Goal: Task Accomplishment & Management: Manage account settings

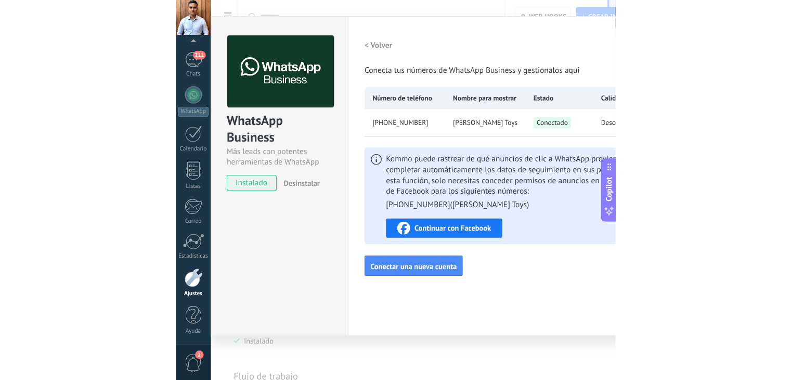
scroll to position [53, 0]
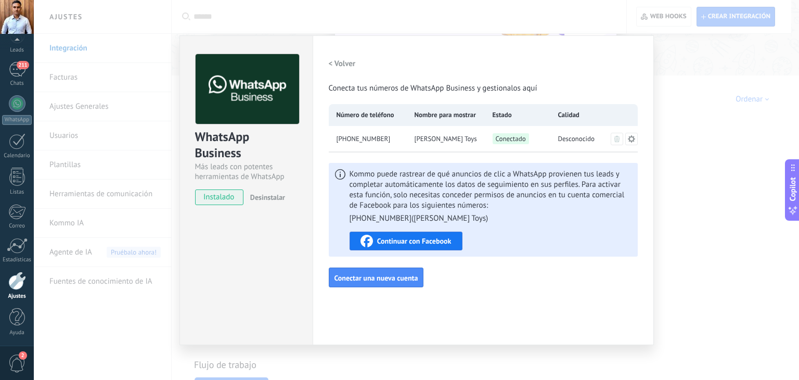
click at [426, 242] on span "Continuar con Facebook" at bounding box center [414, 240] width 74 height 7
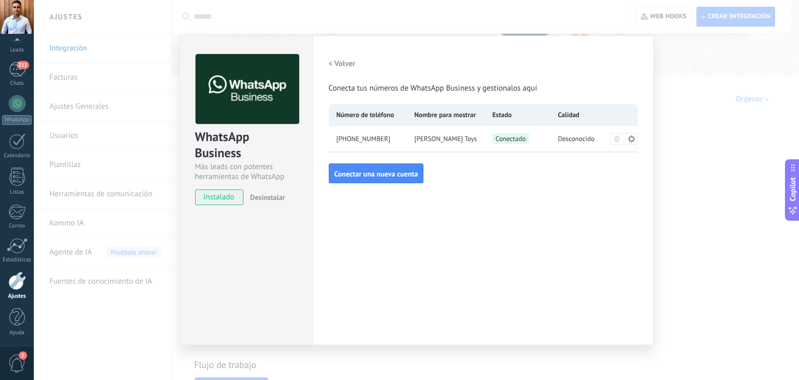
click at [190, 43] on div "WhatsApp Business Más leads con potentes herramientas de WhatsApp instalado Des…" at bounding box center [246, 124] width 133 height 177
click at [215, 15] on div "WhatsApp Business Más leads con potentes herramientas de WhatsApp instalado Des…" at bounding box center [416, 190] width 765 height 380
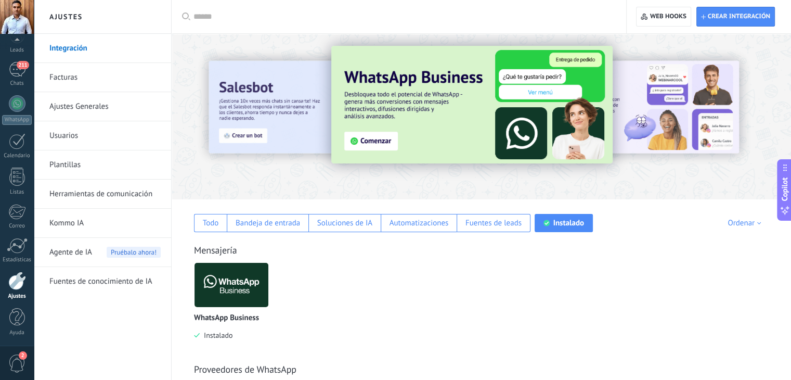
scroll to position [0, 0]
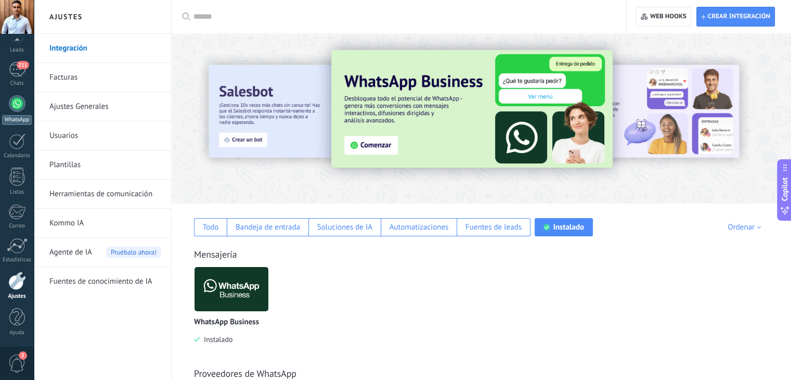
click at [26, 101] on link "WhatsApp" at bounding box center [17, 110] width 34 height 30
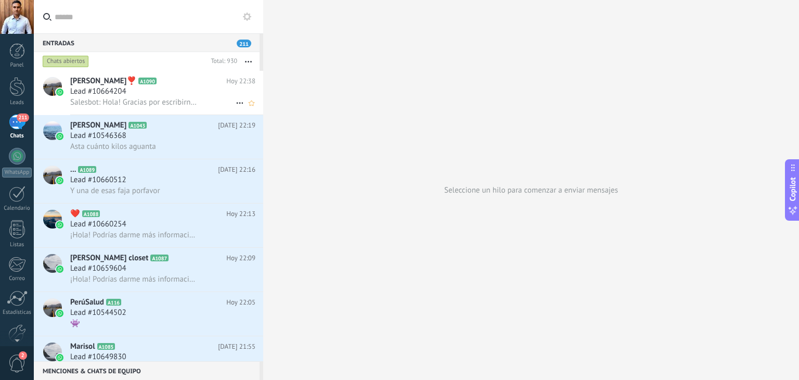
click at [152, 101] on span "Salesbot: Hola! Gracias por escribirnos🤗 Somos LudyToys🐰 tu mejor opción en el …" at bounding box center [134, 102] width 128 height 10
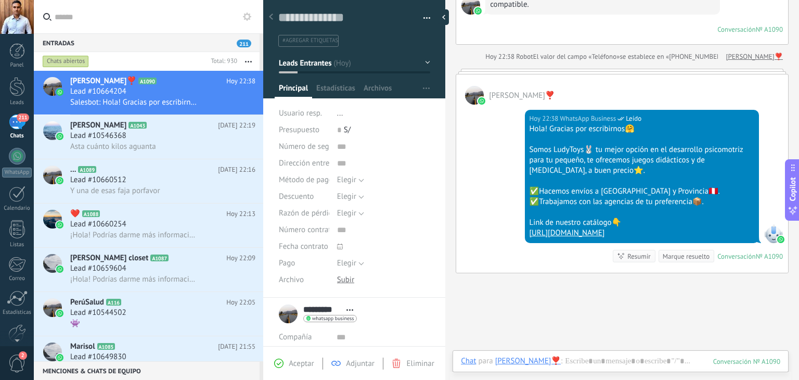
scroll to position [183, 0]
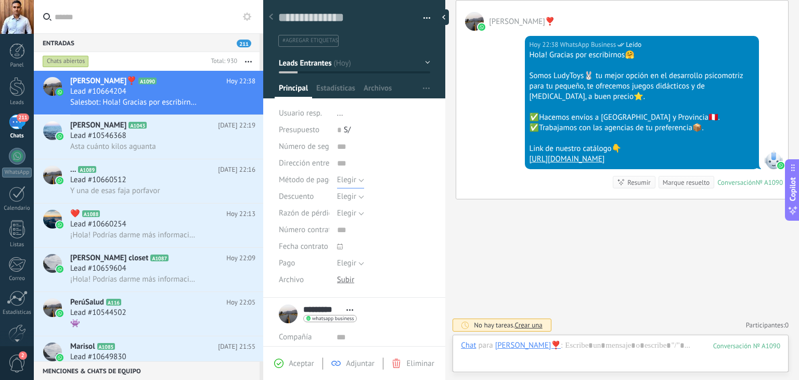
click at [358, 179] on button "Elegir" at bounding box center [350, 180] width 27 height 17
click at [331, 176] on span "Elegir" at bounding box center [374, 180] width 96 height 10
click at [350, 194] on span "Elegir" at bounding box center [346, 196] width 19 height 10
click at [392, 156] on input "text" at bounding box center [383, 163] width 93 height 17
click at [345, 182] on span "Elegir" at bounding box center [346, 180] width 19 height 10
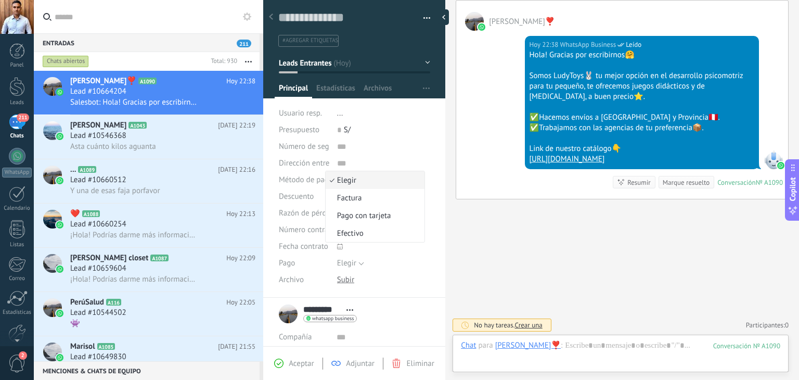
click at [435, 184] on div "Guardar y crear Imprimir Administrar etiquetas Exportar a excel" at bounding box center [354, 145] width 183 height 304
click at [342, 196] on span "Elegir" at bounding box center [346, 196] width 19 height 10
click at [404, 169] on input "text" at bounding box center [383, 163] width 93 height 17
click at [340, 212] on span "Elegir" at bounding box center [346, 213] width 19 height 10
click at [490, 177] on div "Hoy 22:38 WhatsApp Business Leído Hola! Gracias por escribirnos🤗 Somos LudyToys…" at bounding box center [622, 115] width 332 height 168
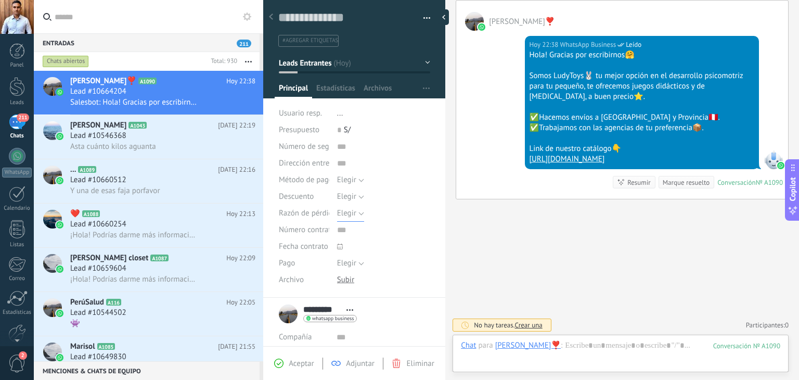
click at [346, 210] on span "Elegir" at bounding box center [346, 213] width 19 height 10
click at [516, 221] on div "Buscar Carga más Hoy Hoy Creación: 2 eventos Expandir Hoy 22:38 Yahaira❣️ Este …" at bounding box center [622, 99] width 354 height 564
click at [323, 230] on span "Número contrato" at bounding box center [307, 230] width 56 height 8
click at [338, 246] on icon at bounding box center [340, 246] width 6 height 6
click at [424, 242] on div at bounding box center [383, 246] width 93 height 17
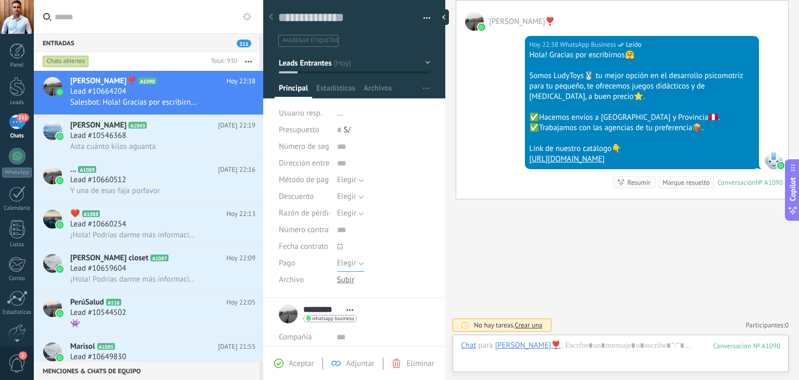
click at [352, 261] on span "Elegir" at bounding box center [346, 263] width 19 height 10
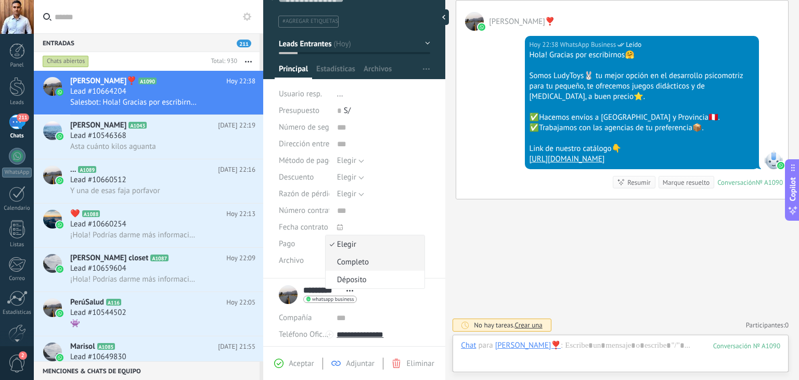
scroll to position [17, 0]
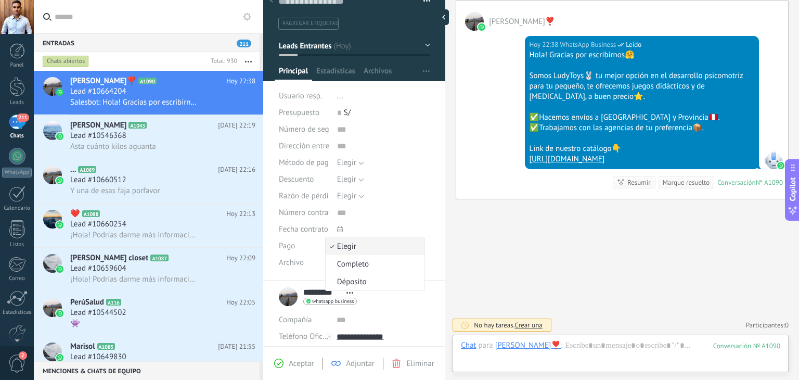
click at [383, 227] on span at bounding box center [369, 229] width 65 height 17
click at [347, 248] on span "Elegir" at bounding box center [346, 246] width 19 height 10
click at [366, 221] on span at bounding box center [369, 229] width 65 height 17
click at [349, 263] on div at bounding box center [345, 262] width 17 height 10
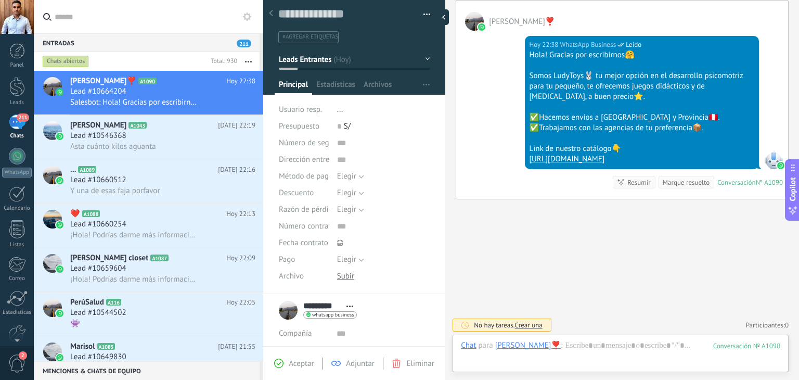
scroll to position [0, 0]
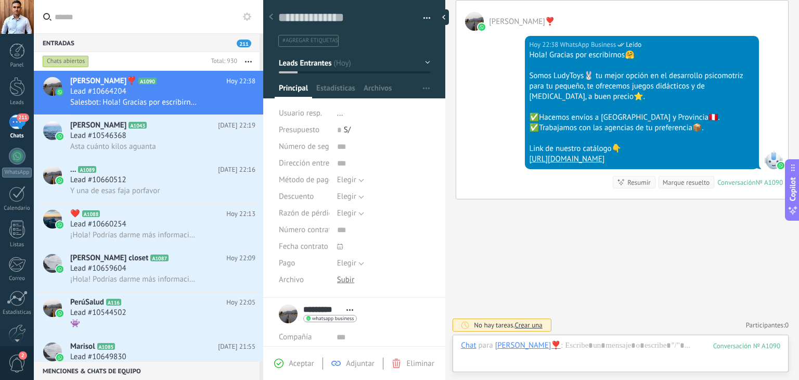
drag, startPoint x: 654, startPoint y: 118, endPoint x: 664, endPoint y: 119, distance: 10.4
click at [660, 118] on div "✅Hacemos envíos a Lima y Provincia🇵🇪." at bounding box center [642, 117] width 225 height 10
click at [638, 123] on div "✅Trabajamos con las agencias de tu preferencia📦." at bounding box center [642, 128] width 225 height 10
click at [335, 90] on span "Estadísticas" at bounding box center [335, 90] width 39 height 15
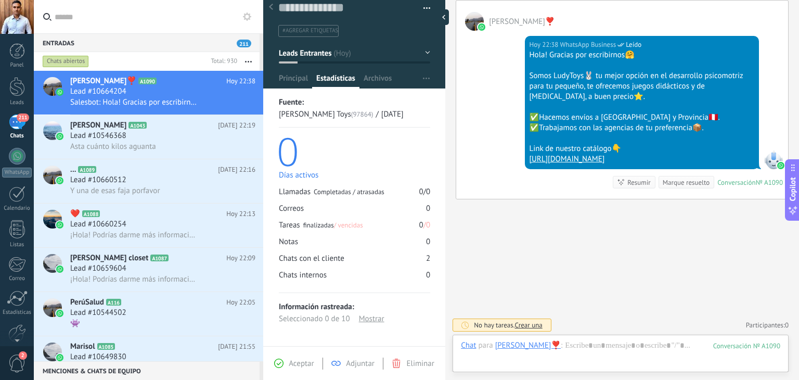
scroll to position [11, 0]
click at [377, 75] on span "Archivos" at bounding box center [378, 79] width 28 height 15
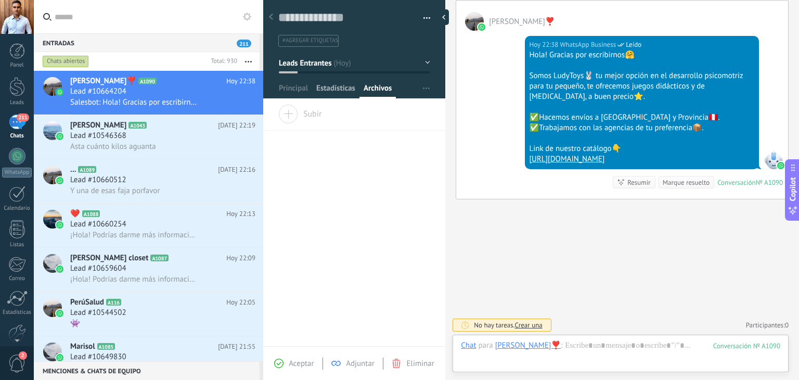
click at [334, 90] on span "Estadísticas" at bounding box center [335, 90] width 39 height 15
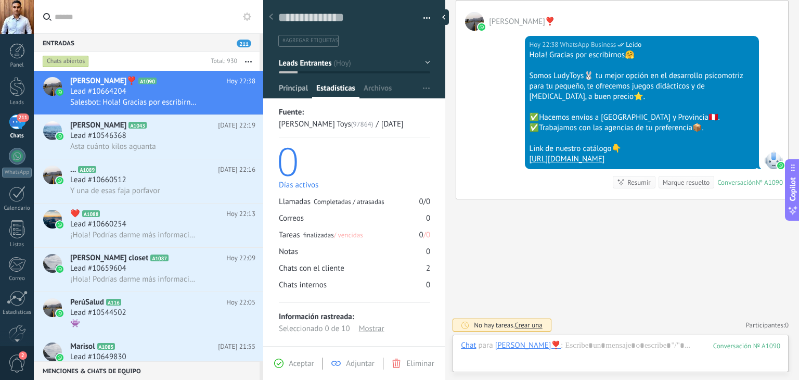
click at [298, 87] on span "Principal" at bounding box center [293, 90] width 29 height 15
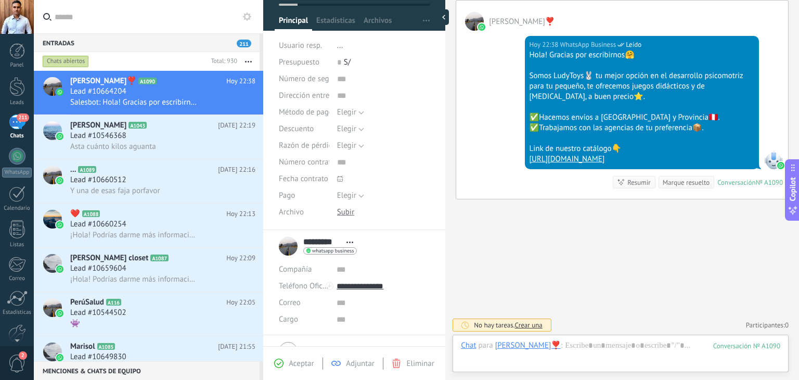
scroll to position [121, 0]
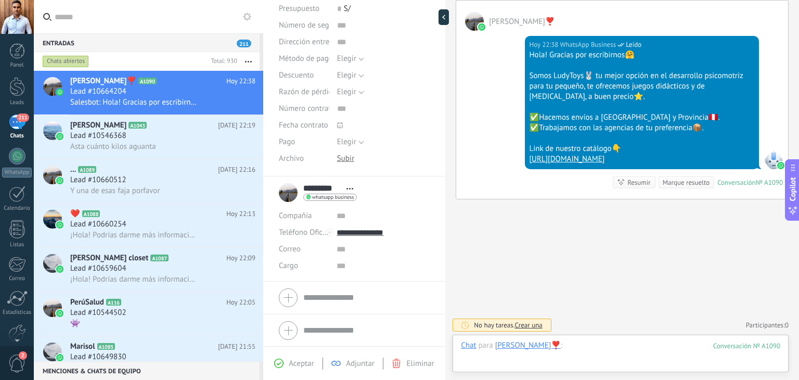
click at [611, 349] on div at bounding box center [620, 355] width 319 height 31
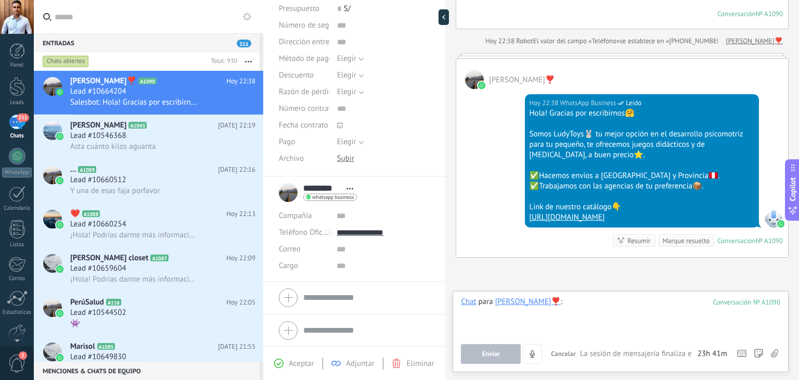
scroll to position [183, 0]
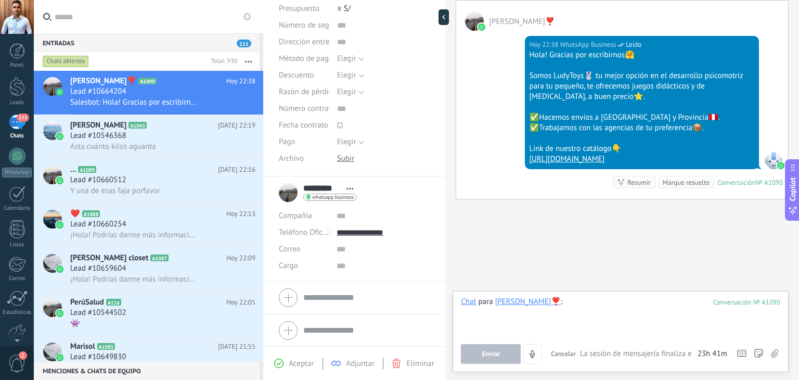
click at [595, 313] on div at bounding box center [620, 317] width 319 height 40
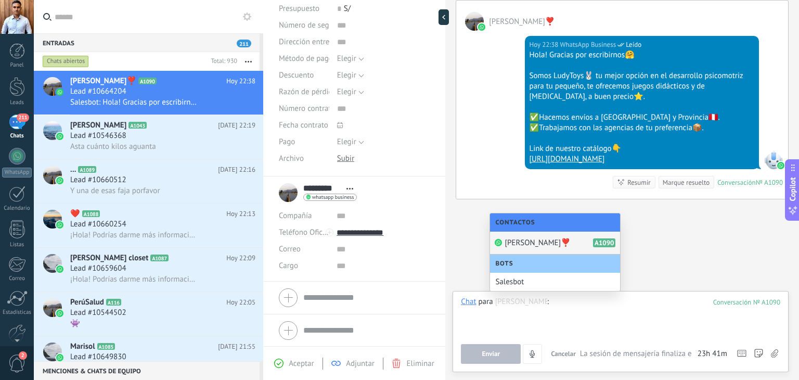
click at [712, 222] on div "Buscar Carga más Hoy Hoy Creación: 2 eventos Expandir Hoy 22:38 Yahaira❣️ Este …" at bounding box center [622, 99] width 354 height 564
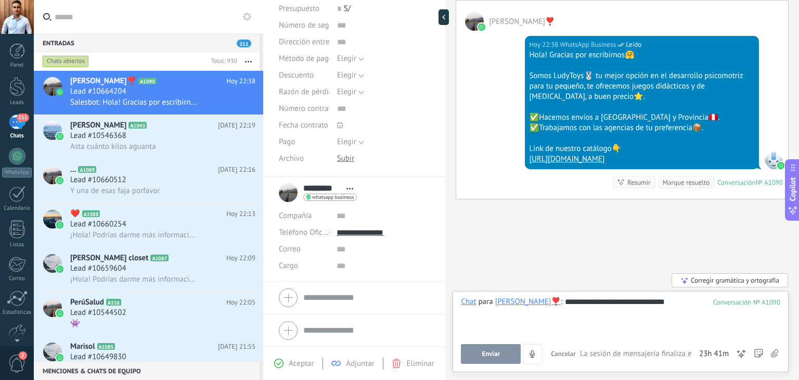
click at [474, 353] on button "Enviar" at bounding box center [491, 354] width 60 height 20
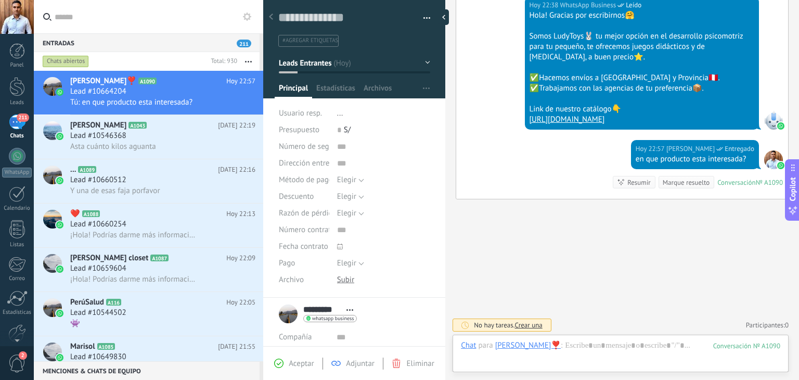
scroll to position [0, 0]
click at [423, 20] on span "button" at bounding box center [426, 20] width 7 height 2
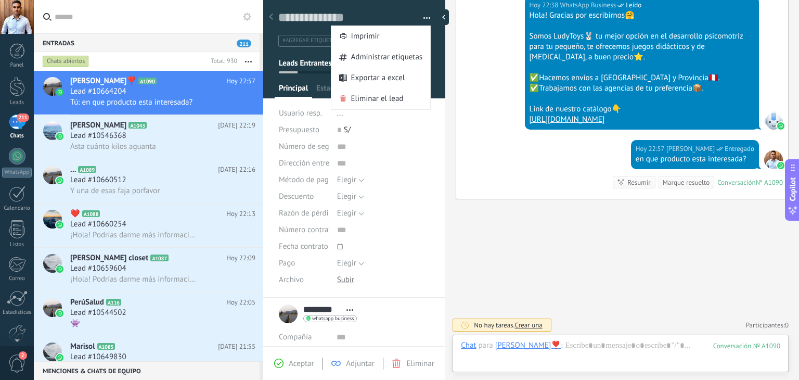
click at [404, 8] on div "Guardar y crear Imprimir Administrar etiquetas Exportar a excel" at bounding box center [354, 20] width 183 height 54
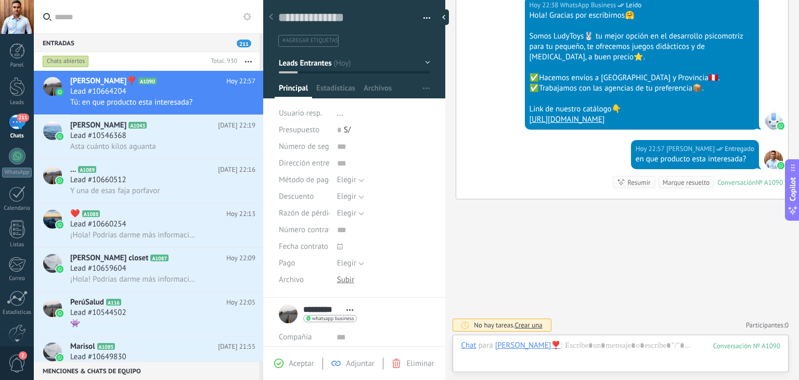
click at [274, 17] on div at bounding box center [271, 17] width 15 height 20
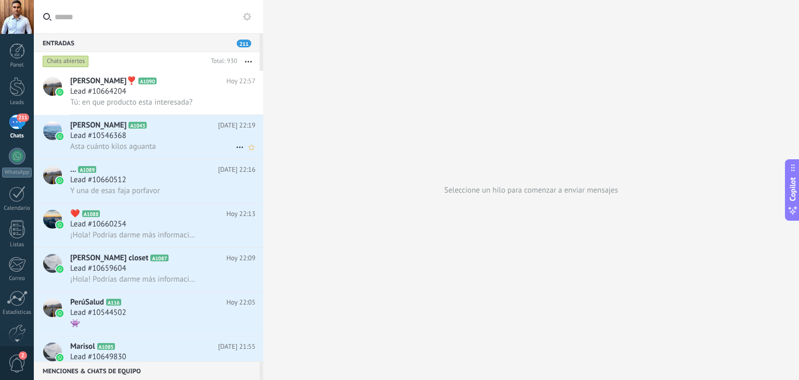
click at [122, 146] on span "Asta cuánto kilos aguanta" at bounding box center [113, 146] width 86 height 10
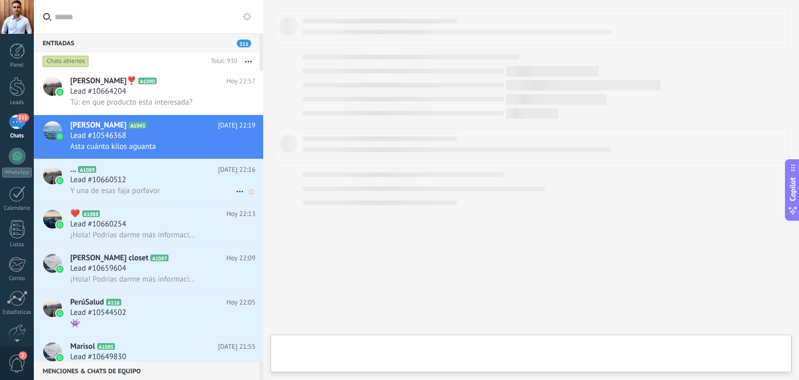
type textarea "**********"
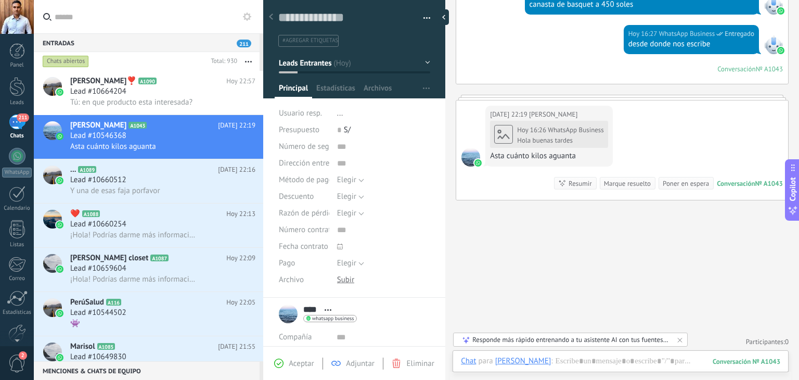
scroll to position [642, 0]
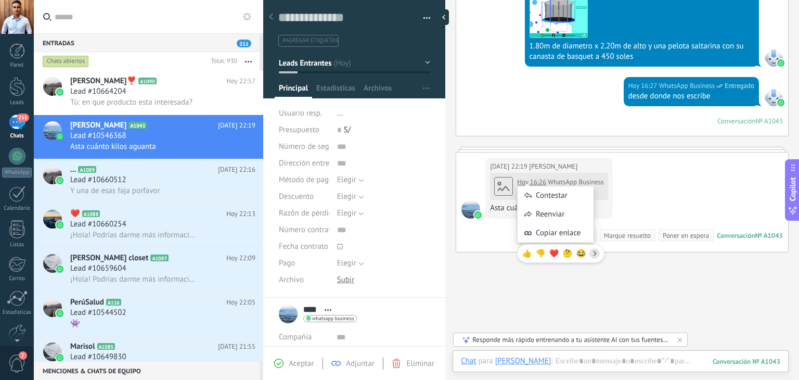
click at [563, 178] on div "Contestar Reenviar Copiar enlace 👍 👎 ❤️ 🤔 😂" at bounding box center [560, 219] width 87 height 98
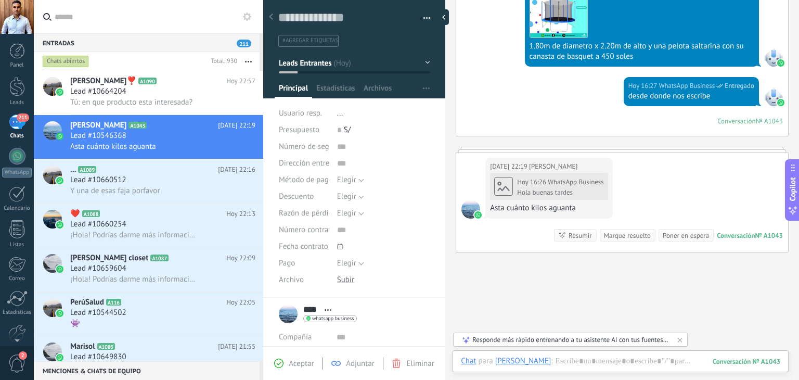
click at [500, 183] on icon at bounding box center [503, 186] width 12 height 12
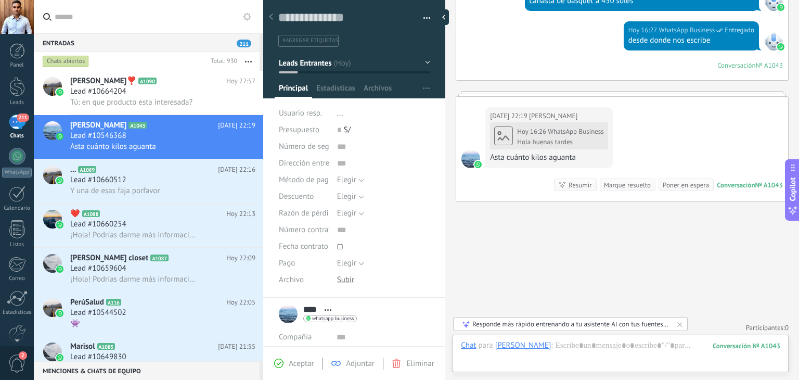
scroll to position [700, 0]
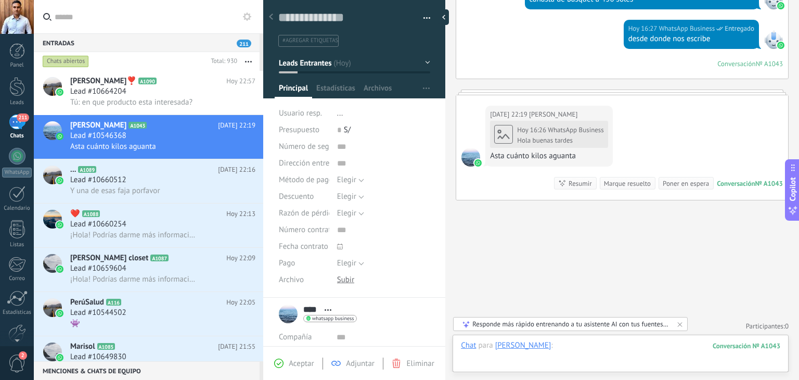
click at [525, 347] on div at bounding box center [620, 355] width 319 height 31
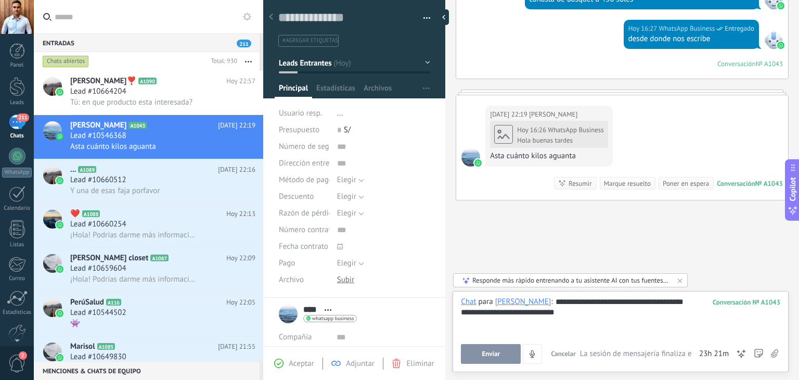
click at [509, 358] on button "Enviar" at bounding box center [491, 354] width 60 height 20
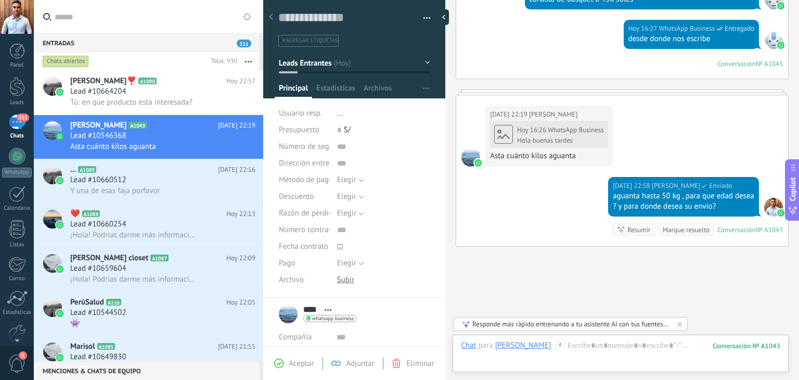
scroll to position [746, 0]
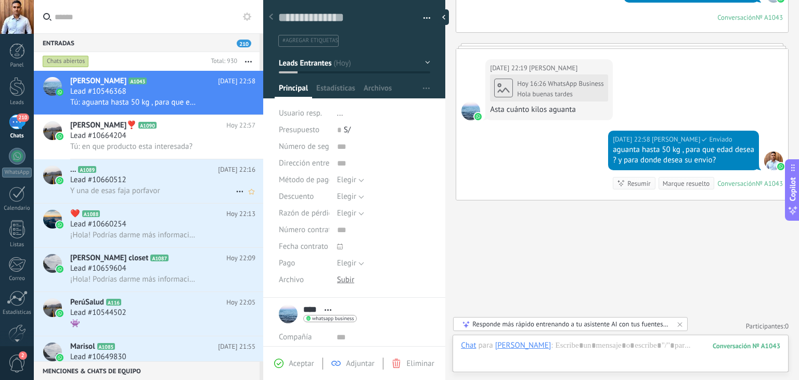
click at [171, 184] on div "Lead #10660512" at bounding box center [162, 180] width 185 height 10
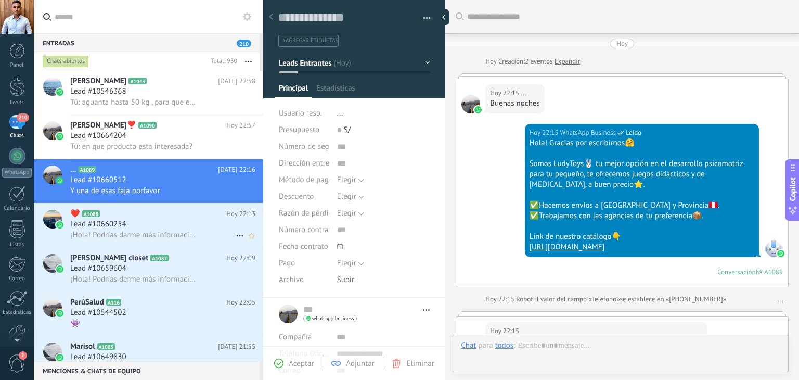
type textarea "**********"
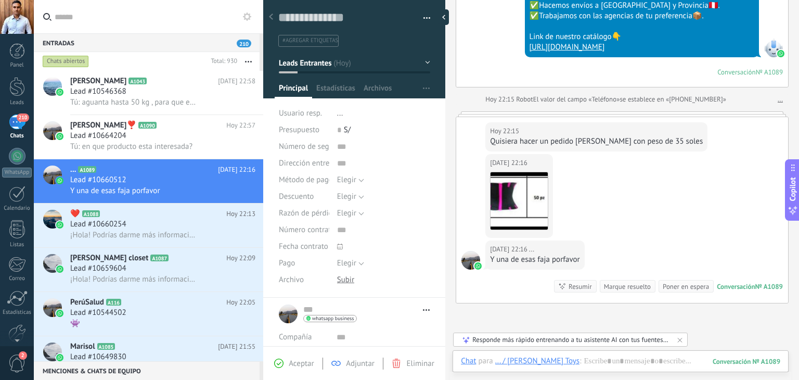
scroll to position [304, 0]
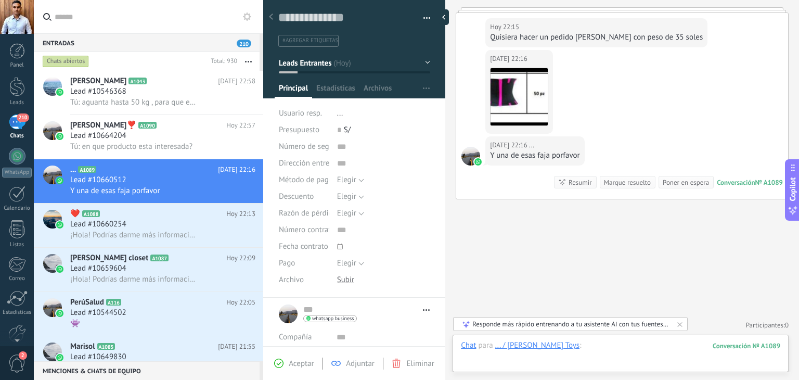
click at [576, 353] on div at bounding box center [620, 355] width 319 height 31
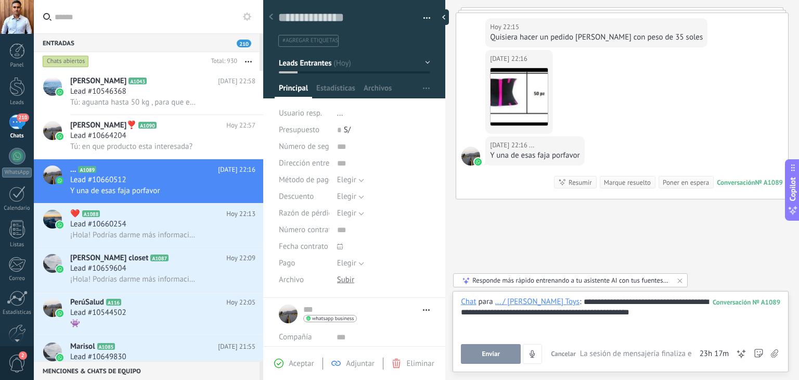
click at [487, 350] on span "Enviar" at bounding box center [491, 353] width 18 height 7
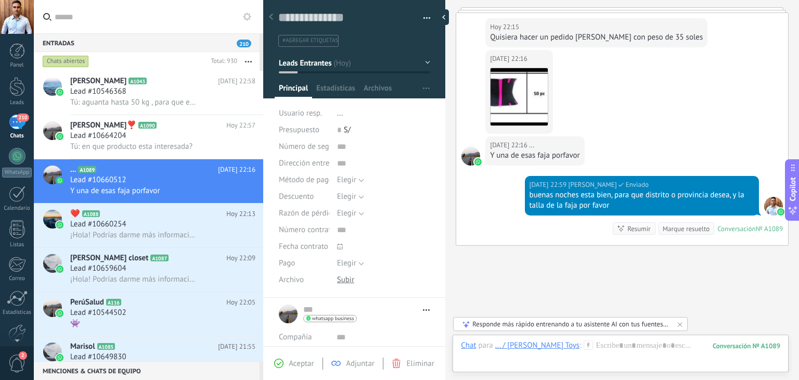
scroll to position [350, 0]
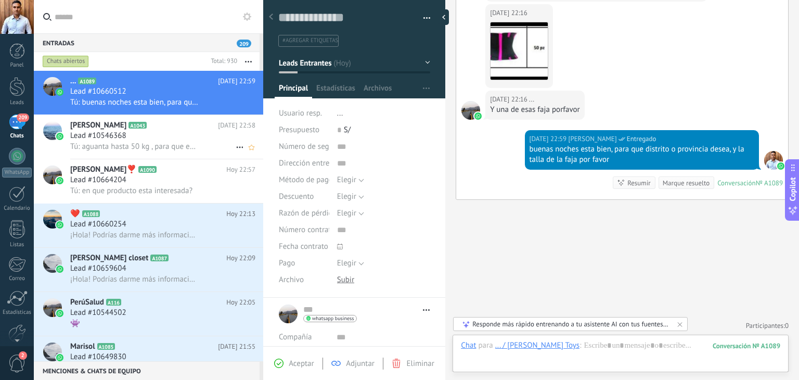
click at [156, 146] on span "Tú: aguanta hasta 50 kg , para que edad desea ? y para donde desea su envio?" at bounding box center [134, 146] width 128 height 10
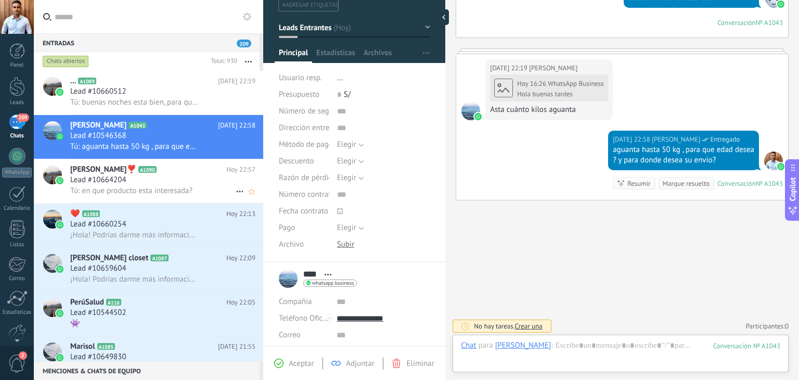
scroll to position [52, 0]
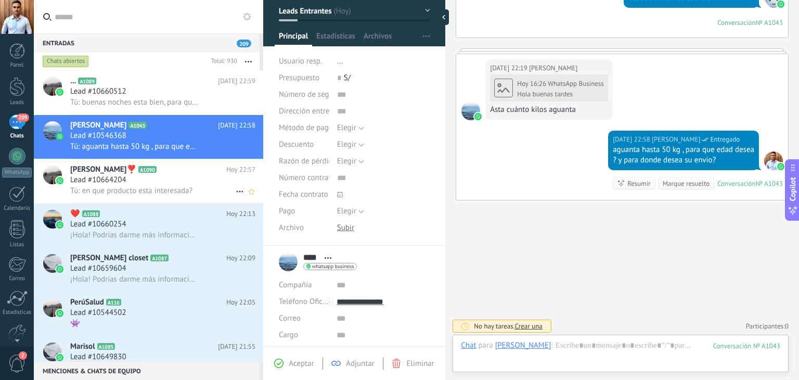
click at [111, 179] on span "Lead #10664204" at bounding box center [98, 180] width 56 height 10
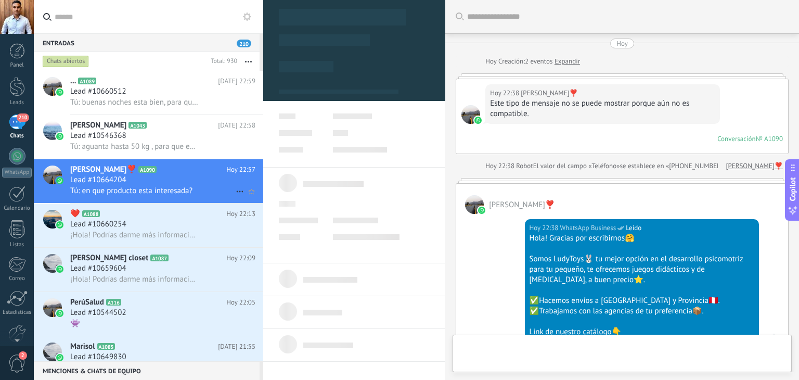
type textarea "**********"
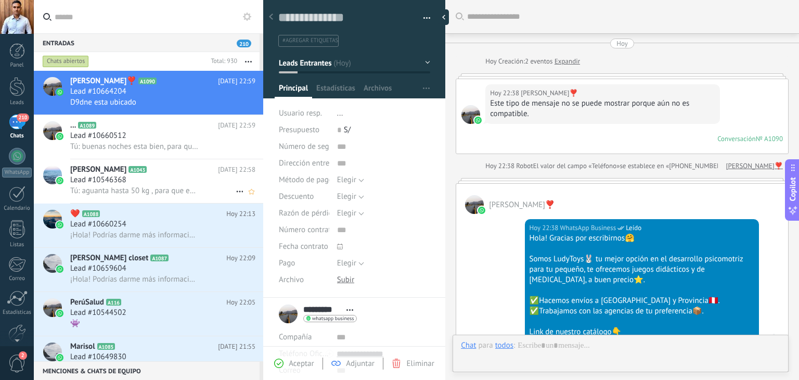
scroll to position [266, 0]
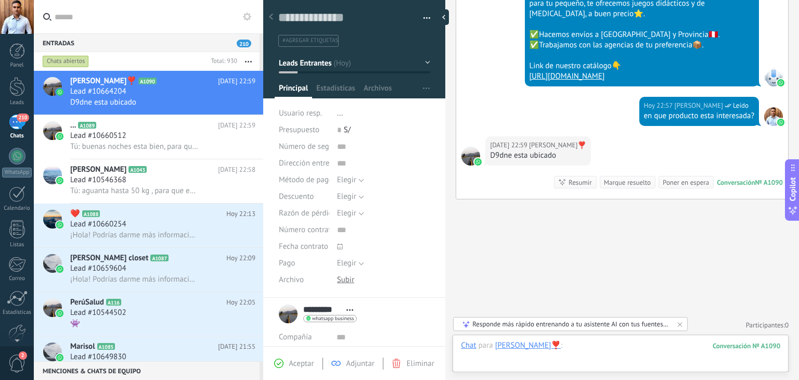
click at [589, 349] on div at bounding box center [620, 355] width 319 height 31
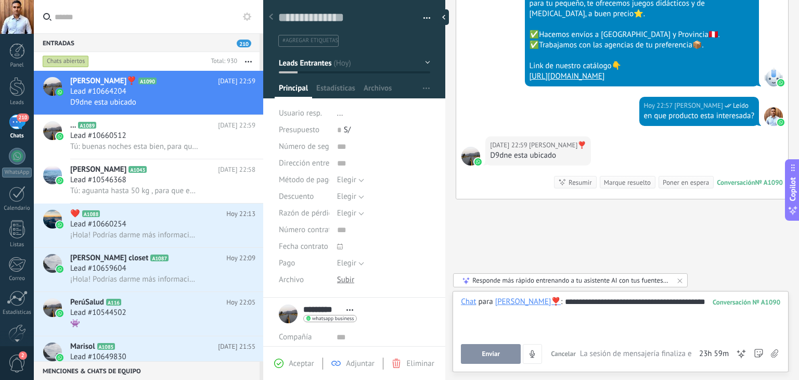
click at [633, 302] on div "**********" at bounding box center [620, 317] width 319 height 40
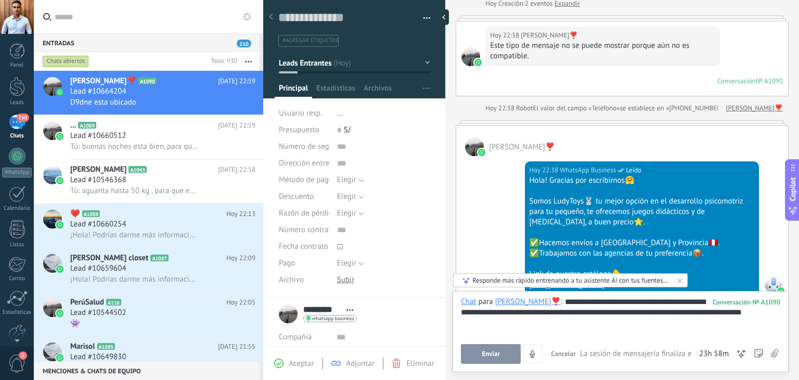
scroll to position [0, 0]
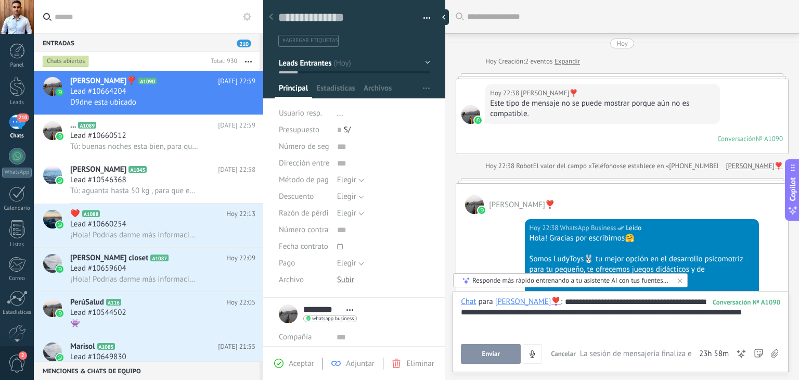
click at [551, 180] on div at bounding box center [622, 180] width 333 height 5
click at [551, 181] on div at bounding box center [622, 180] width 333 height 5
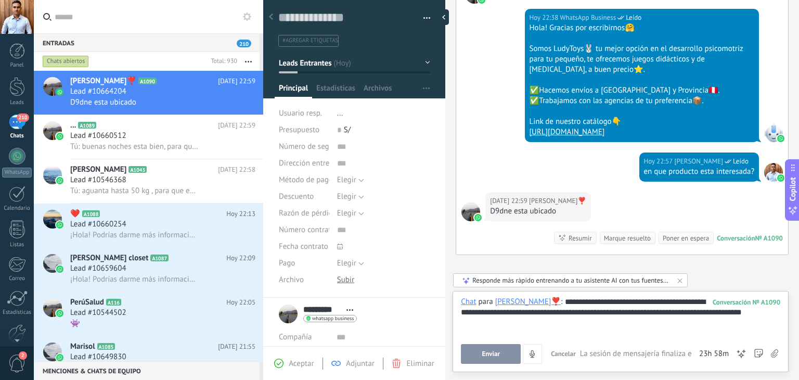
scroll to position [266, 0]
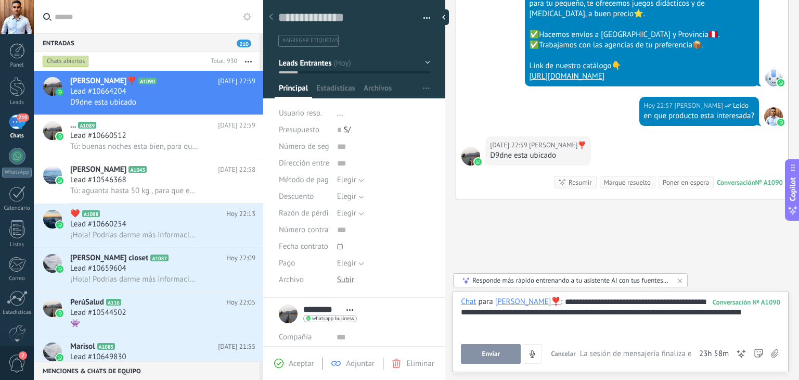
click at [710, 321] on div at bounding box center [620, 322] width 319 height 10
click at [659, 314] on div "**********" at bounding box center [620, 317] width 319 height 40
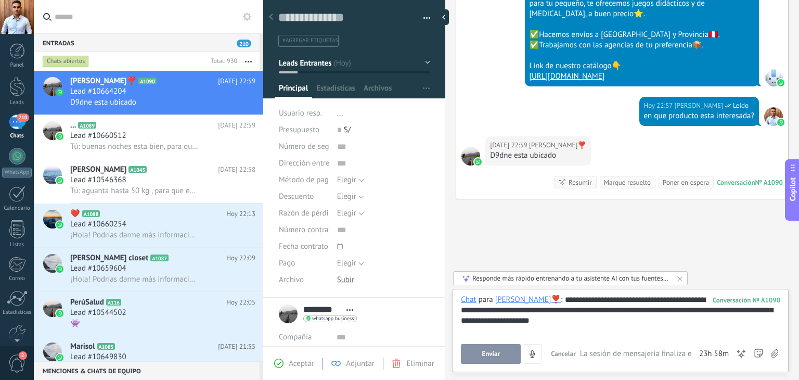
click at [485, 347] on button "Enviar" at bounding box center [491, 354] width 60 height 20
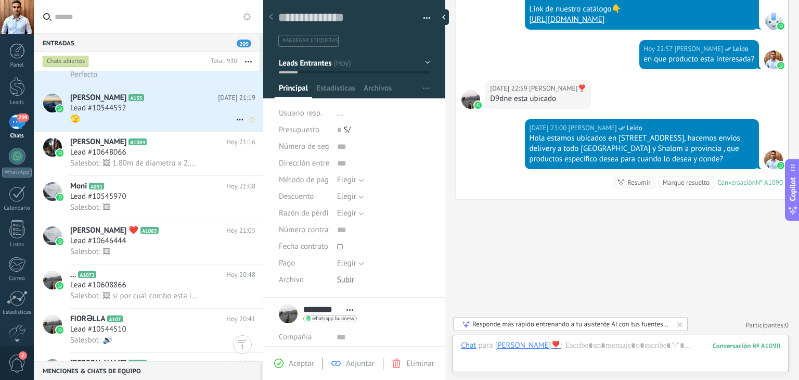
scroll to position [520, 0]
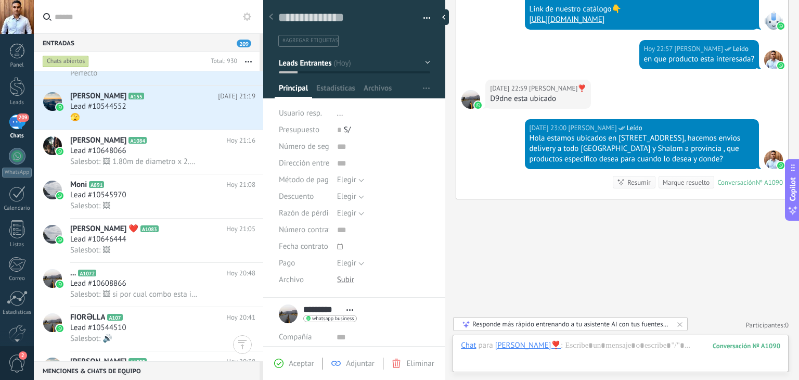
click at [249, 59] on button "button" at bounding box center [248, 61] width 22 height 19
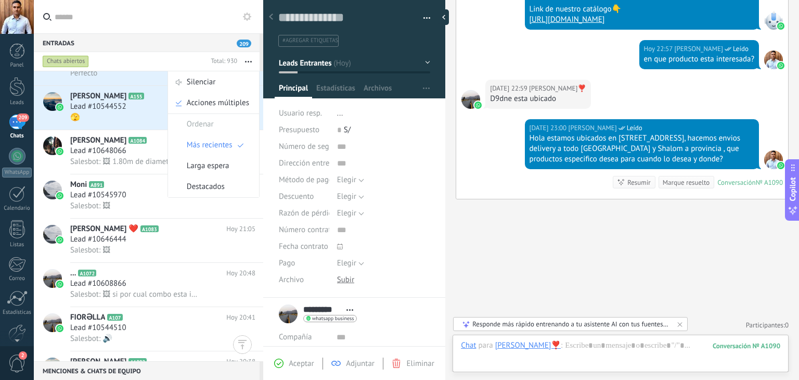
drag, startPoint x: 513, startPoint y: 223, endPoint x: 482, endPoint y: 206, distance: 35.4
click at [514, 222] on div "Buscar Carga más Hoy Hoy Creación: 2 eventos Expandir Hoy 22:38 Yahaira❣️ Este …" at bounding box center [622, 28] width 354 height 703
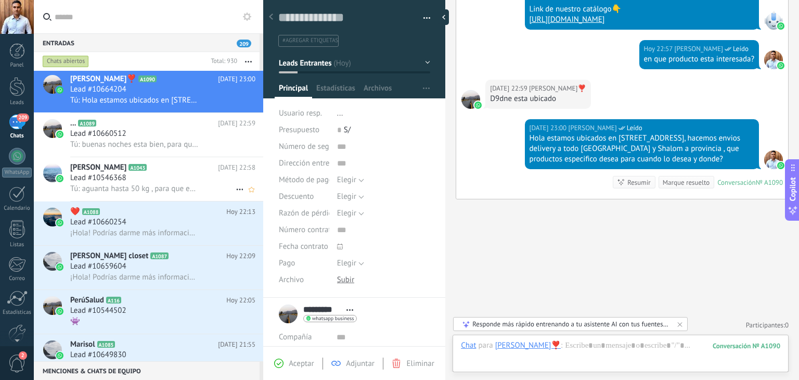
scroll to position [0, 0]
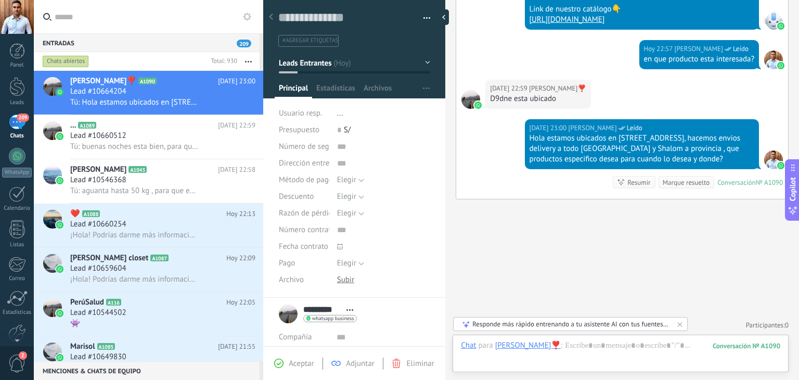
click at [17, 122] on div "209" at bounding box center [17, 121] width 17 height 15
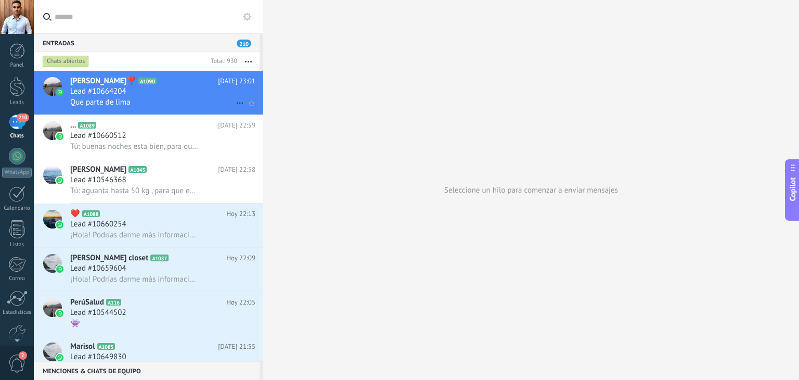
click at [166, 99] on div "Que parte de lima" at bounding box center [162, 102] width 185 height 11
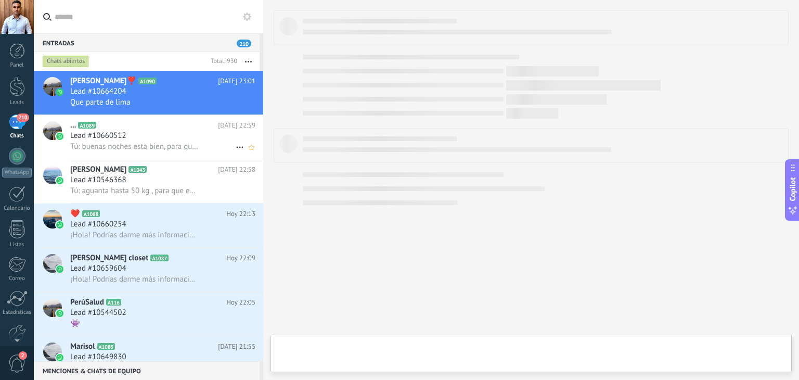
type textarea "**********"
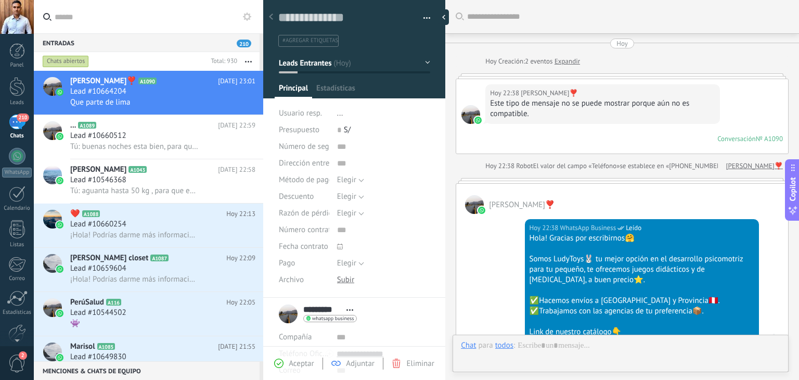
scroll to position [366, 0]
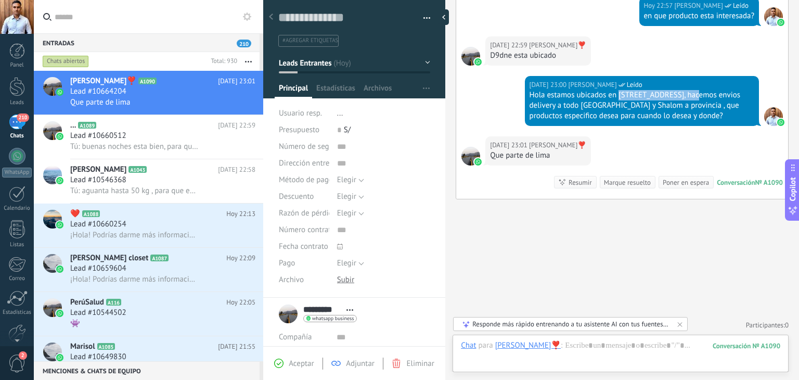
drag, startPoint x: 617, startPoint y: 95, endPoint x: 690, endPoint y: 98, distance: 72.4
click at [690, 98] on div "Hola estamos ubicados en Jr Ayacucho 835 Lima, hacemos envios delivery a todo l…" at bounding box center [642, 105] width 225 height 31
copy div "Jr Ayacucho 835 Lima,"
click at [554, 342] on div at bounding box center [620, 355] width 319 height 31
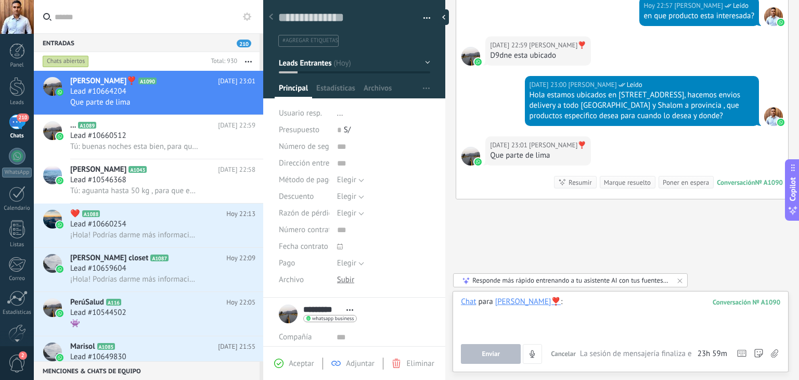
click at [564, 307] on div at bounding box center [620, 317] width 319 height 40
paste div
click at [504, 354] on button "Enviar" at bounding box center [491, 354] width 60 height 20
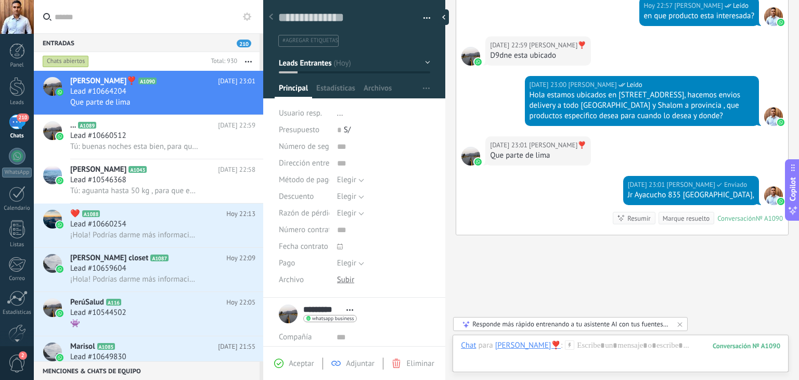
scroll to position [402, 0]
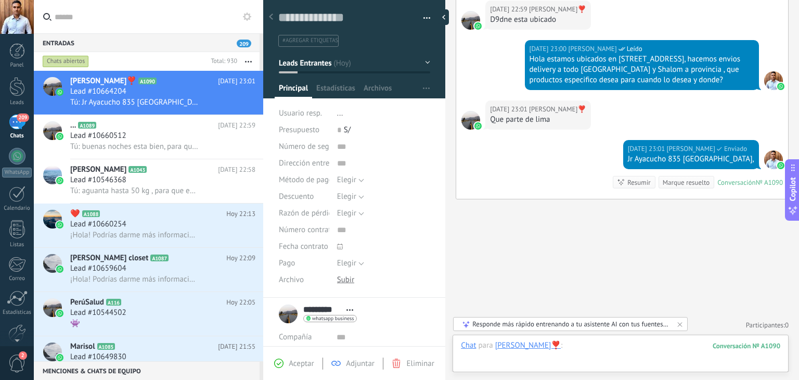
click at [556, 342] on div at bounding box center [620, 355] width 319 height 31
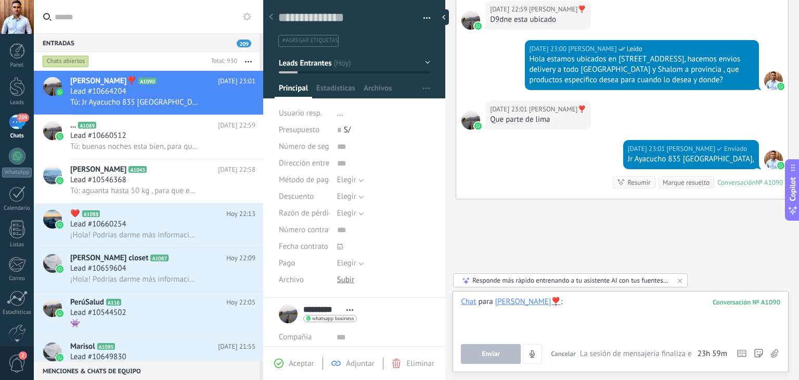
click at [555, 305] on div at bounding box center [620, 317] width 319 height 40
click at [585, 306] on div "**********" at bounding box center [620, 317] width 319 height 40
click at [496, 352] on span "Enviar" at bounding box center [491, 353] width 18 height 7
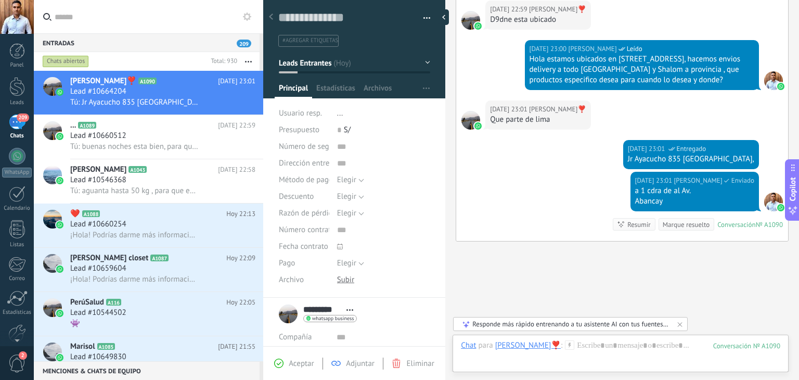
scroll to position [444, 0]
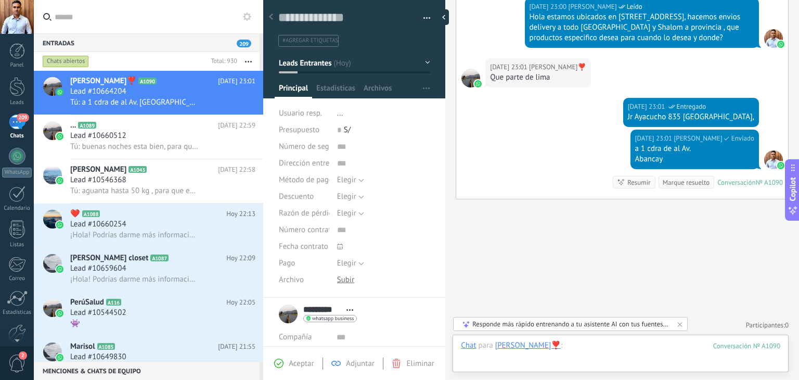
click at [557, 353] on div at bounding box center [620, 355] width 319 height 31
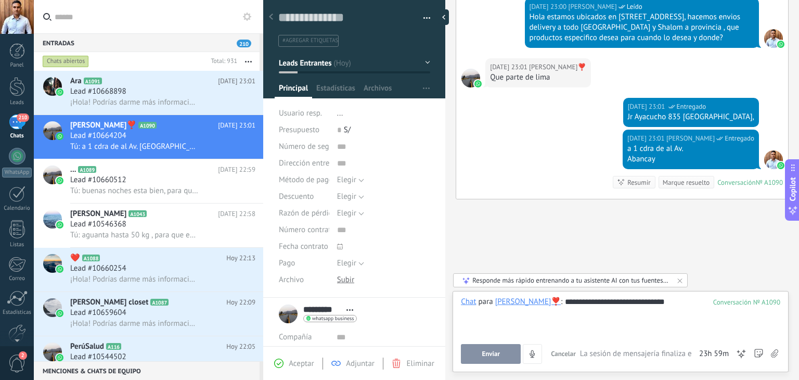
click at [496, 353] on span "Enviar" at bounding box center [491, 353] width 18 height 7
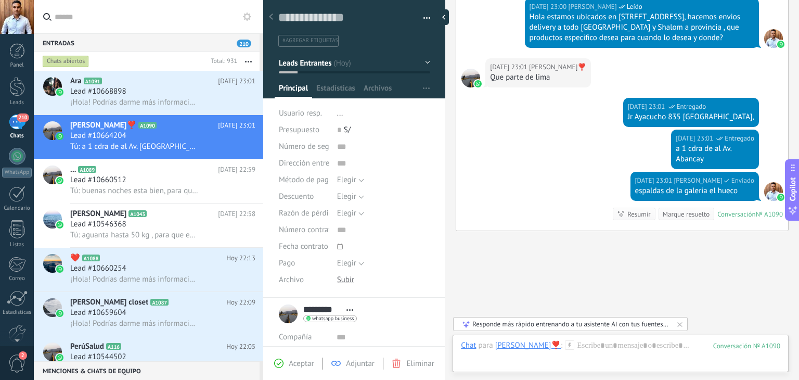
scroll to position [475, 0]
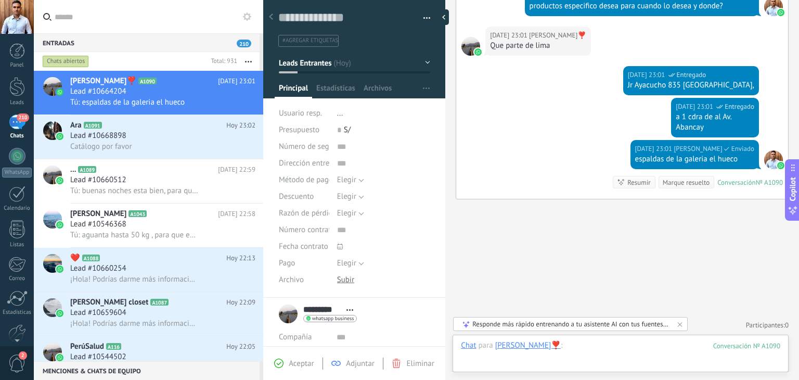
click at [569, 346] on div at bounding box center [620, 355] width 319 height 31
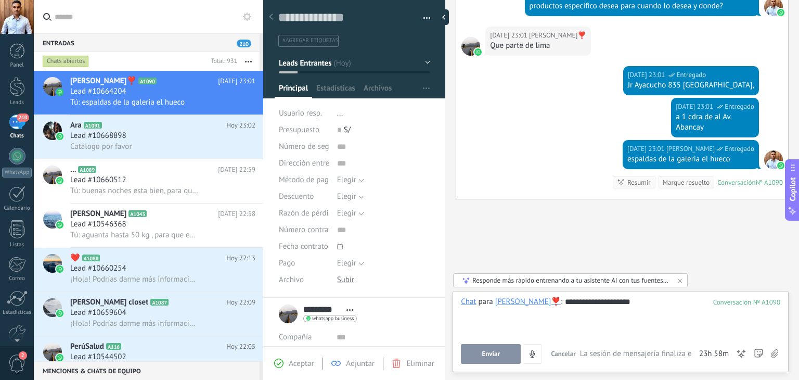
click at [495, 359] on button "Enviar" at bounding box center [491, 354] width 60 height 20
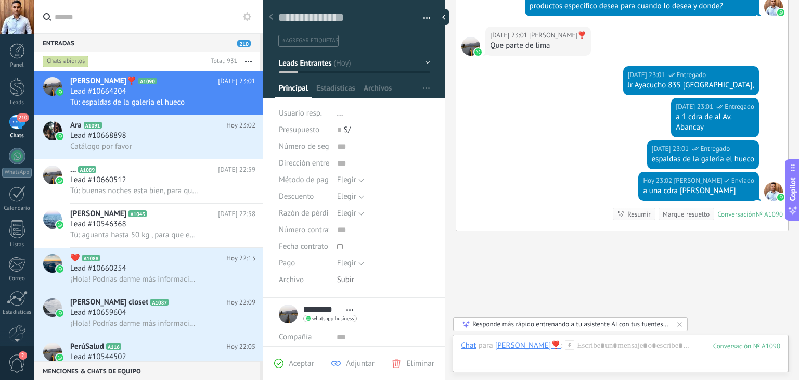
scroll to position [507, 0]
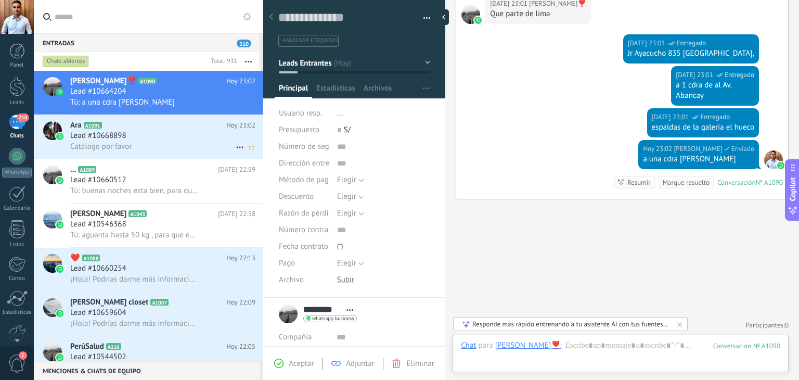
click at [140, 156] on div "Ara A1091 Hoy 23:02 Lead #10668898 Catálogo por favor" at bounding box center [166, 137] width 193 height 44
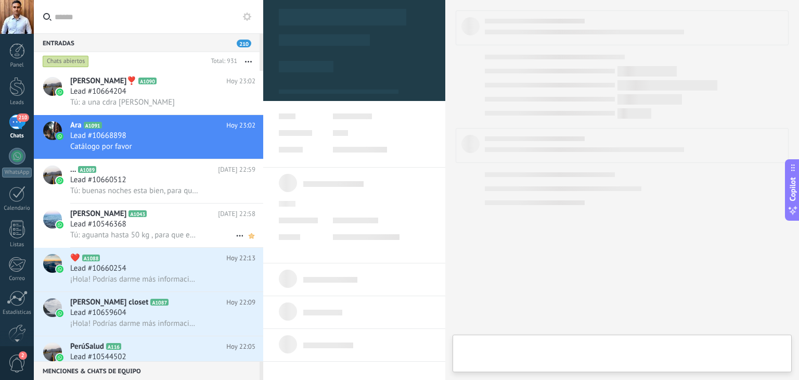
type textarea "**********"
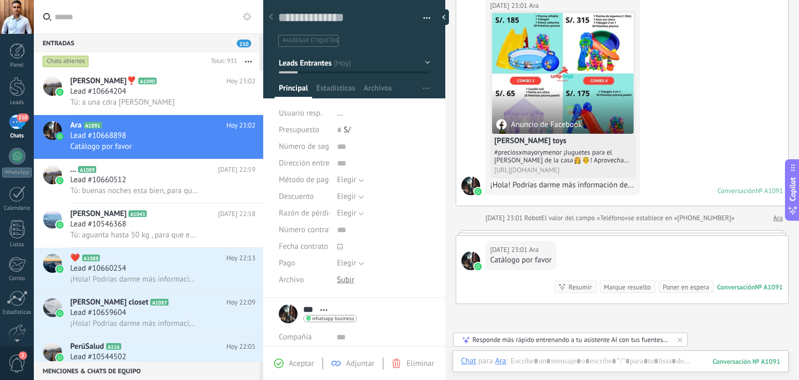
scroll to position [192, 0]
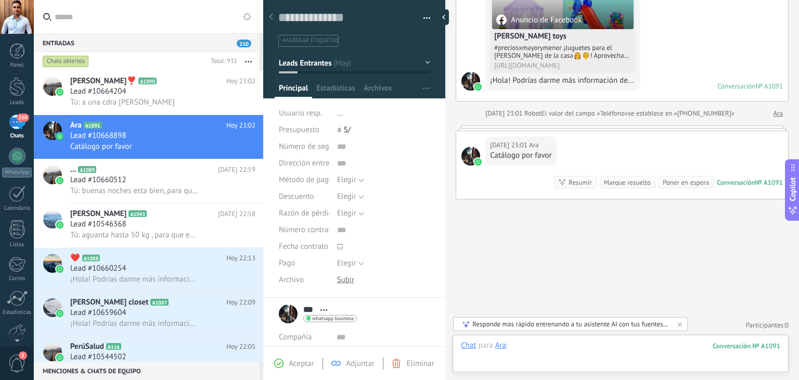
click at [526, 350] on div at bounding box center [620, 355] width 319 height 31
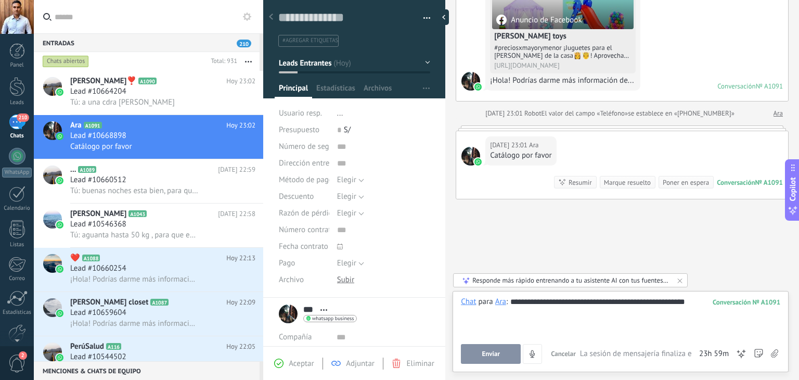
click at [689, 304] on div "**********" at bounding box center [620, 317] width 319 height 40
click at [693, 303] on div "**********" at bounding box center [620, 317] width 319 height 40
click at [479, 351] on button "Enviar" at bounding box center [491, 354] width 60 height 20
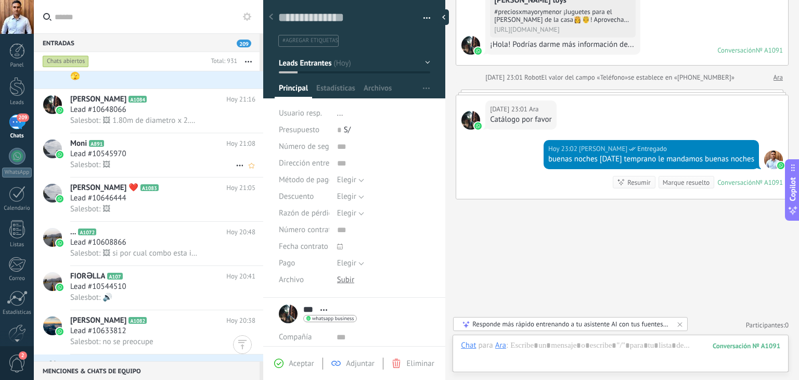
scroll to position [497, 0]
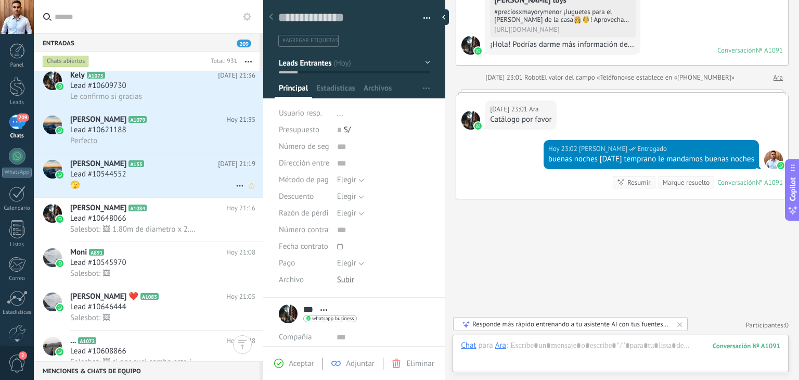
click at [159, 184] on div "🫣" at bounding box center [162, 184] width 185 height 11
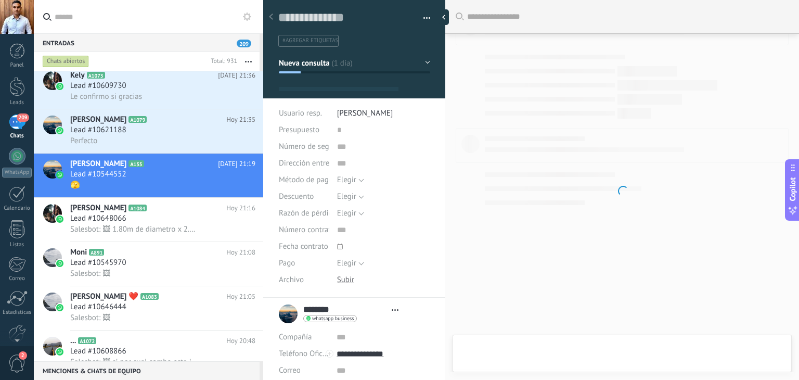
type textarea "**********"
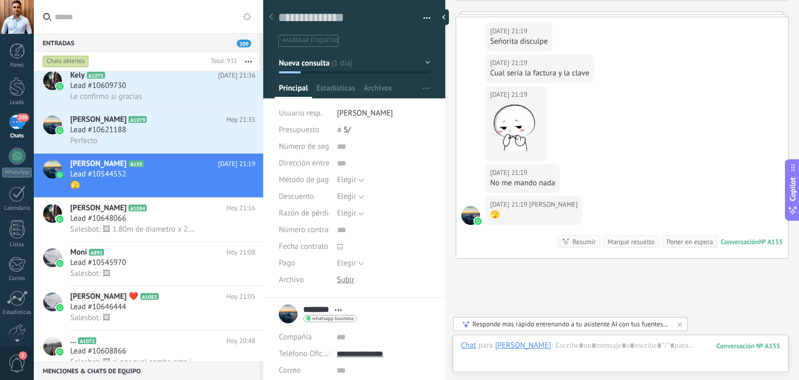
scroll to position [765, 0]
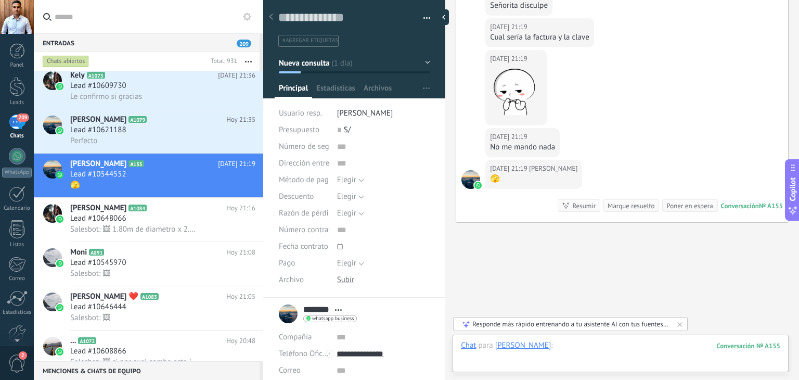
click at [544, 346] on div at bounding box center [620, 355] width 319 height 31
type input "*******"
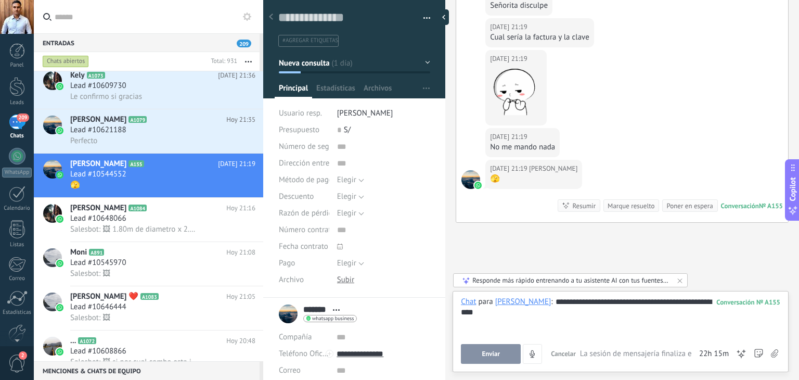
click at [470, 352] on button "Enviar" at bounding box center [491, 354] width 60 height 20
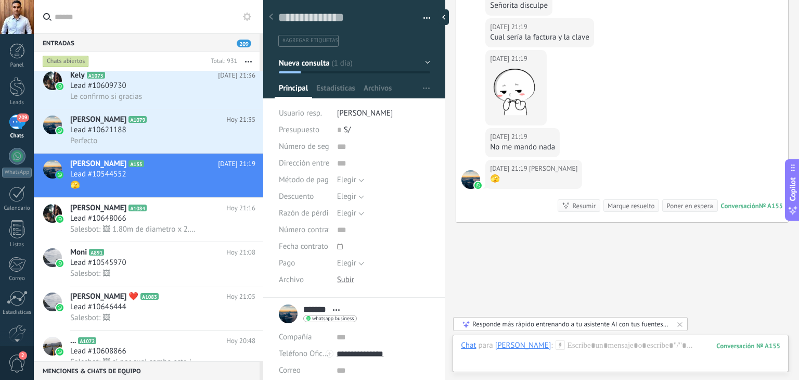
scroll to position [824, 0]
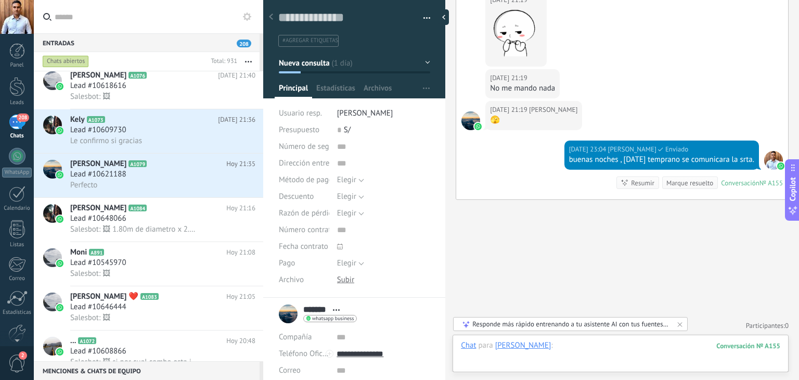
click at [552, 348] on div at bounding box center [620, 355] width 319 height 31
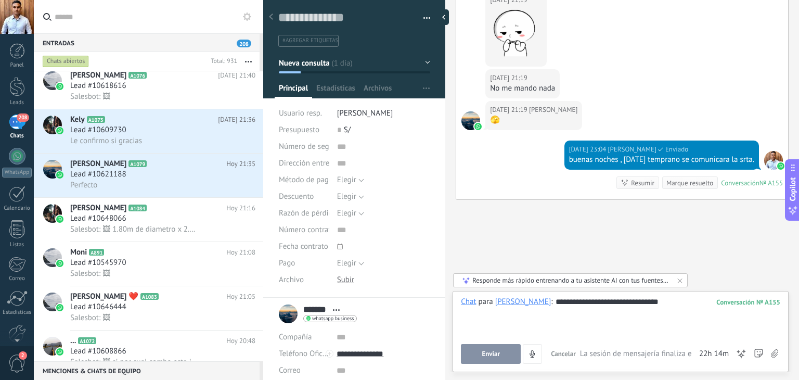
click at [483, 351] on span "Enviar" at bounding box center [491, 353] width 18 height 7
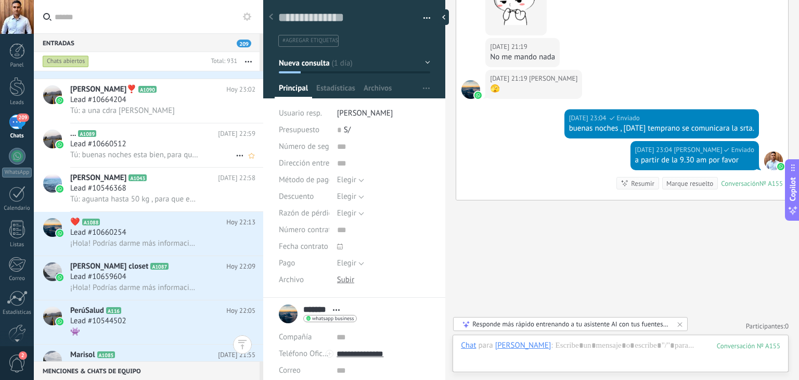
scroll to position [0, 0]
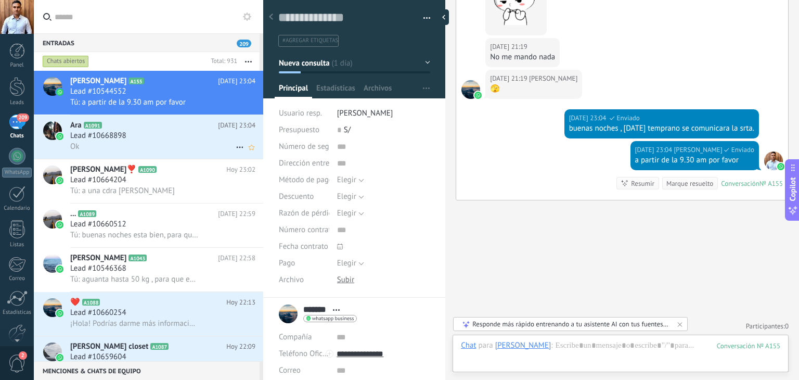
click at [160, 139] on div "Lead #10668898" at bounding box center [162, 136] width 185 height 10
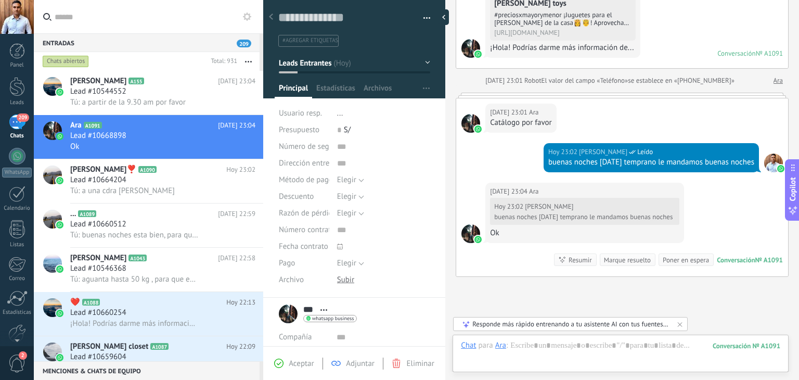
scroll to position [302, 0]
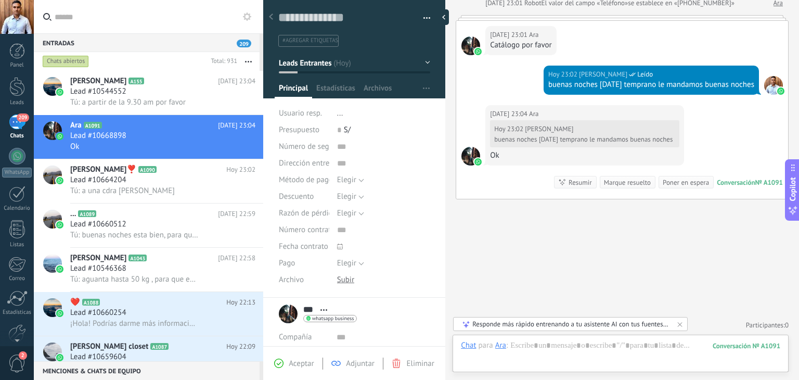
click at [15, 126] on div "209" at bounding box center [17, 121] width 17 height 15
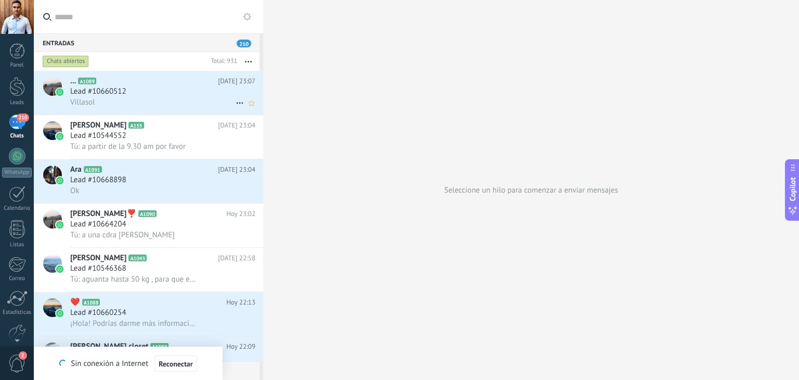
click at [137, 96] on div "Lead #10660512" at bounding box center [162, 91] width 185 height 10
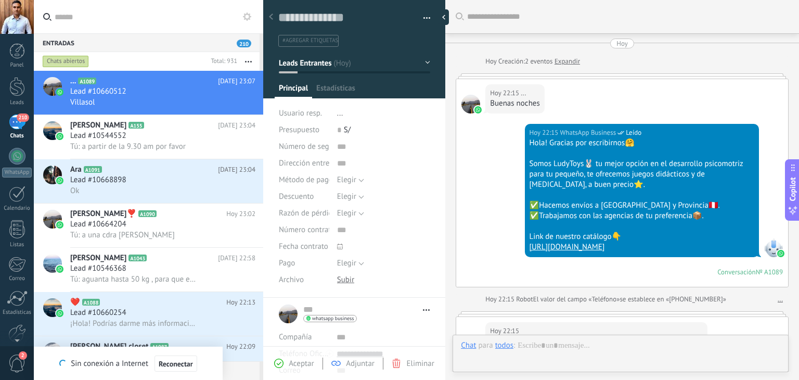
type textarea "**********"
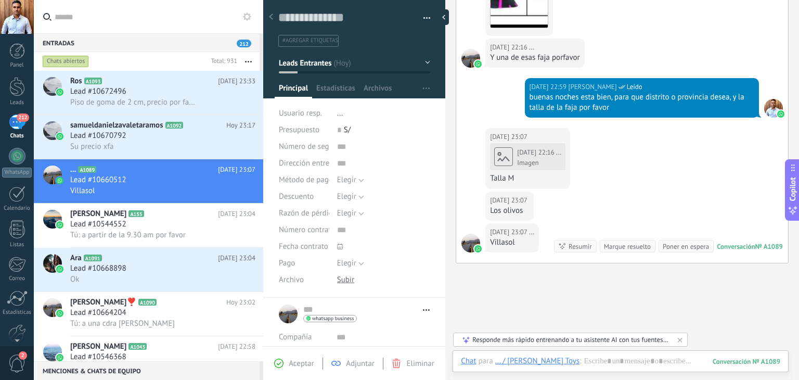
click at [508, 156] on icon at bounding box center [503, 156] width 12 height 12
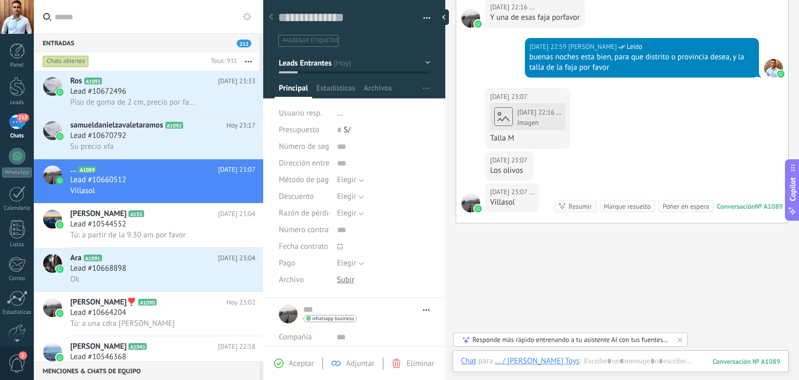
scroll to position [466, 0]
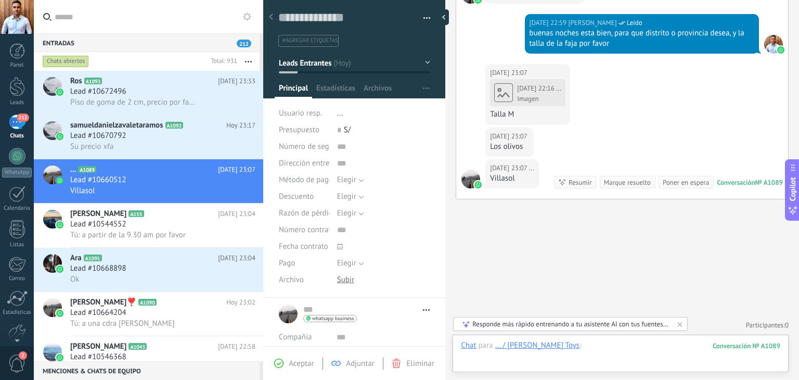
click at [561, 350] on div at bounding box center [620, 355] width 319 height 31
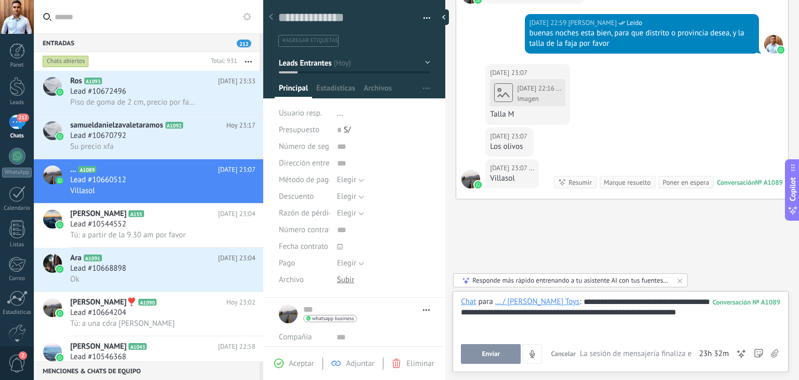
click at [513, 352] on button "Enviar" at bounding box center [491, 354] width 60 height 20
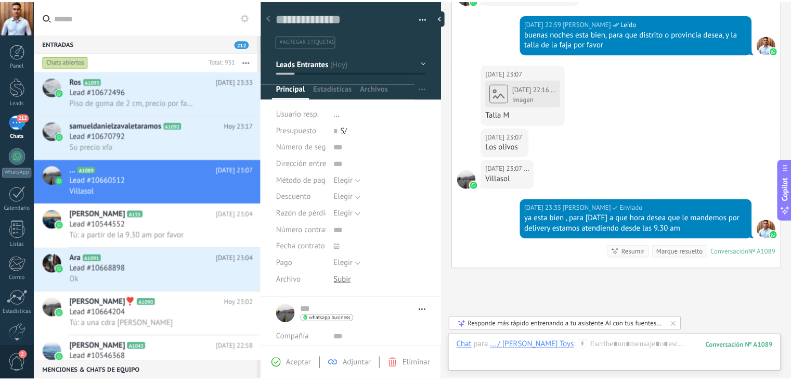
scroll to position [535, 0]
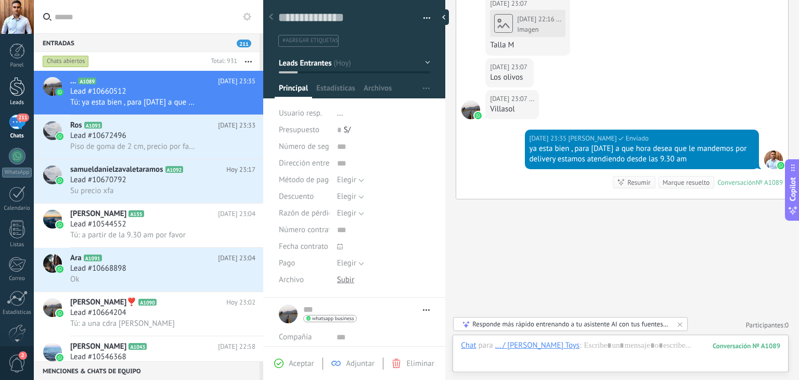
click at [14, 89] on div at bounding box center [17, 86] width 16 height 19
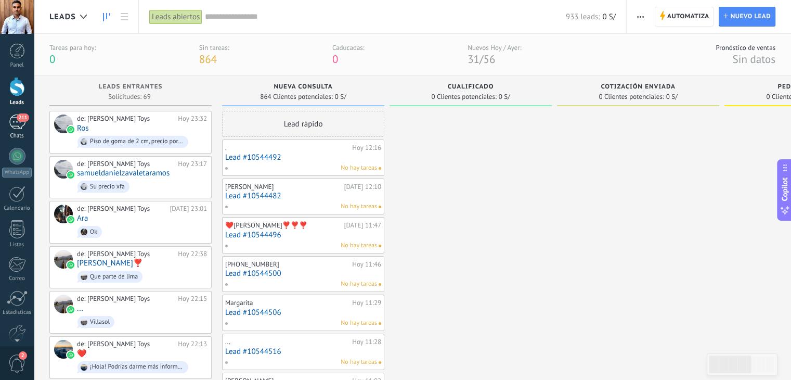
click at [23, 119] on span "211" at bounding box center [23, 117] width 12 height 8
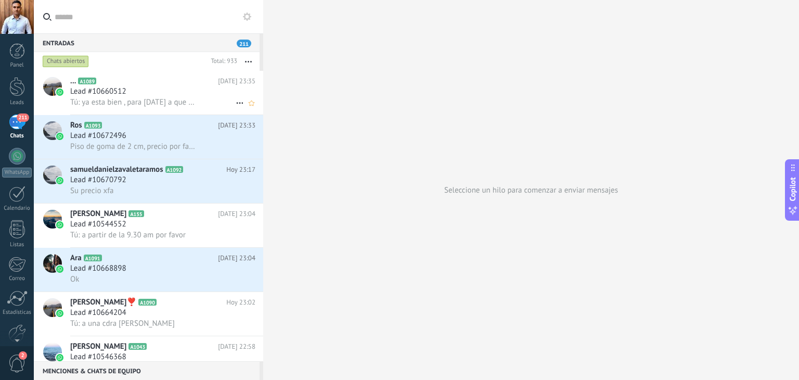
click at [141, 97] on div "Lead #10660512" at bounding box center [162, 91] width 185 height 10
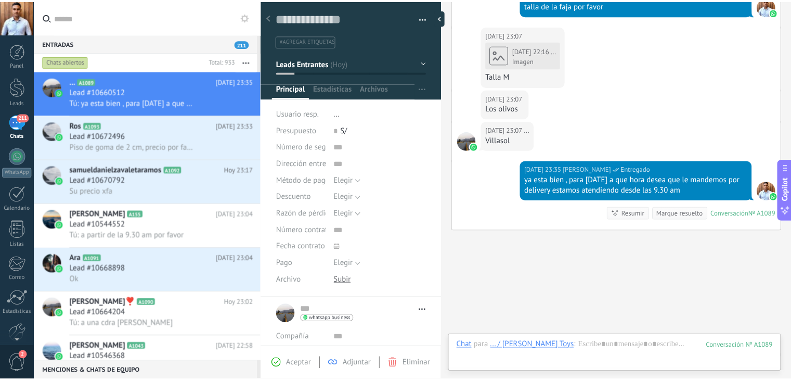
scroll to position [535, 0]
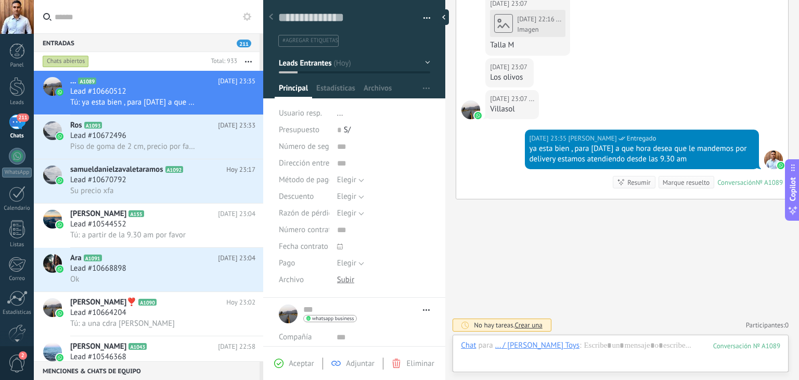
click at [529, 323] on span "Crear una" at bounding box center [529, 324] width 28 height 9
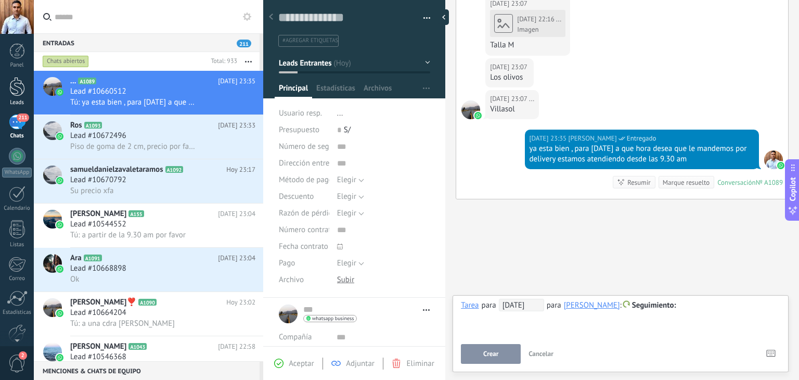
click at [6, 88] on link "Leads" at bounding box center [17, 91] width 34 height 29
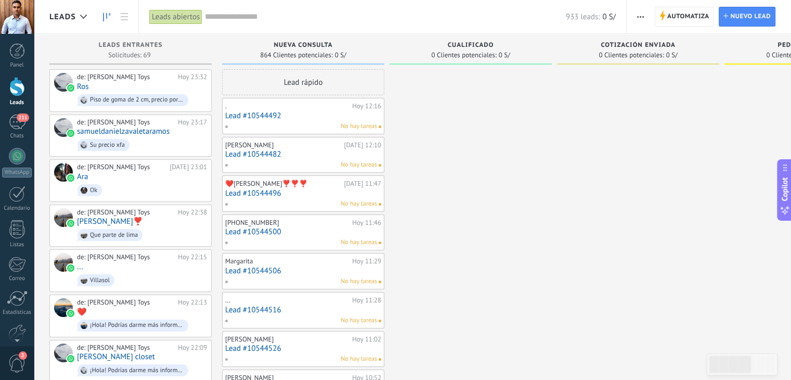
click at [618, 49] on div "Cotización enviada" at bounding box center [638, 46] width 152 height 9
click at [484, 53] on span "0 Clientes potenciales:" at bounding box center [463, 55] width 65 height 6
click at [629, 52] on span "0 Clientes potenciales:" at bounding box center [631, 55] width 65 height 6
click at [755, 48] on div "Pedido creado" at bounding box center [806, 46] width 152 height 9
drag, startPoint x: 776, startPoint y: 51, endPoint x: 622, endPoint y: 59, distance: 154.2
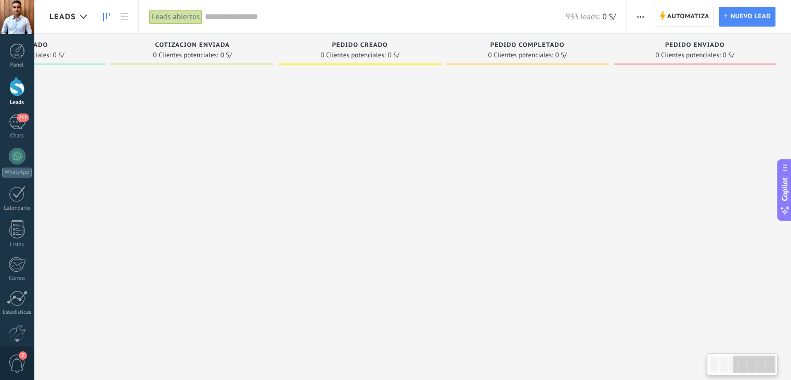
scroll to position [0, 446]
drag, startPoint x: 560, startPoint y: 46, endPoint x: 14, endPoint y: 38, distance: 546.3
click at [14, 38] on body ".abecls-1,.abecls-2{fill-rule:evenodd}.abecls-2{fill:#fff} .abhcls-1{fill:none}…" at bounding box center [395, 190] width 791 height 380
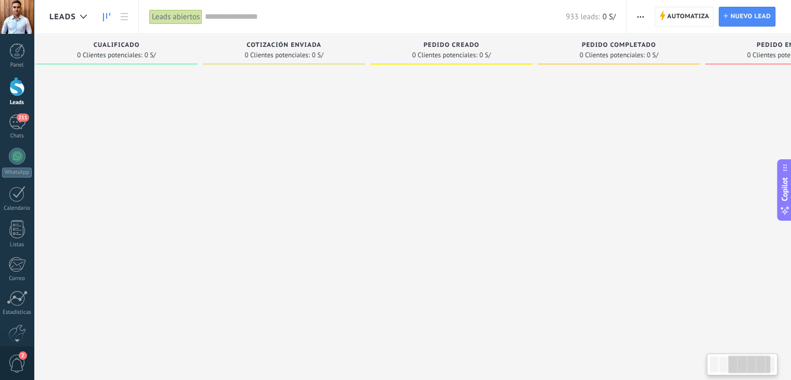
drag, startPoint x: 420, startPoint y: 45, endPoint x: 513, endPoint y: 44, distance: 93.1
click at [513, 44] on div "Pedido creado" at bounding box center [452, 46] width 152 height 9
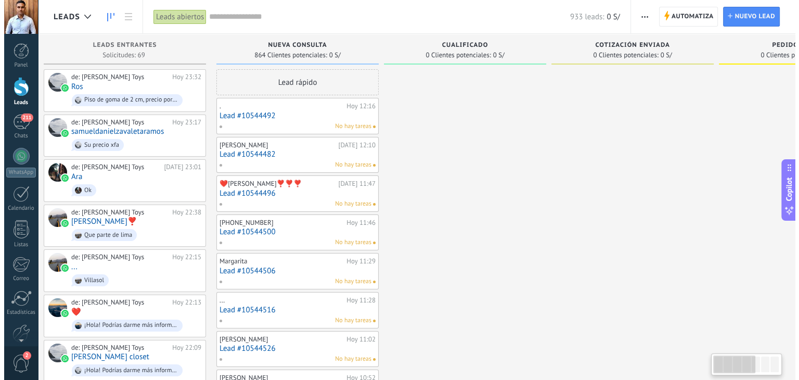
scroll to position [0, 0]
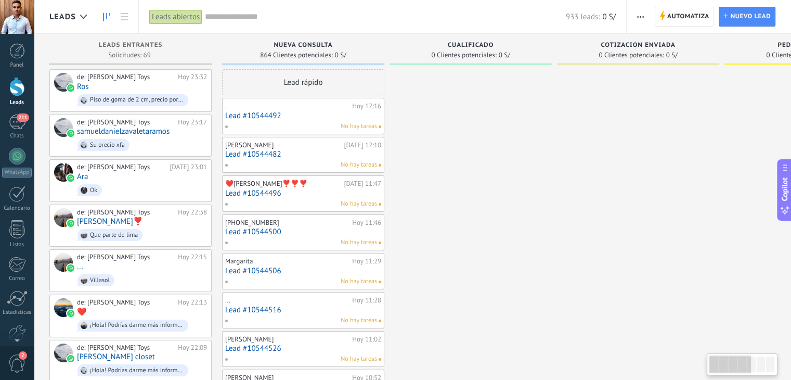
drag, startPoint x: 248, startPoint y: 43, endPoint x: 648, endPoint y: 46, distance: 400.0
click at [314, 49] on div "Nueva consulta" at bounding box center [303, 46] width 152 height 9
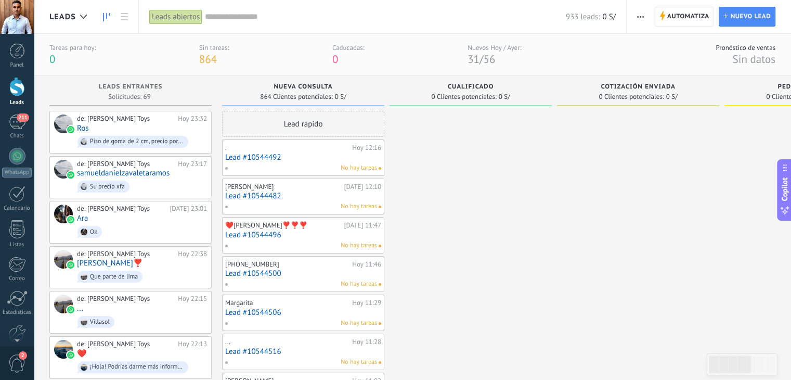
click at [306, 158] on link "Lead #10544492" at bounding box center [303, 157] width 156 height 9
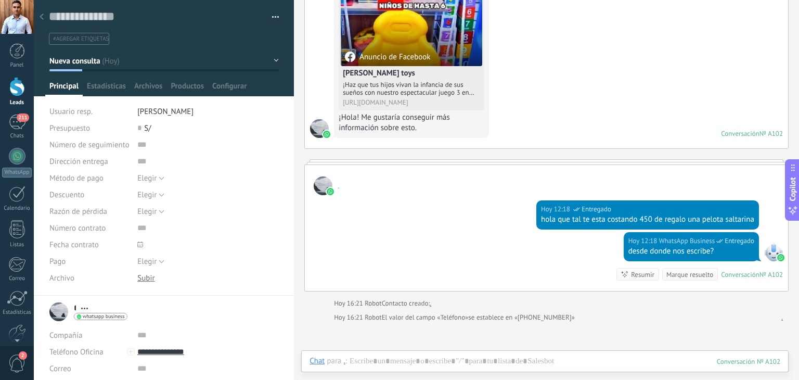
scroll to position [192, 0]
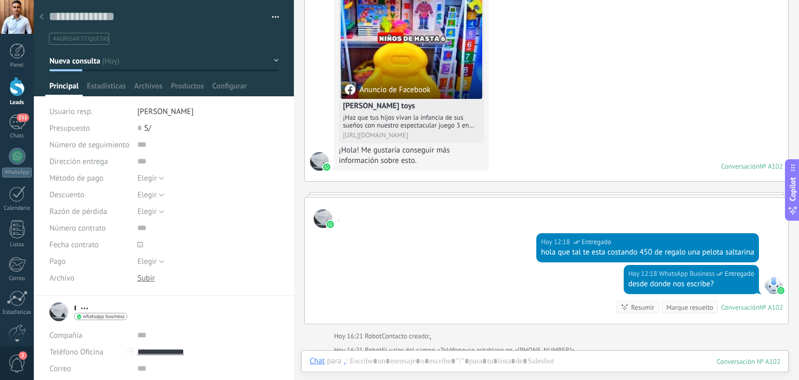
click at [17, 89] on div at bounding box center [17, 86] width 16 height 19
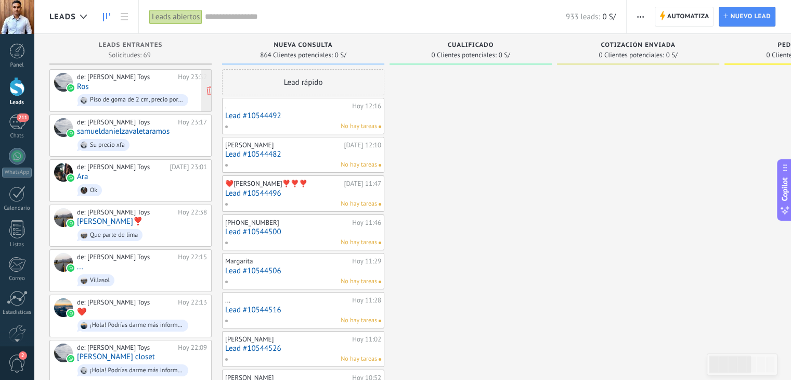
click at [124, 81] on div "de: Ludy Toys Hoy 23:32 Ros Piso de goma de 2 cm, precio por favor" at bounding box center [142, 90] width 130 height 35
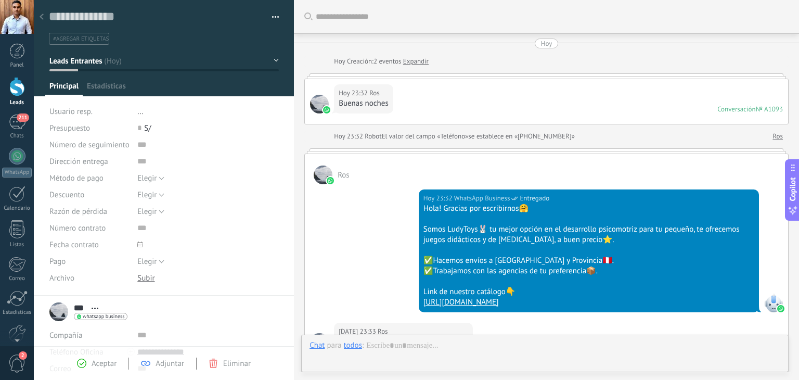
scroll to position [163, 0]
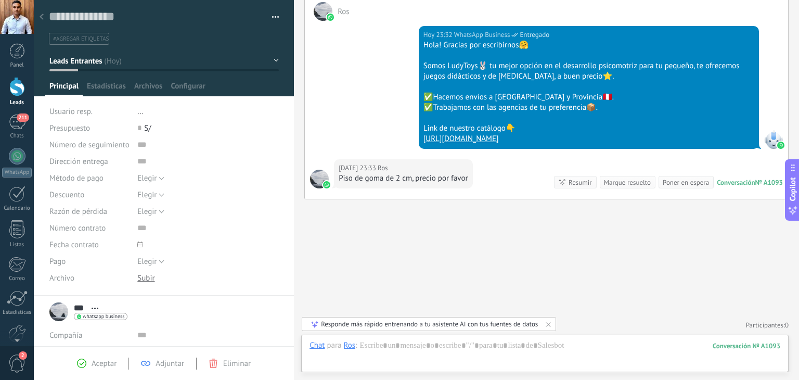
click at [40, 14] on div at bounding box center [41, 17] width 15 height 20
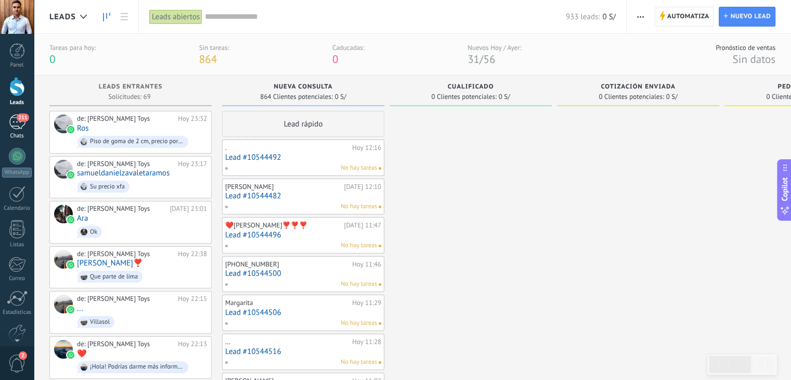
click at [17, 119] on span "211" at bounding box center [23, 117] width 12 height 8
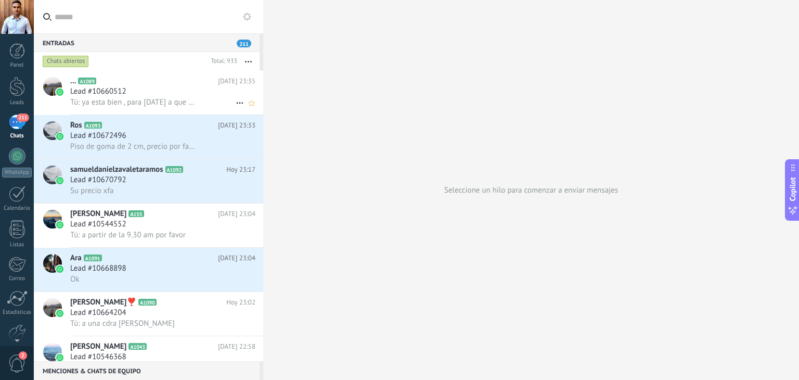
click at [171, 100] on span "Tú: ya esta bien , para mañana a que hora desea que le mandemos por delivery es…" at bounding box center [134, 102] width 128 height 10
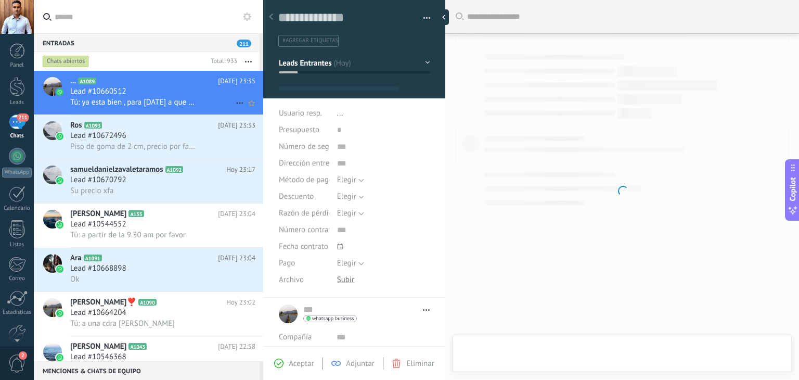
type textarea "**********"
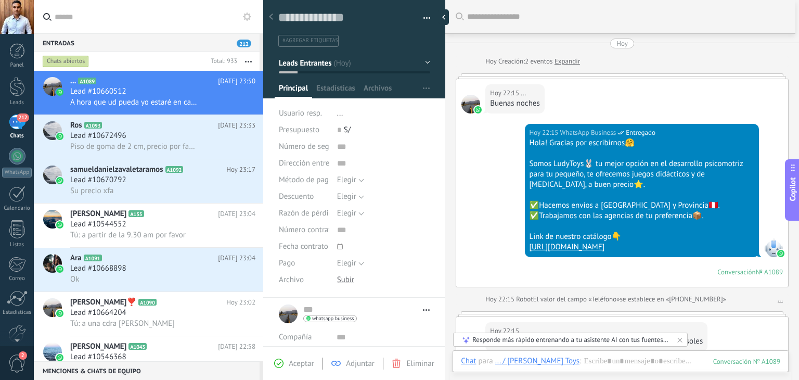
click at [470, 15] on input "text" at bounding box center [626, 16] width 318 height 11
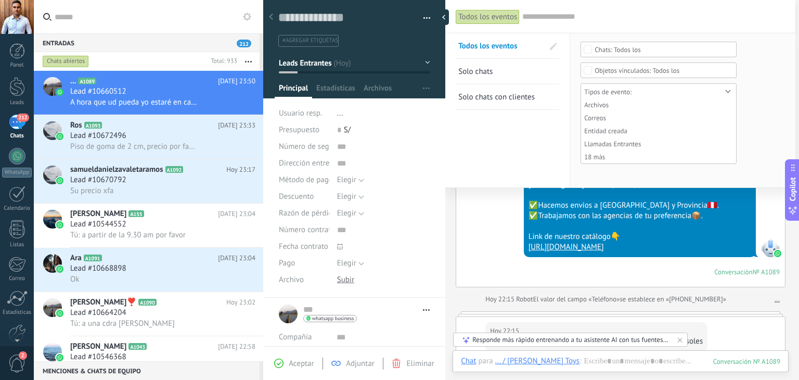
click at [620, 49] on div "Todos los" at bounding box center [618, 50] width 46 height 8
click at [633, 26] on div at bounding box center [653, 16] width 263 height 33
click at [739, 55] on form "Ninguno Chat del cliente Chat del equipo Todos los Ninguno Contactos Compañías …" at bounding box center [683, 109] width 204 height 135
click at [755, 58] on form "Ninguno Chat del cliente Chat del equipo Todos los Ninguno Contactos Compañías …" at bounding box center [683, 109] width 204 height 135
click at [576, 106] on div "Ninguno Chat del cliente Chat del equipo Todos los Ninguno Contactos Compañías …" at bounding box center [682, 110] width 225 height 154
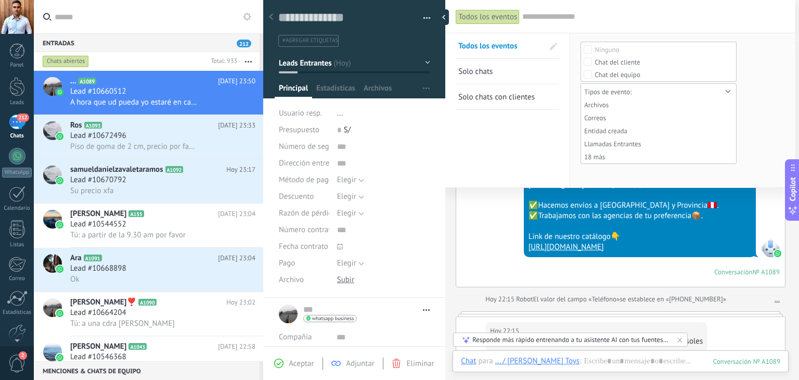
click at [764, 78] on form "Ninguno Chat del cliente Chat del equipo Todos los Ninguno Contactos Compañías …" at bounding box center [683, 109] width 204 height 135
click at [678, 27] on div at bounding box center [653, 16] width 263 height 33
click at [776, 88] on form "Ninguno Chat del cliente Chat del equipo Todos los Ninguno Contactos Compañías …" at bounding box center [683, 109] width 204 height 135
click at [726, 92] on div "Tipos de evento: Archivos Correos Entidad creada Llamadas Entrantes 18 màs" at bounding box center [659, 123] width 156 height 81
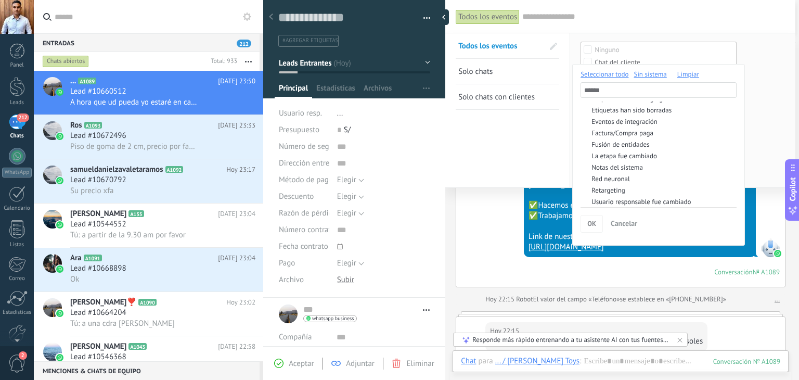
scroll to position [159, 0]
click at [544, 146] on div at bounding box center [399, 190] width 799 height 380
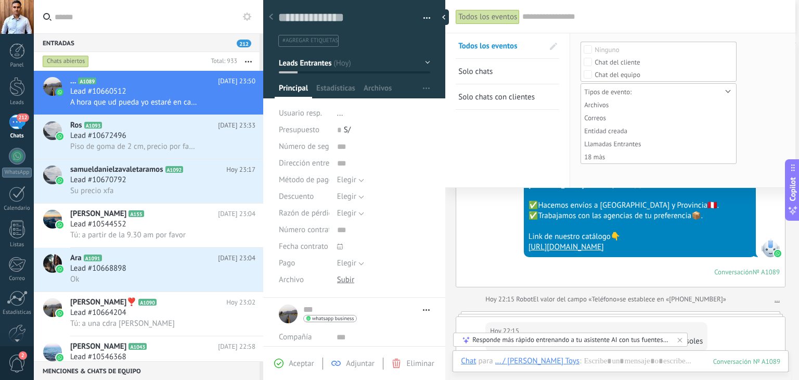
click at [486, 75] on span "Solo chats" at bounding box center [475, 72] width 34 height 10
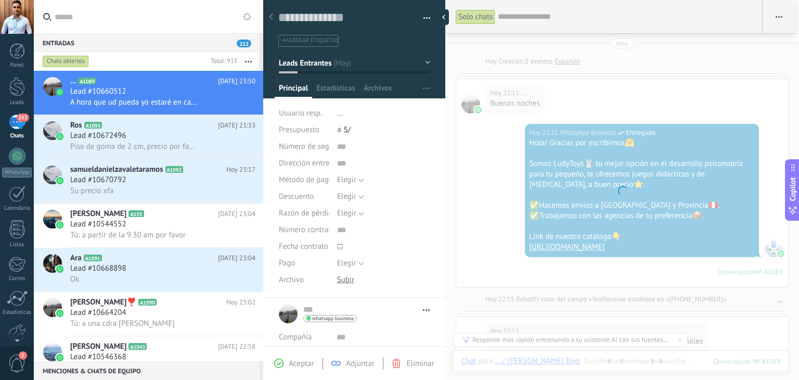
scroll to position [481, 0]
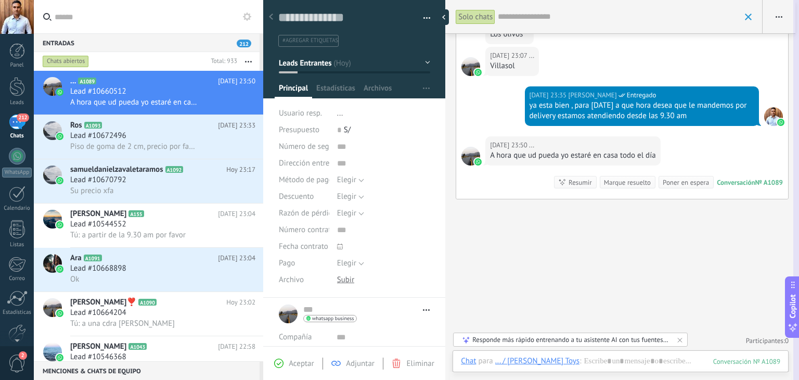
drag, startPoint x: 793, startPoint y: 183, endPoint x: 793, endPoint y: 284, distance: 100.4
click at [795, 301] on span "Copilot" at bounding box center [793, 306] width 10 height 24
click at [779, 10] on span "button" at bounding box center [779, 17] width 7 height 20
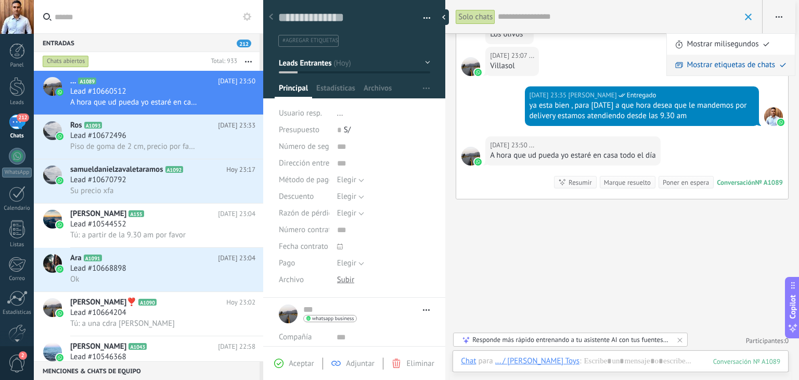
click at [719, 62] on span "Mostrar etiquetas de chats" at bounding box center [731, 65] width 88 height 21
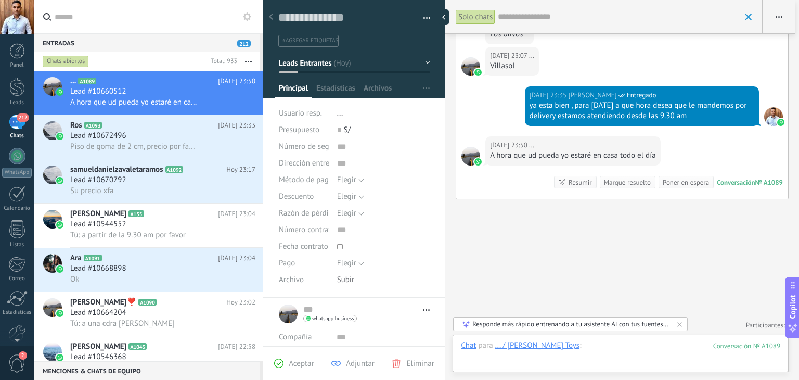
click at [583, 344] on div at bounding box center [620, 355] width 319 height 31
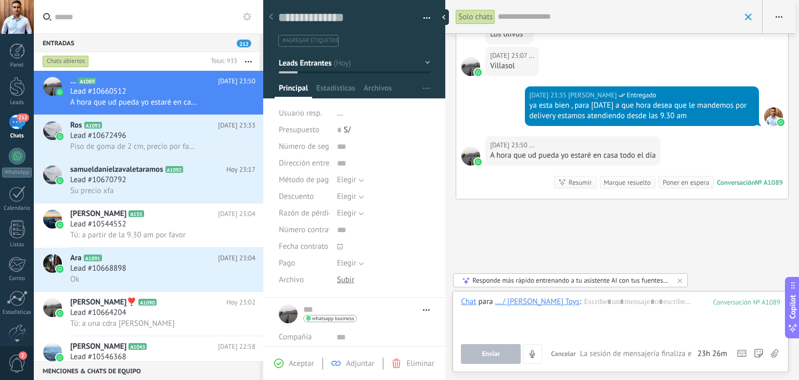
click at [424, 20] on span "button" at bounding box center [426, 20] width 7 height 2
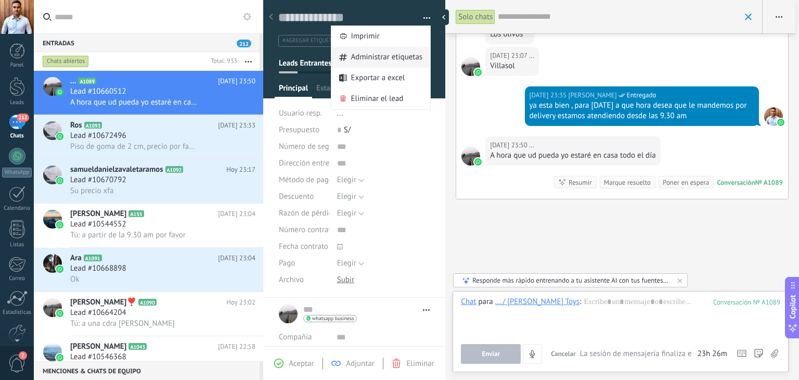
click at [388, 60] on span "Administrar etiquetas" at bounding box center [387, 57] width 72 height 21
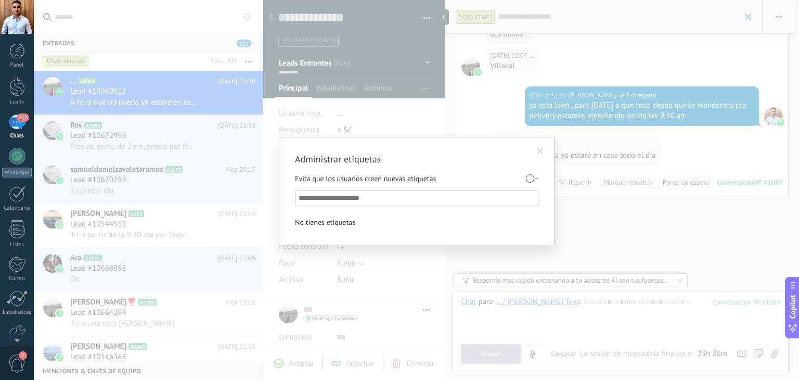
click at [333, 185] on div "Evita que los usuarios creen nuevas etiquetas" at bounding box center [416, 179] width 243 height 18
click at [330, 201] on input "text" at bounding box center [417, 198] width 237 height 12
click at [337, 179] on div "Evita que los usuarios creen nuevas etiquetas" at bounding box center [416, 179] width 243 height 18
drag, startPoint x: 300, startPoint y: 179, endPoint x: 435, endPoint y: 174, distance: 135.4
click at [431, 174] on div "Evita que los usuarios creen nuevas etiquetas" at bounding box center [416, 179] width 243 height 18
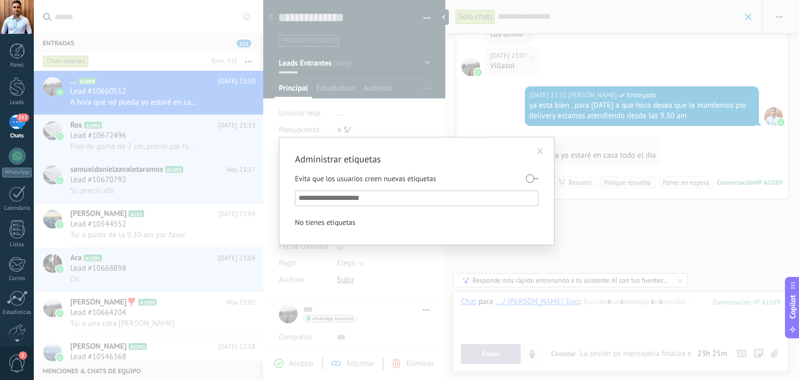
click at [435, 174] on div "Evita que los usuarios creen nuevas etiquetas" at bounding box center [416, 179] width 243 height 18
click at [318, 201] on input "text" at bounding box center [417, 198] width 237 height 12
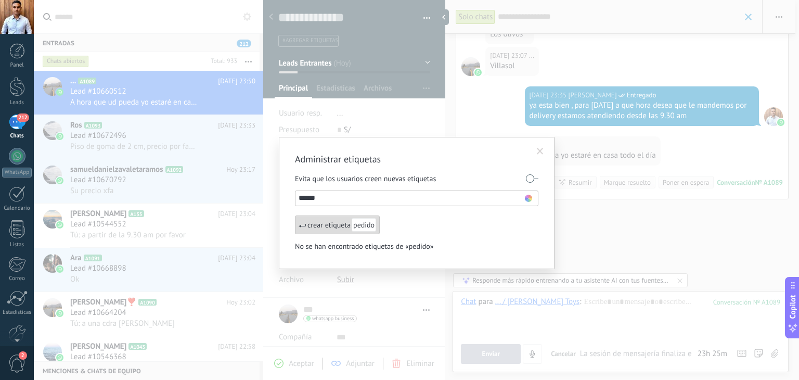
type input "******"
click at [367, 229] on span "pedido" at bounding box center [364, 225] width 24 height 14
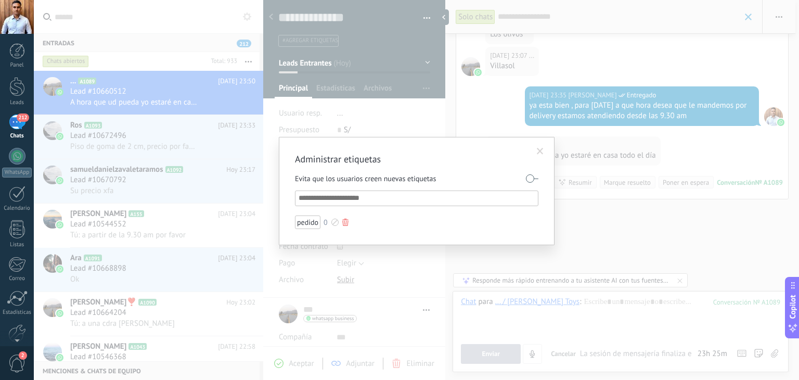
click at [312, 225] on div "pedido" at bounding box center [307, 222] width 25 height 14
click at [327, 204] on ul at bounding box center [416, 198] width 243 height 16
click at [326, 200] on input "text" at bounding box center [417, 198] width 237 height 12
type input "******"
click at [300, 216] on div "pedido" at bounding box center [307, 222] width 25 height 14
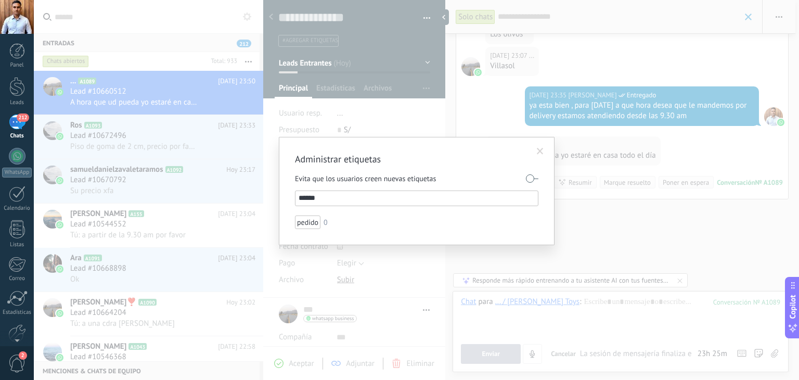
click at [543, 146] on span at bounding box center [540, 152] width 17 height 18
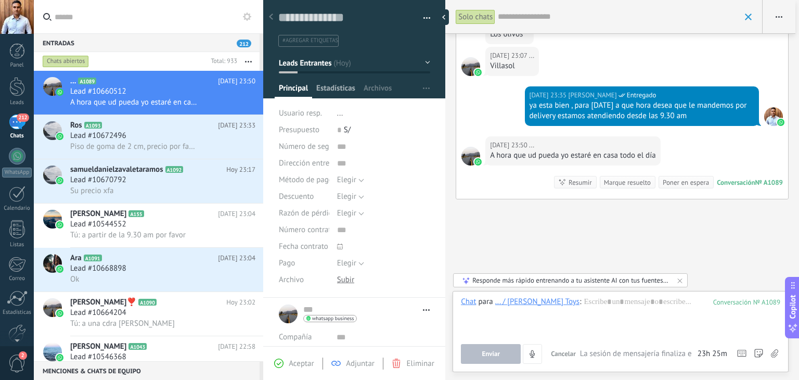
click at [336, 91] on span "Estadísticas" at bounding box center [335, 90] width 39 height 15
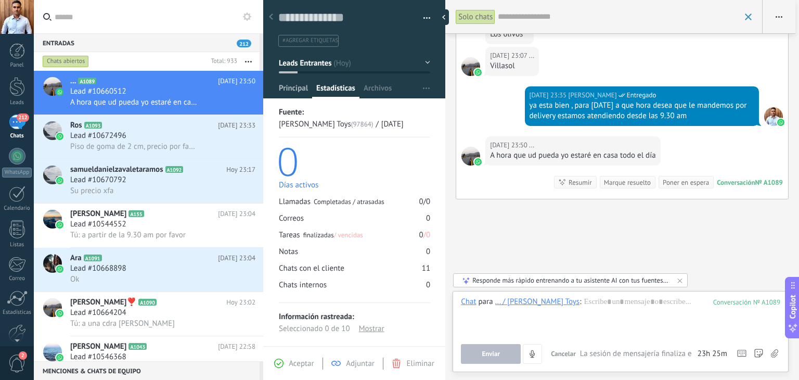
click at [297, 91] on span "Principal" at bounding box center [293, 90] width 29 height 15
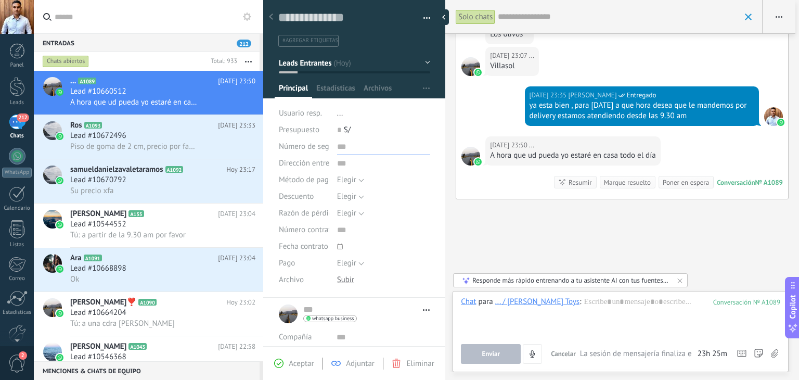
click at [337, 150] on input "text" at bounding box center [383, 146] width 93 height 17
click at [314, 150] on span "Número de seguimiento" at bounding box center [319, 147] width 80 height 8
click at [316, 132] on span "Presupuesto" at bounding box center [299, 130] width 41 height 10
click at [313, 117] on span "Usuario resp." at bounding box center [300, 113] width 43 height 10
click at [341, 111] on span "..." at bounding box center [340, 113] width 6 height 10
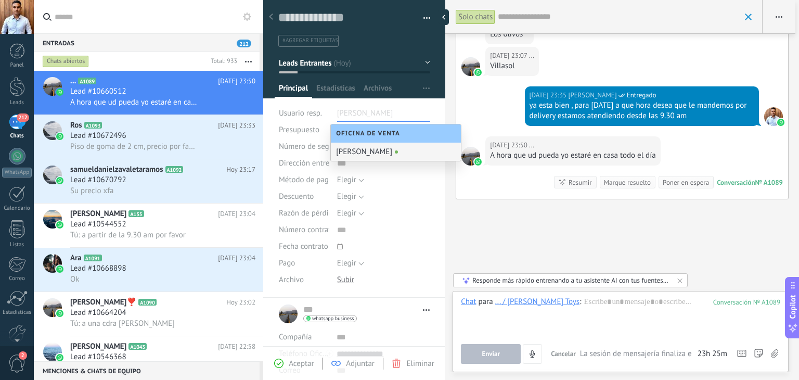
click at [418, 197] on div "Elegir 5% 10% 15% Elegir" at bounding box center [383, 196] width 93 height 17
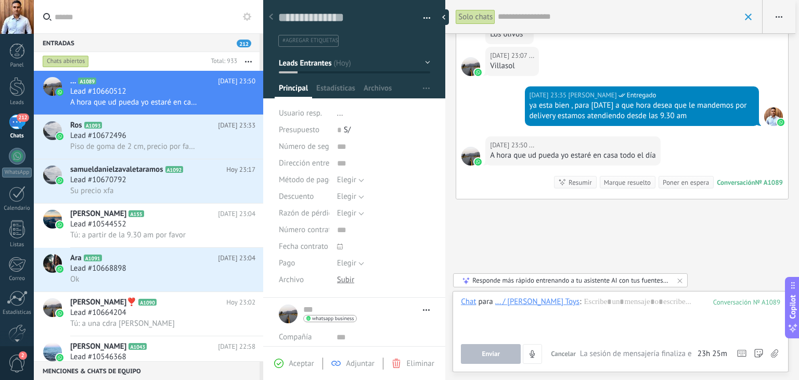
click at [339, 113] on span "..." at bounding box center [340, 113] width 6 height 10
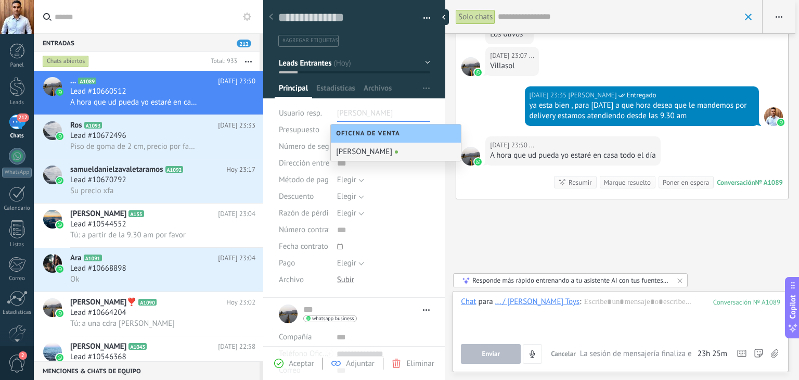
click at [368, 152] on div "[PERSON_NAME]" at bounding box center [396, 152] width 130 height 18
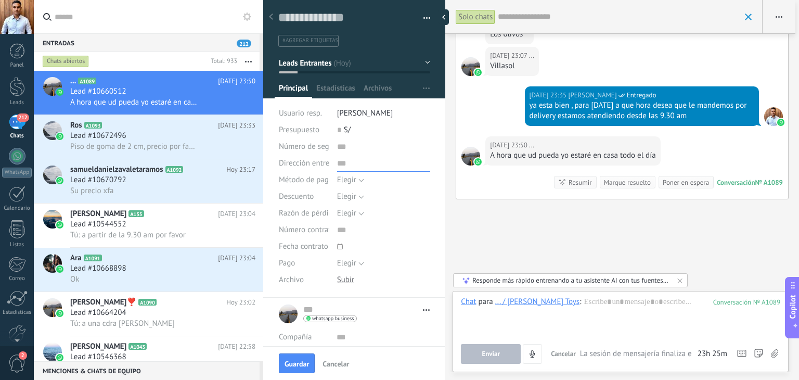
click at [337, 167] on input "text" at bounding box center [383, 163] width 93 height 17
click at [337, 145] on input "text" at bounding box center [383, 146] width 93 height 17
click at [309, 146] on span "Número de seguimiento" at bounding box center [319, 147] width 80 height 8
click at [349, 180] on span "Elegir" at bounding box center [346, 180] width 19 height 10
click at [311, 192] on span "Descuento" at bounding box center [296, 196] width 35 height 8
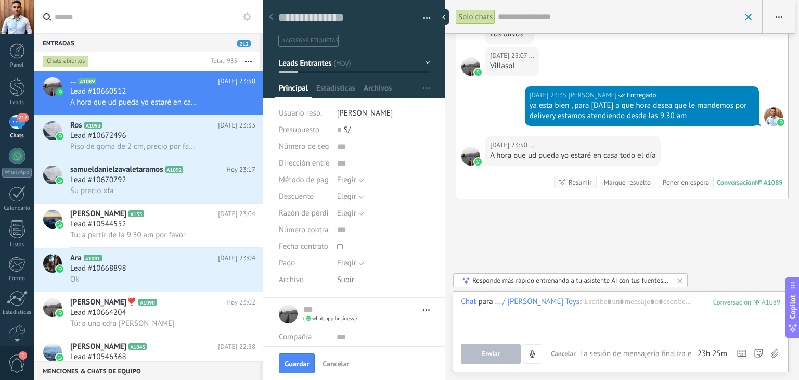
click at [356, 195] on button "Elegir" at bounding box center [350, 196] width 27 height 17
click at [302, 194] on span "Descuento" at bounding box center [296, 196] width 35 height 8
click at [343, 207] on button "Elegir" at bounding box center [350, 213] width 27 height 17
click at [412, 179] on div "Elegir Factura Pago con tarjeta Efectivo Elegir" at bounding box center [383, 180] width 93 height 17
click at [353, 227] on input "text" at bounding box center [383, 230] width 93 height 17
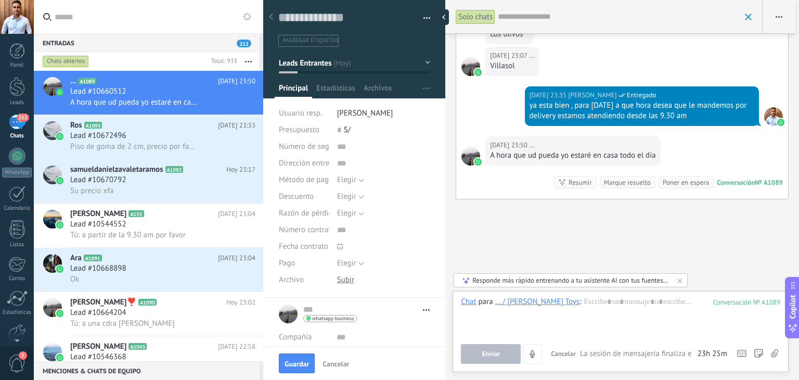
drag, startPoint x: 310, startPoint y: 233, endPoint x: 312, endPoint y: 238, distance: 5.9
click at [310, 233] on span "Número contrato" at bounding box center [307, 230] width 56 height 8
click at [316, 249] on span "Fecha contrato" at bounding box center [303, 246] width 49 height 8
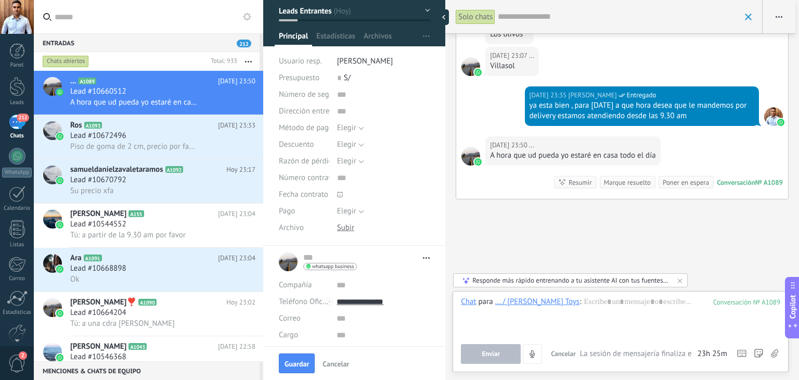
click at [340, 191] on icon at bounding box center [340, 194] width 6 height 6
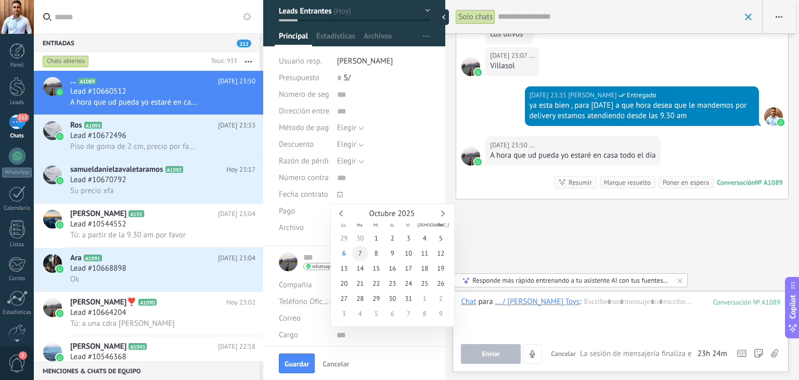
type input "**********"
click at [357, 254] on span "7" at bounding box center [360, 253] width 16 height 15
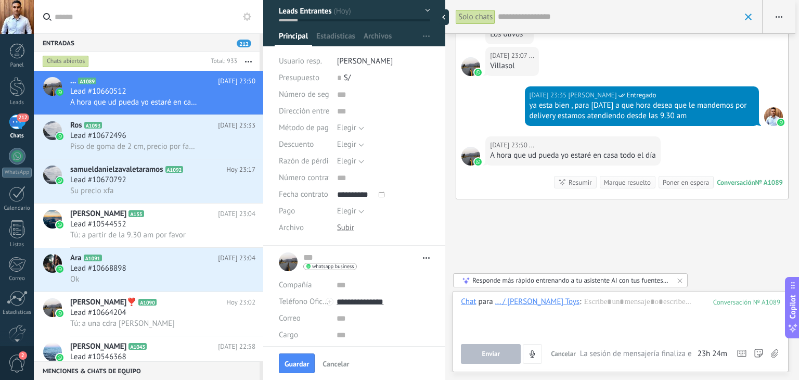
scroll to position [0, 0]
click at [351, 210] on span "Elegir" at bounding box center [346, 211] width 19 height 10
click at [417, 179] on input "text" at bounding box center [383, 178] width 93 height 17
click at [340, 249] on div "... ... Abrir detalle Copie el nombre Desatar Contacto principal" at bounding box center [354, 262] width 151 height 26
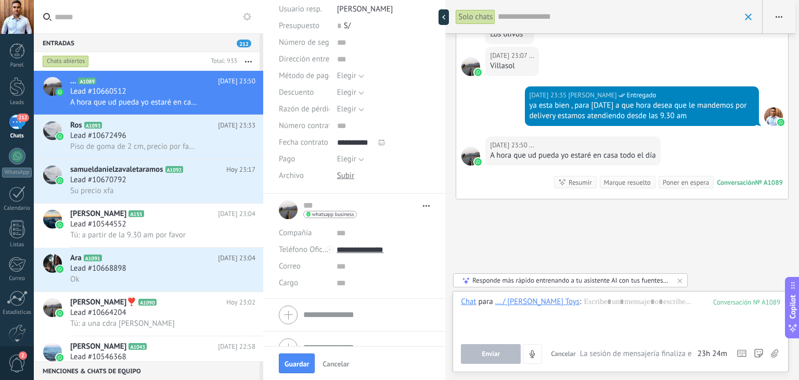
scroll to position [121, 0]
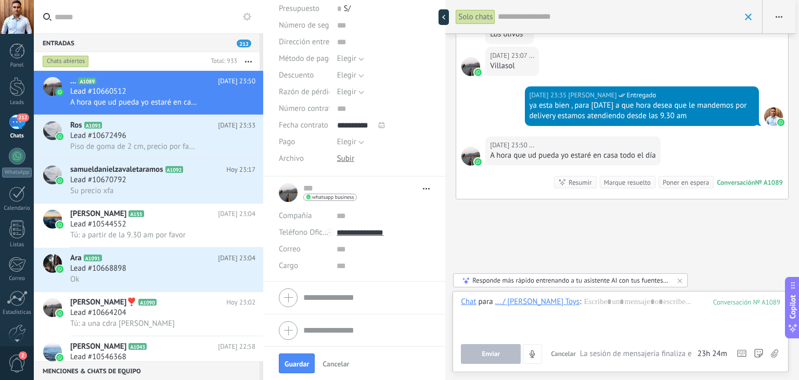
click at [421, 190] on span "Abrir detalle Copie el nombre Desatar Contacto principal" at bounding box center [424, 189] width 12 height 8
click at [406, 269] on input "text" at bounding box center [383, 265] width 93 height 17
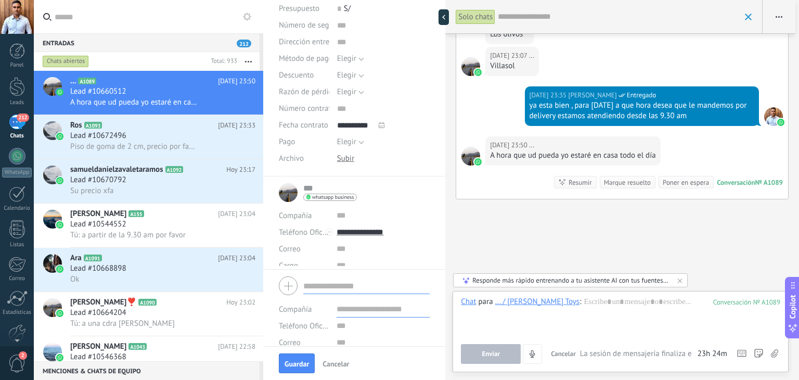
click at [327, 295] on div at bounding box center [354, 286] width 151 height 26
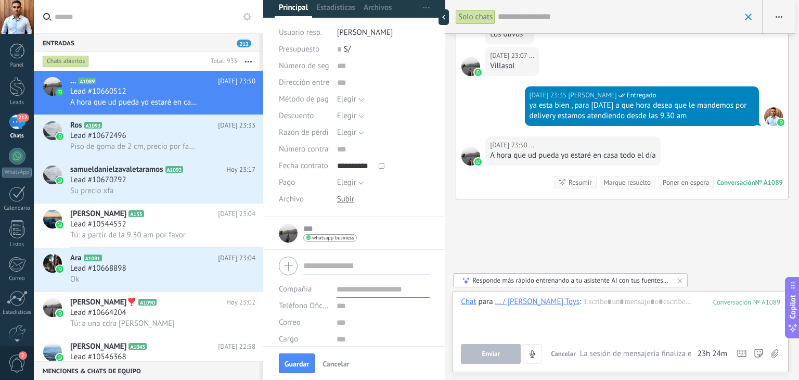
scroll to position [133, 0]
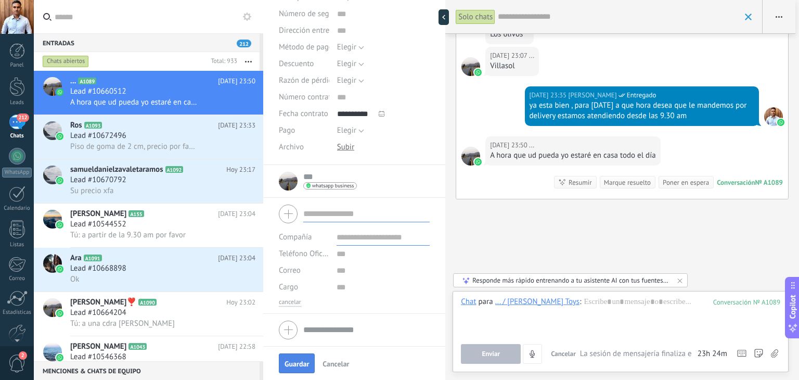
click at [293, 364] on span "Guardar" at bounding box center [297, 363] width 24 height 7
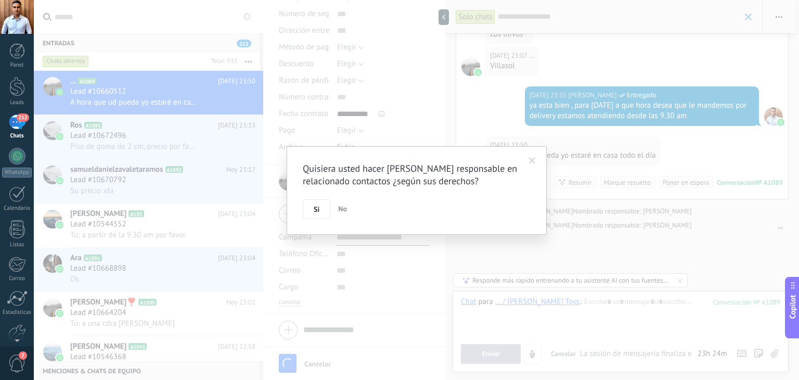
scroll to position [516, 0]
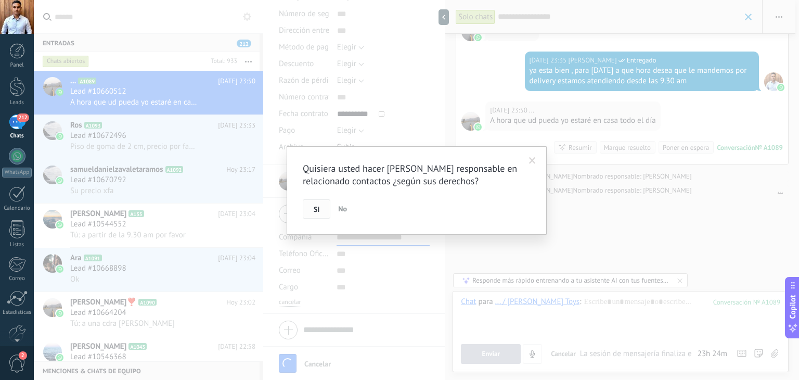
click at [320, 209] on button "Si" at bounding box center [317, 209] width 28 height 20
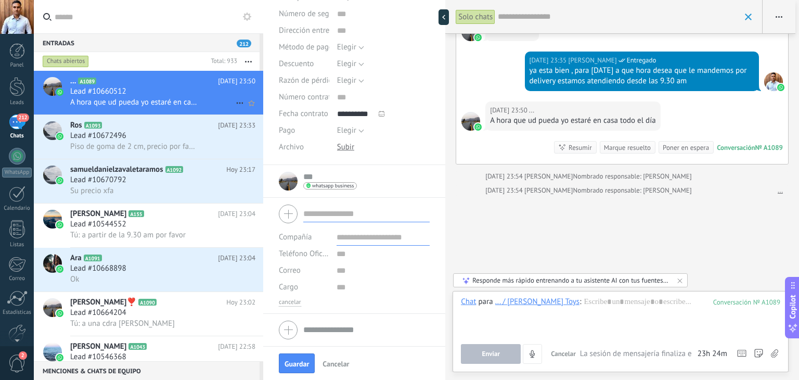
click at [73, 83] on span "..." at bounding box center [73, 81] width 6 height 10
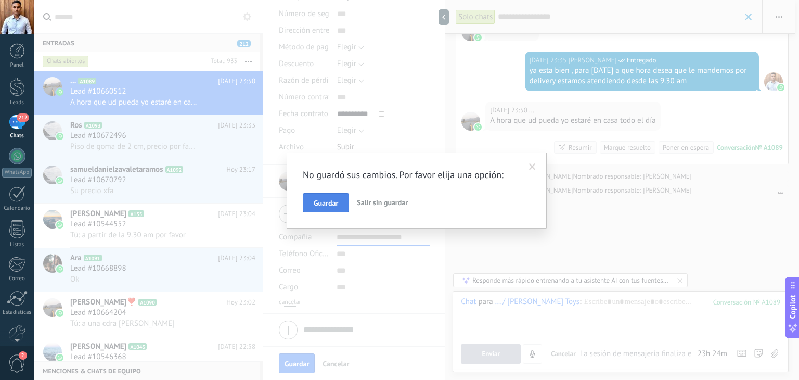
click at [315, 202] on span "Guardar" at bounding box center [326, 202] width 24 height 7
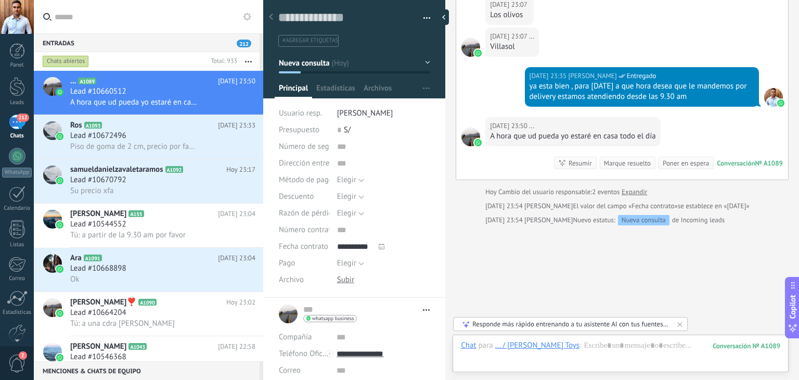
scroll to position [675, 0]
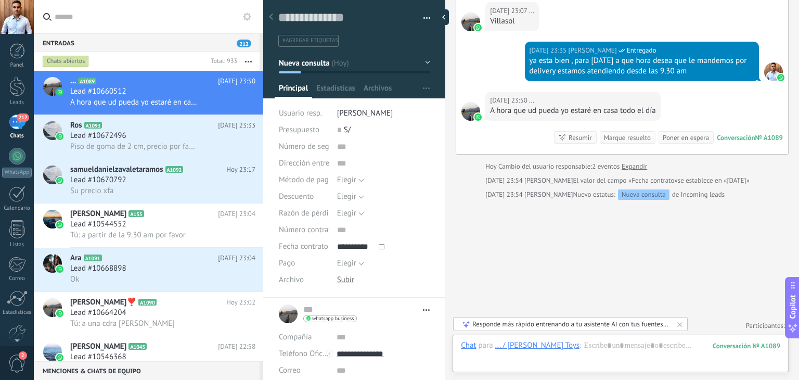
click at [745, 135] on div "Conversación" at bounding box center [736, 137] width 38 height 9
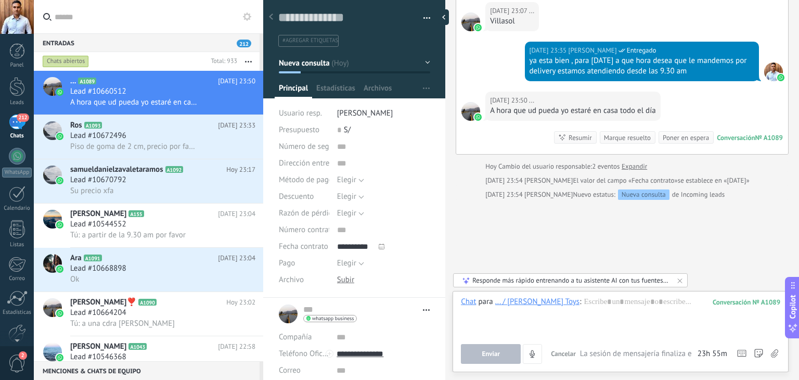
click at [649, 279] on div "Responde más rápido entrenando a tu asistente AI con tus fuentes de datos" at bounding box center [570, 280] width 197 height 9
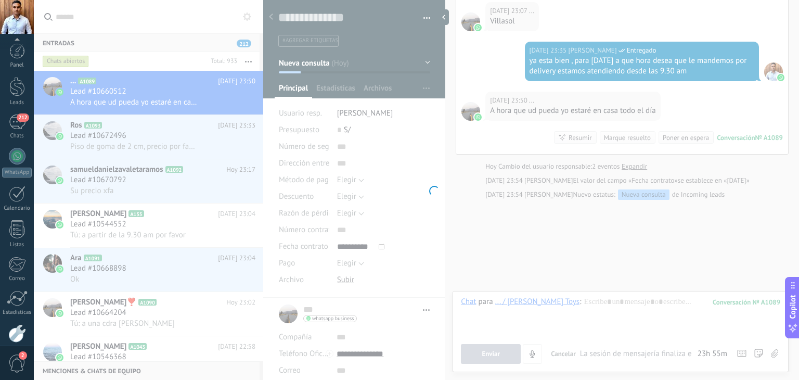
scroll to position [53, 0]
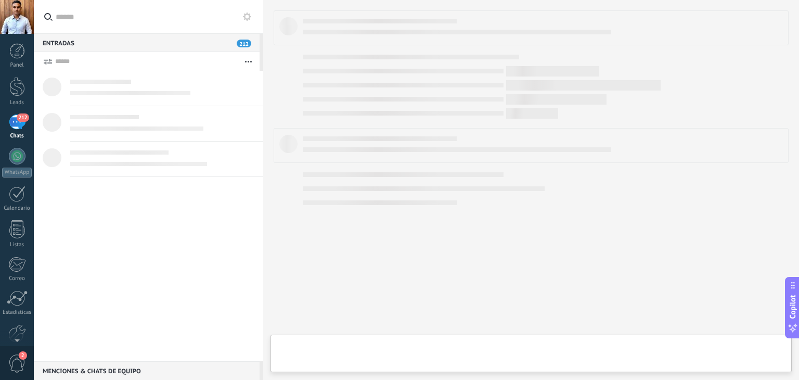
type textarea "**********"
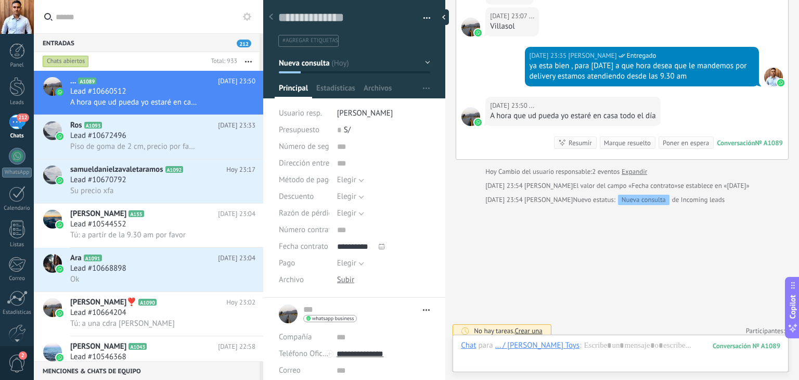
scroll to position [675, 0]
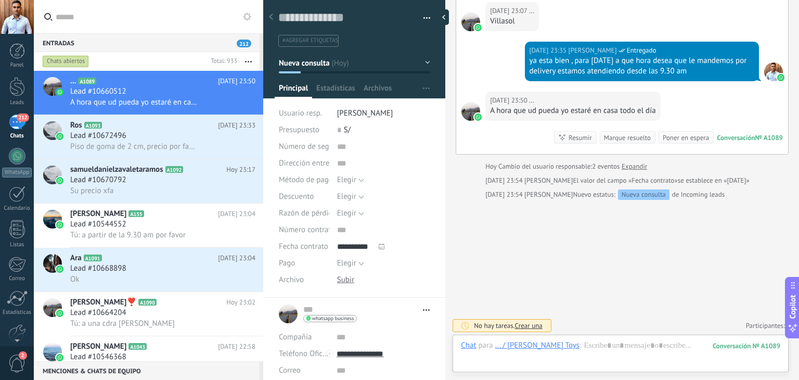
click at [523, 325] on span "Crear una" at bounding box center [529, 325] width 28 height 9
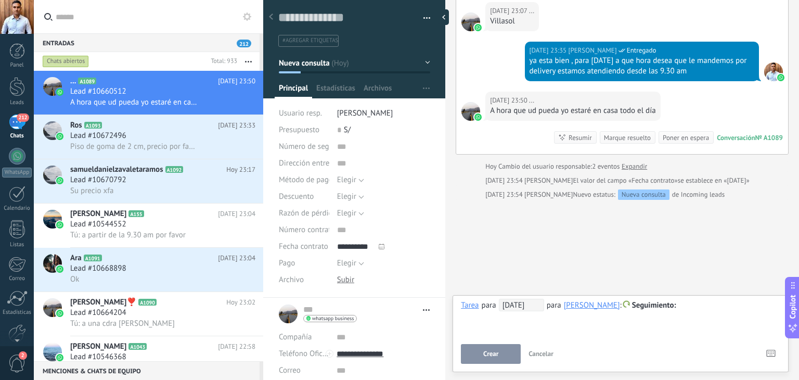
click at [685, 306] on div at bounding box center [620, 305] width 319 height 12
click at [684, 303] on div at bounding box center [620, 305] width 319 height 12
click at [492, 352] on span "Crear" at bounding box center [490, 353] width 15 height 7
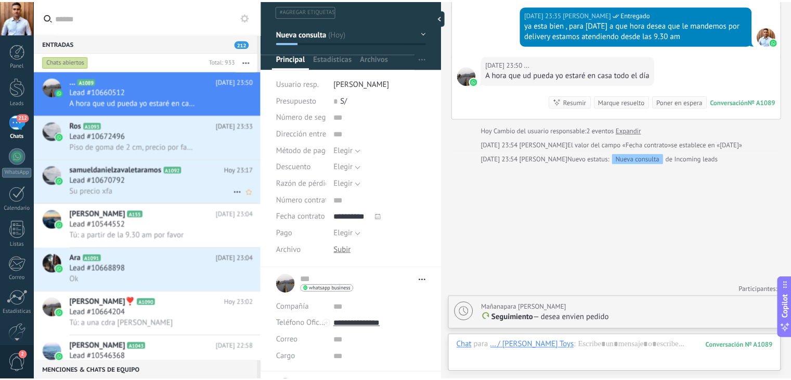
scroll to position [0, 0]
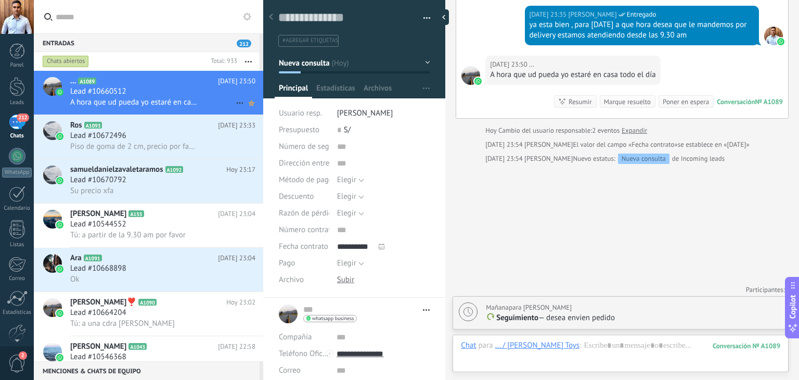
click at [249, 105] on use at bounding box center [252, 102] width 6 height 5
click at [238, 100] on icon at bounding box center [240, 103] width 12 height 12
click at [14, 159] on div at bounding box center [17, 156] width 17 height 17
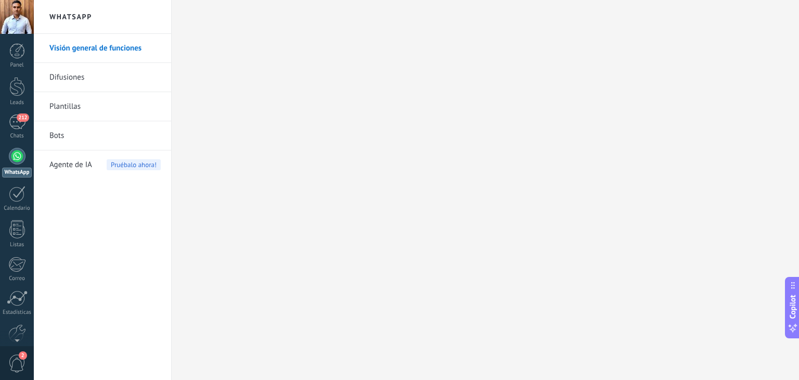
click at [87, 78] on link "Difusiones" at bounding box center [104, 77] width 111 height 29
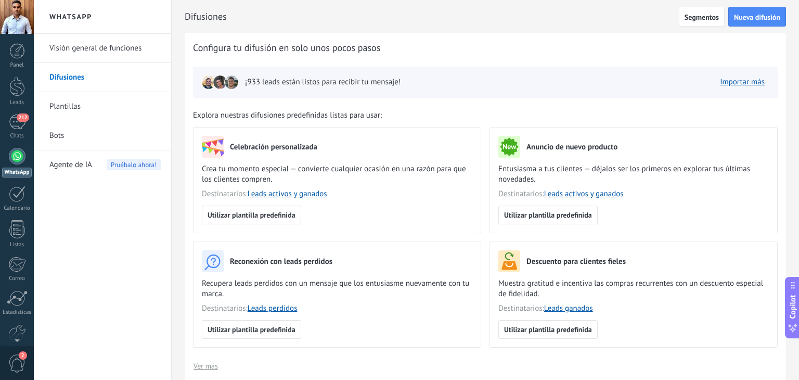
click at [78, 110] on link "Plantillas" at bounding box center [104, 106] width 111 height 29
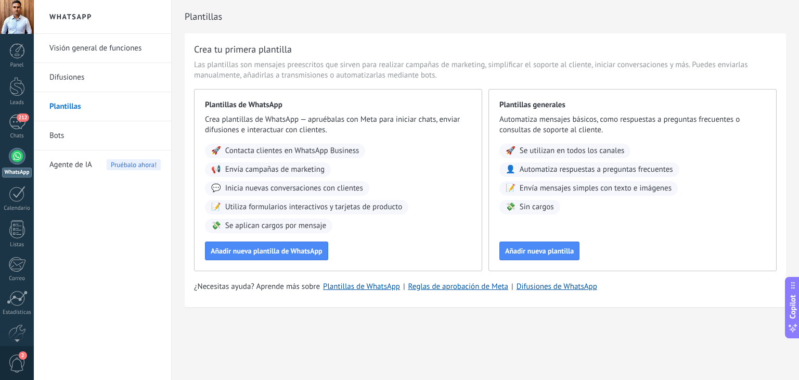
click at [68, 128] on link "Bots" at bounding box center [104, 135] width 111 height 29
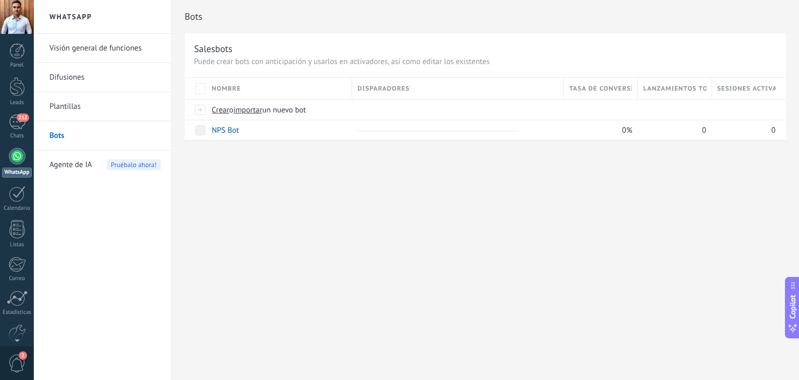
click at [73, 163] on span "Agente de IA" at bounding box center [70, 164] width 43 height 29
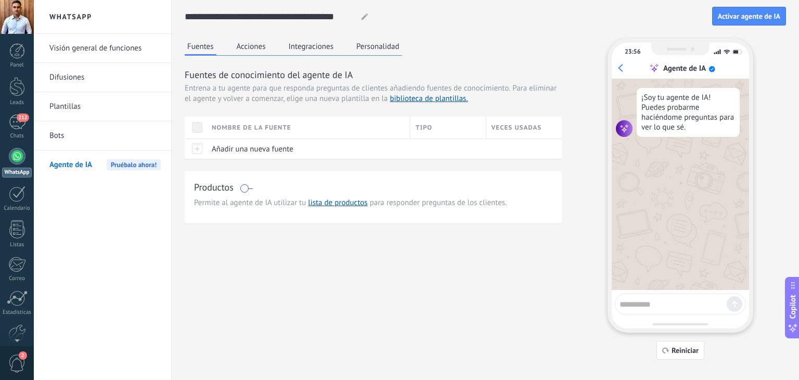
click at [91, 48] on link "Visión general de funciones" at bounding box center [104, 48] width 111 height 29
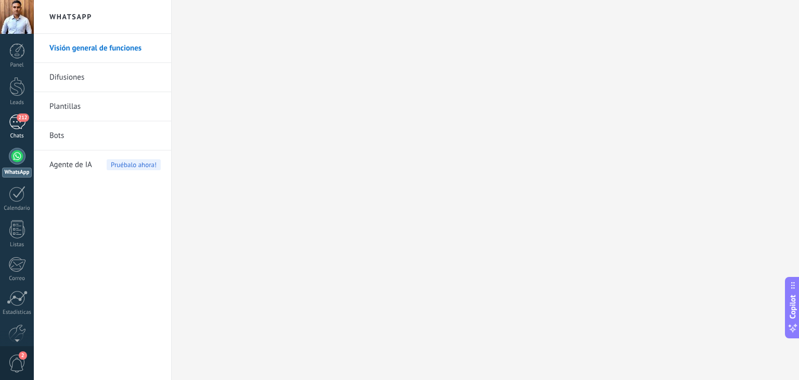
click at [17, 121] on div "212" at bounding box center [17, 121] width 17 height 15
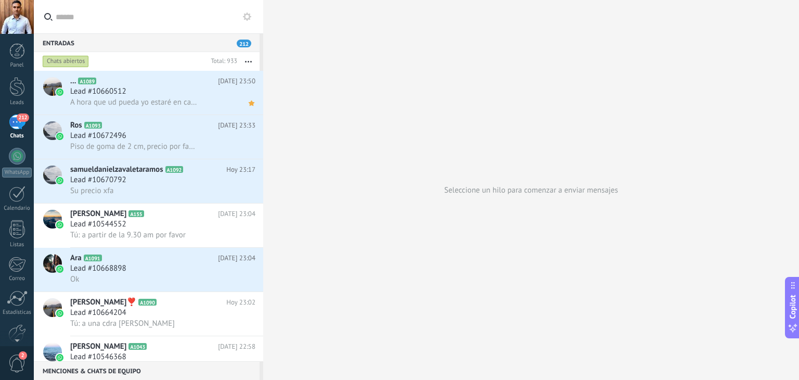
click at [251, 16] on use at bounding box center [247, 16] width 8 height 8
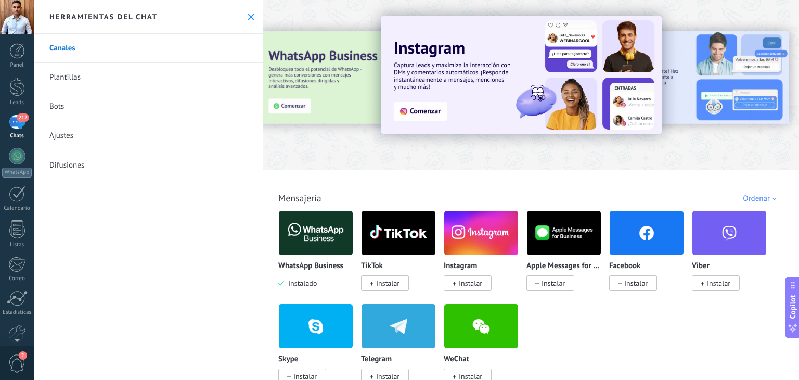
click at [89, 71] on link "Plantillas" at bounding box center [148, 77] width 229 height 29
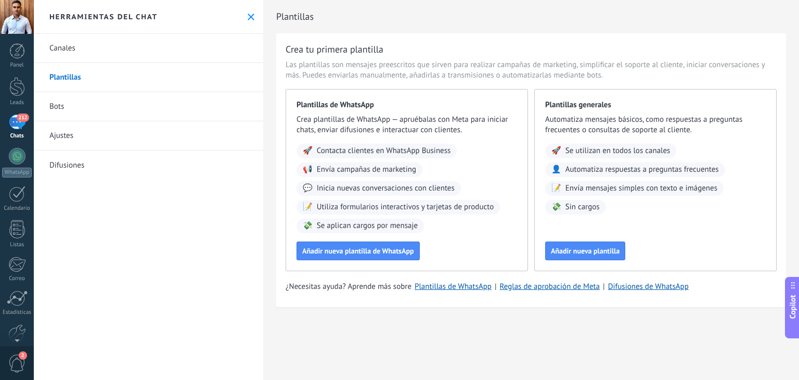
click at [46, 116] on link "Bots" at bounding box center [148, 106] width 229 height 29
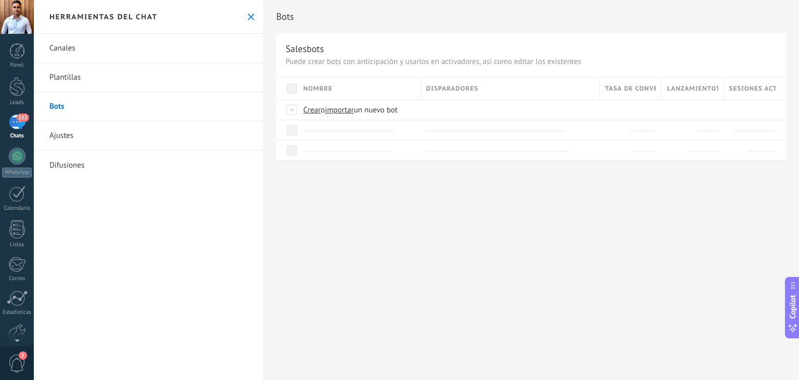
click at [55, 139] on link "Ajustes" at bounding box center [148, 135] width 229 height 29
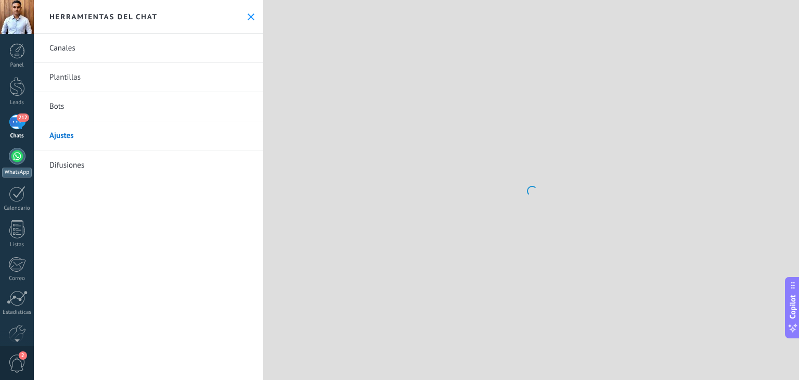
click at [32, 157] on link "WhatsApp" at bounding box center [17, 163] width 34 height 30
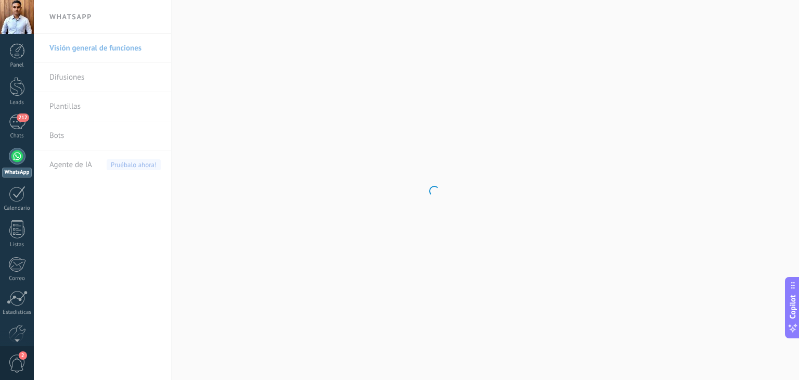
click at [21, 154] on div at bounding box center [17, 156] width 17 height 17
click at [21, 54] on div at bounding box center [17, 51] width 16 height 16
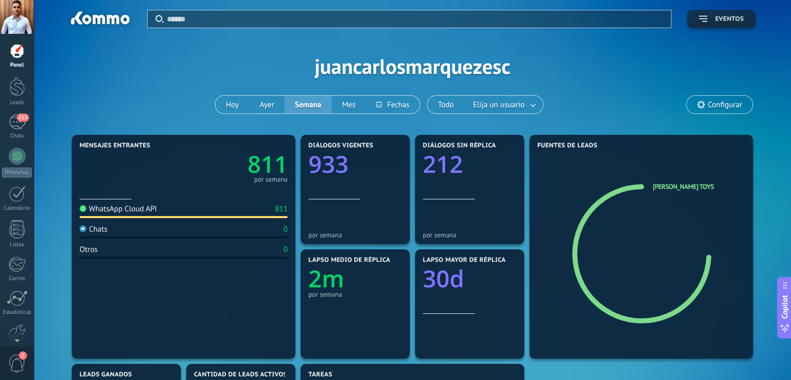
click at [741, 19] on span "Eventos" at bounding box center [729, 19] width 29 height 7
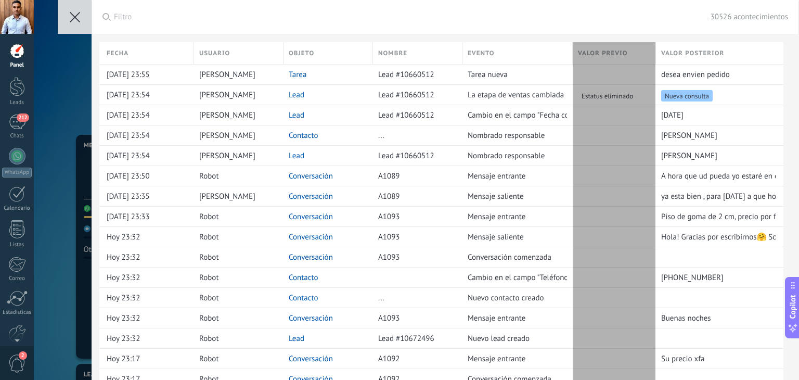
type textarea "**********"
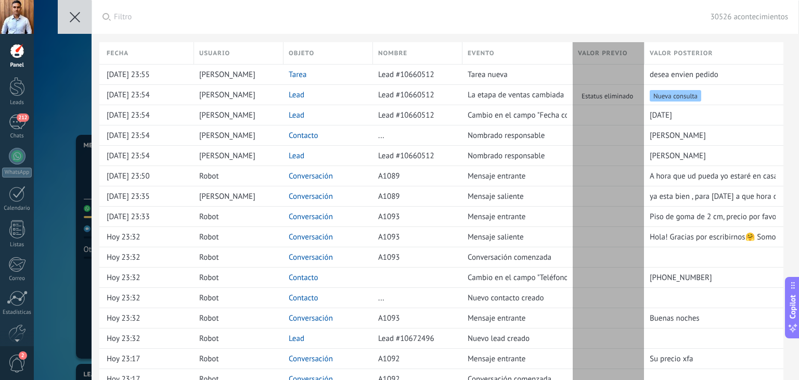
scroll to position [10, 0]
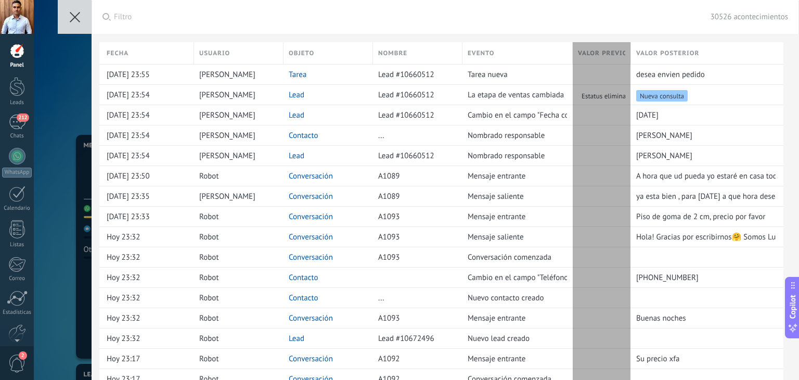
drag, startPoint x: 677, startPoint y: 49, endPoint x: 630, endPoint y: 49, distance: 46.8
click at [630, 49] on div "Valor previo" at bounding box center [602, 53] width 58 height 22
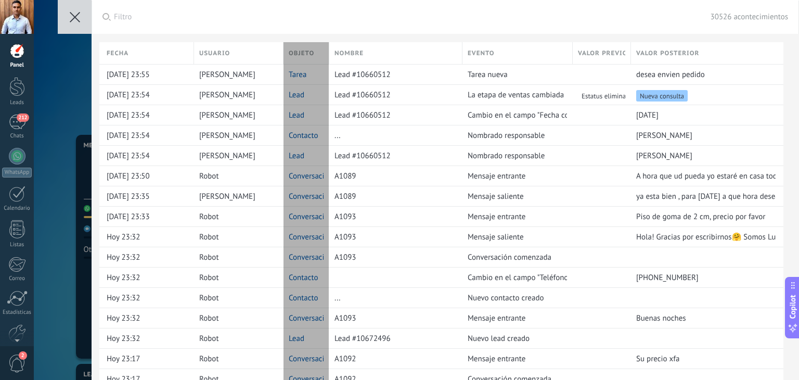
drag, startPoint x: 373, startPoint y: 50, endPoint x: 329, endPoint y: 53, distance: 43.7
click at [329, 53] on div at bounding box center [329, 54] width 11 height 20
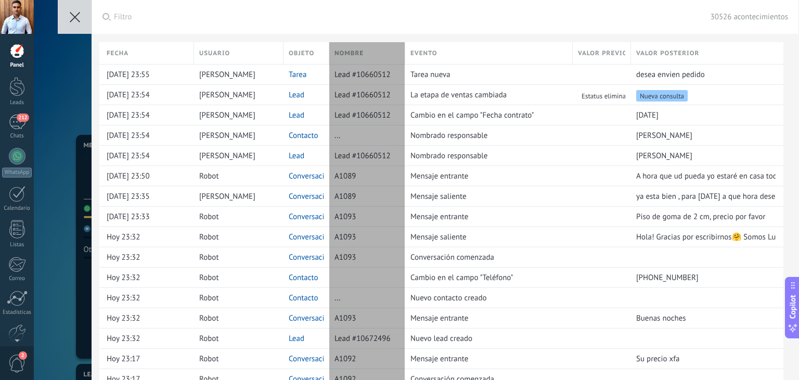
drag, startPoint x: 465, startPoint y: 49, endPoint x: 408, endPoint y: 49, distance: 57.2
click at [408, 49] on div at bounding box center [405, 54] width 11 height 20
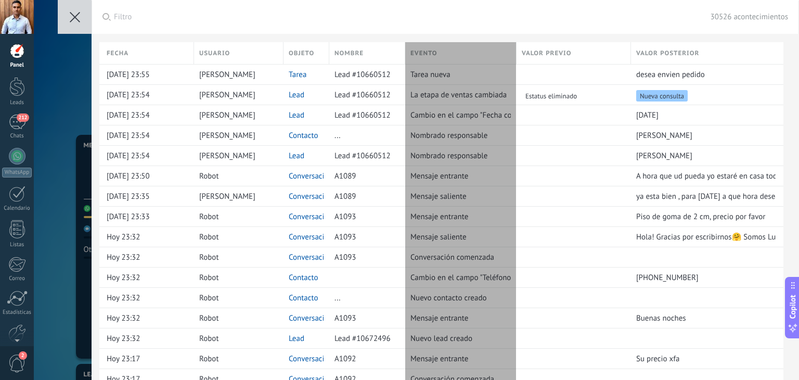
drag, startPoint x: 575, startPoint y: 46, endPoint x: 519, endPoint y: 46, distance: 56.2
click at [519, 46] on div at bounding box center [516, 54] width 11 height 20
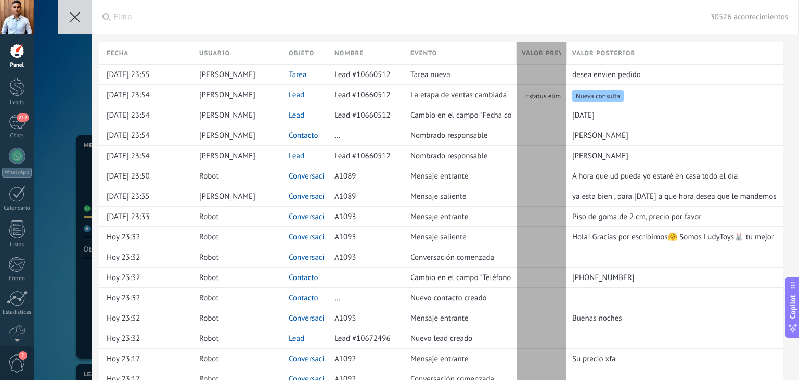
drag, startPoint x: 633, startPoint y: 45, endPoint x: 569, endPoint y: 49, distance: 64.1
click at [569, 49] on div at bounding box center [566, 54] width 11 height 20
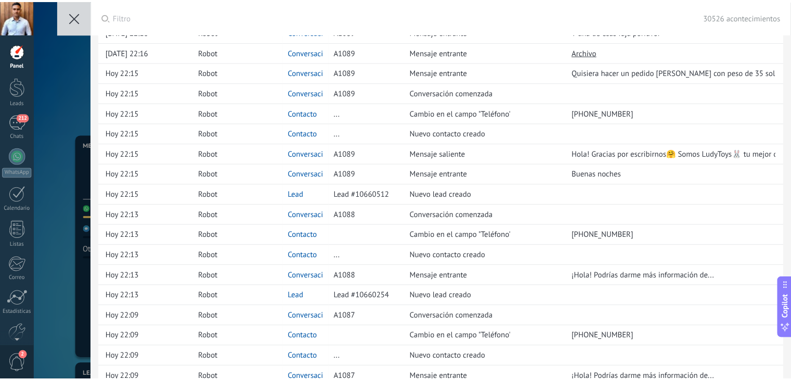
scroll to position [0, 0]
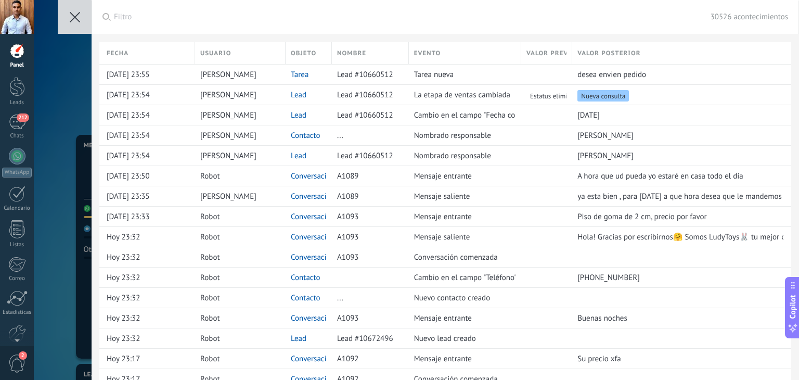
click at [356, 21] on span "Filtro" at bounding box center [412, 17] width 597 height 10
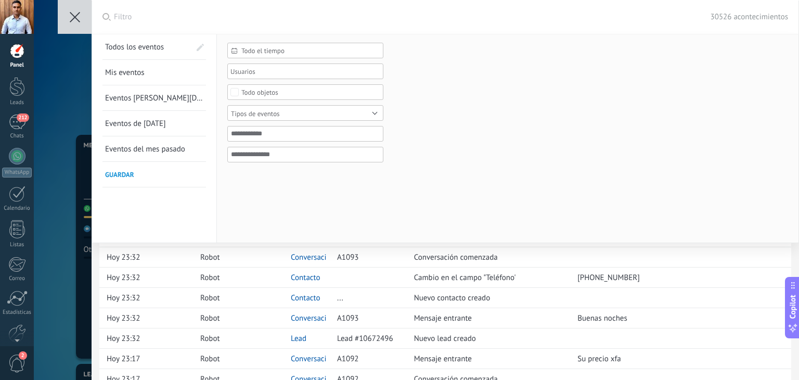
click at [76, 10] on button at bounding box center [75, 17] width 34 height 34
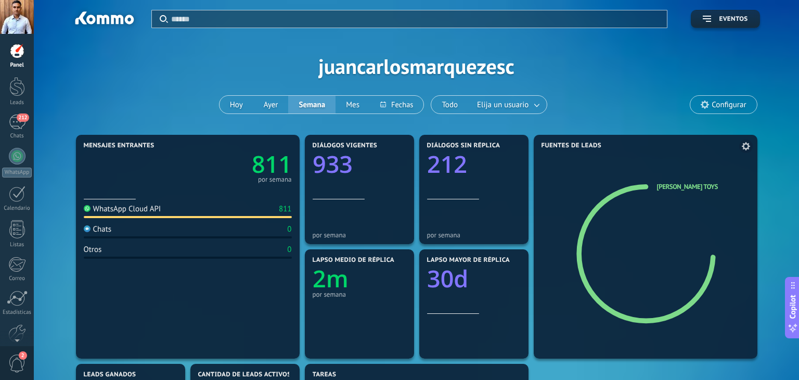
click at [666, 175] on div "Fuentes de leads Ludy Toys" at bounding box center [646, 247] width 224 height 224
click at [727, 102] on span "Configurar" at bounding box center [729, 104] width 34 height 9
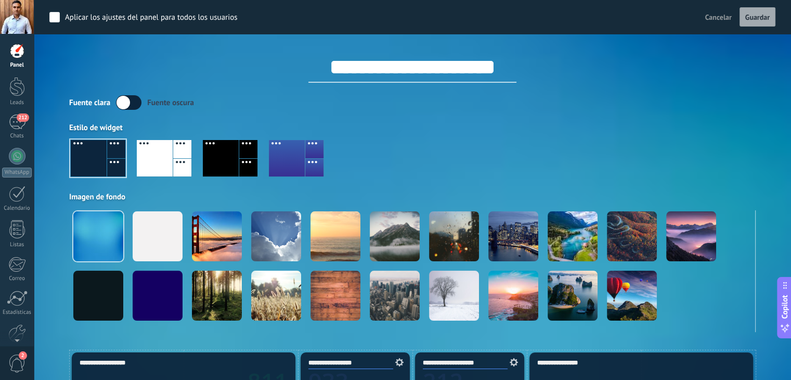
click at [102, 155] on div at bounding box center [98, 158] width 55 height 36
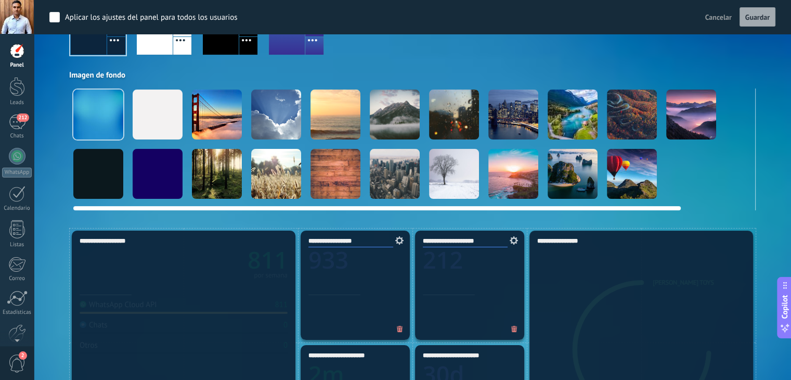
scroll to position [104, 0]
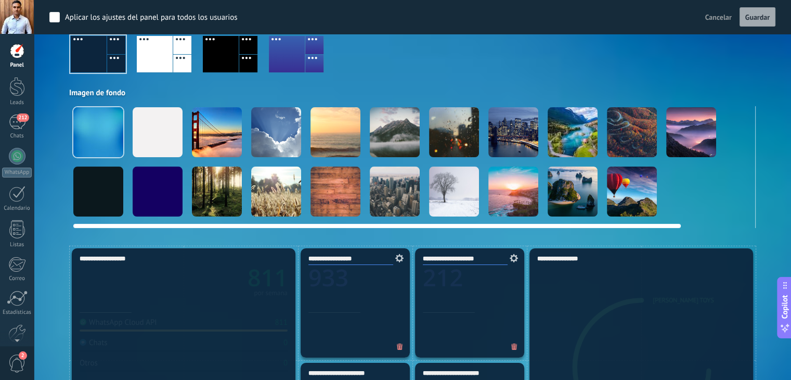
click at [625, 200] on div at bounding box center [632, 191] width 50 height 50
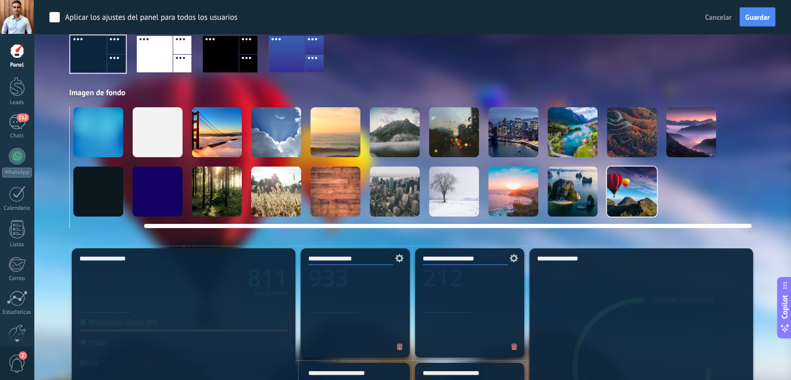
scroll to position [0, 80]
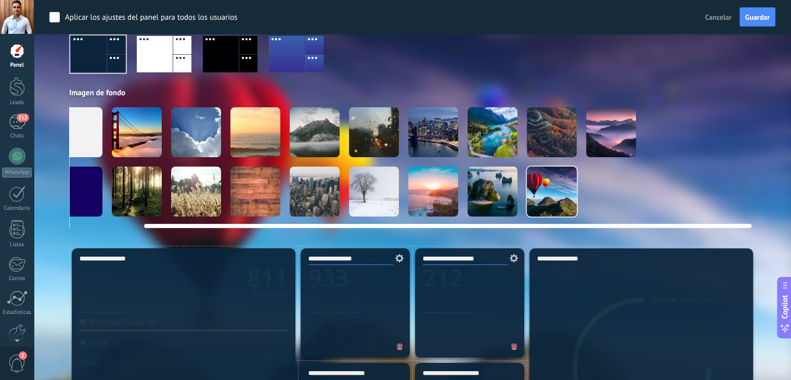
drag, startPoint x: 282, startPoint y: 223, endPoint x: 604, endPoint y: 243, distance: 323.2
click at [622, 131] on div at bounding box center [611, 132] width 50 height 50
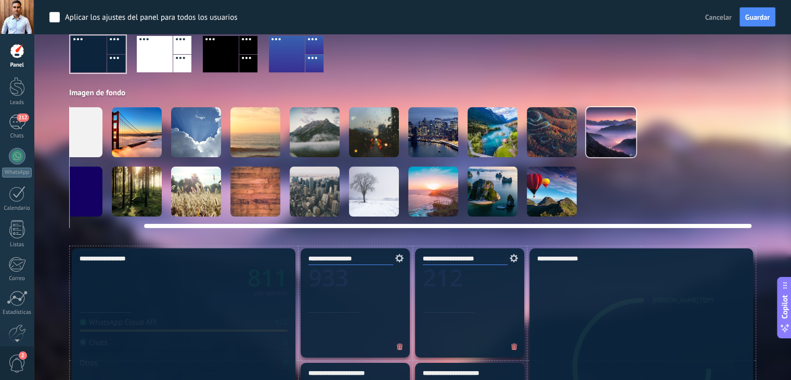
click at [443, 143] on div at bounding box center [433, 132] width 50 height 50
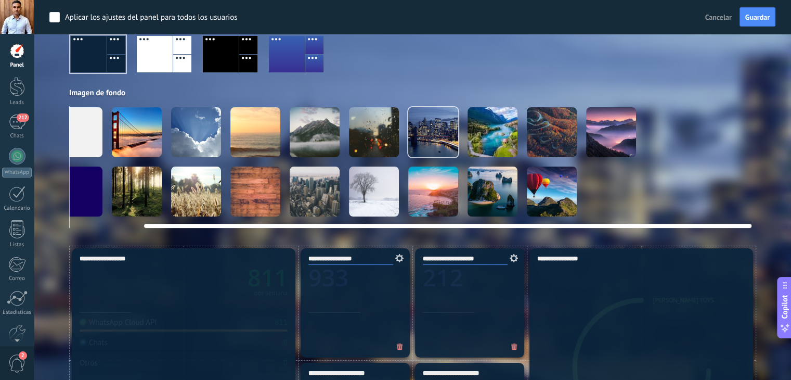
click at [187, 127] on div at bounding box center [196, 132] width 50 height 50
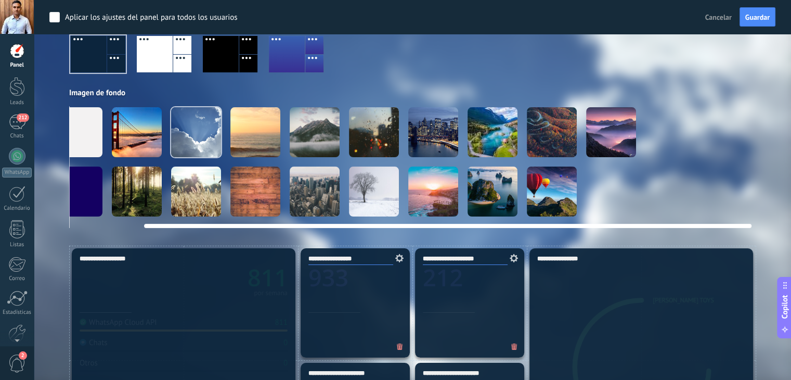
click at [432, 180] on div at bounding box center [433, 191] width 50 height 50
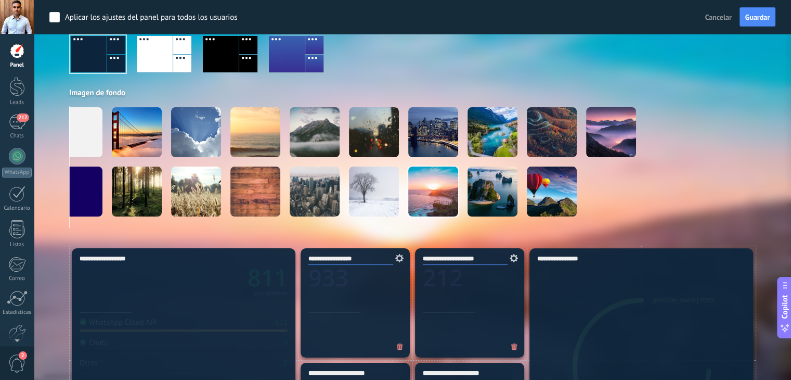
click at [17, 108] on div "Panel Leads 212 Chats WhatsApp Clientes" at bounding box center [17, 221] width 34 height 356
click at [14, 87] on div at bounding box center [17, 86] width 16 height 19
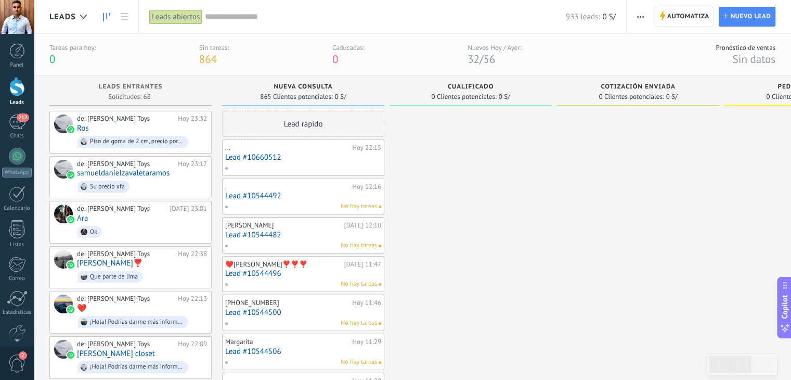
click at [6, 114] on link "212 Chats" at bounding box center [17, 126] width 34 height 25
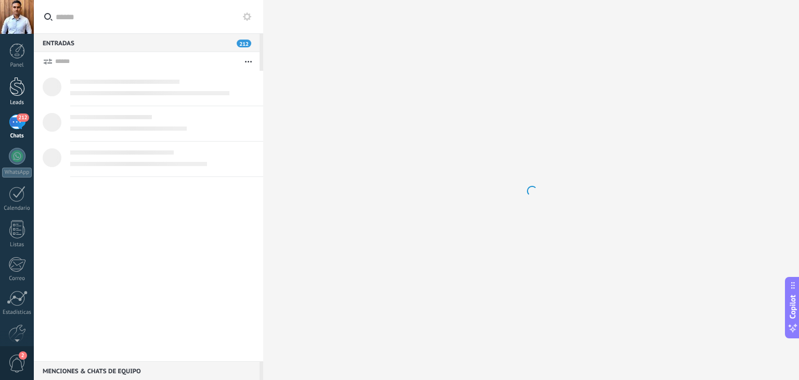
click at [16, 89] on div at bounding box center [17, 86] width 16 height 19
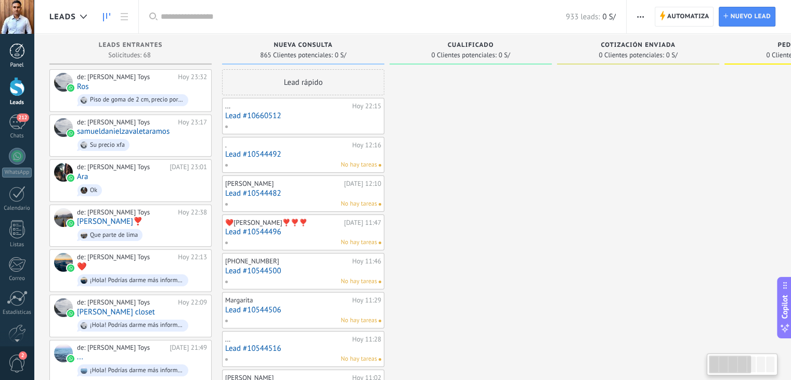
click at [18, 60] on link "Panel" at bounding box center [17, 55] width 34 height 25
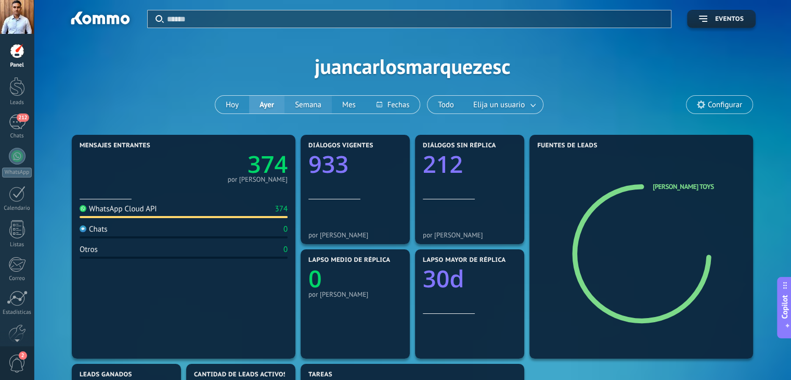
click at [301, 104] on button "Semana" at bounding box center [308, 105] width 47 height 18
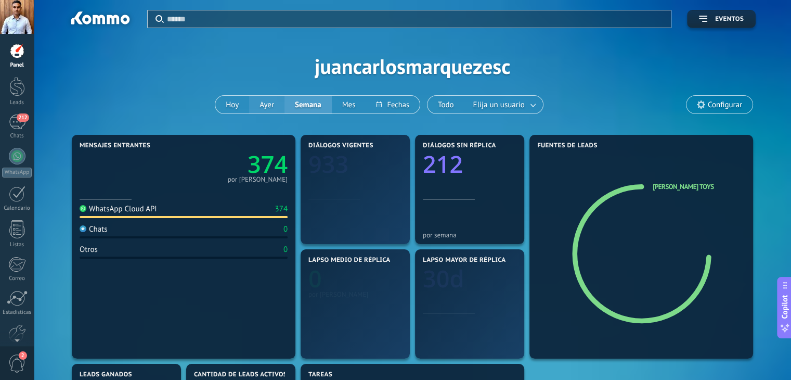
click at [266, 109] on button "Ayer" at bounding box center [266, 105] width 35 height 18
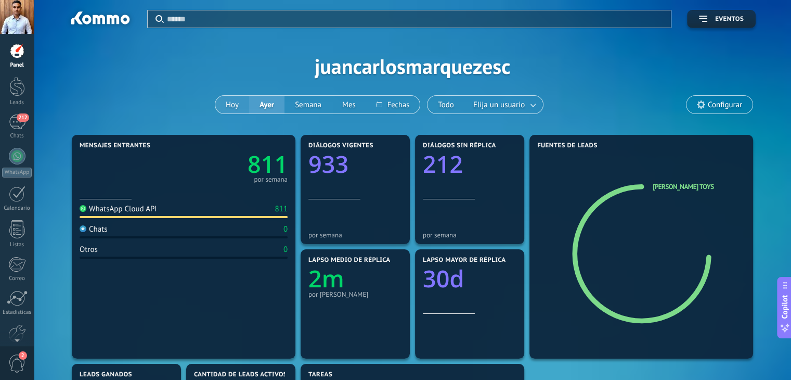
click at [223, 106] on button "Hoy" at bounding box center [232, 105] width 34 height 18
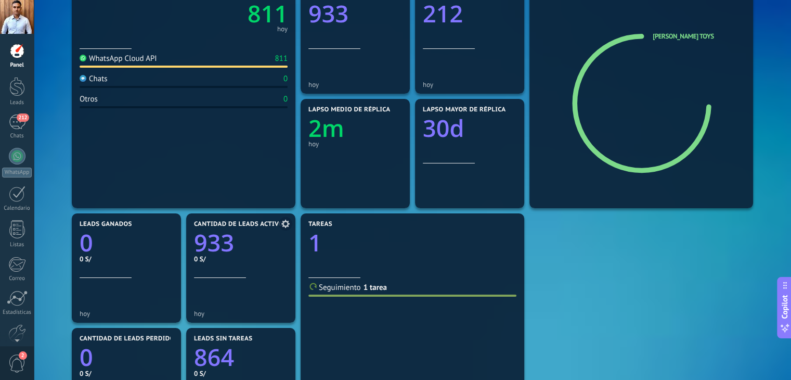
scroll to position [148, 0]
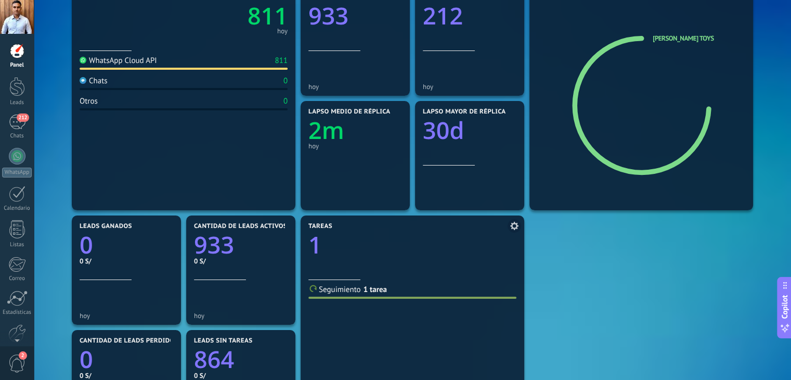
click at [317, 239] on text "1" at bounding box center [315, 245] width 14 height 32
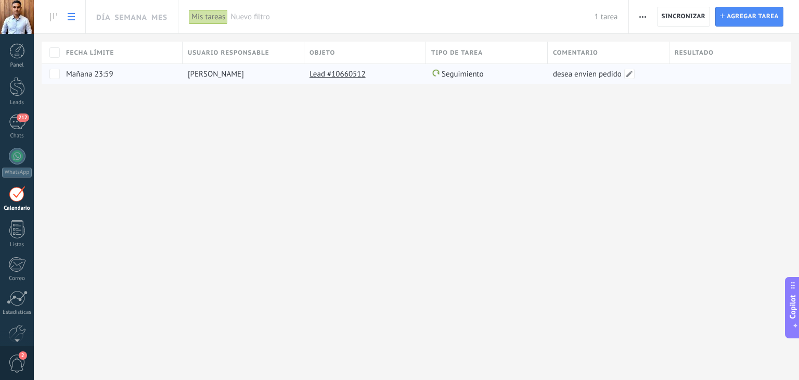
click at [587, 76] on span "desea envien pedido" at bounding box center [587, 74] width 69 height 10
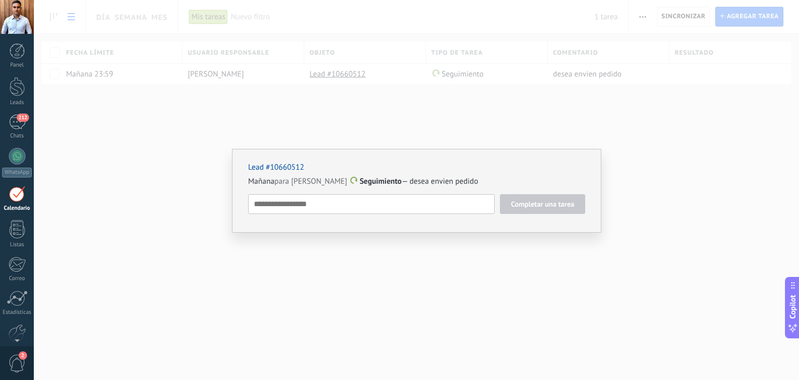
click at [508, 122] on div "Lead #10660512 Mañana para Juan Marquez Seguimiento — desea envien pedido Compl…" at bounding box center [416, 190] width 765 height 380
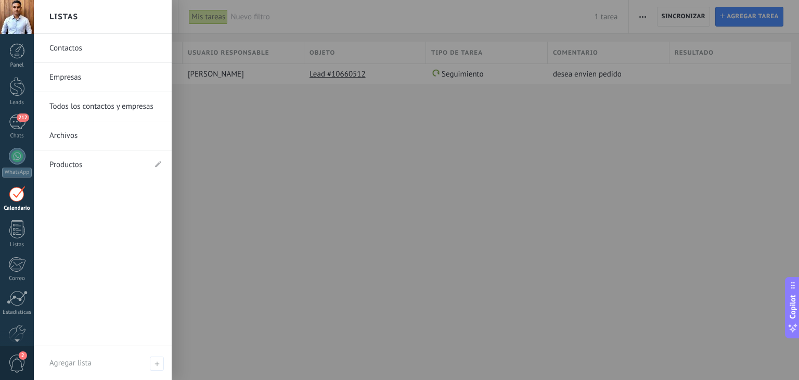
click at [14, 197] on div at bounding box center [17, 194] width 17 height 16
click at [21, 229] on div at bounding box center [17, 229] width 16 height 18
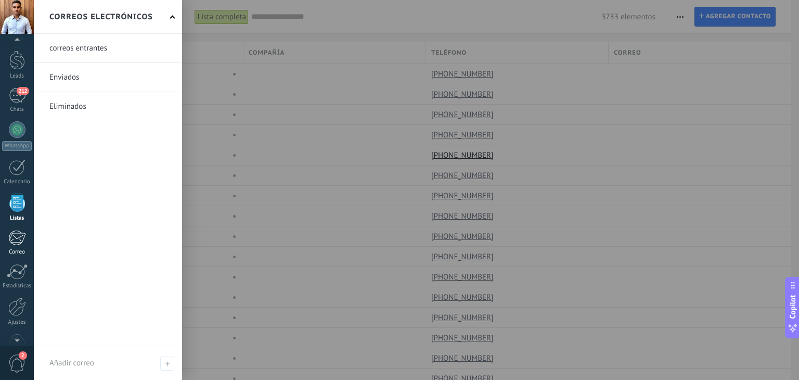
click at [13, 244] on div at bounding box center [16, 238] width 17 height 16
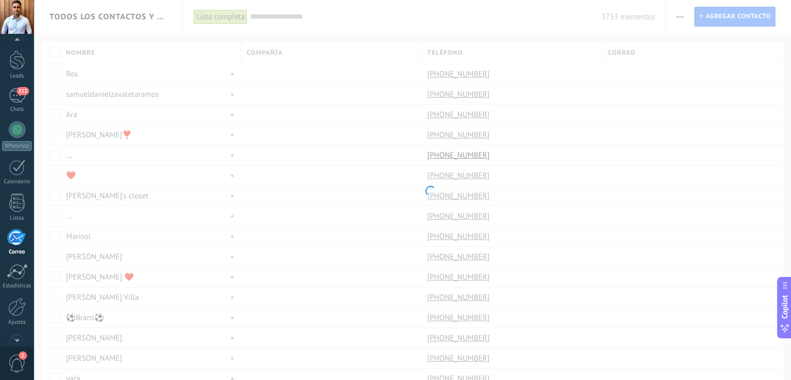
scroll to position [53, 0]
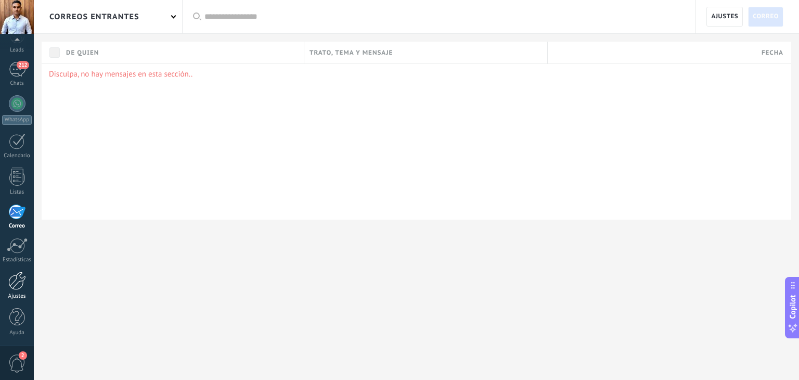
click at [21, 272] on div at bounding box center [17, 281] width 18 height 18
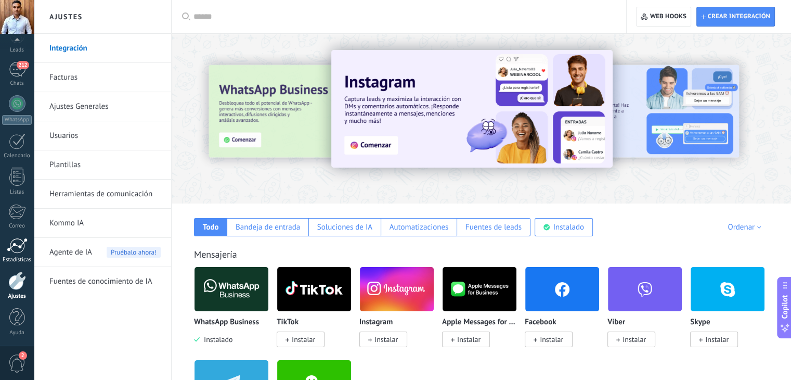
click at [16, 249] on div at bounding box center [17, 246] width 21 height 16
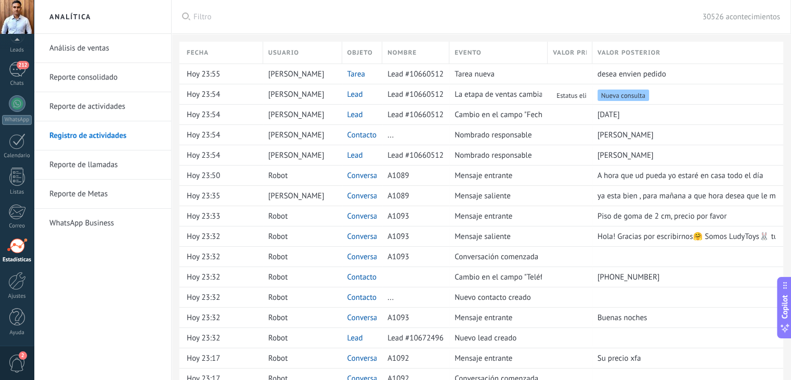
click at [362, 45] on div "Objeto" at bounding box center [362, 53] width 40 height 22
click at [90, 108] on link "Reporte de actividades" at bounding box center [104, 106] width 111 height 29
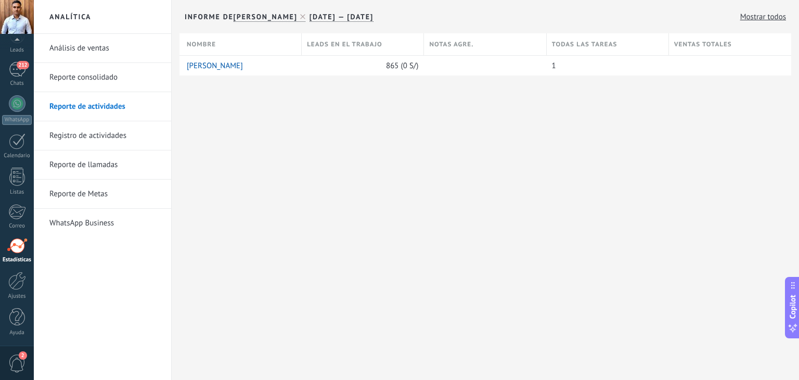
click at [95, 78] on link "Reporte consolidado" at bounding box center [104, 77] width 111 height 29
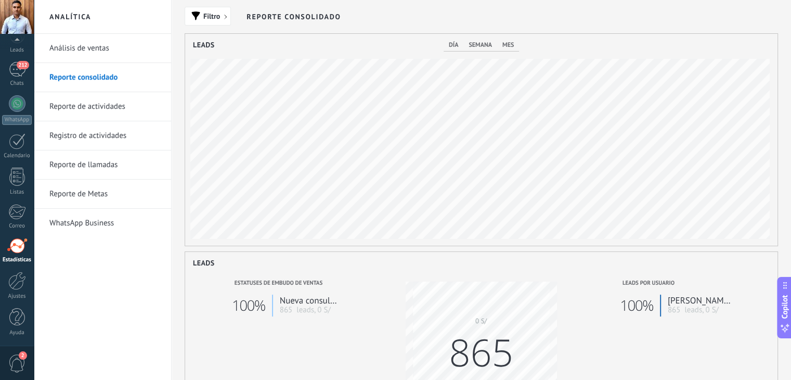
scroll to position [212, 592]
click at [104, 50] on link "Análisis de ventas" at bounding box center [104, 48] width 111 height 29
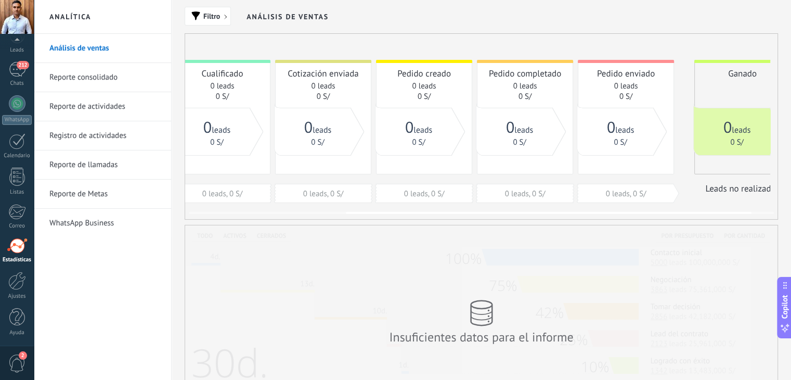
scroll to position [0, 259]
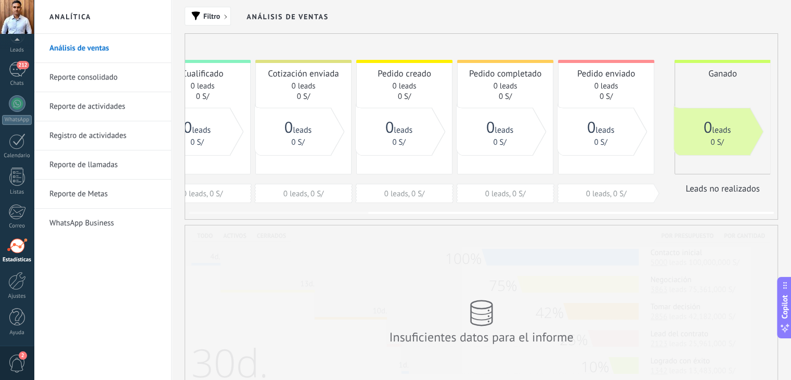
drag, startPoint x: 489, startPoint y: 101, endPoint x: 227, endPoint y: 93, distance: 262.3
click at [227, 93] on div "0 S/" at bounding box center [202, 97] width 85 height 10
drag, startPoint x: 626, startPoint y: 104, endPoint x: 520, endPoint y: 100, distance: 106.2
click at [539, 102] on div "Nueva consulta 865 leads 0 S/ 0 leads, 0 S/ Cualificado 0 leads 0 S/ 0 leads, 0…" at bounding box center [412, 131] width 717 height 143
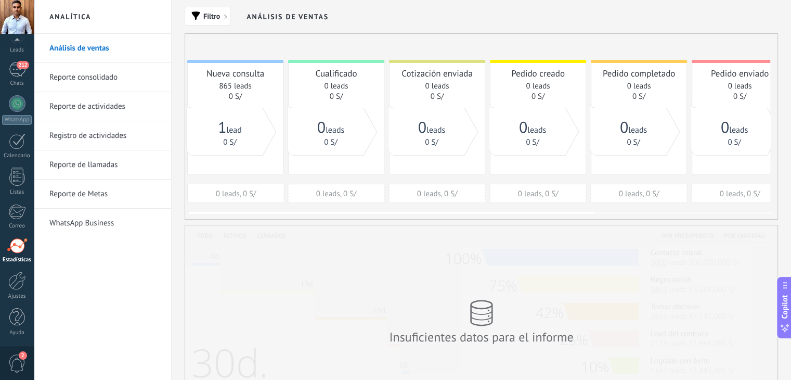
scroll to position [0, 0]
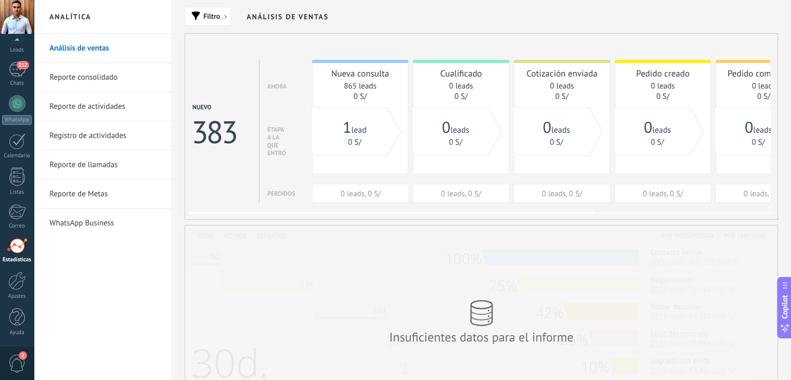
drag, startPoint x: 309, startPoint y: 105, endPoint x: 695, endPoint y: 107, distance: 386.0
click at [655, 109] on div "Nueva consulta 865 leads 0 S/ 0 leads, 0 S/ Cualificado 0 leads 0 S/ 0 leads, 0…" at bounding box center [670, 131] width 717 height 143
drag, startPoint x: 280, startPoint y: 84, endPoint x: 344, endPoint y: 85, distance: 64.5
click at [343, 85] on div "Nuevo 383 Ahora Etapa a la que entró Perdidos Nueva consulta 865 leads 0 S/ 0 l…" at bounding box center [610, 131] width 837 height 143
click at [345, 126] on span "1" at bounding box center [347, 127] width 8 height 20
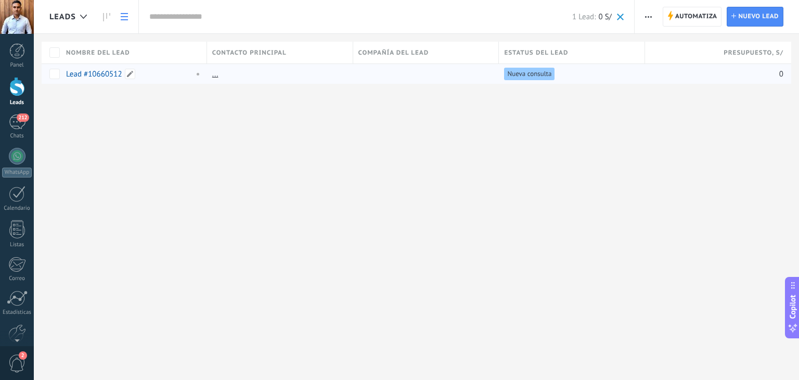
click at [87, 72] on link "Lead #10660512" at bounding box center [94, 74] width 56 height 10
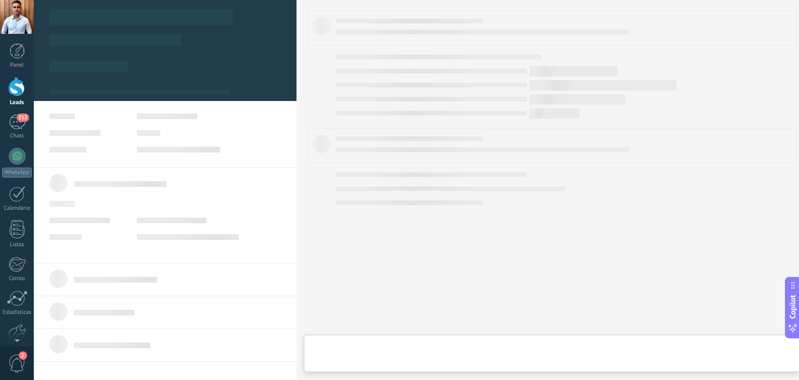
type textarea "**********"
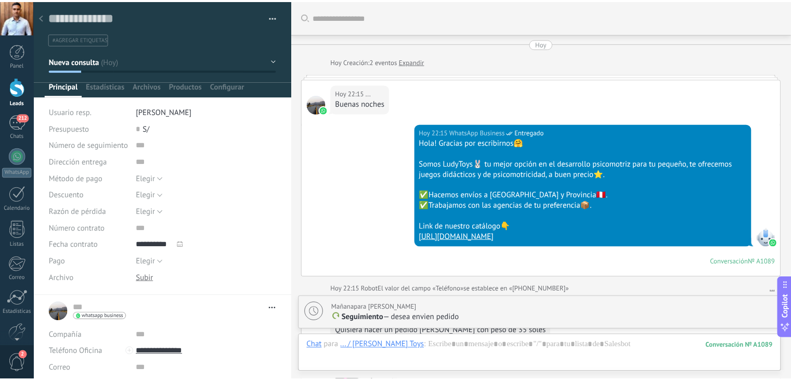
scroll to position [615, 0]
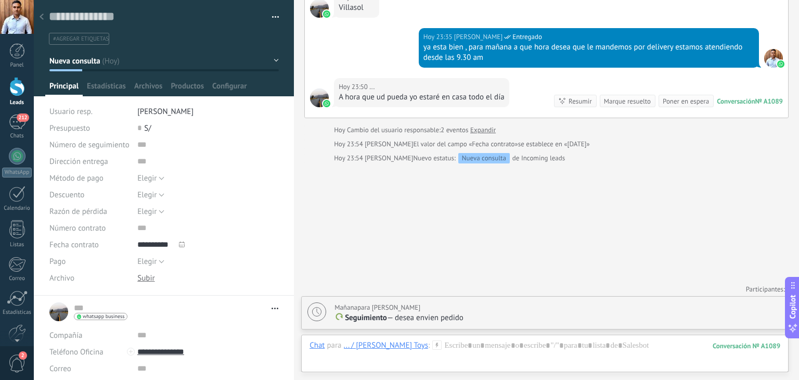
click at [265, 21] on button "button" at bounding box center [271, 17] width 15 height 16
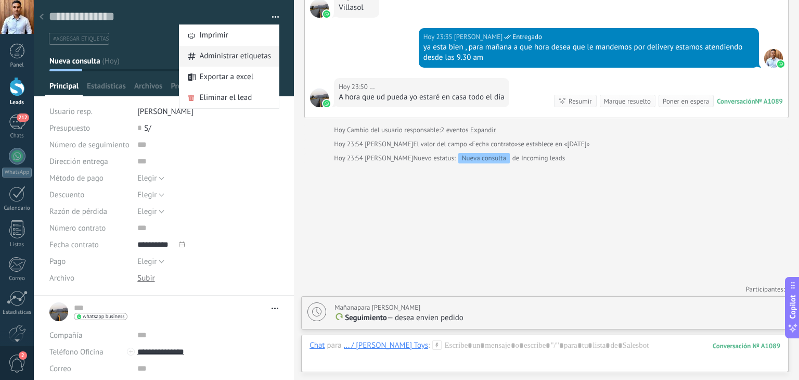
click at [227, 59] on span "Administrar etiquetas" at bounding box center [235, 56] width 72 height 21
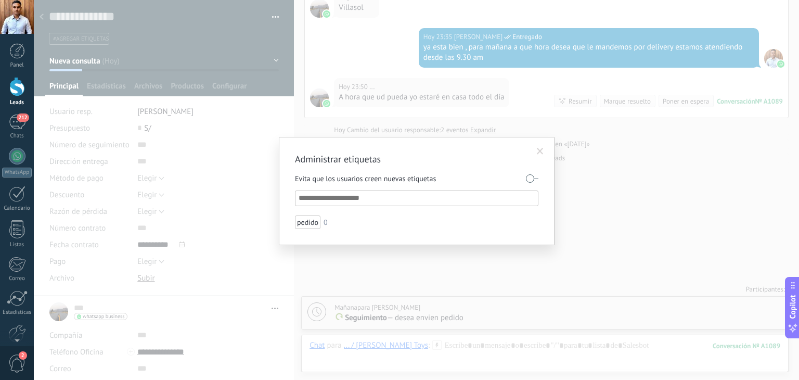
click at [336, 201] on input "text" at bounding box center [417, 198] width 237 height 12
click at [350, 196] on input "text" at bounding box center [417, 198] width 237 height 12
click at [350, 198] on input "text" at bounding box center [417, 198] width 237 height 12
click at [523, 170] on div "Evita que los usuarios creen nuevas etiquetas" at bounding box center [416, 179] width 243 height 18
click at [527, 173] on label at bounding box center [532, 178] width 12 height 17
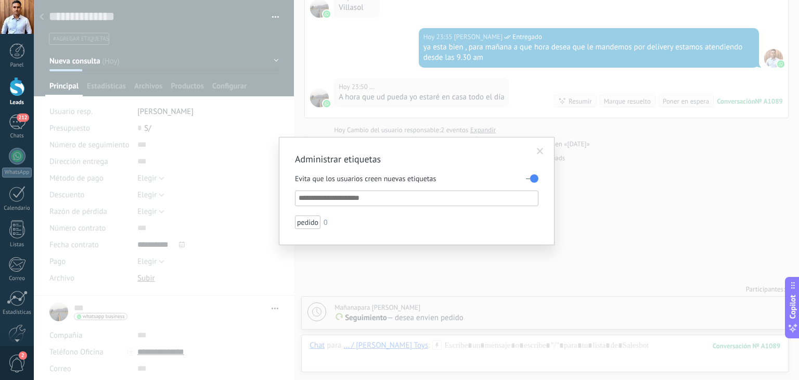
click at [530, 176] on label at bounding box center [532, 178] width 12 height 17
click at [389, 208] on div "Evita que los usuarios creen nuevas etiquetas pedido 0" at bounding box center [416, 199] width 243 height 59
click at [391, 200] on input "text" at bounding box center [417, 198] width 237 height 12
click at [337, 220] on div at bounding box center [334, 221] width 7 height 7
click at [357, 192] on div at bounding box center [399, 190] width 799 height 380
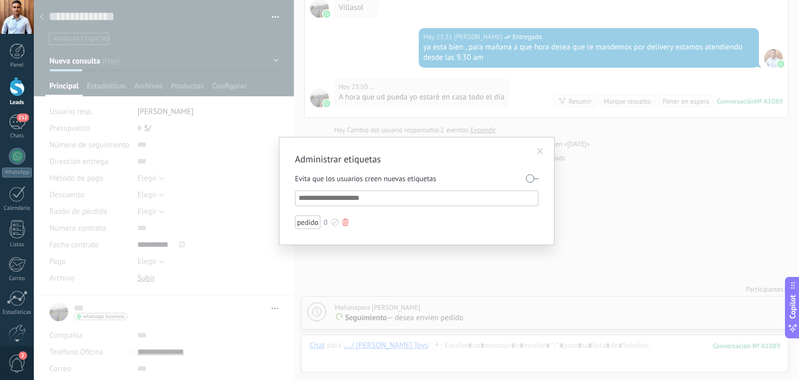
click at [343, 195] on input "text" at bounding box center [417, 198] width 237 height 12
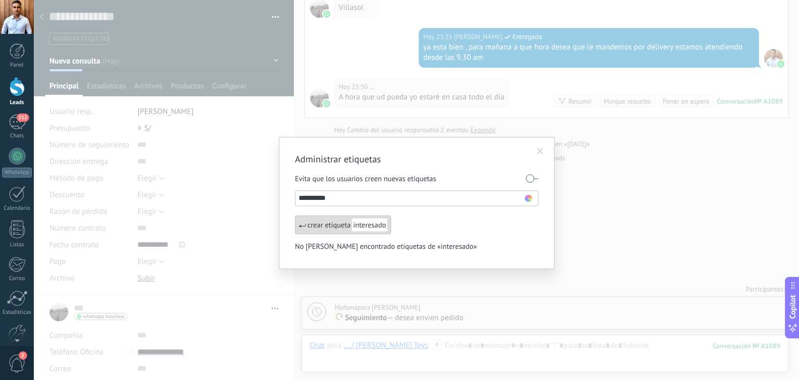
type input "**********"
click at [337, 226] on div "crear etiqueta interesado" at bounding box center [343, 224] width 96 height 19
type input "**********"
click at [329, 221] on div "crear etiqueta por cancelar" at bounding box center [346, 224] width 102 height 19
type input "**********"
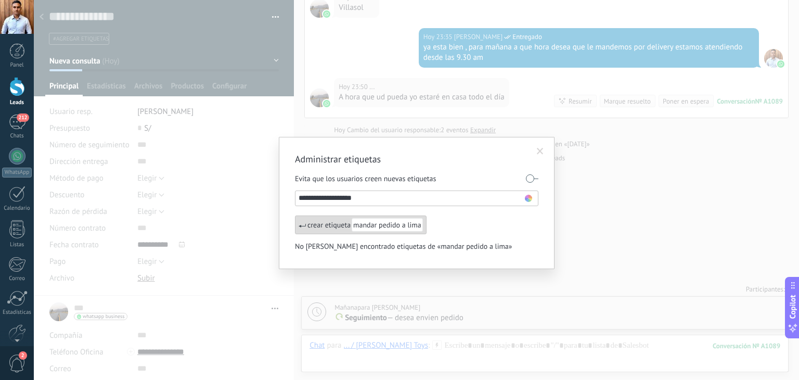
click at [337, 222] on div "crear etiqueta mandar pedido a lima" at bounding box center [361, 224] width 132 height 19
type input "**********"
click at [336, 223] on div "crear etiqueta mandar pedido provincia" at bounding box center [365, 224] width 141 height 19
type input "**********"
click at [337, 222] on div "crear etiqueta cliente mayorista" at bounding box center [353, 224] width 117 height 19
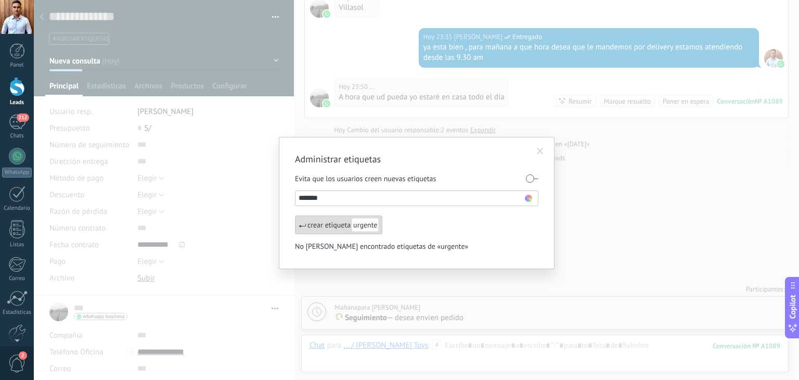
type input "*******"
click at [345, 221] on div "crear etiqueta urgente" at bounding box center [338, 224] width 87 height 19
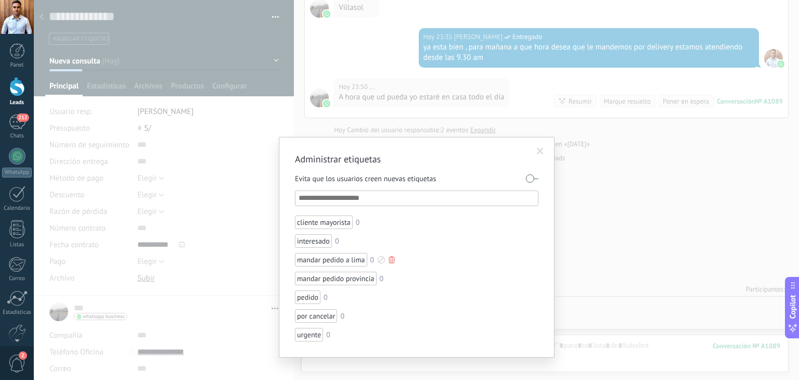
click at [338, 257] on div "mandar pedido a lima" at bounding box center [331, 260] width 72 height 14
click at [339, 198] on input "text" at bounding box center [417, 198] width 237 height 12
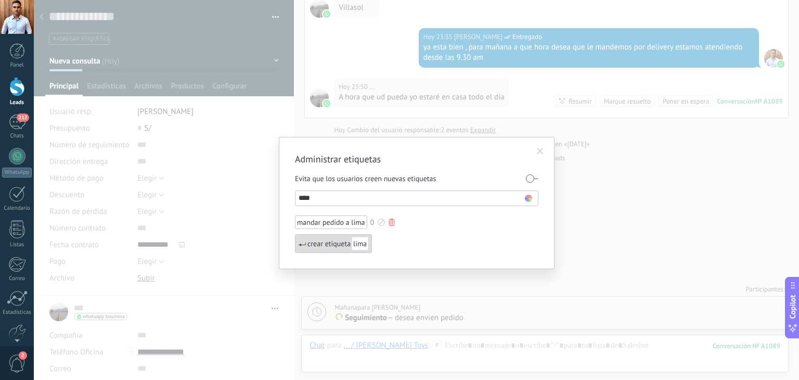
type input "****"
click at [346, 218] on div "mandar pedido a lima" at bounding box center [331, 222] width 72 height 14
click at [345, 218] on div "mandar pedido a lima" at bounding box center [331, 222] width 72 height 14
click at [542, 146] on span at bounding box center [540, 152] width 17 height 18
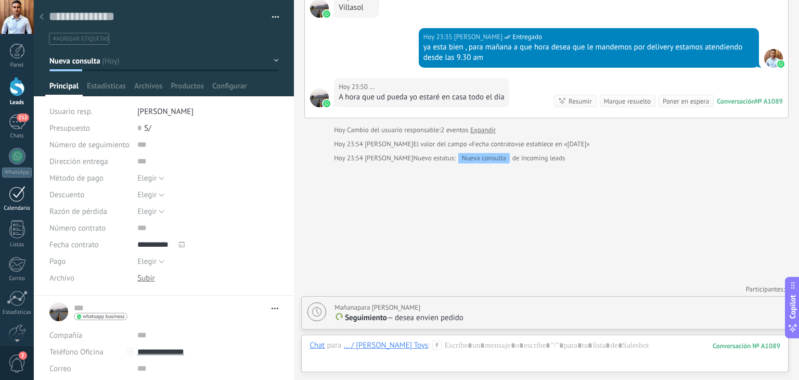
click at [23, 197] on div at bounding box center [17, 194] width 17 height 16
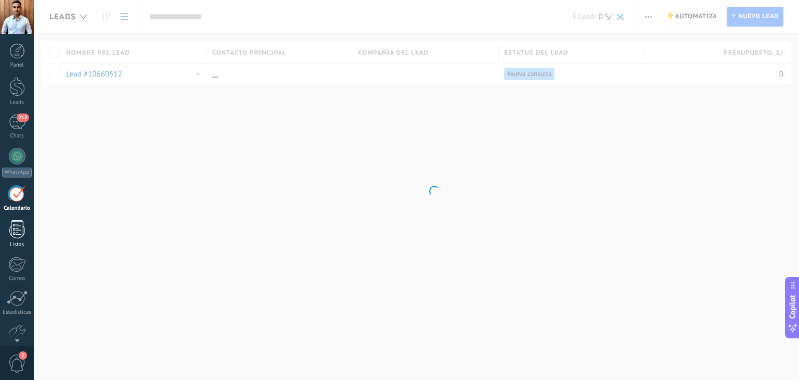
click at [14, 240] on link "Listas" at bounding box center [17, 234] width 34 height 28
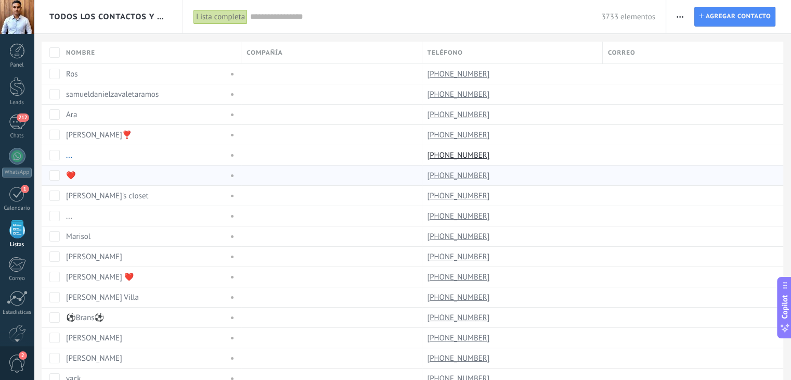
scroll to position [27, 0]
click at [29, 235] on link "Correo" at bounding box center [17, 242] width 34 height 25
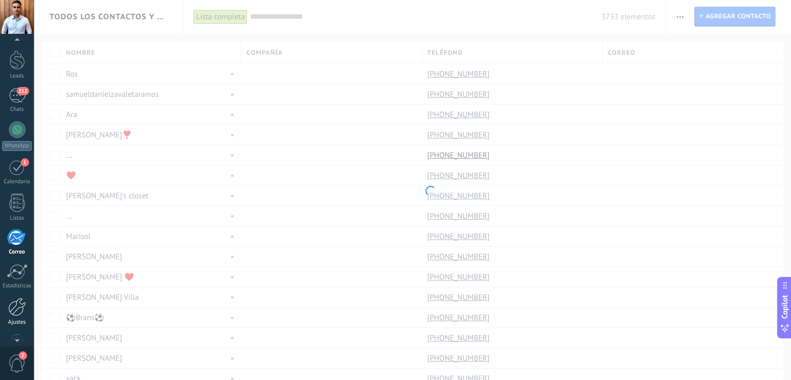
scroll to position [53, 0]
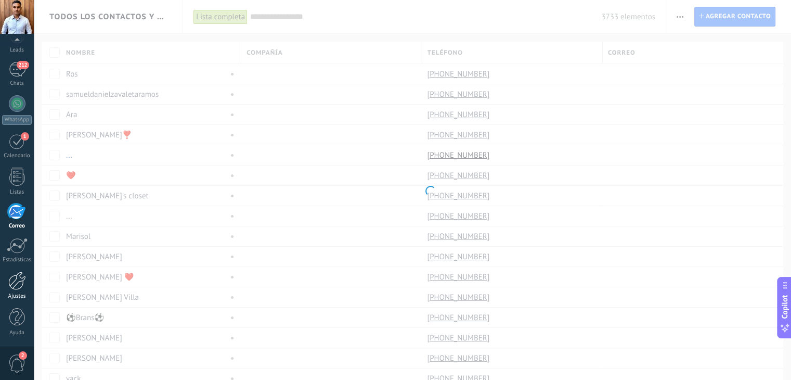
click at [31, 285] on link "Ajustes" at bounding box center [17, 286] width 34 height 28
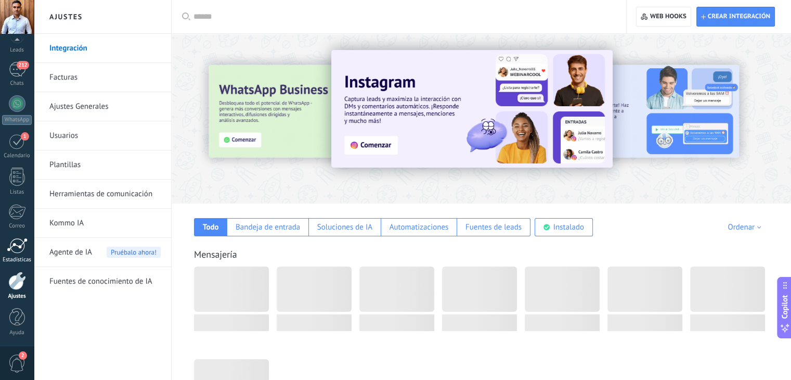
click at [19, 251] on div at bounding box center [17, 246] width 21 height 16
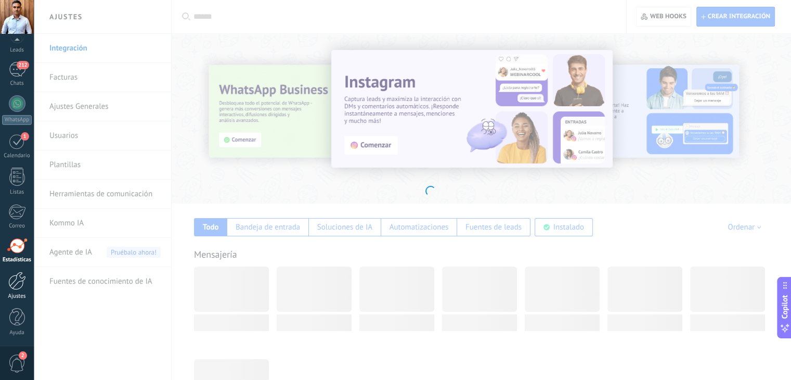
click at [22, 283] on div at bounding box center [17, 281] width 18 height 18
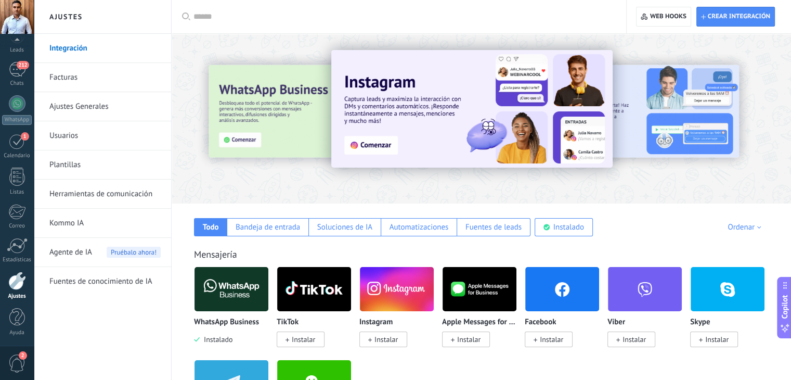
click at [64, 104] on link "Ajustes Generales" at bounding box center [104, 106] width 111 height 29
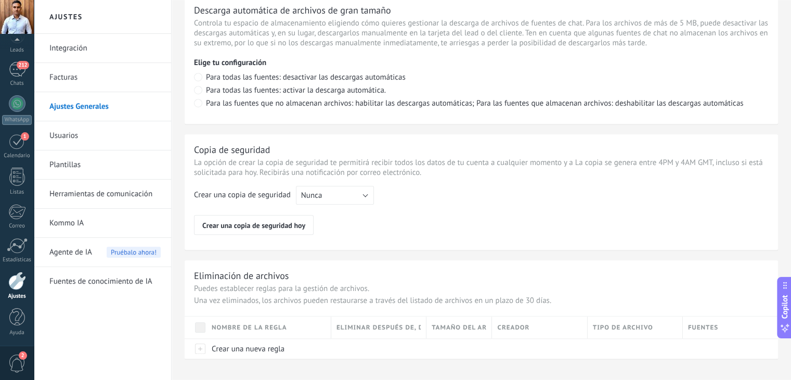
scroll to position [768, 0]
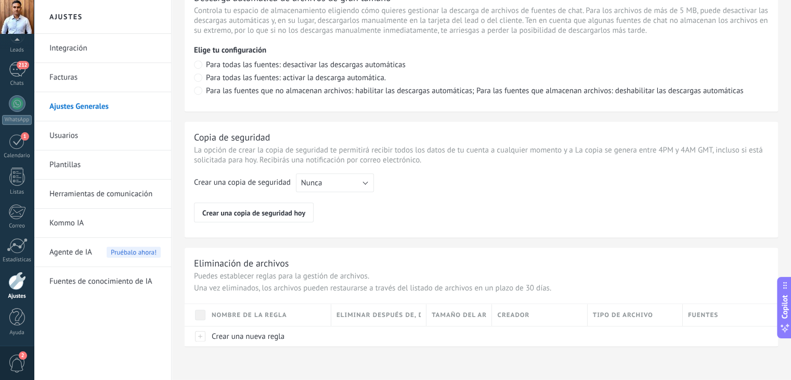
click at [72, 124] on link "Usuarios" at bounding box center [104, 135] width 111 height 29
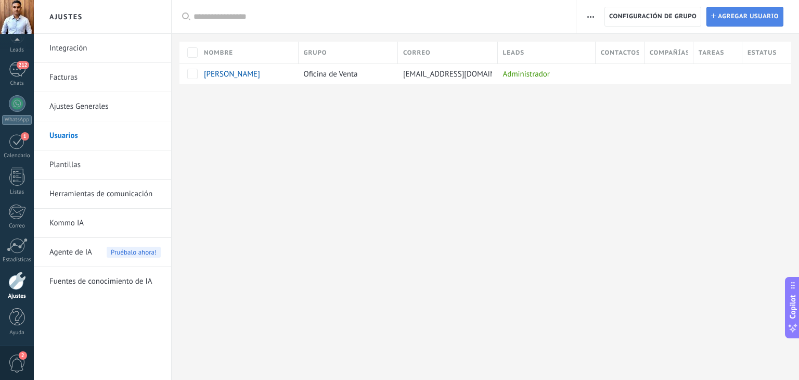
click at [725, 19] on span "Agregar usuario" at bounding box center [748, 16] width 61 height 19
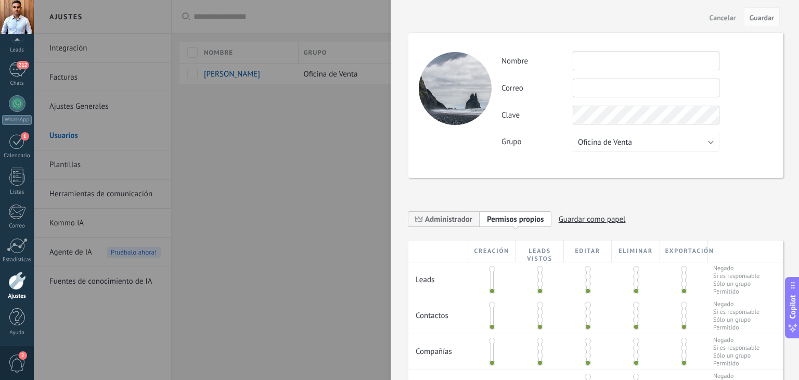
click at [613, 59] on input "text" at bounding box center [646, 60] width 147 height 19
type input "********"
click at [625, 143] on span "Oficina de Venta" at bounding box center [605, 142] width 54 height 10
click at [470, 152] on div "Actividad Nombre ******** Correo No puedes editar este correo porque el usuario…" at bounding box center [595, 105] width 375 height 145
click at [766, 17] on span "Guardar" at bounding box center [762, 17] width 24 height 7
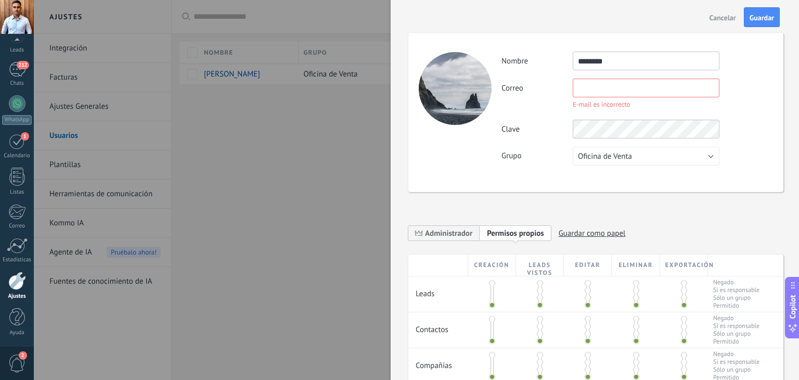
click at [614, 90] on input "text" at bounding box center [646, 88] width 147 height 19
click at [565, 113] on div "Actividad Nombre ******** Correo E-mail es incorrecto No puedes editar este cor…" at bounding box center [636, 108] width 271 height 114
click at [553, 121] on div "Clave" at bounding box center [636, 129] width 271 height 19
click at [761, 19] on span "Guardar" at bounding box center [762, 17] width 24 height 7
click at [625, 76] on div "Actividad Nombre ******** Correo E-mail es incorrecto No puedes editar este cor…" at bounding box center [636, 108] width 271 height 114
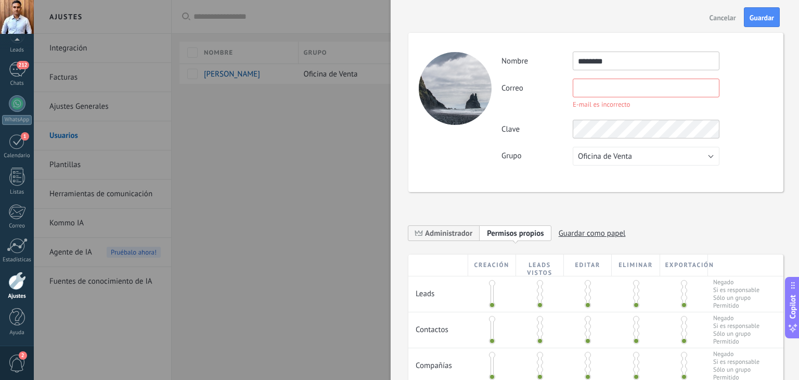
click at [608, 90] on input "text" at bounding box center [646, 88] width 147 height 19
click at [603, 90] on input "text" at bounding box center [646, 88] width 147 height 19
type textarea "**********"
click at [606, 77] on div "Actividad Nombre ******** Correo E-mail es incorrecto No puedes editar este cor…" at bounding box center [636, 108] width 271 height 114
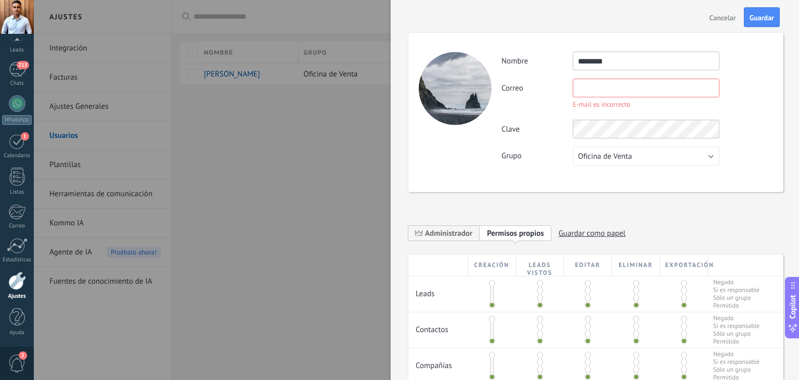
click at [608, 86] on input "text" at bounding box center [646, 88] width 147 height 19
click at [621, 84] on input "text" at bounding box center [646, 88] width 147 height 19
paste input "**********"
type input "**********"
click at [546, 113] on div "**********" at bounding box center [636, 108] width 271 height 114
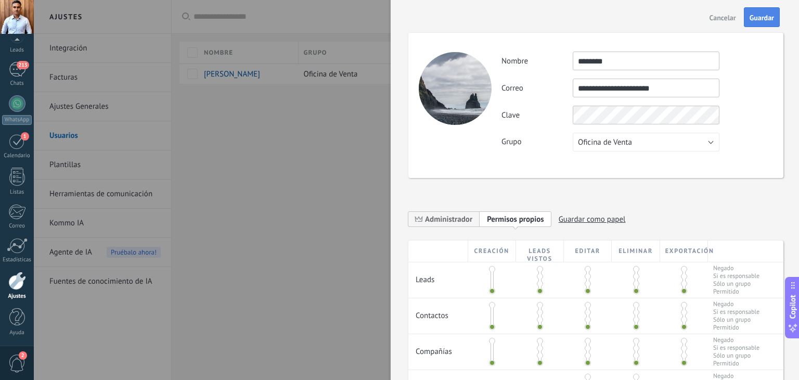
click at [768, 17] on span "Guardar" at bounding box center [762, 17] width 24 height 7
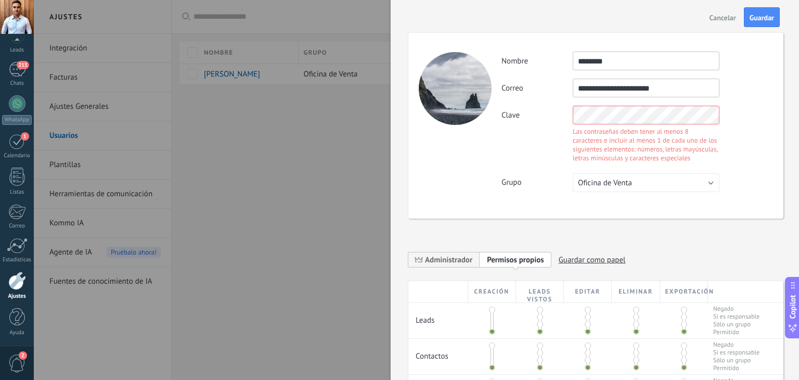
click at [720, 124] on div "Clave Las contraseñas deben tener al menos 8 caracteres e incluir al menos 1 de…" at bounding box center [636, 135] width 271 height 59
click at [554, 111] on div "Clave Las contraseñas deben tener al menos 8 caracteres e incluir al menos 1 de…" at bounding box center [636, 135] width 271 height 59
click at [565, 148] on div "**********" at bounding box center [636, 121] width 271 height 140
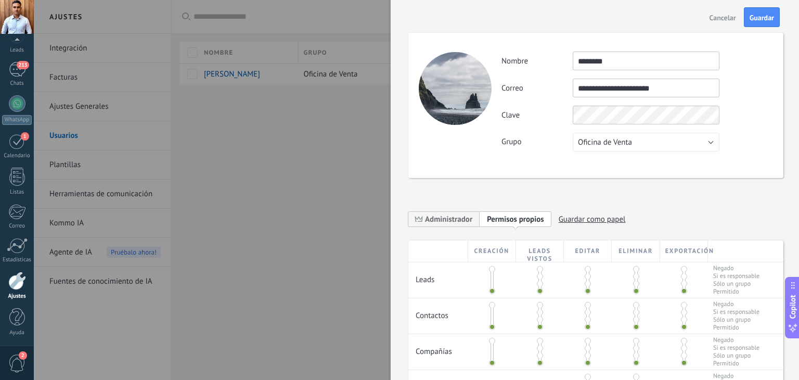
click at [464, 106] on div "**********" at bounding box center [595, 105] width 375 height 145
click at [456, 94] on div "**********" at bounding box center [595, 105] width 375 height 145
click at [498, 110] on div "**********" at bounding box center [595, 105] width 375 height 145
click at [551, 114] on label "Clave" at bounding box center [536, 115] width 71 height 10
click at [491, 108] on div "**********" at bounding box center [595, 105] width 375 height 145
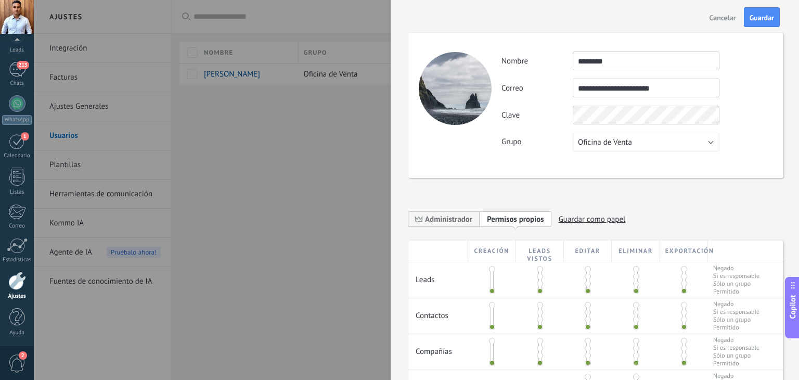
click at [555, 119] on label "Clave" at bounding box center [536, 115] width 71 height 10
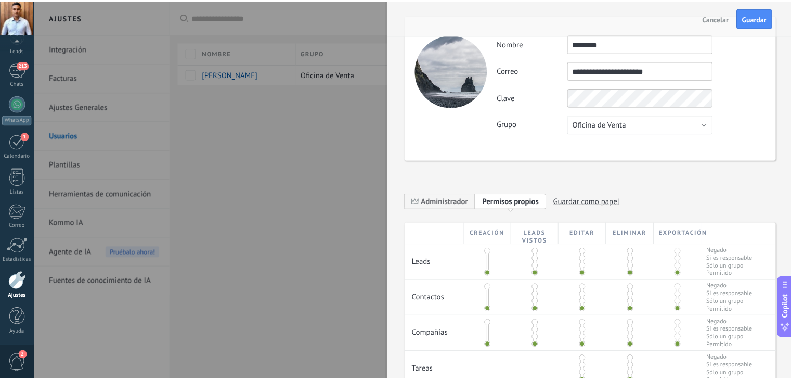
scroll to position [0, 0]
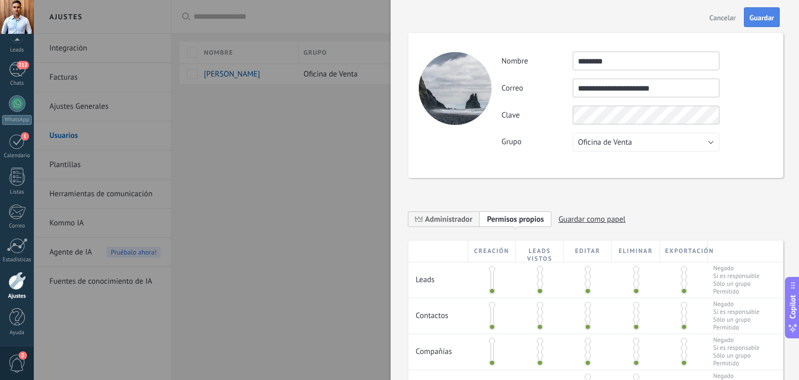
click at [754, 17] on span "Guardar" at bounding box center [762, 17] width 24 height 7
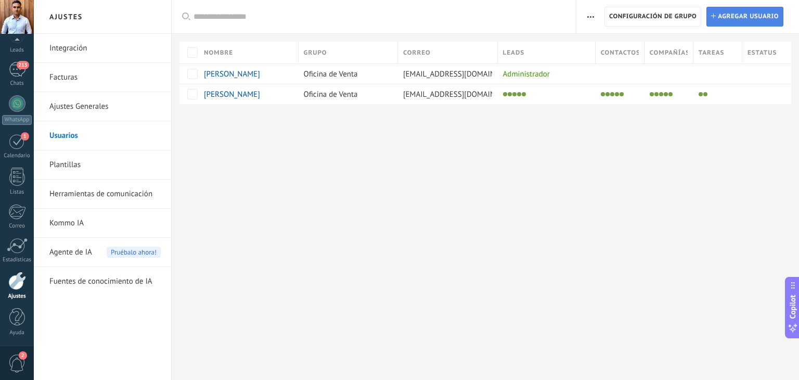
click at [737, 19] on span "Agregar usuario" at bounding box center [748, 16] width 61 height 19
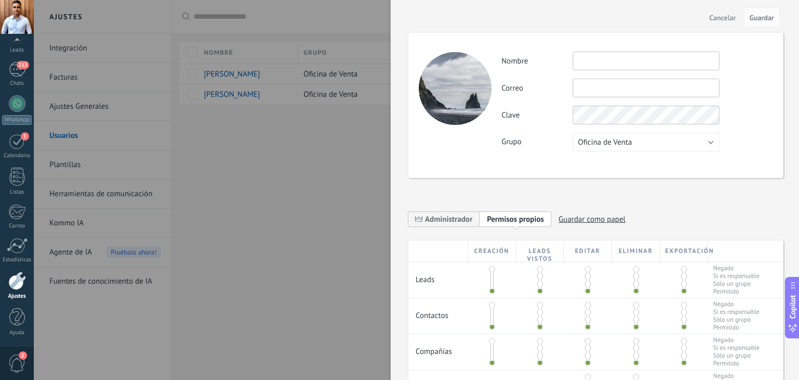
click at [595, 63] on input "text" at bounding box center [646, 60] width 147 height 19
type input "*****"
click at [607, 88] on input "text" at bounding box center [646, 88] width 147 height 19
type input "**********"
click at [541, 115] on label "Clave" at bounding box center [536, 115] width 71 height 10
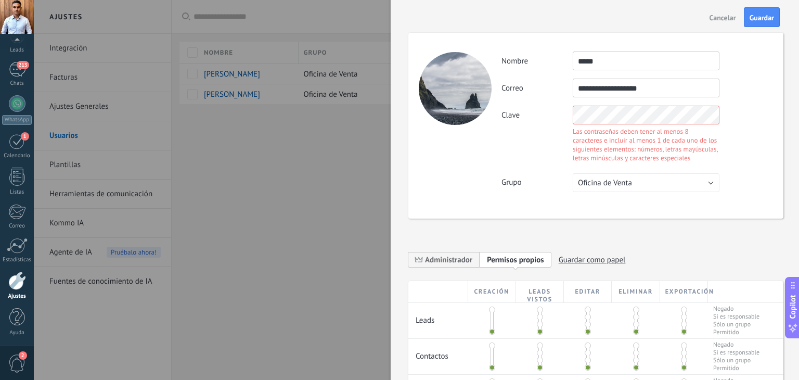
click at [563, 118] on label "Clave" at bounding box center [536, 115] width 71 height 10
click at [446, 104] on div "**********" at bounding box center [595, 126] width 375 height 186
click at [544, 129] on div "**********" at bounding box center [636, 121] width 271 height 140
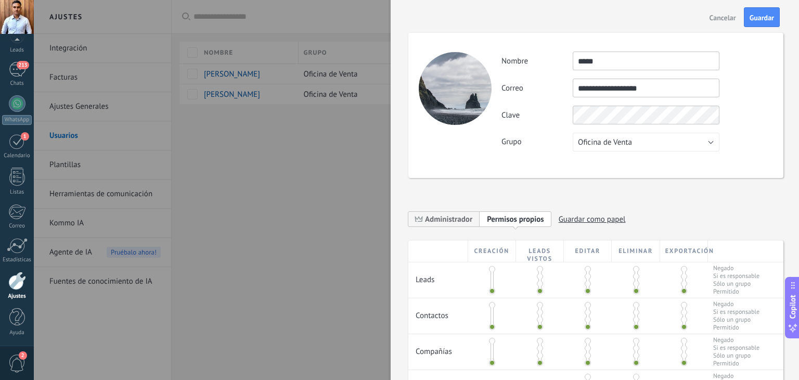
click at [558, 127] on div "**********" at bounding box center [636, 101] width 271 height 100
click at [767, 16] on span "Guardar" at bounding box center [762, 17] width 24 height 7
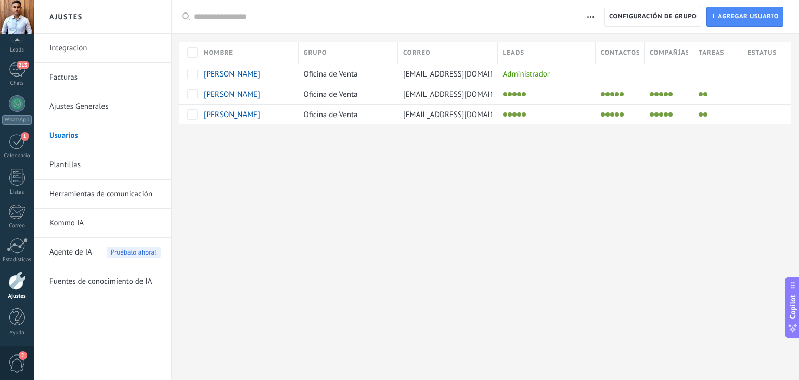
click at [73, 159] on link "Plantillas" at bounding box center [104, 164] width 111 height 29
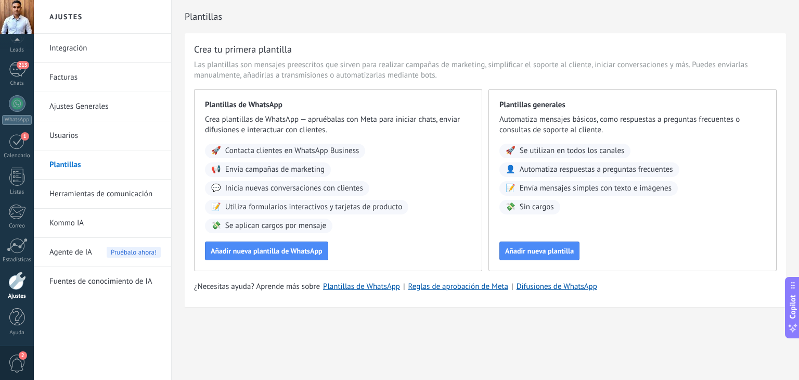
click at [67, 184] on link "Herramientas de comunicación" at bounding box center [104, 193] width 111 height 29
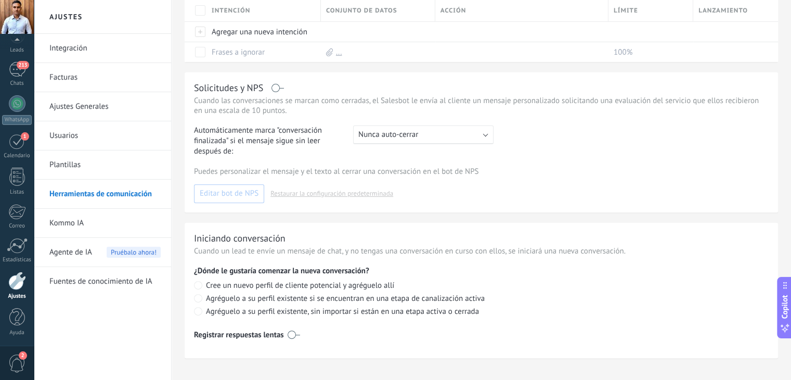
scroll to position [351, 0]
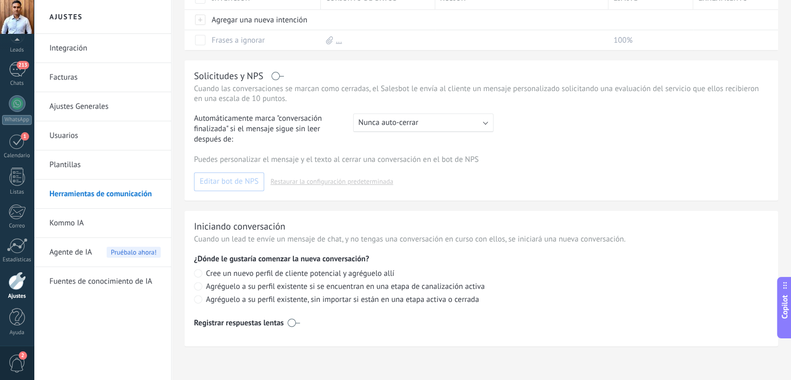
click at [104, 233] on link "Kommo IA" at bounding box center [104, 223] width 111 height 29
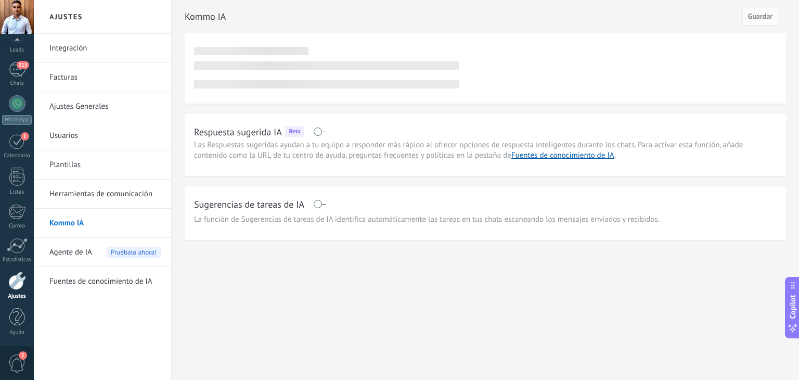
click at [81, 159] on link "Plantillas" at bounding box center [104, 164] width 111 height 29
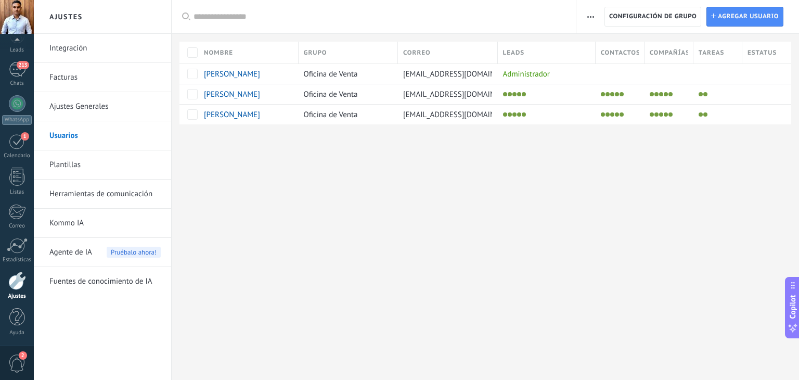
click at [94, 102] on link "Ajustes Generales" at bounding box center [104, 106] width 111 height 29
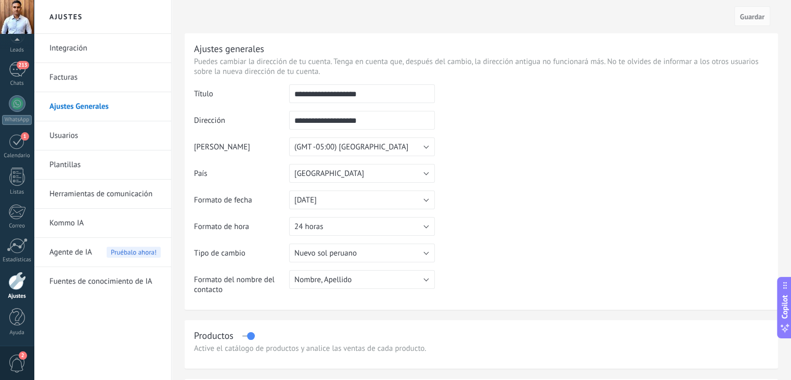
click at [511, 143] on td at bounding box center [602, 137] width 334 height 106
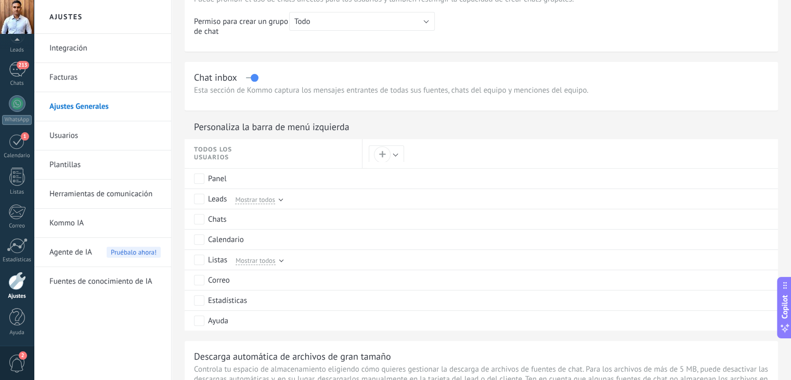
scroll to position [300, 0]
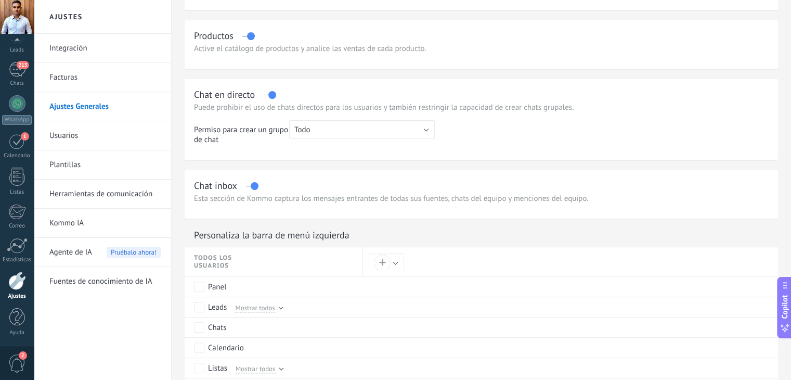
click at [83, 70] on link "Facturas" at bounding box center [104, 77] width 111 height 29
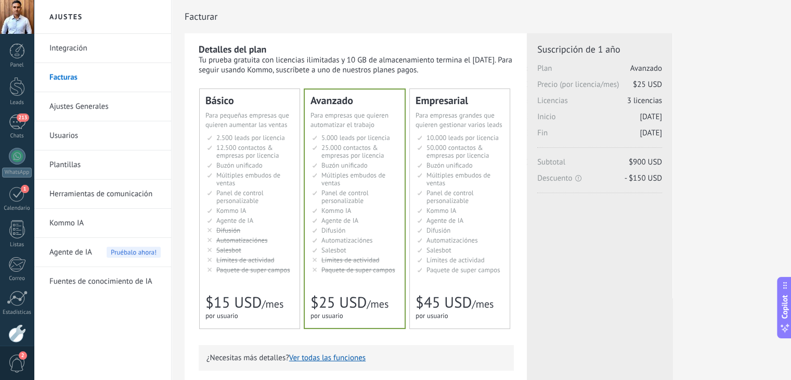
drag, startPoint x: 0, startPoint y: 0, endPoint x: 82, endPoint y: 54, distance: 98.4
click at [82, 54] on link "Integración" at bounding box center [104, 48] width 111 height 29
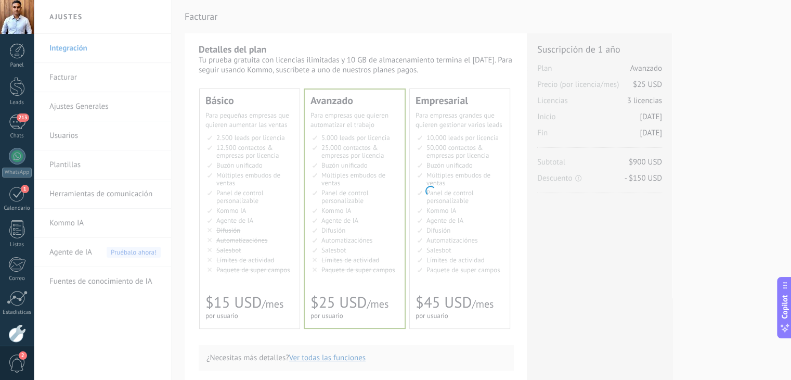
scroll to position [53, 0]
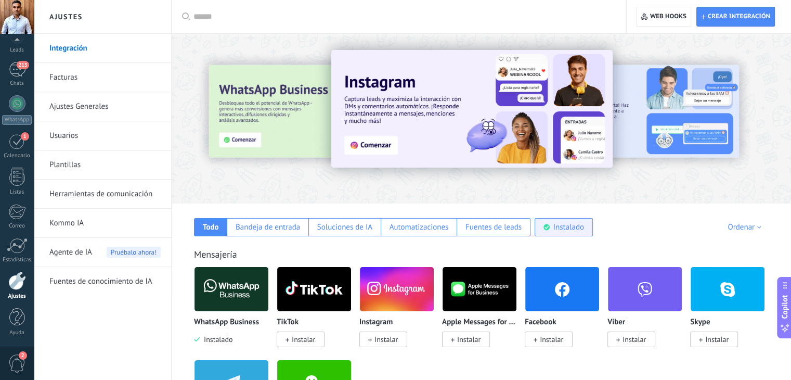
click at [560, 225] on div "Instalado" at bounding box center [568, 227] width 31 height 10
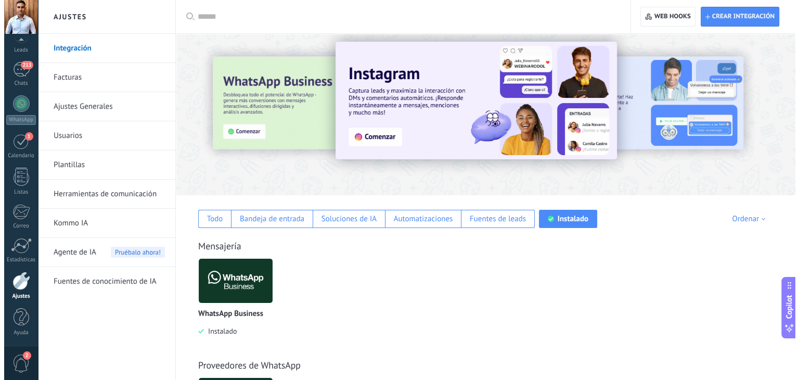
scroll to position [0, 0]
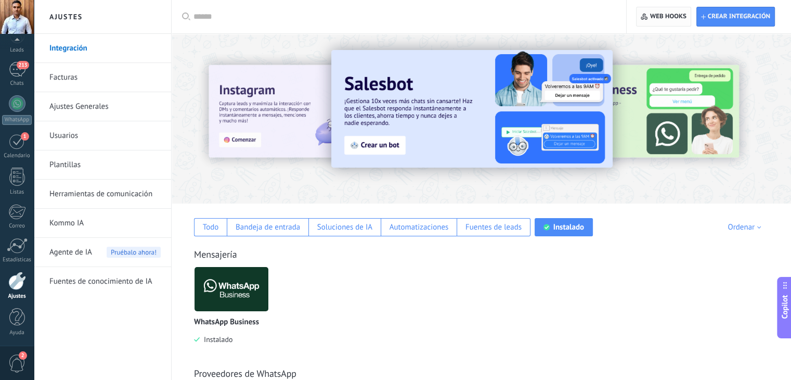
click at [676, 18] on span "Web hooks 0" at bounding box center [668, 16] width 36 height 8
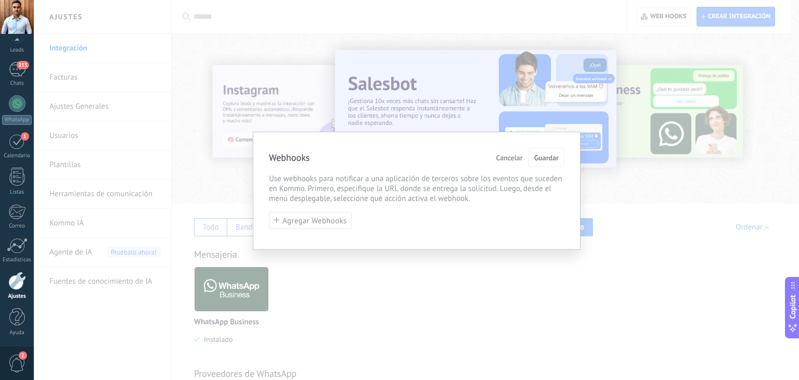
click at [510, 154] on span "Cancelar" at bounding box center [509, 157] width 27 height 7
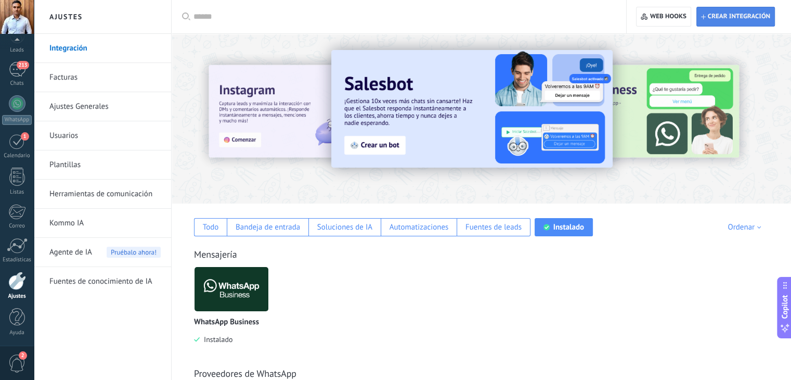
click at [726, 14] on span "Crear integración" at bounding box center [739, 16] width 62 height 8
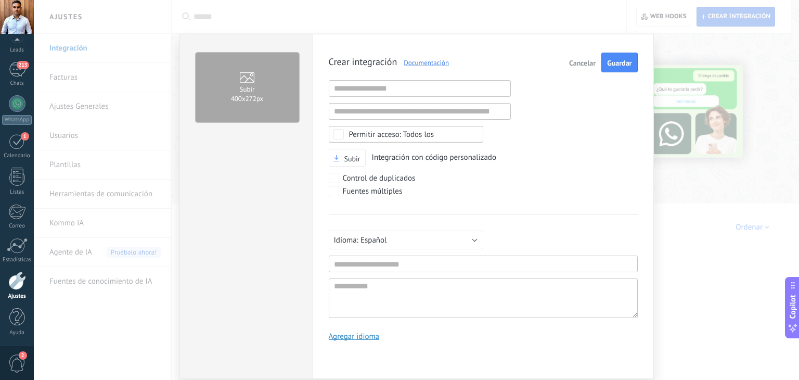
scroll to position [10, 0]
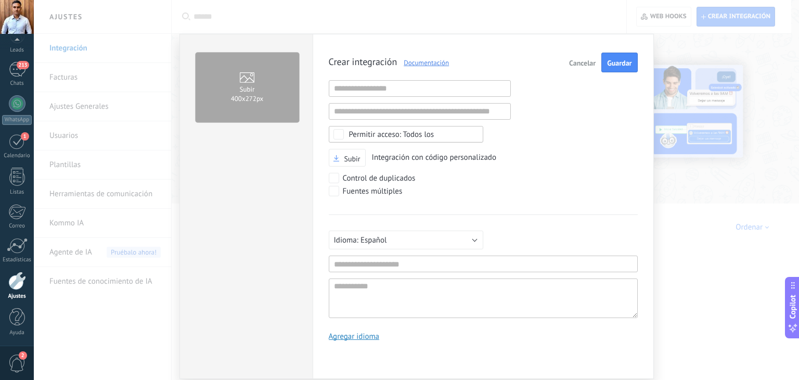
drag, startPoint x: 534, startPoint y: 102, endPoint x: 540, endPoint y: 106, distance: 7.0
click at [535, 104] on div "Crear integración Documentación Cancelar Guardar URL inválida URL inválida Ning…" at bounding box center [483, 201] width 309 height 296
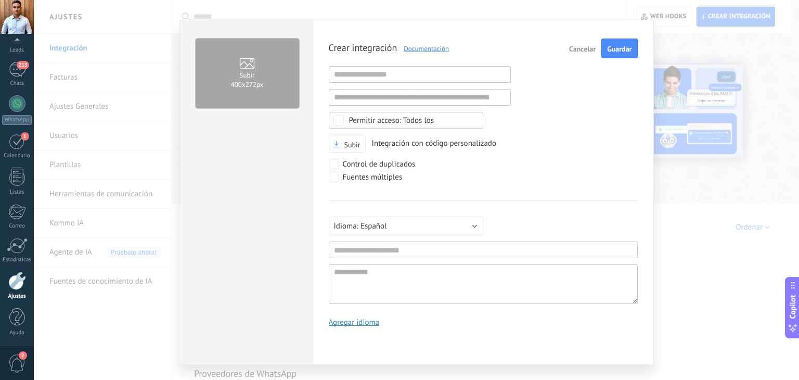
scroll to position [0, 0]
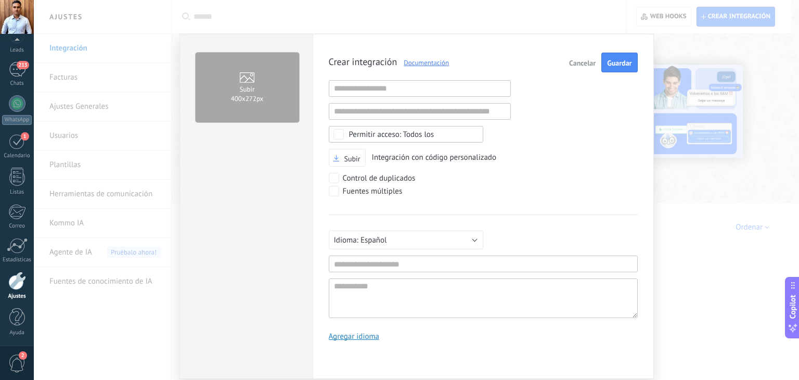
click at [508, 203] on div "Crear integración Documentación Cancelar Guardar URL inválida URL inválida Ning…" at bounding box center [483, 201] width 309 height 296
click at [387, 113] on input "text" at bounding box center [420, 111] width 182 height 17
click at [589, 143] on div "Crear integración Documentación Cancelar Guardar URL inválida URL inválida Ning…" at bounding box center [483, 201] width 309 height 296
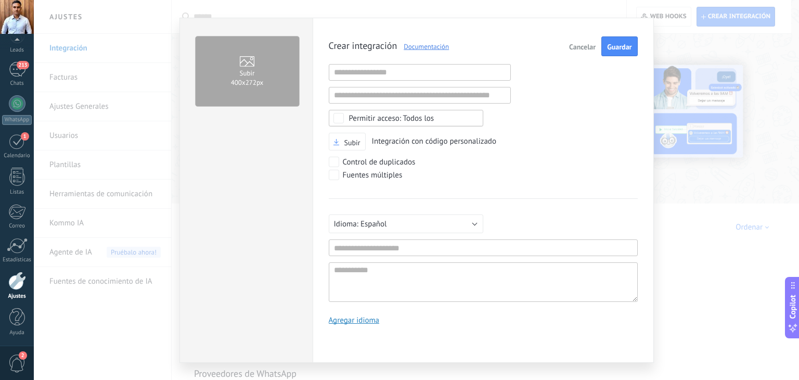
scroll to position [31, 0]
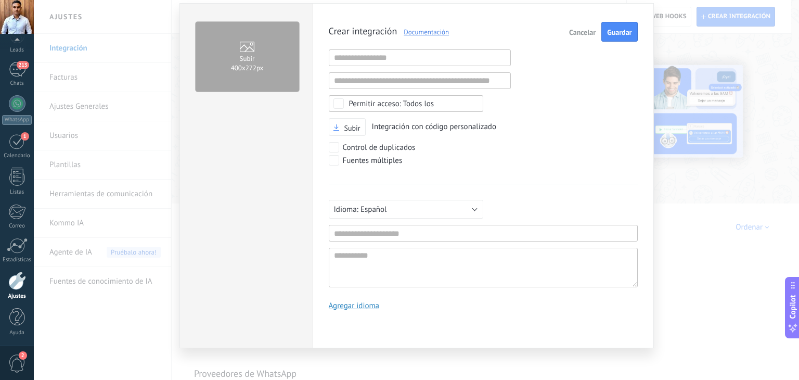
click at [594, 150] on div "Crear integración Documentación Cancelar Guardar URL inválida URL inválida Ning…" at bounding box center [483, 170] width 309 height 296
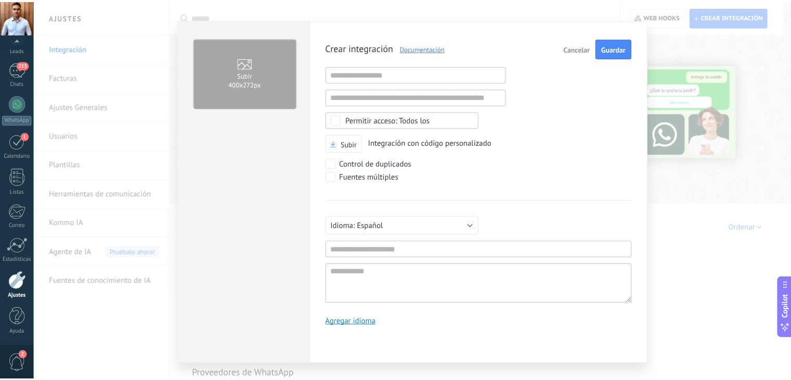
scroll to position [0, 0]
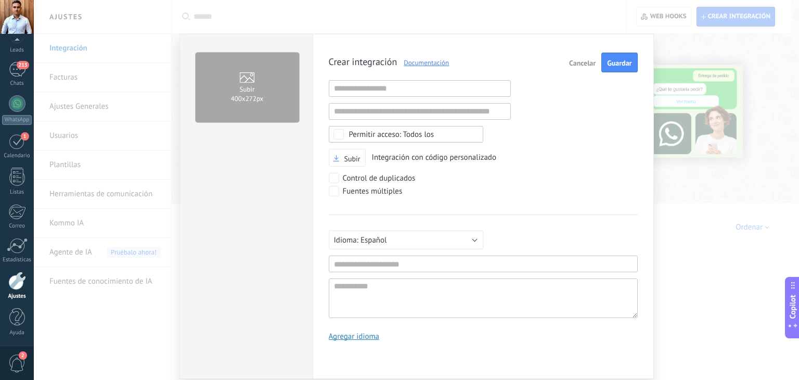
click at [587, 65] on span "Cancelar" at bounding box center [582, 62] width 27 height 7
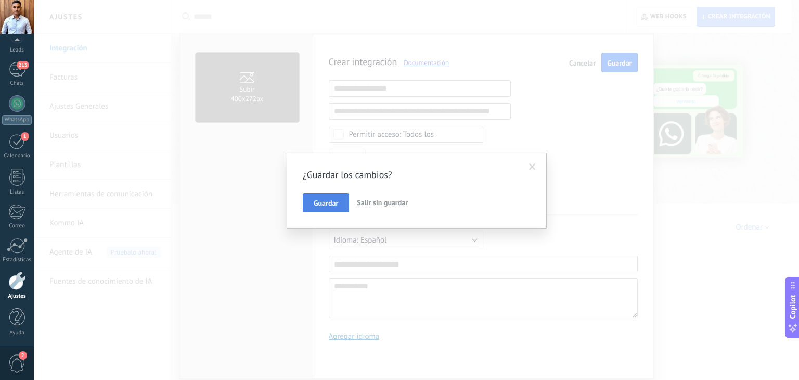
click at [331, 200] on span "Guardar" at bounding box center [326, 202] width 24 height 7
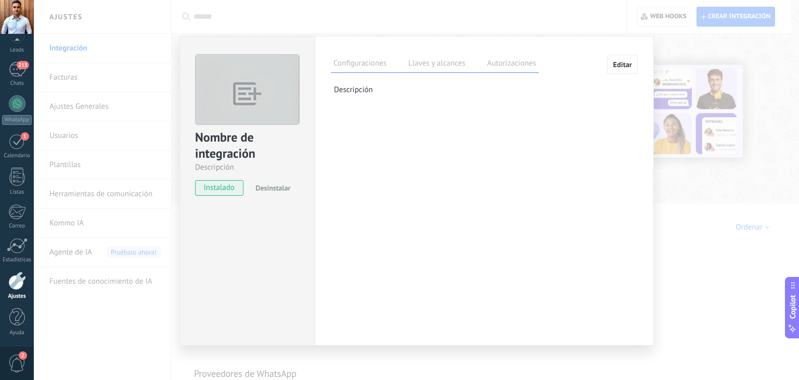
click at [393, 11] on div "Nombre de integración Descripción instalado Desinstalar Configuraciones Llaves …" at bounding box center [416, 190] width 765 height 380
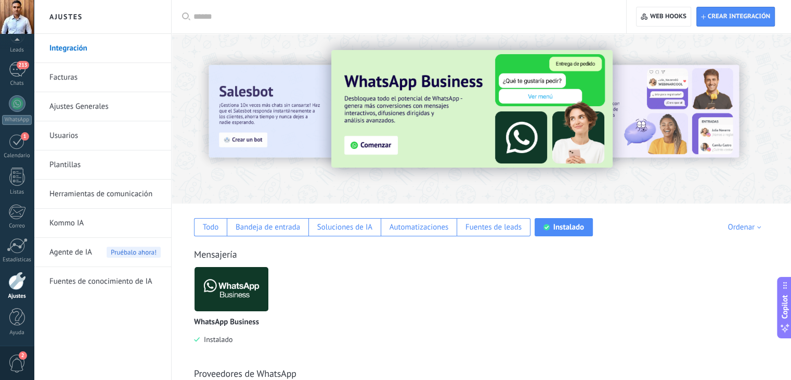
click at [578, 30] on div at bounding box center [403, 16] width 418 height 33
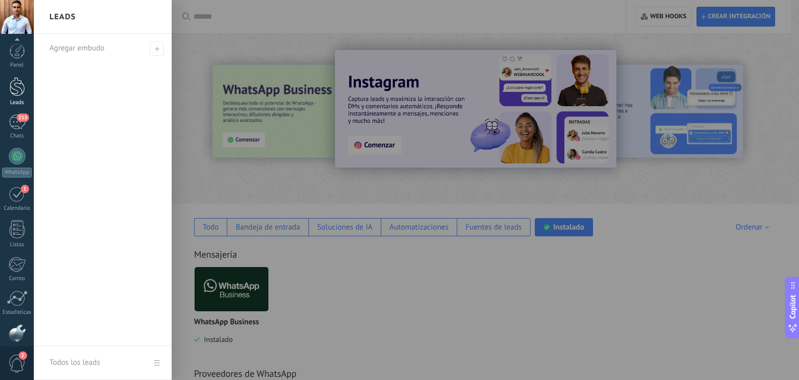
click at [16, 80] on div at bounding box center [17, 86] width 16 height 19
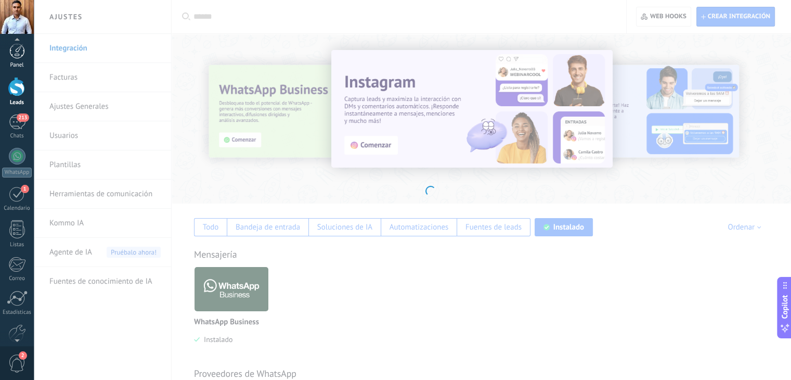
click at [17, 57] on div at bounding box center [17, 51] width 16 height 16
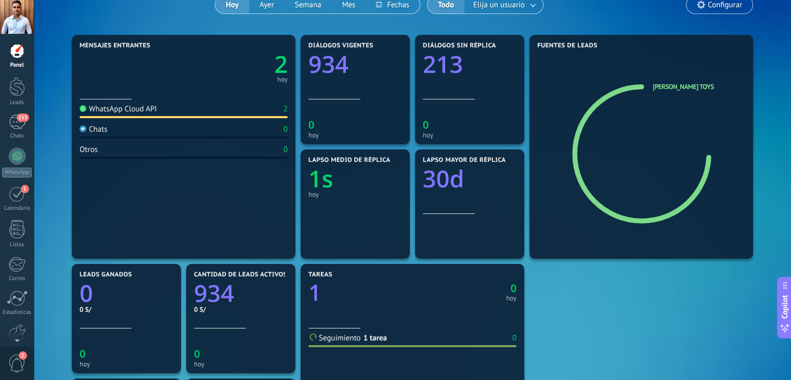
scroll to position [104, 0]
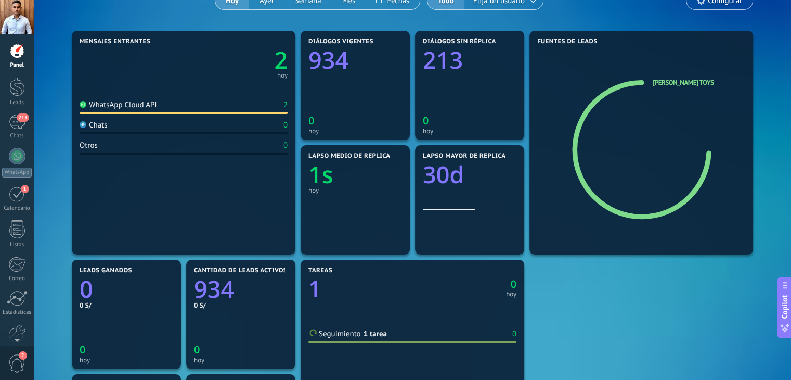
click at [144, 104] on div "WhatsApp Cloud API" at bounding box center [119, 105] width 78 height 10
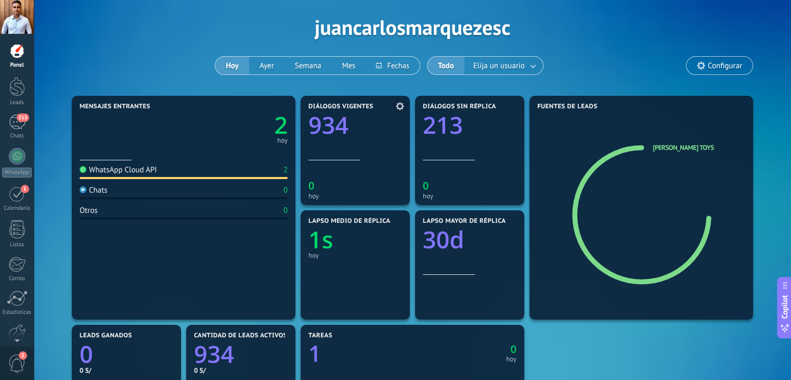
scroll to position [0, 0]
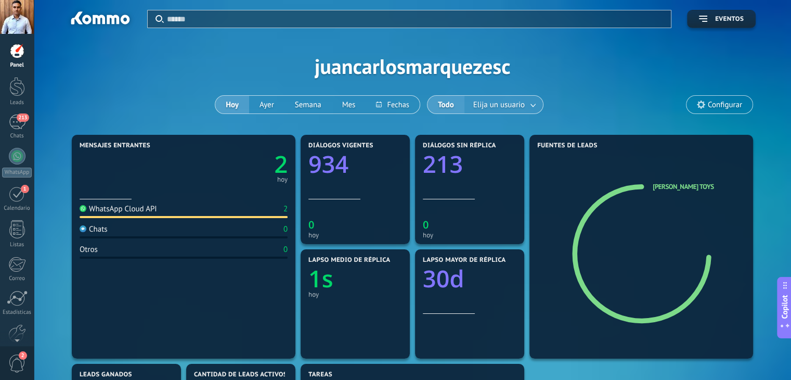
click at [489, 104] on span "Elija un usuario" at bounding box center [499, 105] width 56 height 14
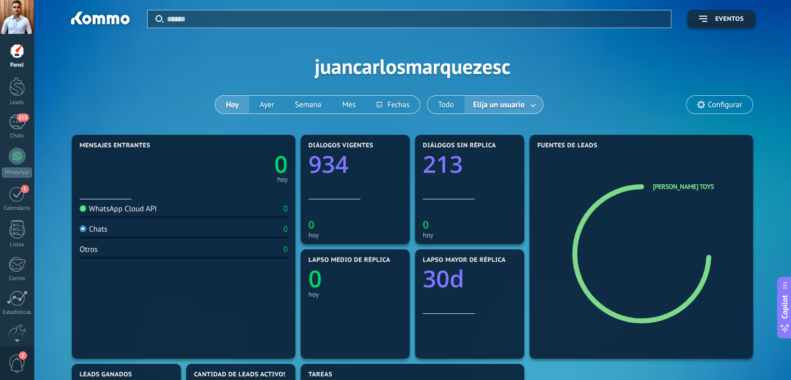
click at [522, 105] on span "Elija un usuario" at bounding box center [499, 105] width 56 height 14
click at [534, 102] on link at bounding box center [533, 104] width 19 height 17
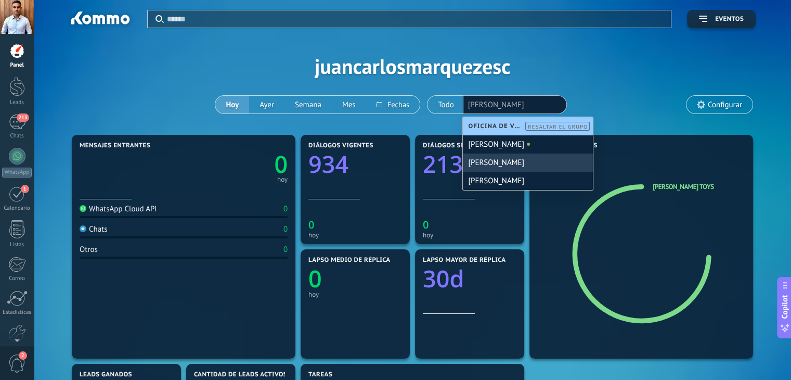
click at [506, 159] on div "[PERSON_NAME]" at bounding box center [528, 162] width 130 height 18
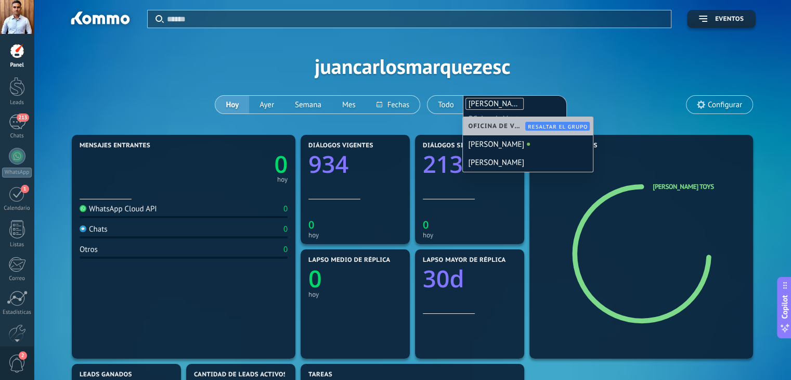
click at [591, 88] on div "Aplicar Eventos juancarlosmarquezesc Hoy Ayer Semana Mes Todo Elija un usuario …" at bounding box center [412, 66] width 726 height 132
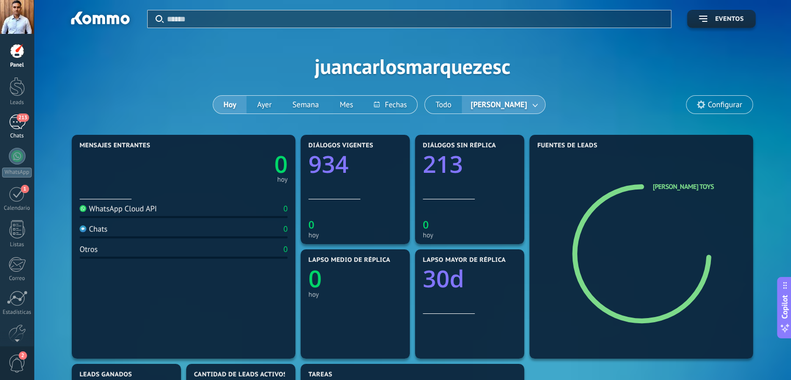
click at [20, 120] on span "213" at bounding box center [23, 117] width 12 height 8
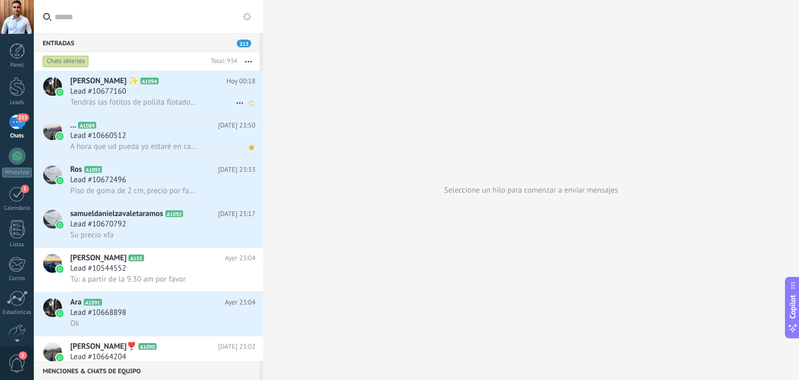
click at [234, 102] on icon at bounding box center [240, 103] width 12 height 12
click at [301, 81] on div at bounding box center [399, 190] width 799 height 380
click at [247, 57] on button "button" at bounding box center [248, 61] width 22 height 19
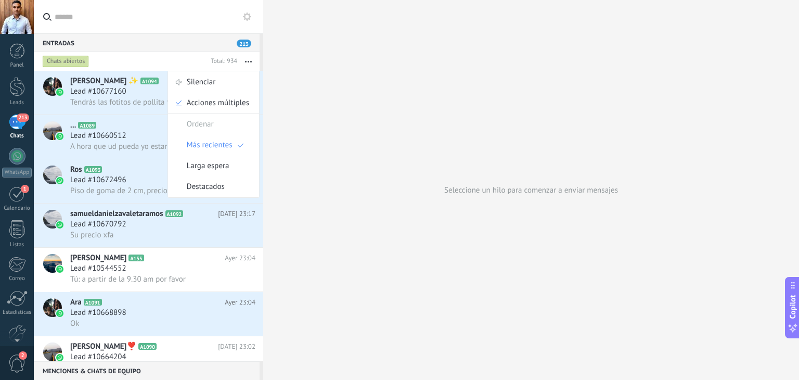
click at [318, 148] on div "Seleccione un hilo para comenzar a enviar mensajes" at bounding box center [531, 190] width 536 height 380
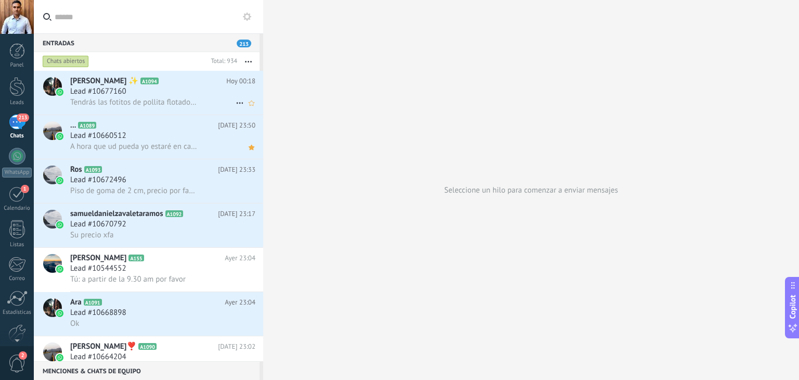
click at [175, 94] on div "Lead #10677160" at bounding box center [162, 91] width 185 height 10
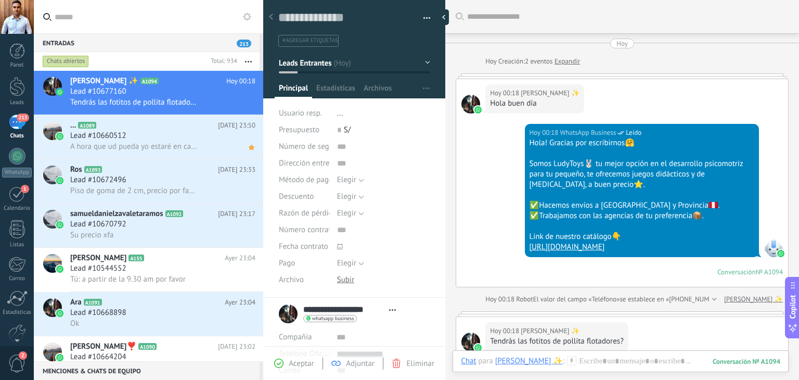
click at [394, 311] on span "Abrir detalle Copie el nombre Desatar Contacto principal" at bounding box center [392, 310] width 17 height 8
click at [326, 63] on span "Leads Entrantes" at bounding box center [305, 63] width 53 height 10
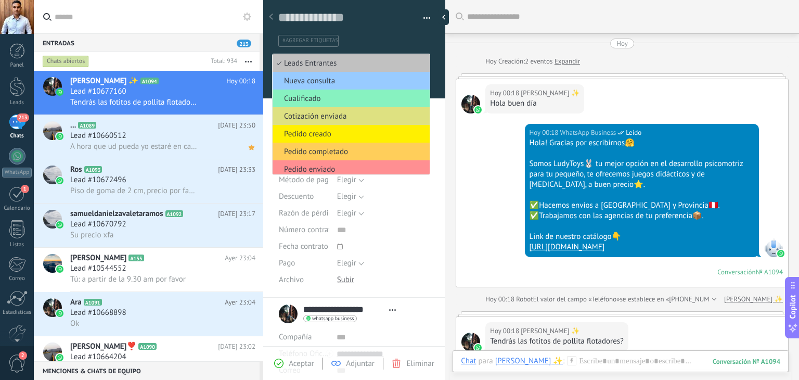
click at [387, 30] on div "#agregar etiquetas" at bounding box center [354, 37] width 152 height 19
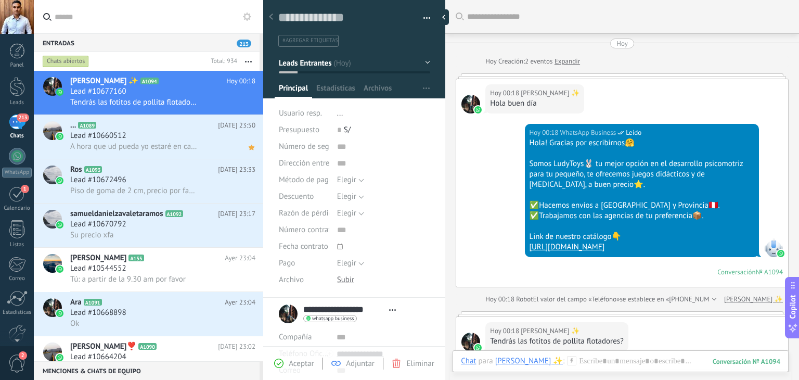
click at [423, 64] on button "Leads Entrantes" at bounding box center [354, 63] width 151 height 19
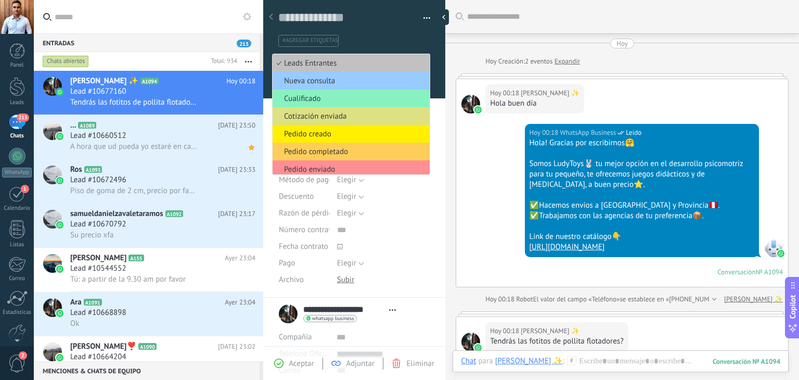
click at [391, 36] on ul "#agregar etiquetas" at bounding box center [352, 41] width 150 height 14
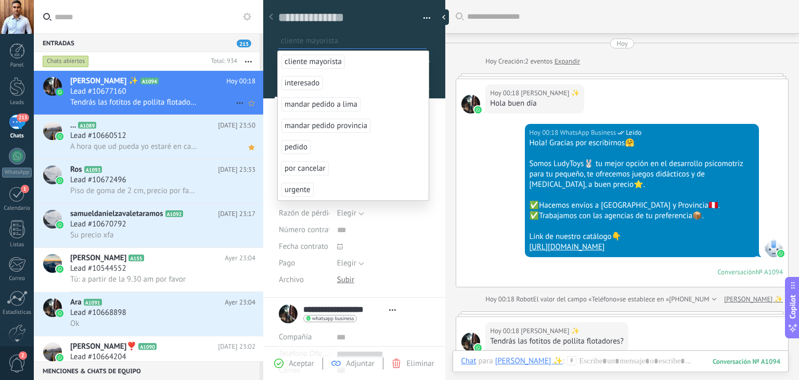
click at [154, 105] on span "Tendrás las fotitos de pollita flotadores?" at bounding box center [134, 102] width 128 height 10
click at [146, 132] on div "... A1089 Ayer 23:50 Lead #10660512 A hora que ud pueda yo estaré en casa todo …" at bounding box center [166, 137] width 193 height 44
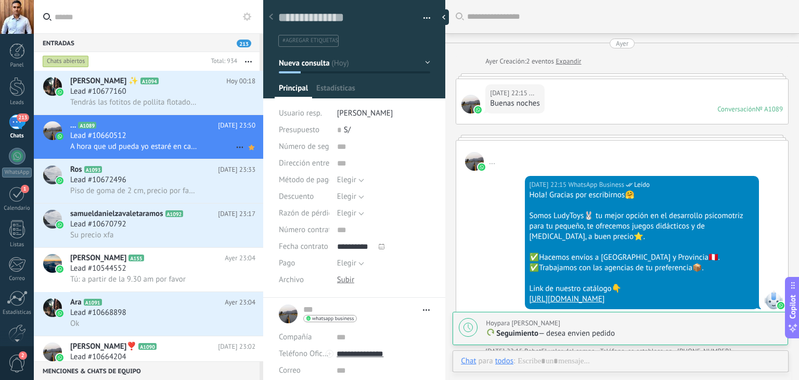
scroll to position [606, 0]
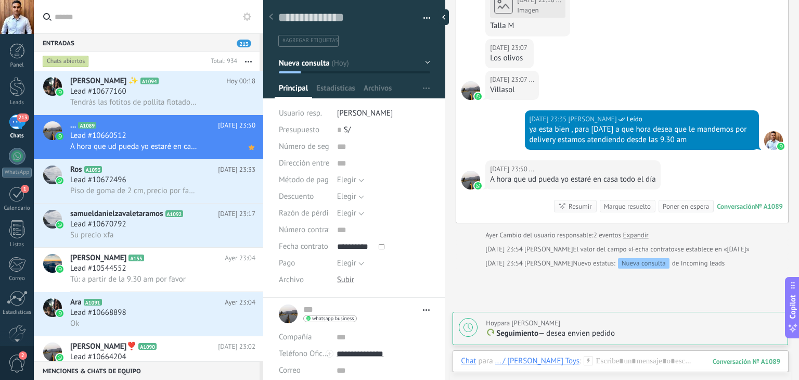
click at [367, 61] on button "Nueva consulta" at bounding box center [354, 63] width 151 height 19
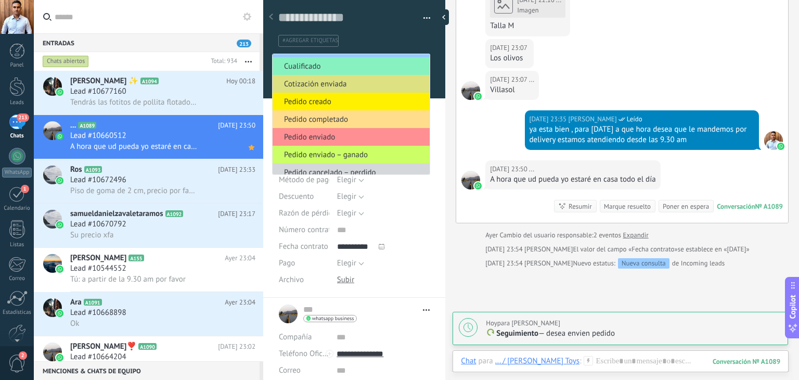
scroll to position [22, 0]
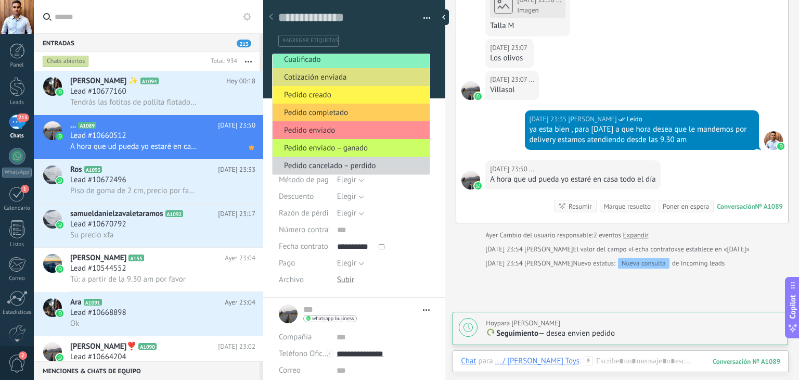
click at [330, 93] on span "Pedido creado" at bounding box center [350, 95] width 154 height 10
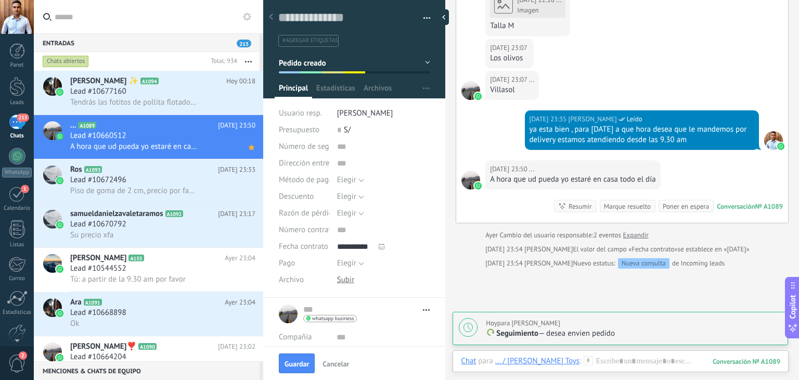
click at [314, 40] on span "#agregar etiquetas" at bounding box center [310, 40] width 56 height 7
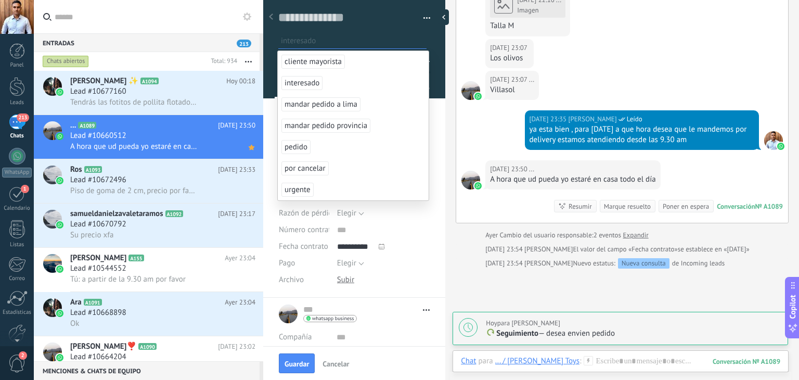
click at [445, 46] on div at bounding box center [445, 190] width 0 height 380
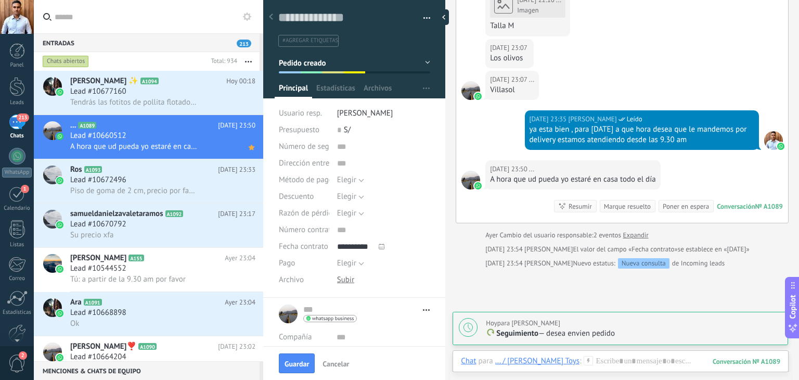
scroll to position [10, 0]
click at [326, 42] on span "#agregar etiquetas" at bounding box center [310, 40] width 56 height 7
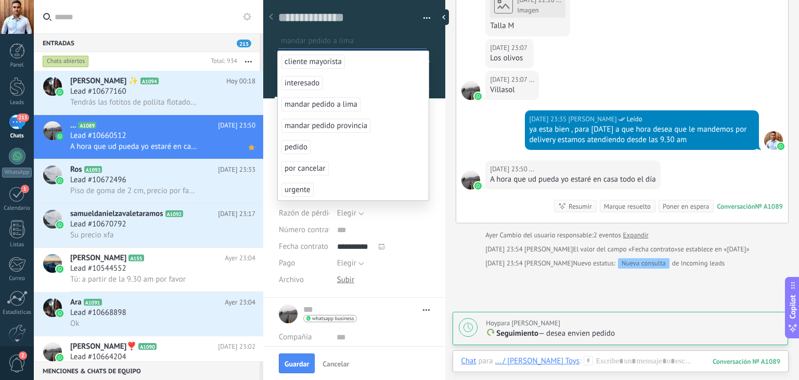
click at [326, 101] on span "mandar pedido a lima" at bounding box center [320, 104] width 79 height 14
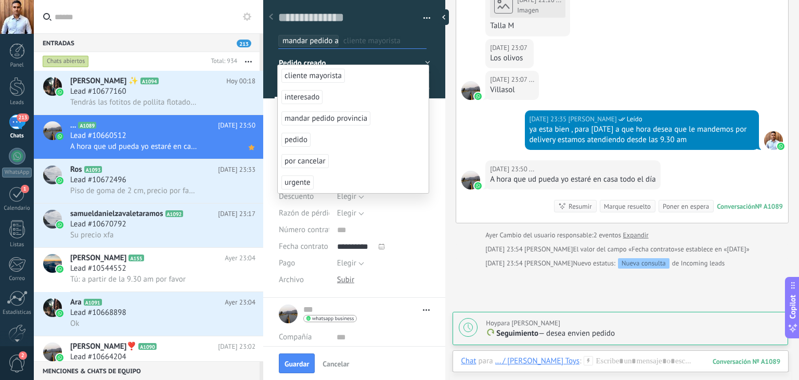
click at [408, 42] on ul "mandar pedido a lima cliente mayorista" at bounding box center [352, 41] width 150 height 14
click at [394, 26] on div "Guardar y crear Imprimir Administrar etiquetas Exportar a excel" at bounding box center [354, 28] width 152 height 37
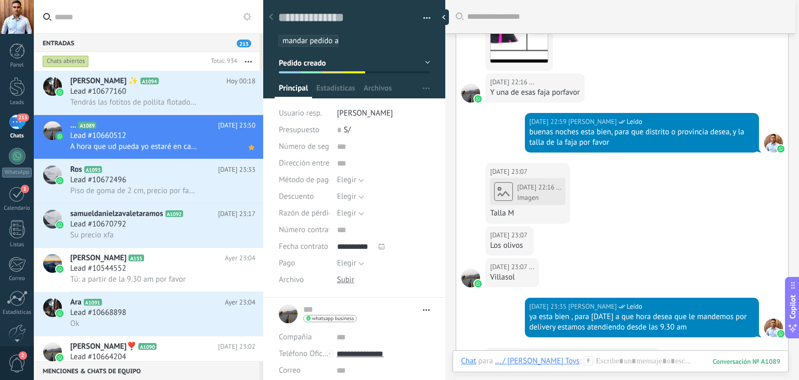
scroll to position [330, 0]
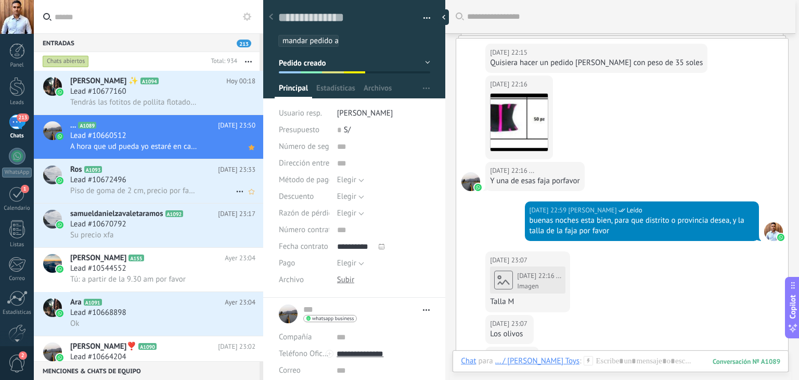
click at [138, 177] on div "Lead #10672496" at bounding box center [162, 180] width 185 height 10
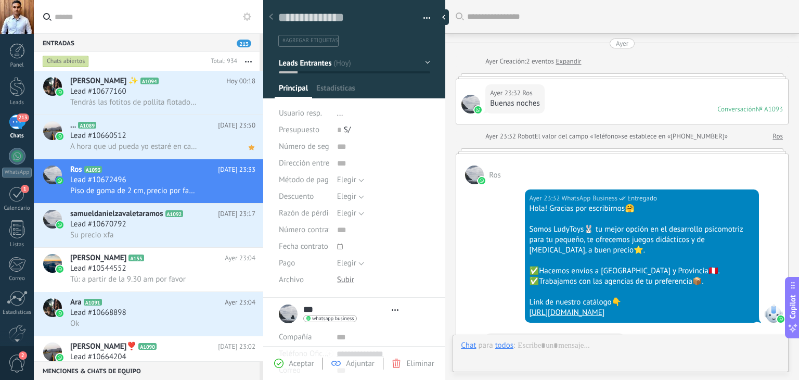
scroll to position [173, 0]
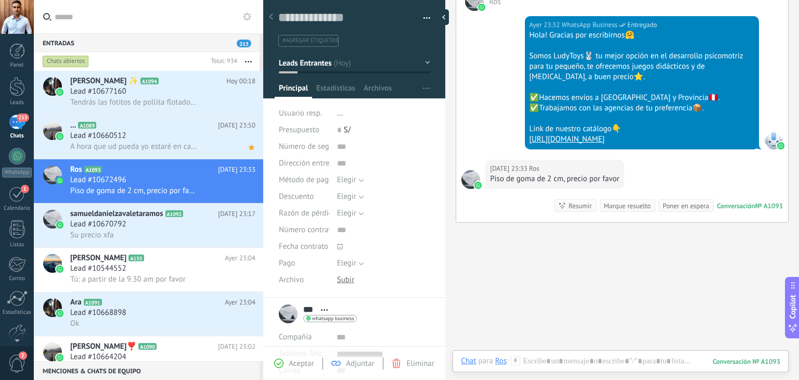
click at [379, 63] on button "Leads Entrantes" at bounding box center [354, 63] width 151 height 19
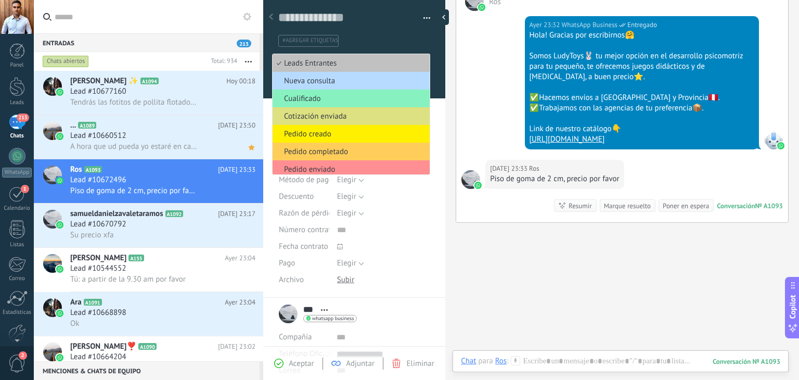
click at [352, 82] on span "Nueva consulta" at bounding box center [350, 81] width 154 height 10
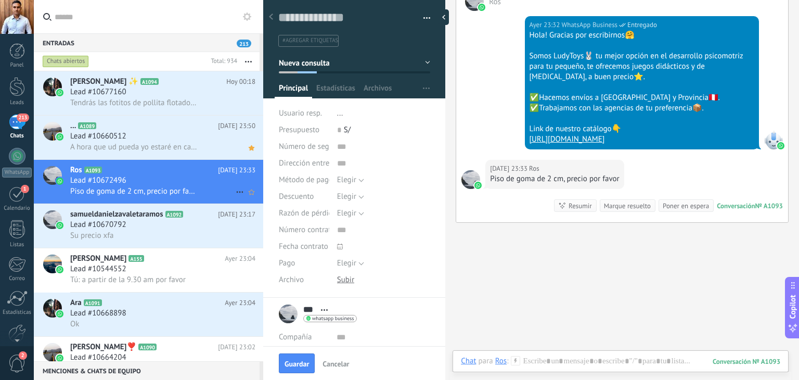
scroll to position [52, 0]
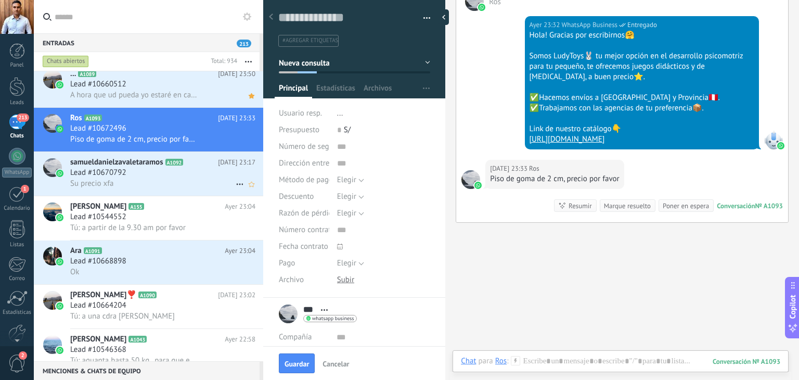
click at [125, 174] on span "Lead #10670792" at bounding box center [98, 173] width 56 height 10
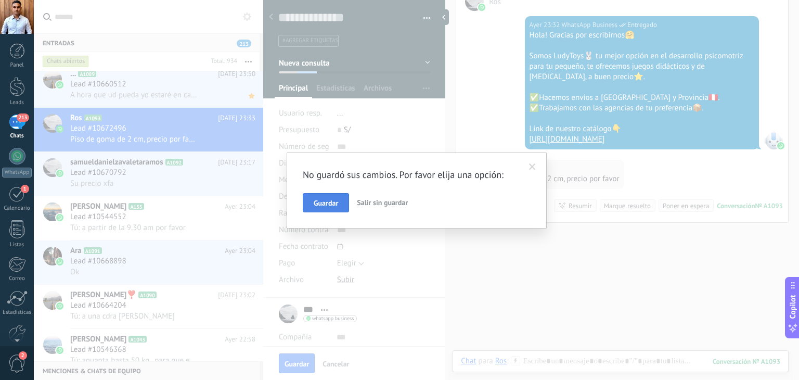
click at [339, 202] on button "Guardar" at bounding box center [326, 203] width 46 height 20
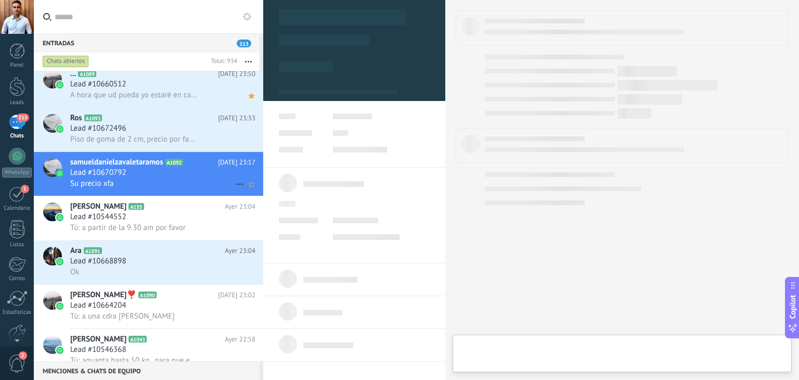
click at [137, 178] on div "Lead #10670792" at bounding box center [162, 173] width 185 height 10
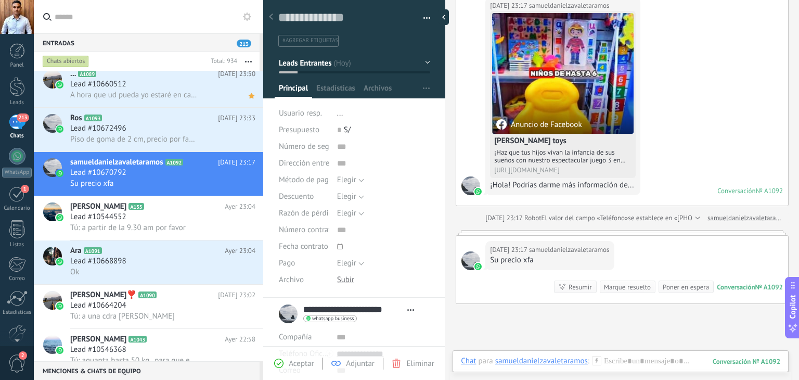
click at [420, 65] on button "Leads Entrantes" at bounding box center [354, 63] width 151 height 19
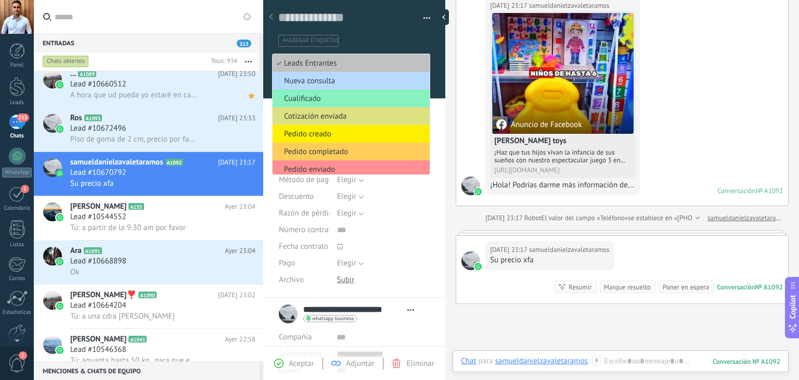
click at [330, 81] on span "Nueva consulta" at bounding box center [350, 81] width 154 height 10
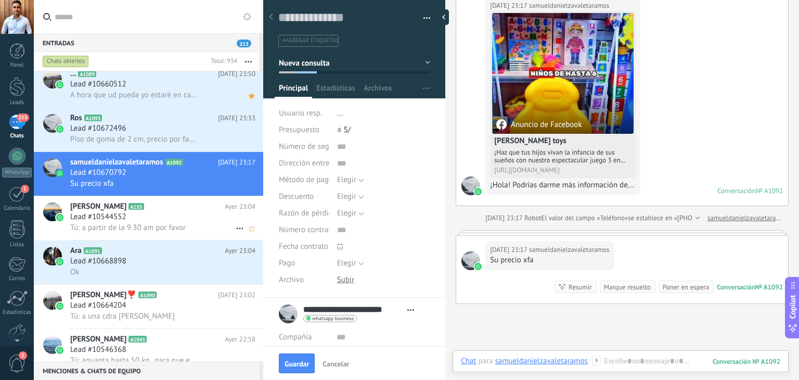
click at [145, 222] on div "Lead #10544552" at bounding box center [162, 217] width 185 height 10
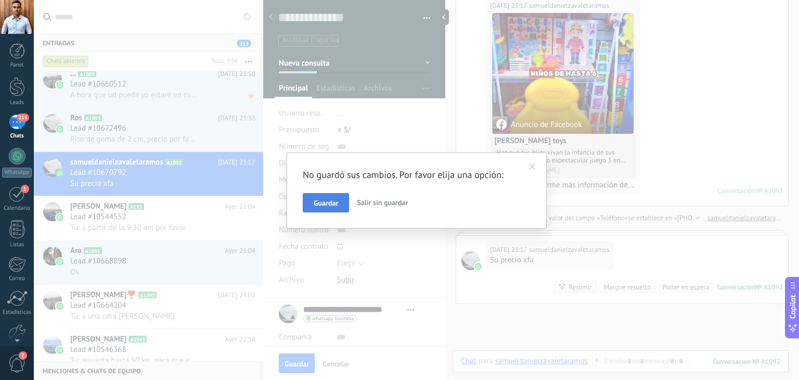
click at [342, 203] on button "Guardar" at bounding box center [326, 203] width 46 height 20
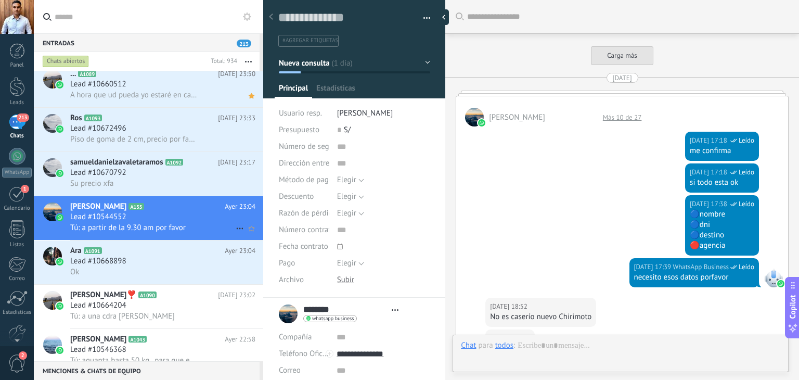
type textarea "**********"
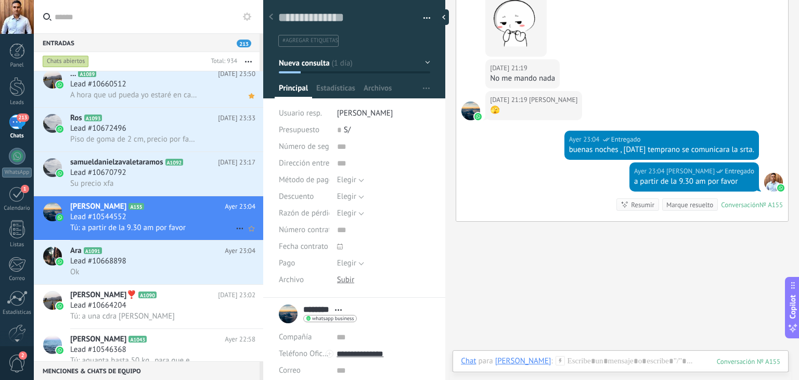
click at [125, 219] on span "Lead #10544552" at bounding box center [98, 217] width 56 height 10
click at [350, 68] on button "Nueva consulta" at bounding box center [354, 63] width 151 height 19
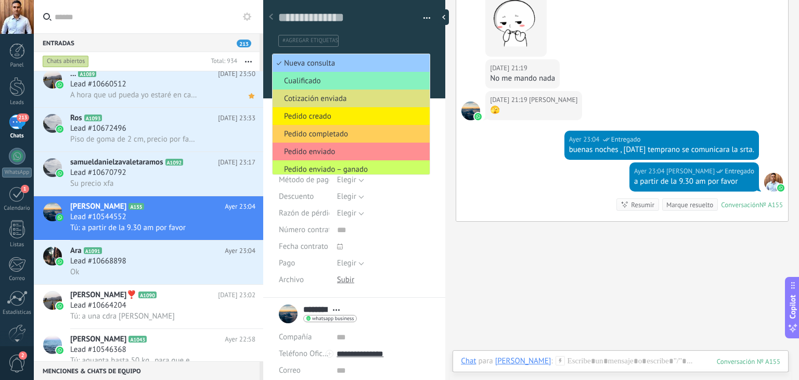
type input "*******"
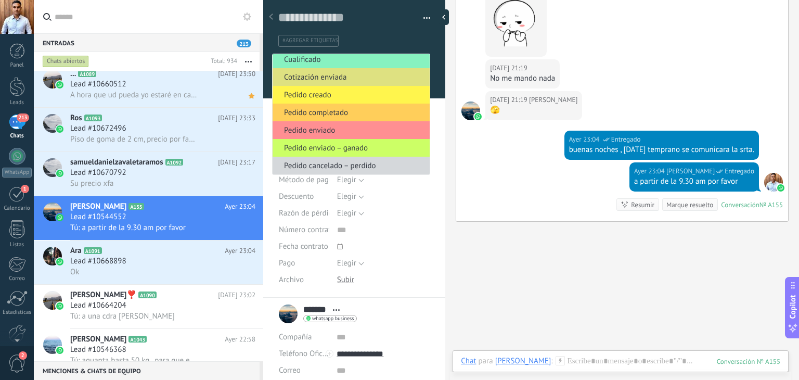
click at [342, 93] on span "Pedido creado" at bounding box center [350, 95] width 154 height 10
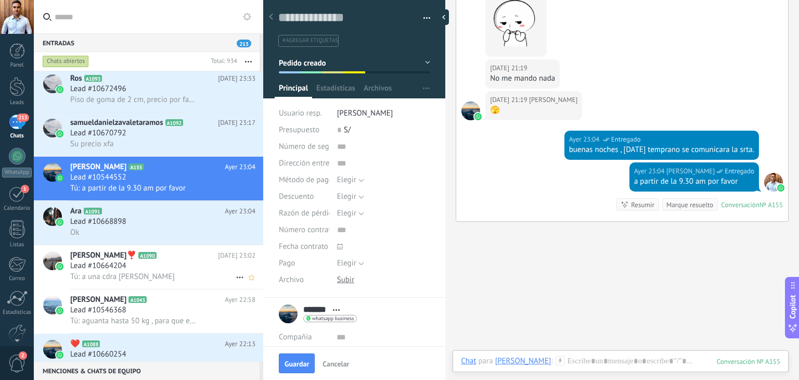
scroll to position [208, 0]
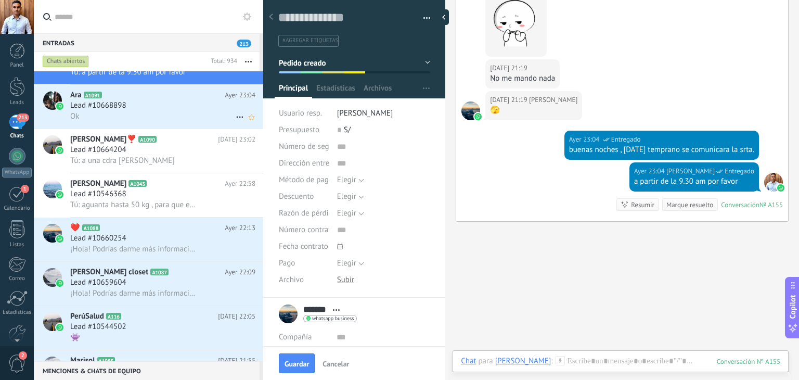
click at [159, 117] on div "Ok" at bounding box center [162, 116] width 185 height 11
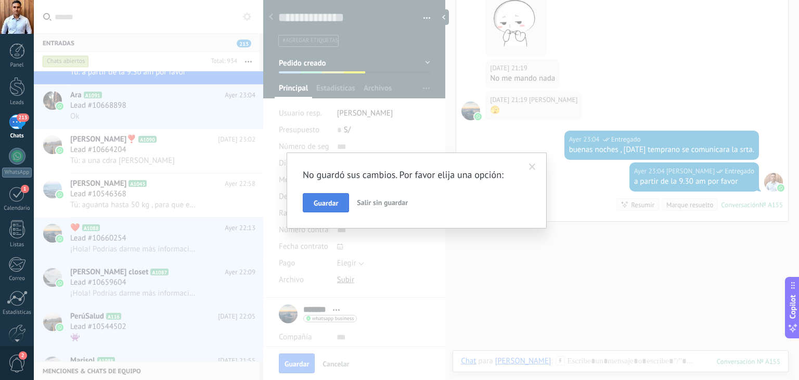
click at [325, 200] on span "Guardar" at bounding box center [326, 202] width 24 height 7
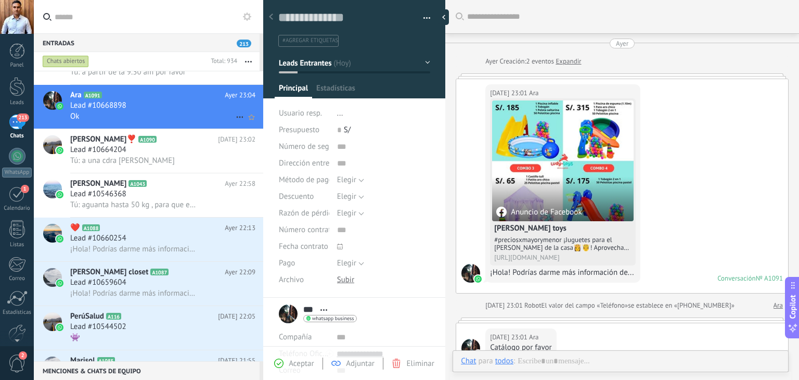
scroll to position [15, 0]
click at [143, 117] on div "Ok" at bounding box center [162, 116] width 185 height 11
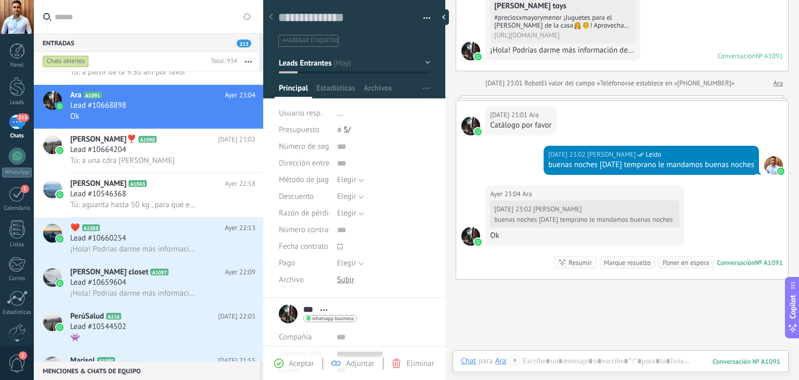
scroll to position [211, 0]
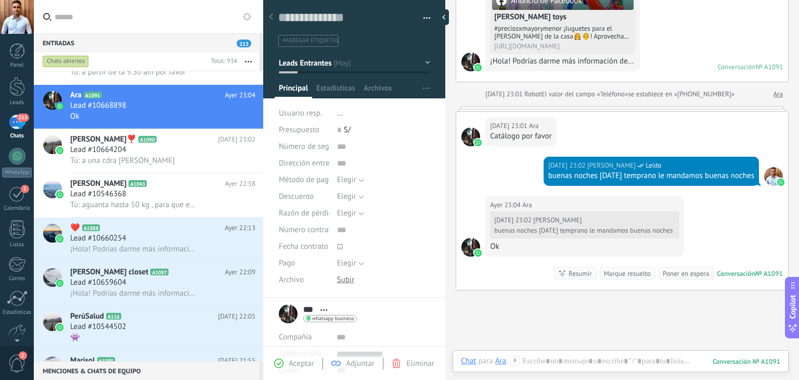
click at [393, 61] on button "Leads Entrantes" at bounding box center [354, 63] width 151 height 19
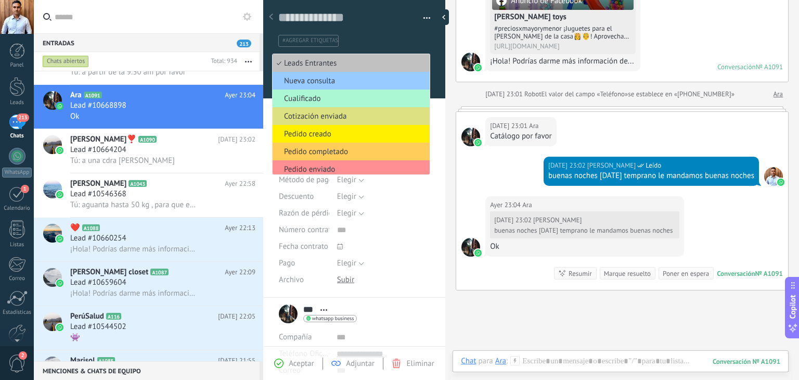
click at [339, 94] on span "Cualificado" at bounding box center [350, 99] width 154 height 10
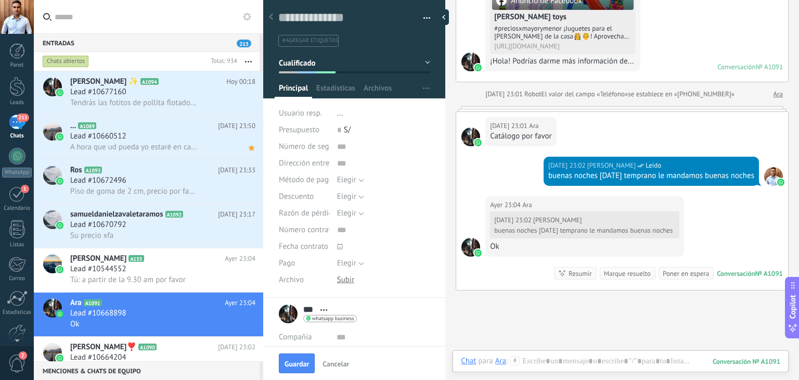
scroll to position [104, 0]
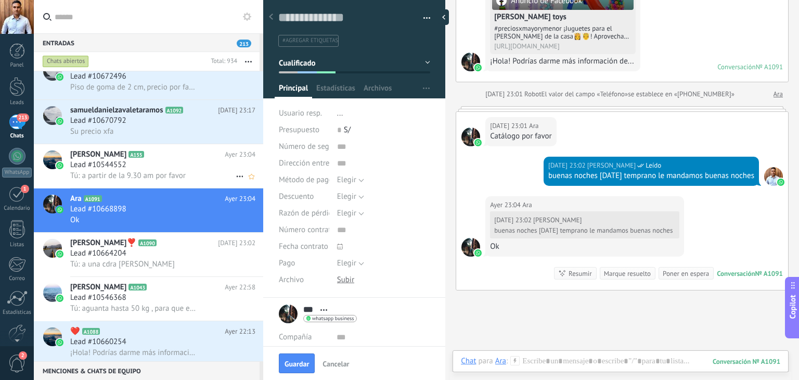
click at [166, 174] on span "Tú: a partir de la 9.30 am por favor" at bounding box center [127, 176] width 115 height 10
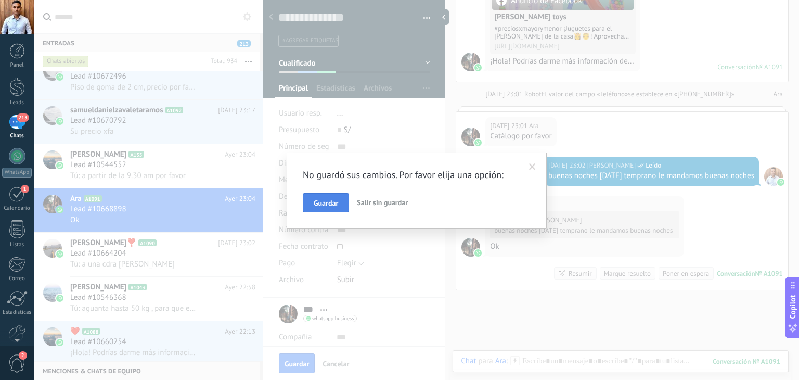
click at [319, 202] on span "Guardar" at bounding box center [326, 202] width 24 height 7
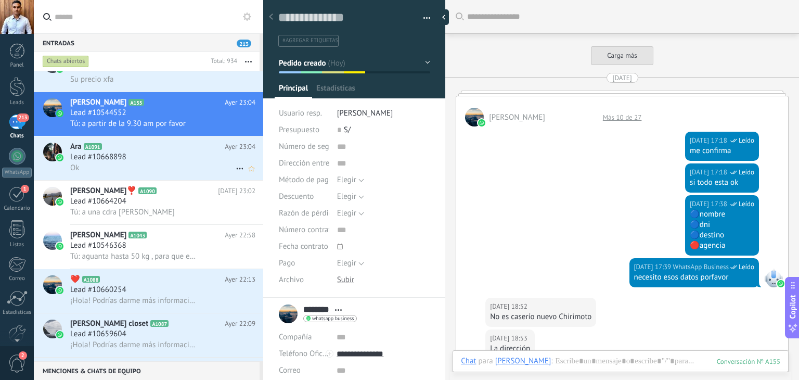
scroll to position [834, 0]
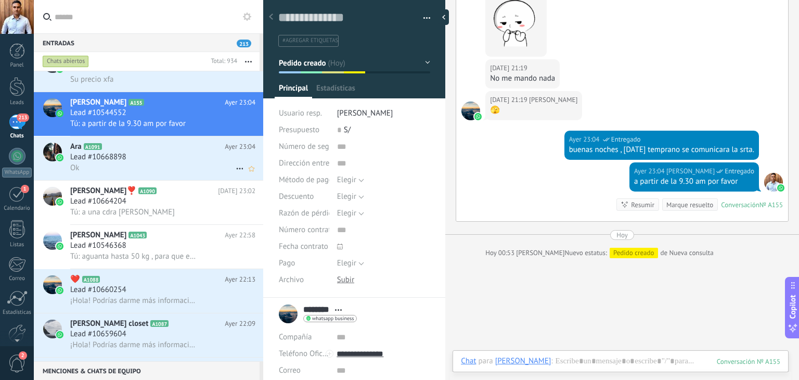
click at [154, 173] on div "Ok" at bounding box center [162, 167] width 185 height 11
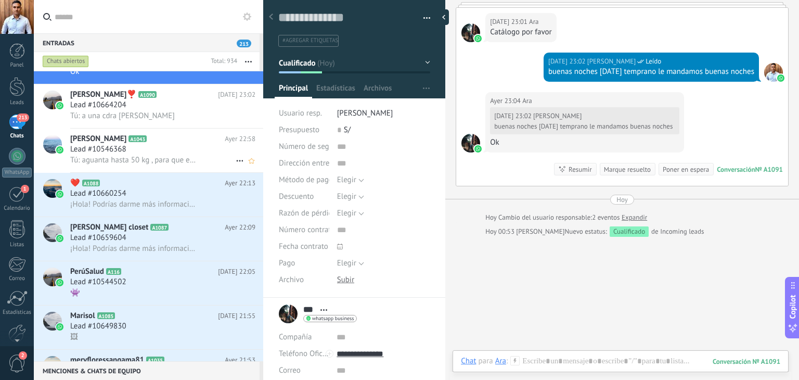
scroll to position [260, 0]
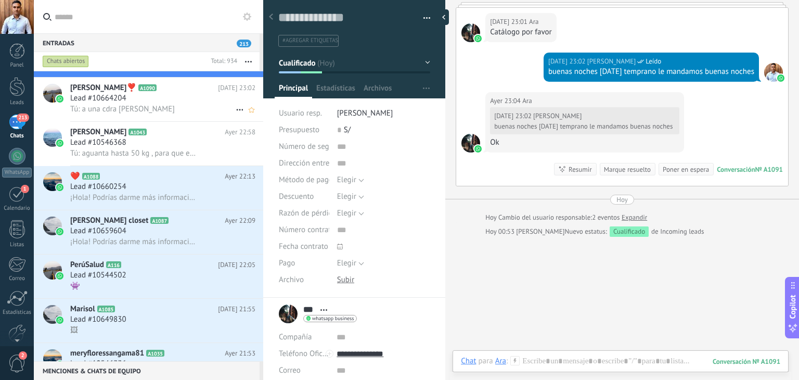
click at [158, 109] on h3 "Tú: a una cdra [PERSON_NAME]" at bounding box center [125, 109] width 110 height 10
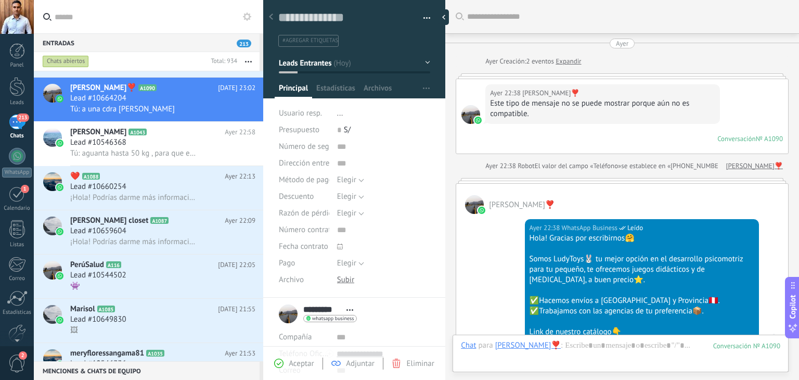
scroll to position [507, 0]
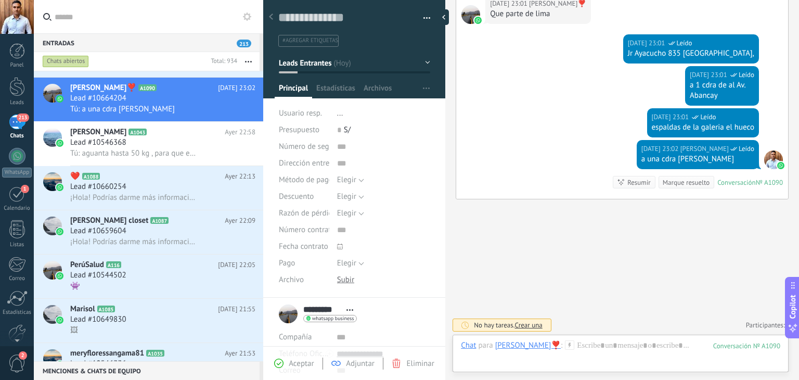
click at [363, 61] on button "Leads Entrantes" at bounding box center [354, 63] width 151 height 19
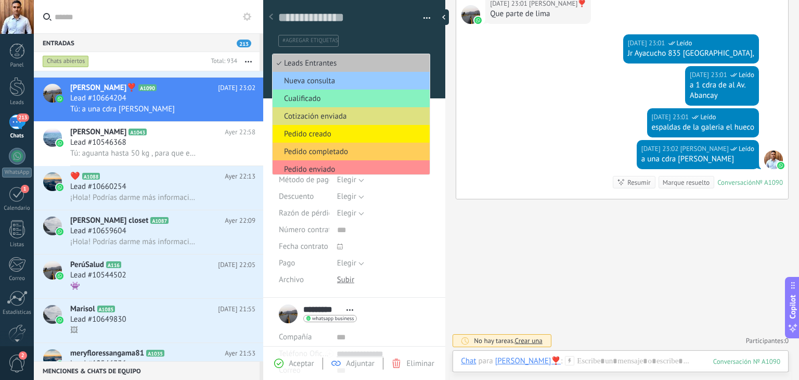
scroll to position [455, 0]
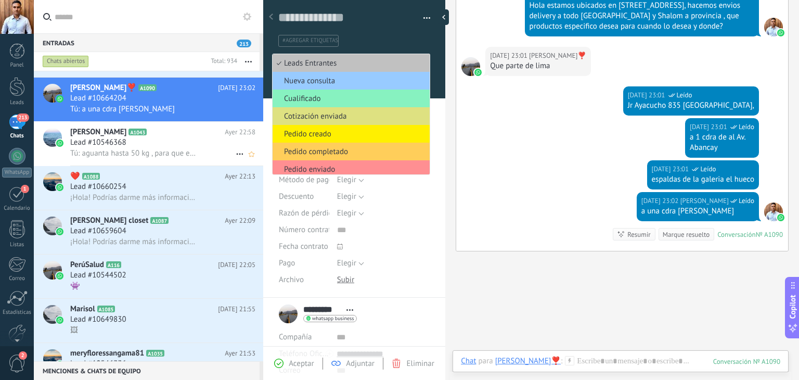
click at [162, 153] on span "Tú: aguanta hasta 50 kg , para que edad desea ? y para donde desea su envio?" at bounding box center [134, 153] width 128 height 10
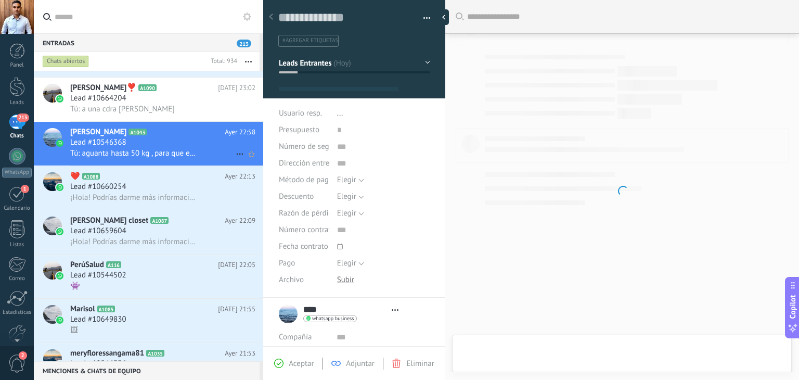
scroll to position [15, 0]
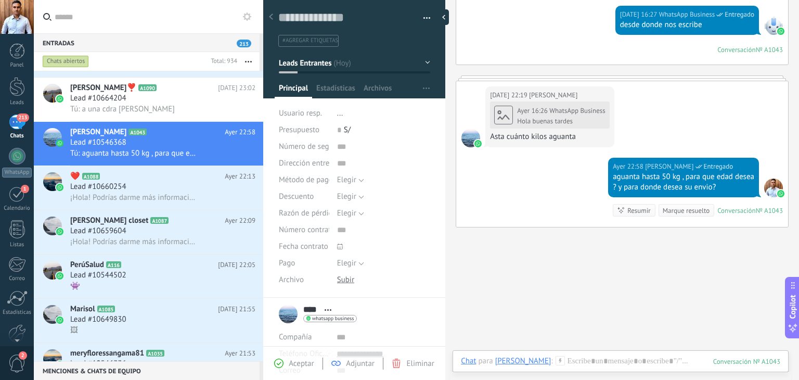
click at [339, 66] on button "Leads Entrantes" at bounding box center [354, 63] width 151 height 19
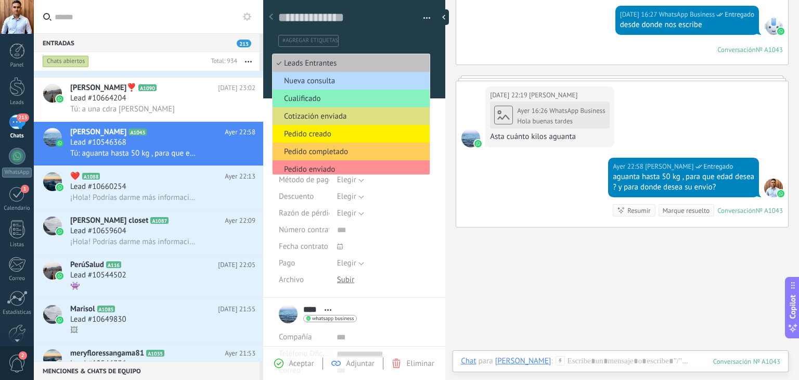
click at [325, 83] on span "Nueva consulta" at bounding box center [350, 81] width 154 height 10
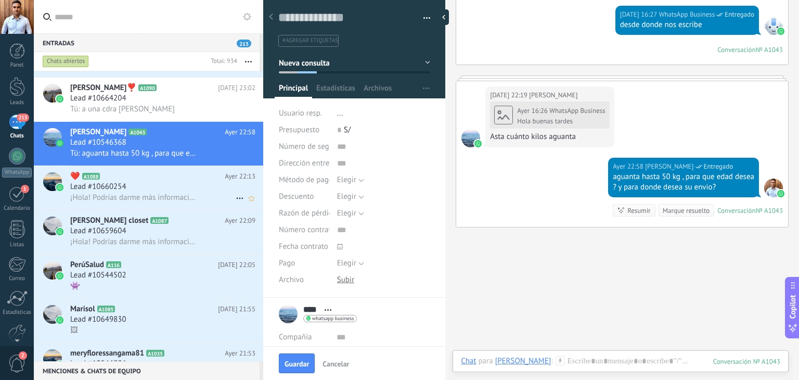
scroll to position [312, 0]
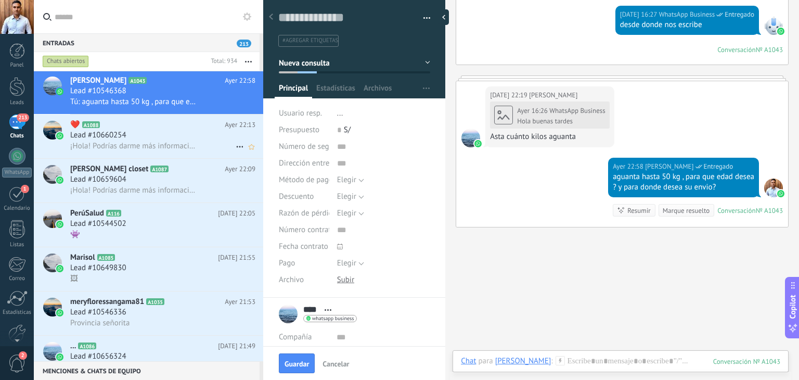
click at [134, 145] on span "¡Hola! Podrías darme más información de..." at bounding box center [134, 146] width 128 height 10
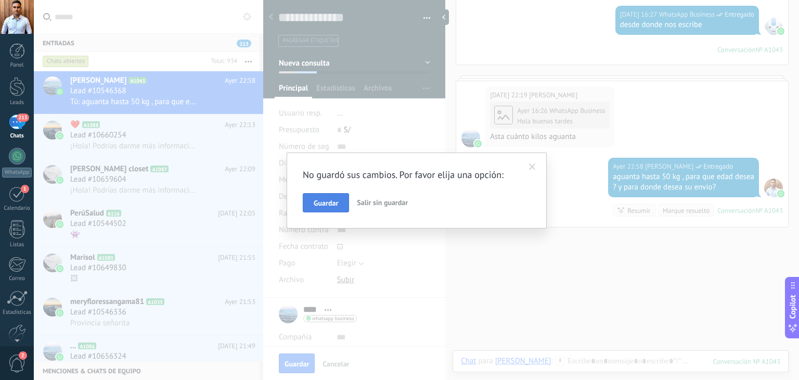
click at [343, 197] on button "Guardar" at bounding box center [326, 203] width 46 height 20
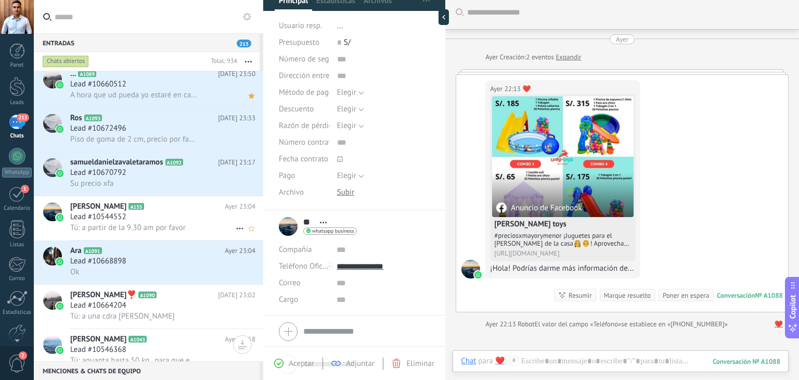
scroll to position [156, 0]
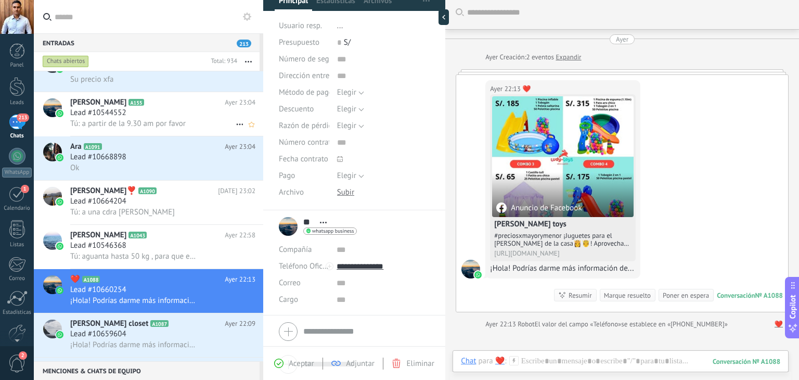
click at [152, 118] on div "Lead #10544552" at bounding box center [162, 113] width 185 height 10
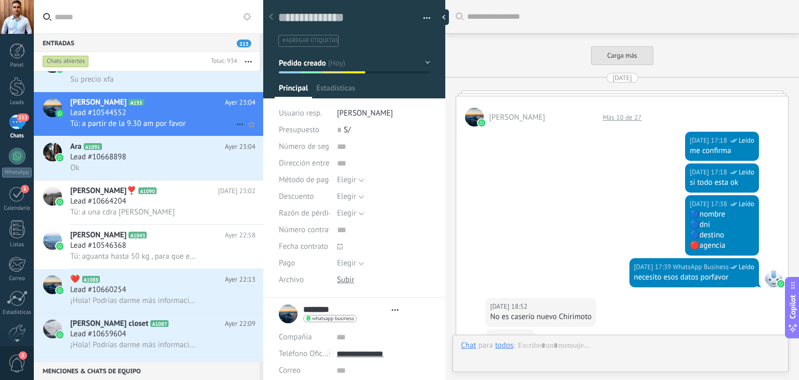
scroll to position [834, 0]
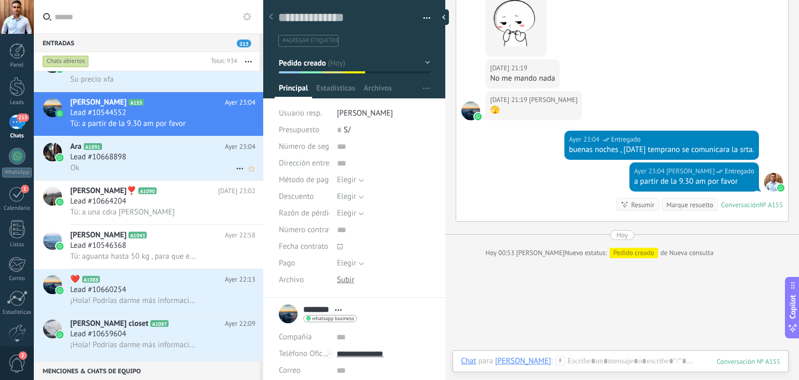
click at [135, 167] on div "Ok" at bounding box center [162, 167] width 185 height 11
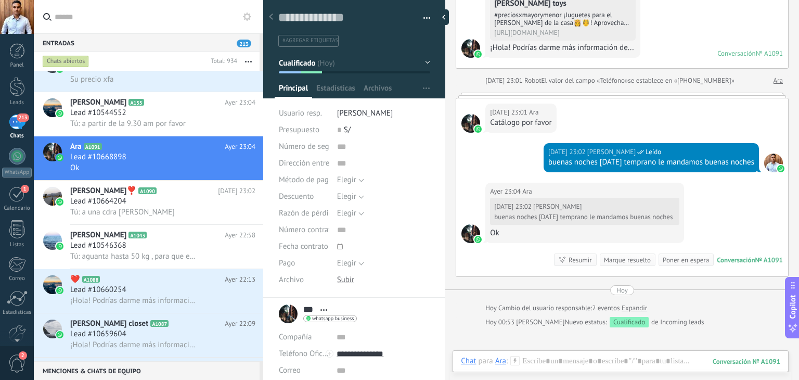
scroll to position [197, 0]
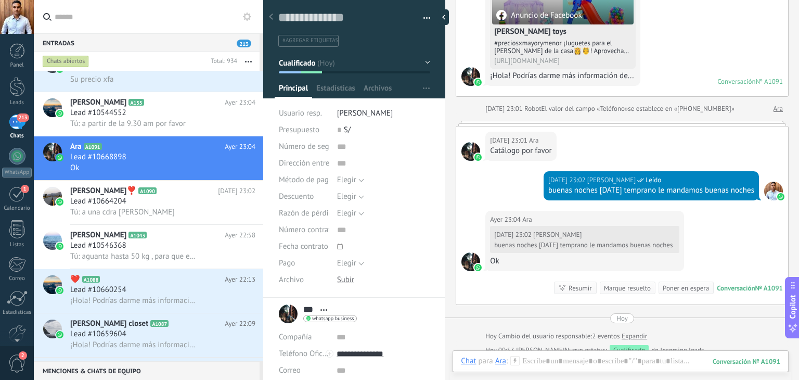
click at [364, 61] on button "Cualificado" at bounding box center [354, 63] width 151 height 19
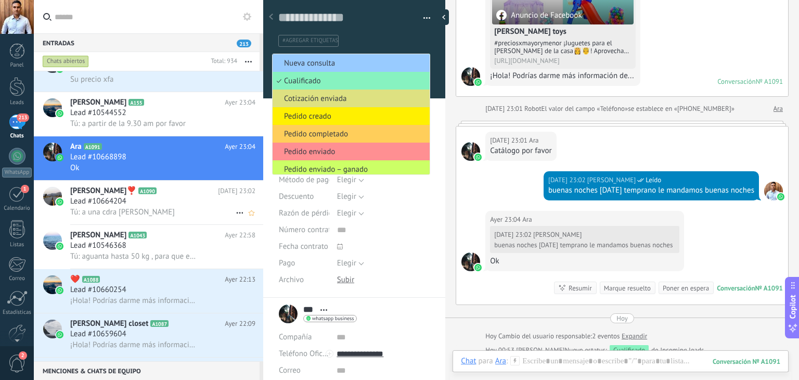
click at [127, 194] on h2 "Yahaira❣️ A1090" at bounding box center [144, 191] width 148 height 10
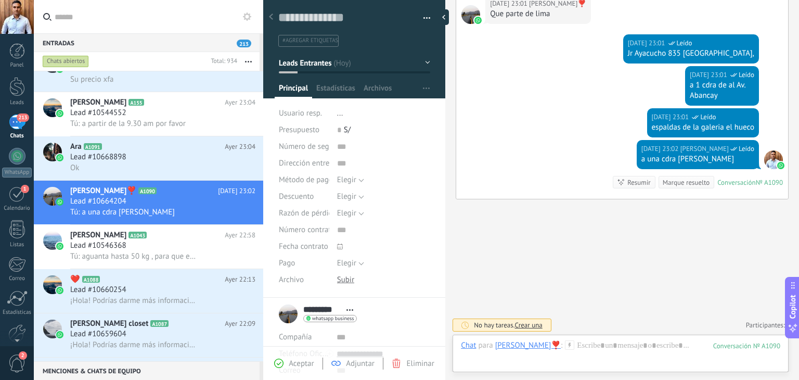
click at [353, 62] on button "Leads Entrantes" at bounding box center [354, 63] width 151 height 19
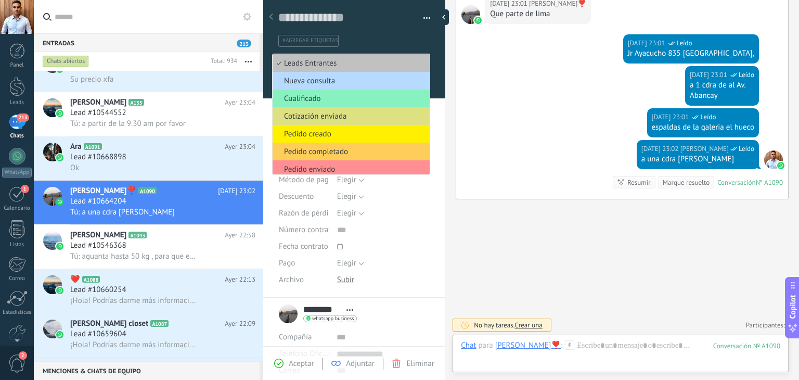
click at [327, 77] on span "Nueva consulta" at bounding box center [350, 81] width 154 height 10
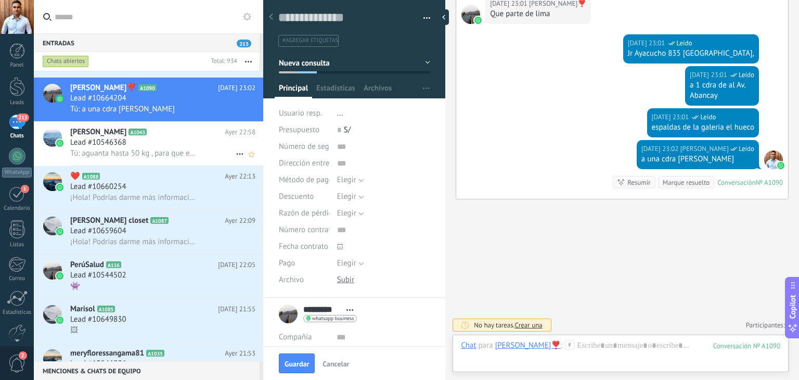
click at [152, 146] on div "Lead #10546368" at bounding box center [162, 142] width 185 height 10
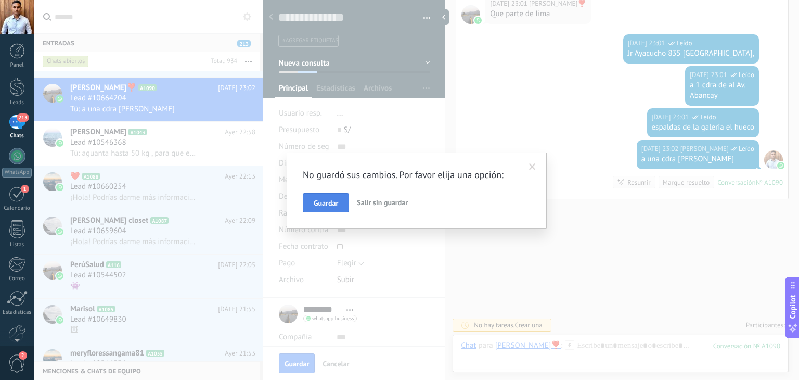
click at [319, 202] on span "Guardar" at bounding box center [326, 202] width 24 height 7
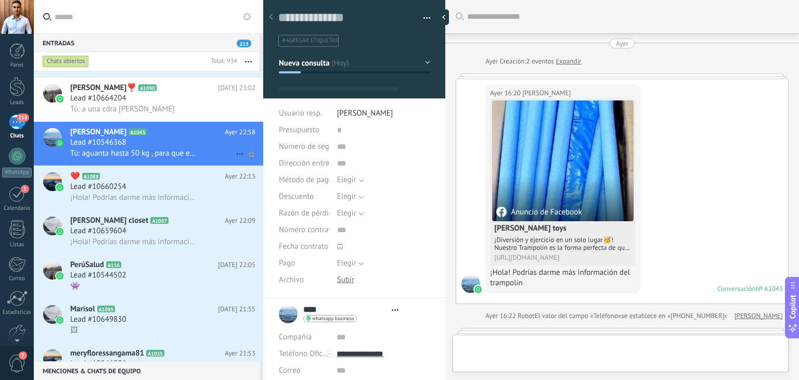
scroll to position [15, 0]
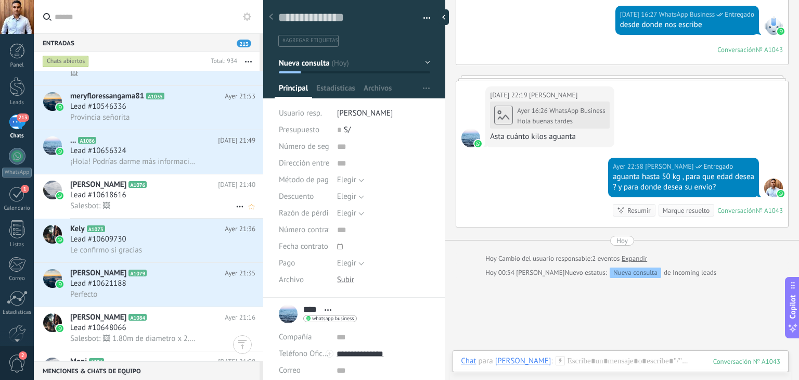
click at [127, 198] on h3 "Lead #10618616" at bounding box center [100, 195] width 61 height 10
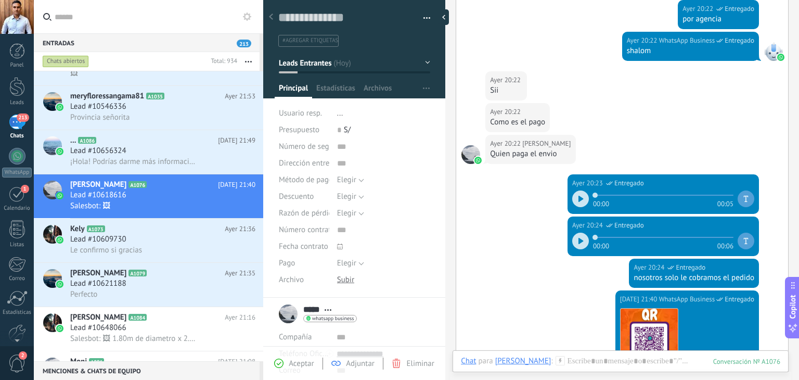
click at [362, 65] on button "Leads Entrantes" at bounding box center [354, 63] width 151 height 19
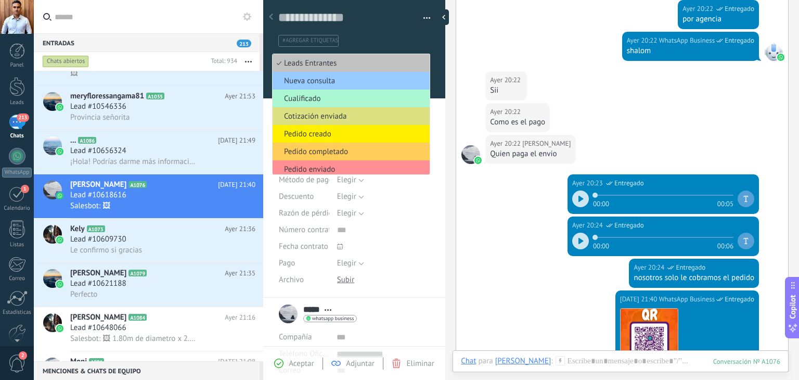
click at [336, 96] on span "Cualificado" at bounding box center [350, 99] width 154 height 10
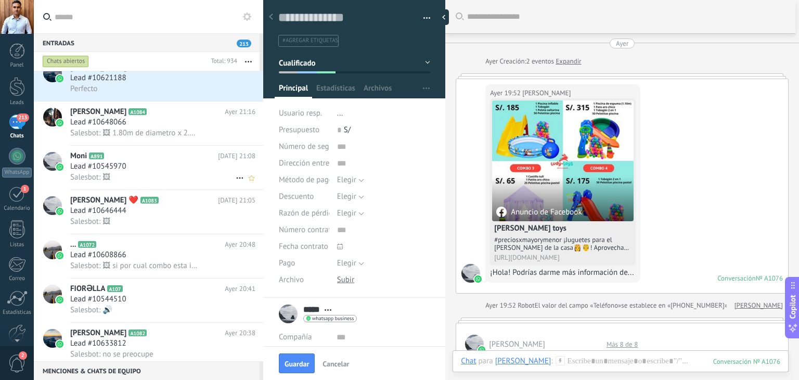
scroll to position [728, 0]
click at [156, 136] on span "Salesbot: 🖼 1.80m de diametro x 2.20m de alto y una pelota saltarina con su can…" at bounding box center [134, 133] width 128 height 10
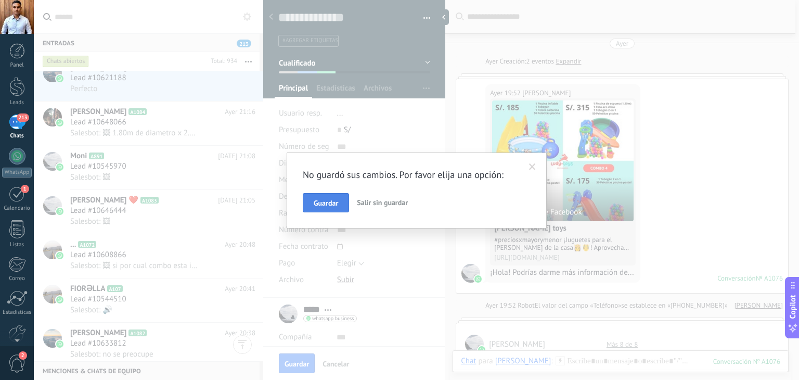
click at [327, 199] on span "Guardar" at bounding box center [326, 202] width 24 height 7
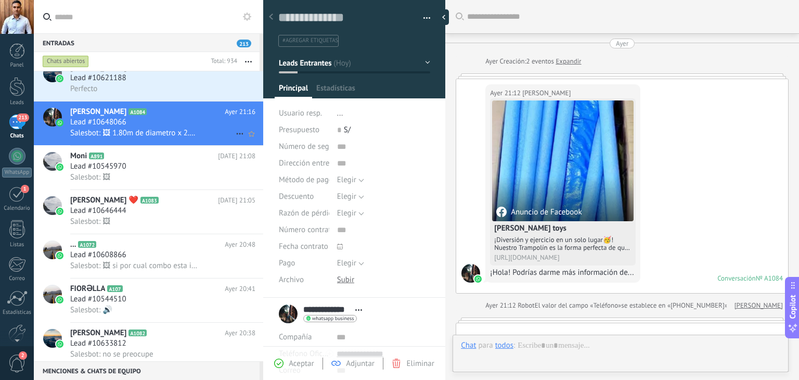
scroll to position [15, 0]
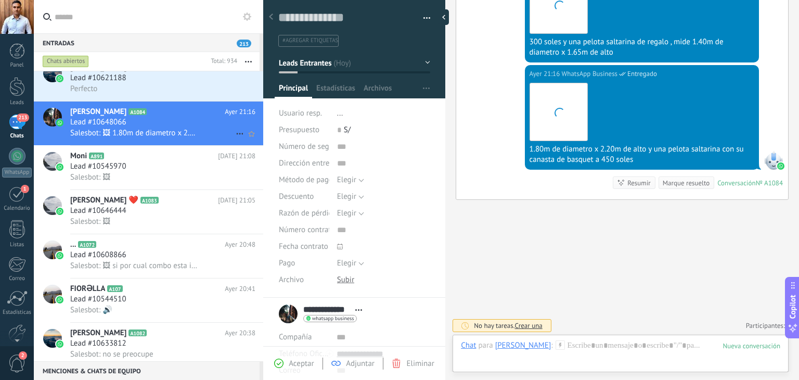
click at [162, 126] on div "Lead #10648066" at bounding box center [162, 122] width 185 height 10
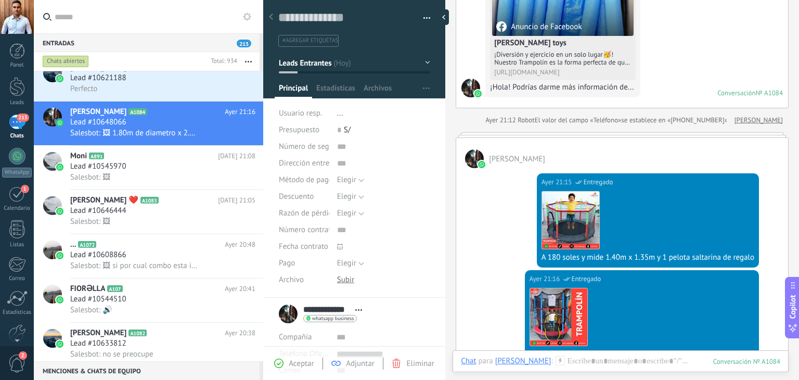
click at [334, 60] on button "Leads Entrantes" at bounding box center [354, 63] width 151 height 19
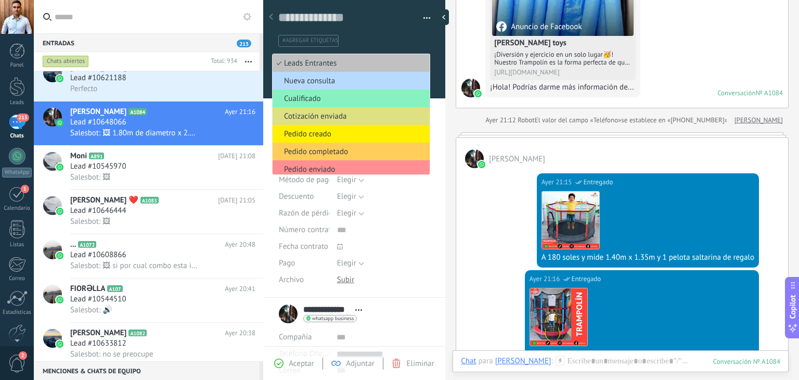
click at [323, 83] on span "Nueva consulta" at bounding box center [350, 81] width 154 height 10
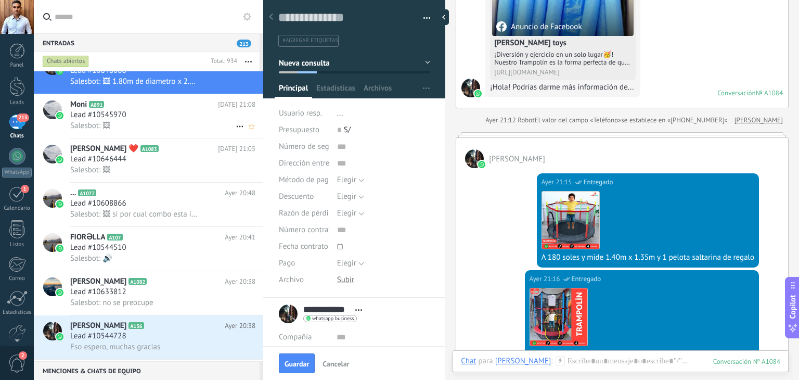
click at [146, 125] on div "Salesbot: 🖼" at bounding box center [162, 125] width 185 height 11
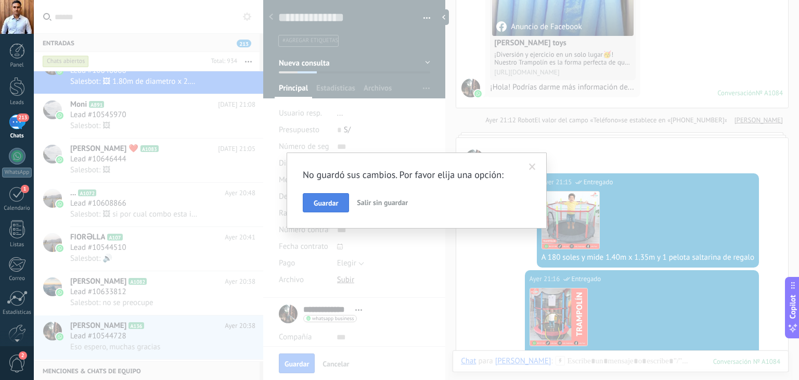
click at [336, 202] on span "Guardar" at bounding box center [326, 202] width 24 height 7
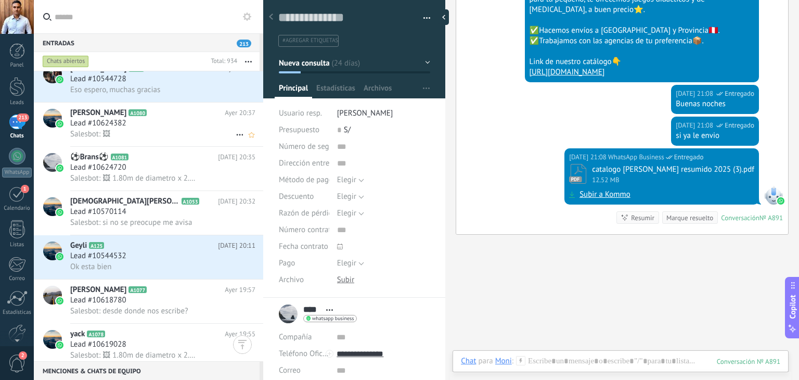
click at [161, 128] on div "Lead #10624382" at bounding box center [162, 123] width 185 height 10
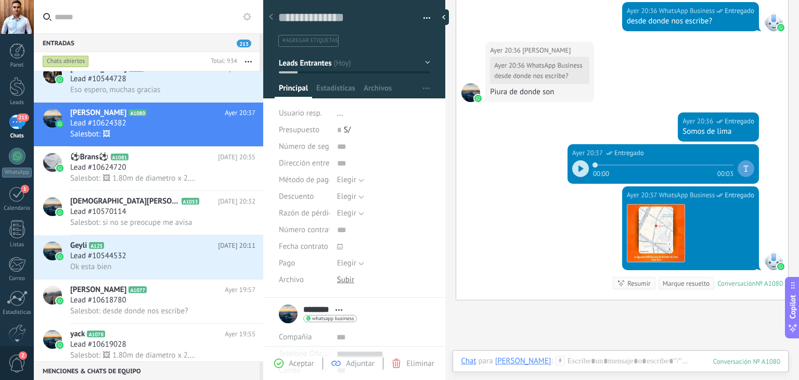
click at [327, 66] on span "Leads Entrantes" at bounding box center [305, 63] width 53 height 10
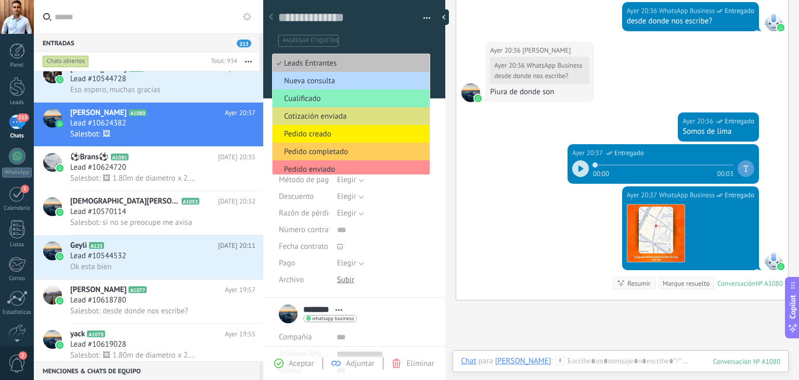
click at [316, 83] on span "Nueva consulta" at bounding box center [350, 81] width 154 height 10
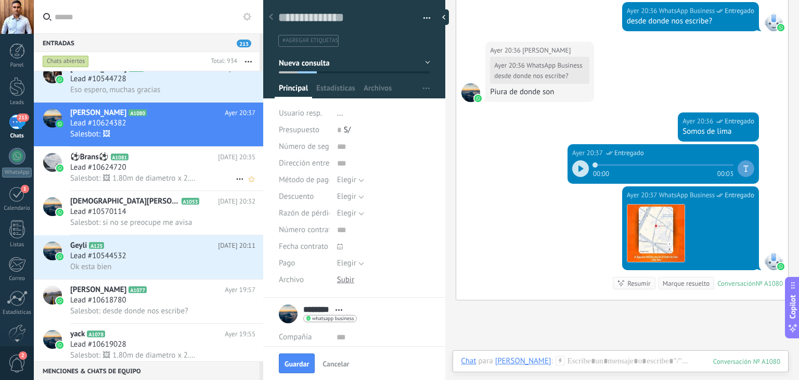
click at [140, 170] on div "Lead #10624720" at bounding box center [162, 167] width 185 height 10
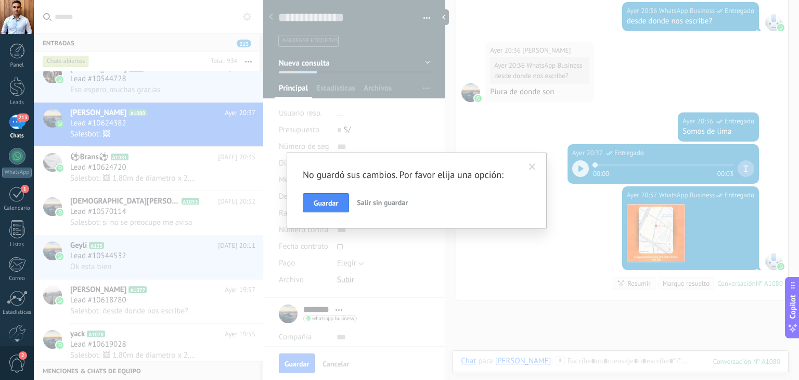
click at [316, 201] on span "Guardar" at bounding box center [326, 202] width 24 height 7
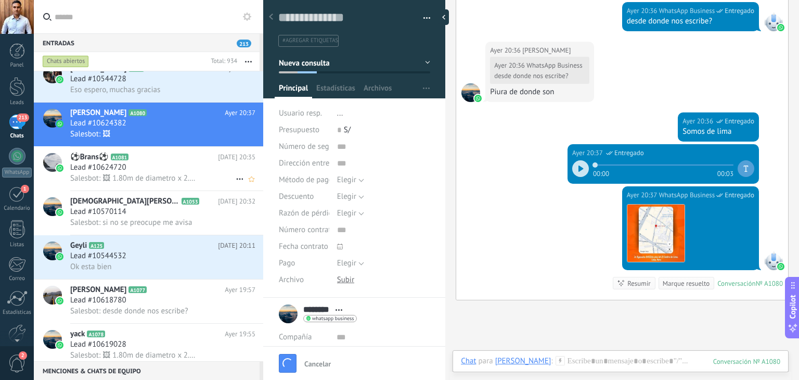
click at [133, 172] on div "Lead #10624720" at bounding box center [162, 167] width 185 height 10
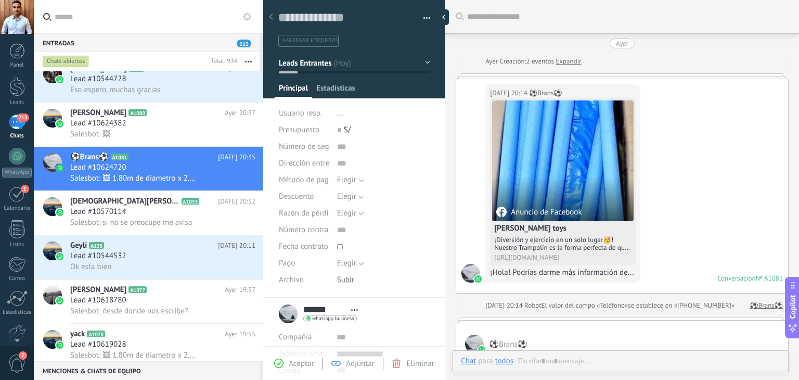
scroll to position [470, 0]
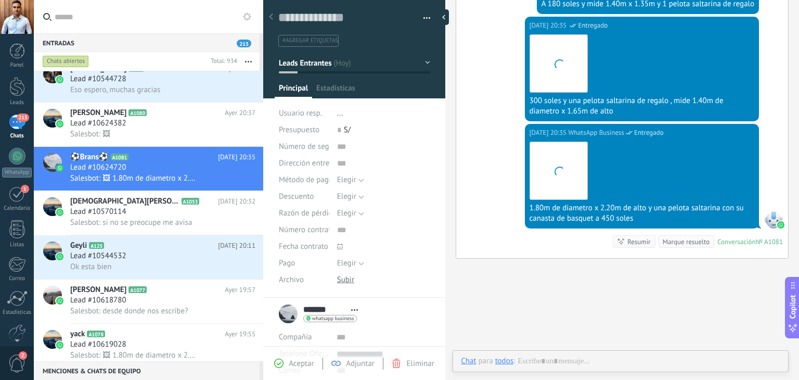
click at [344, 68] on button "Leads Entrantes" at bounding box center [354, 63] width 151 height 19
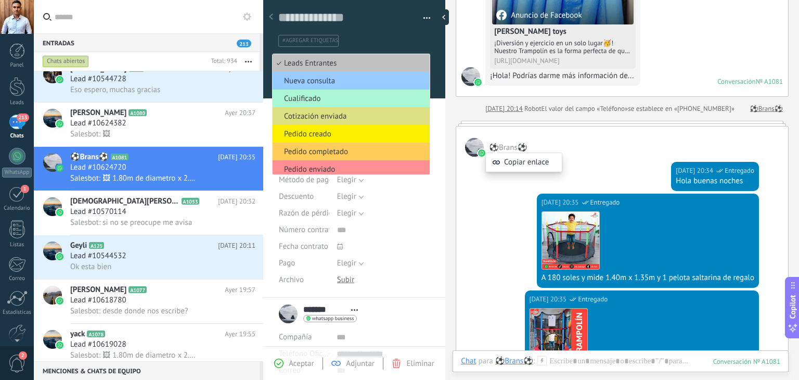
scroll to position [210, 0]
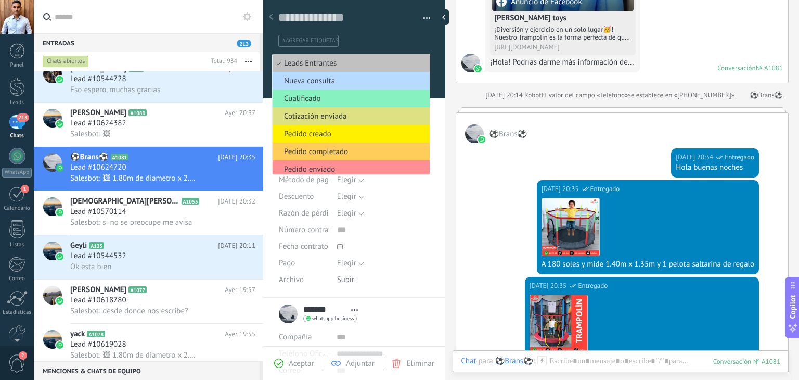
click at [318, 76] on span "Nueva consulta" at bounding box center [350, 81] width 154 height 10
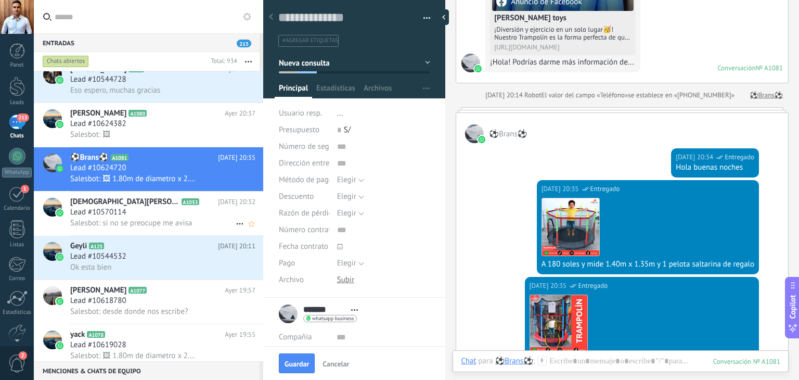
scroll to position [1092, 0]
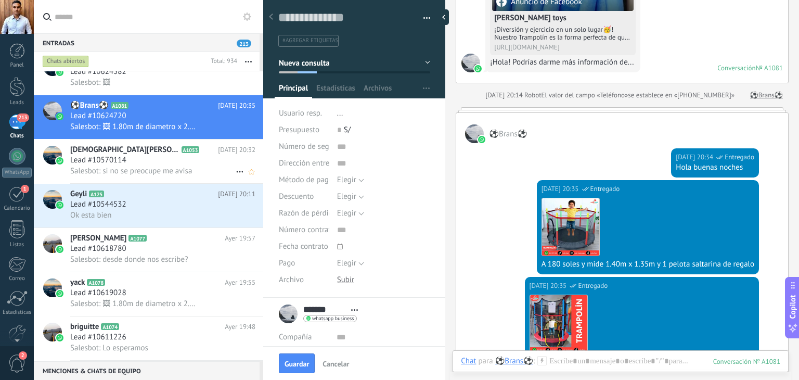
click at [148, 162] on div "Lead #10570114" at bounding box center [162, 160] width 185 height 10
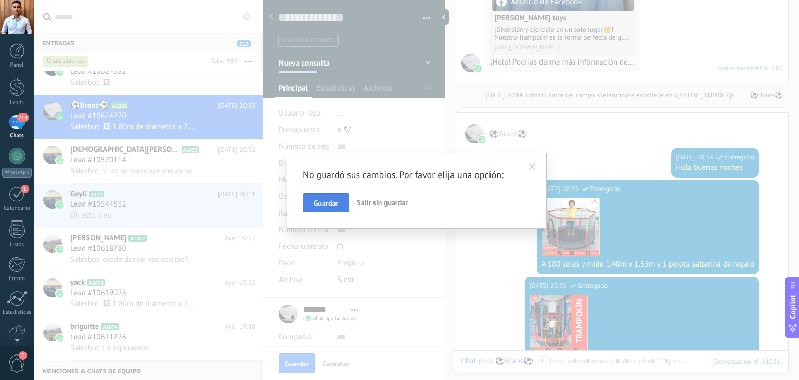
click at [327, 205] on span "Guardar" at bounding box center [326, 202] width 24 height 7
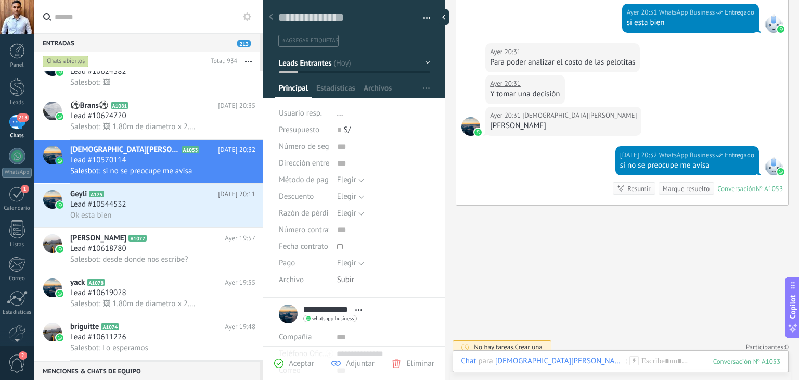
scroll to position [1001, 0]
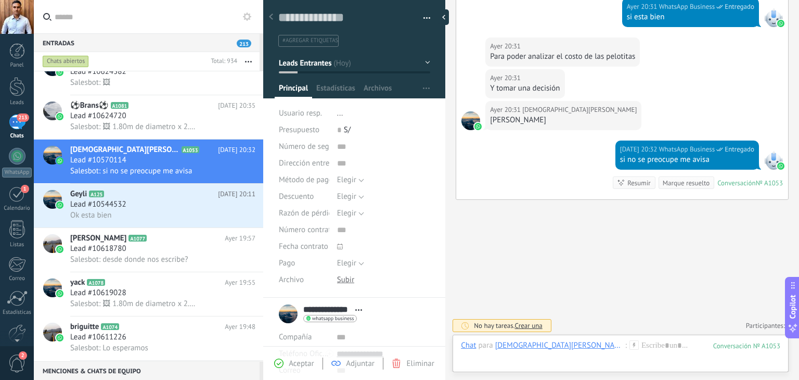
click at [345, 67] on button "Leads Entrantes" at bounding box center [354, 63] width 151 height 19
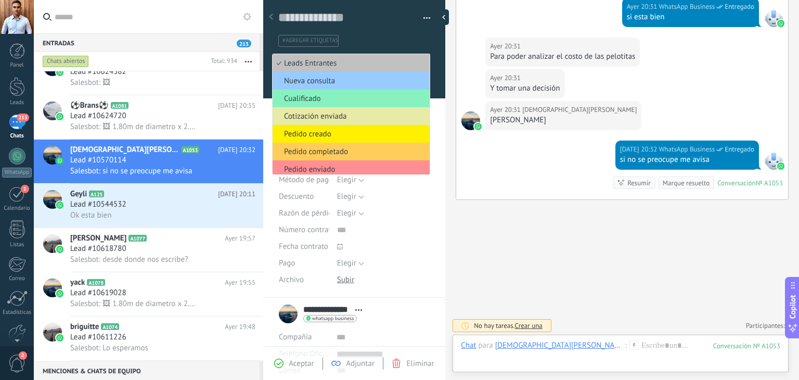
click at [329, 115] on span "Cotización enviada" at bounding box center [350, 116] width 154 height 10
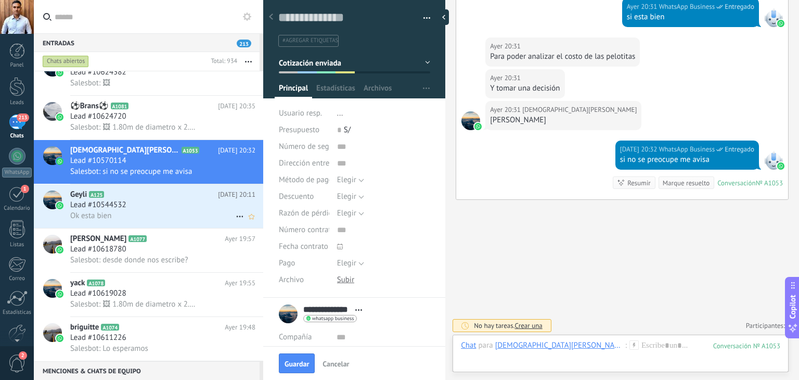
scroll to position [1144, 0]
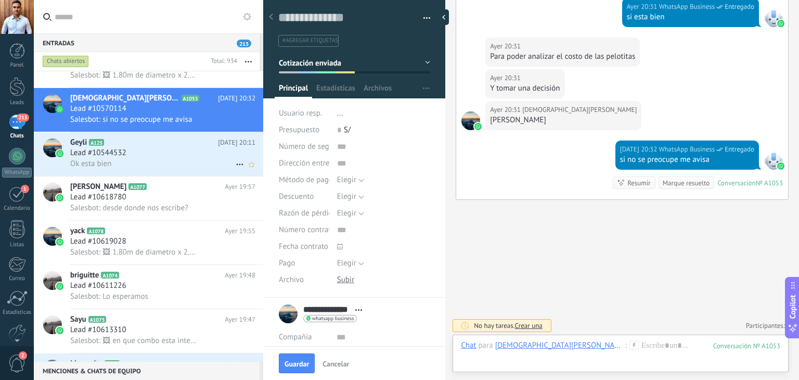
click at [150, 166] on div "Ok esta bien" at bounding box center [162, 163] width 185 height 11
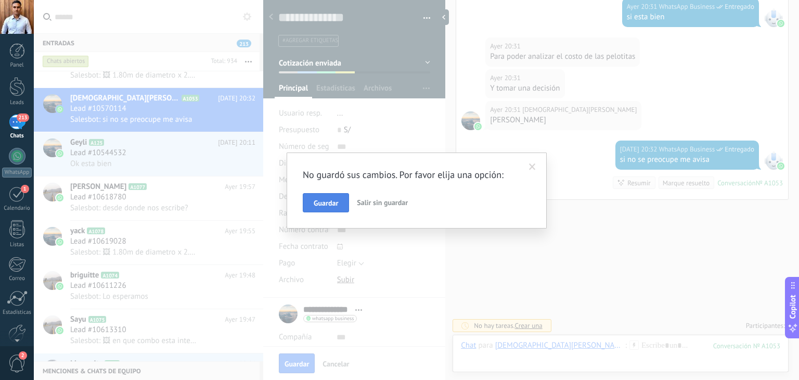
click at [316, 194] on button "Guardar" at bounding box center [326, 203] width 46 height 20
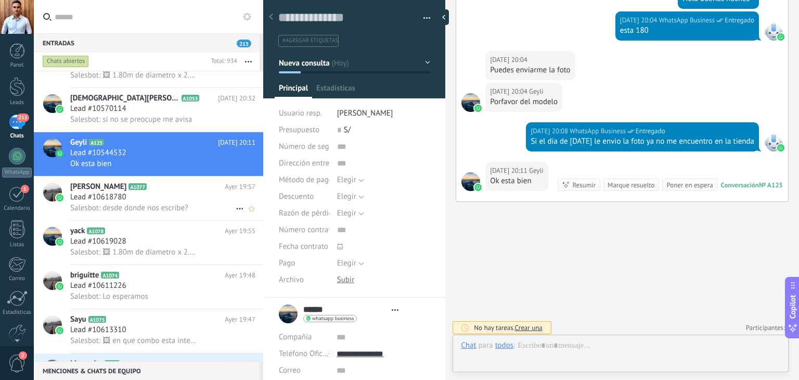
scroll to position [15, 0]
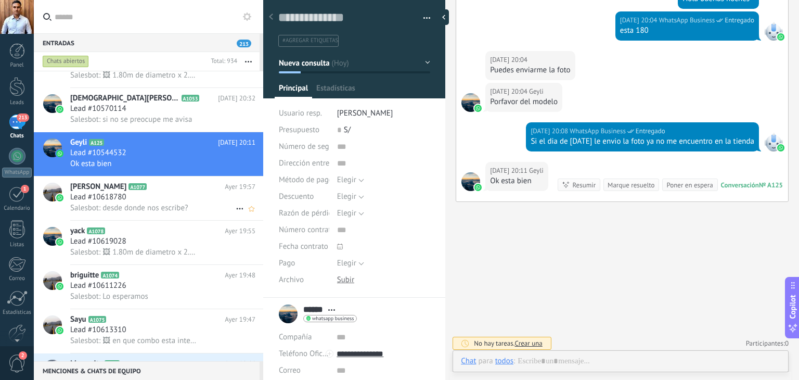
click at [136, 200] on div "Lead #10618780" at bounding box center [162, 197] width 185 height 10
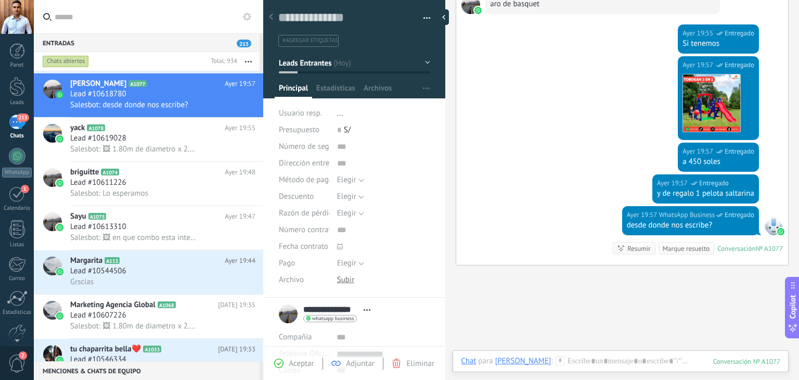
scroll to position [496, 0]
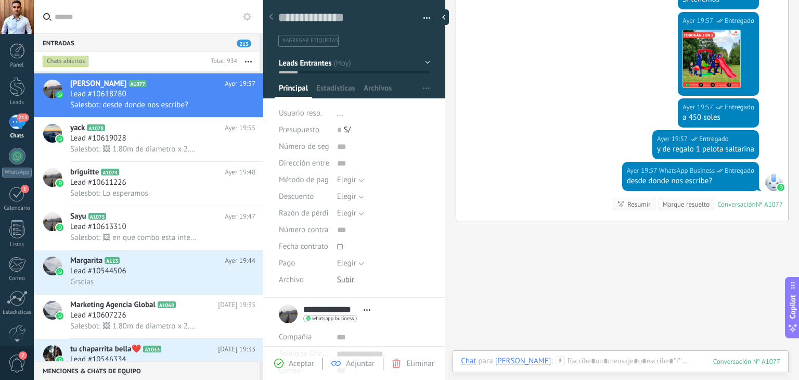
click at [370, 65] on button "Leads Entrantes" at bounding box center [354, 63] width 151 height 19
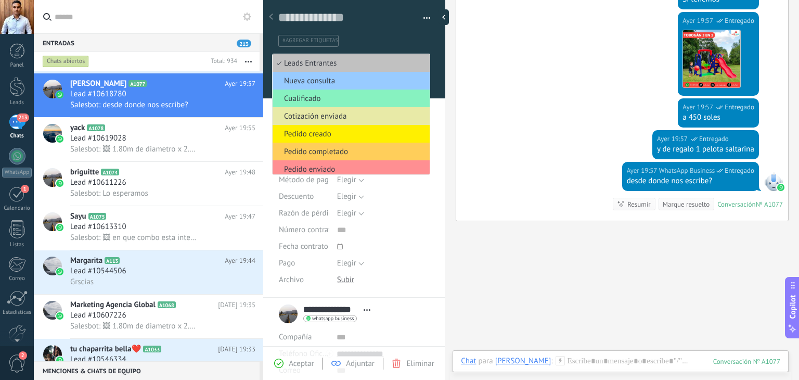
click at [331, 113] on span "Cotización enviada" at bounding box center [350, 116] width 154 height 10
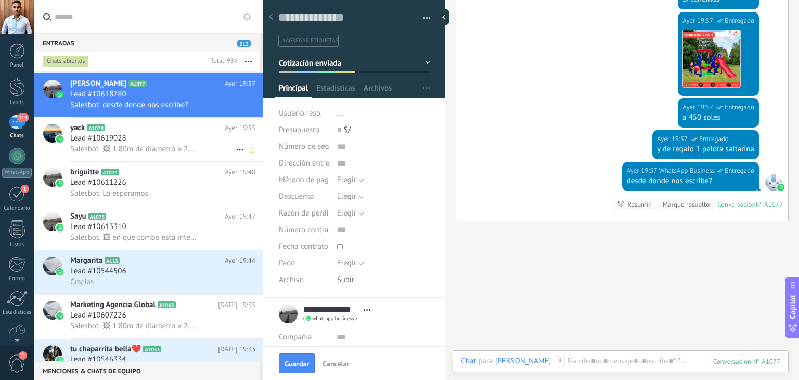
click at [138, 148] on span "Salesbot: 🖼 1.80m de diametro x 2.20m de alto y una pelota saltarina con su can…" at bounding box center [134, 149] width 128 height 10
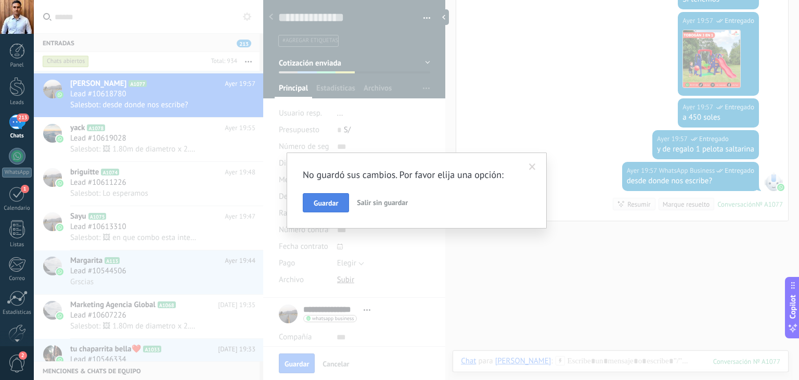
click at [329, 199] on span "Guardar" at bounding box center [326, 202] width 24 height 7
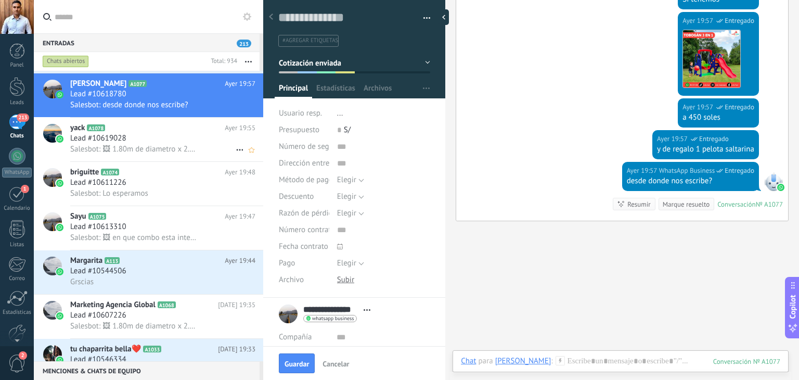
click at [168, 144] on div "Lead #10619028" at bounding box center [162, 138] width 185 height 10
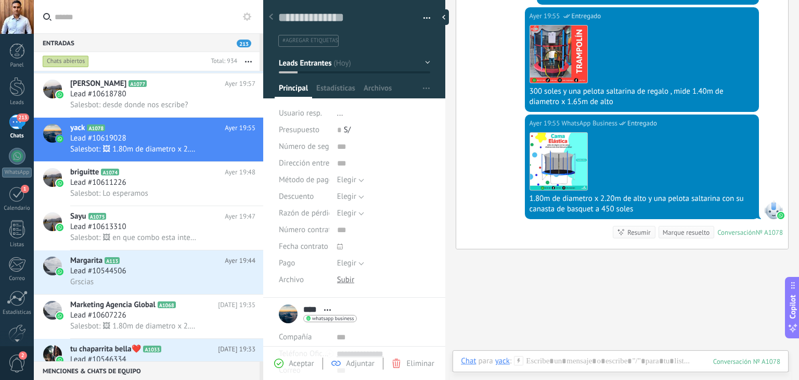
scroll to position [529, 0]
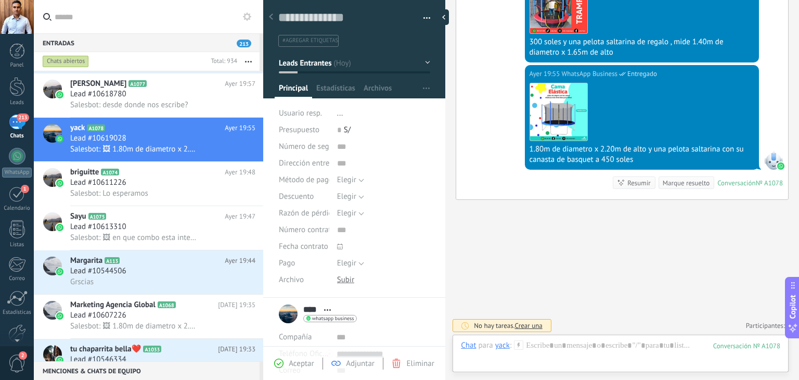
click at [328, 65] on span "Leads Entrantes" at bounding box center [305, 63] width 53 height 10
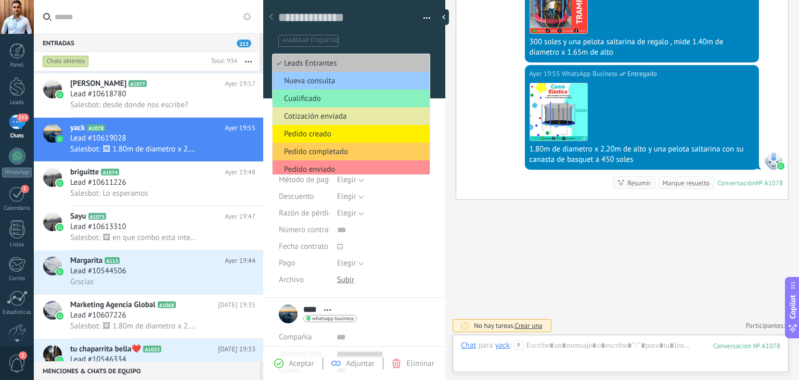
click at [328, 117] on span "Cotización enviada" at bounding box center [350, 116] width 154 height 10
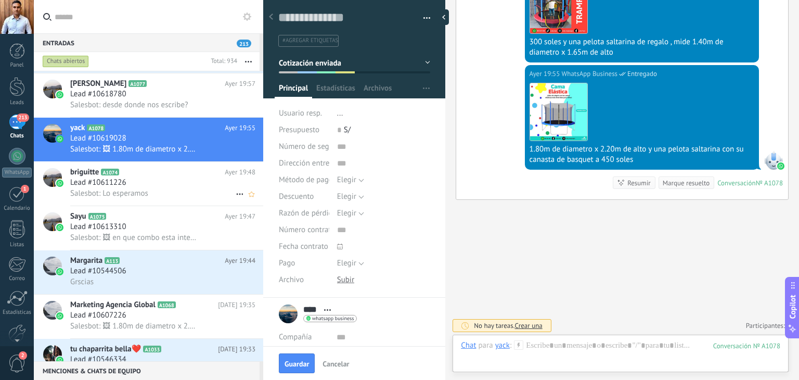
click at [134, 187] on div "Lead #10611226" at bounding box center [162, 182] width 185 height 10
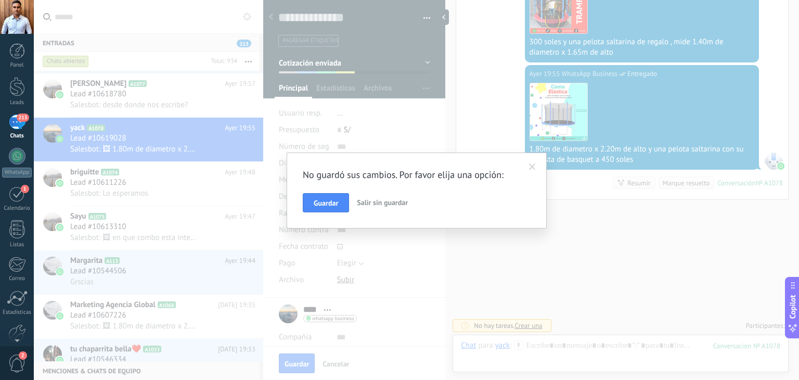
click at [336, 200] on span "Guardar" at bounding box center [326, 202] width 24 height 7
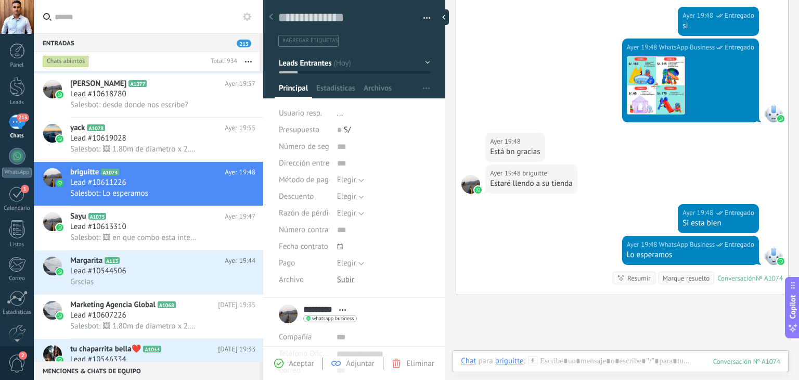
scroll to position [581, 0]
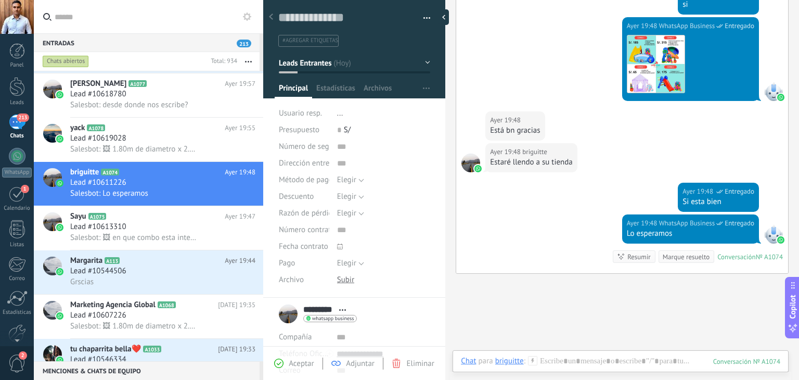
click at [359, 63] on button "Leads Entrantes" at bounding box center [354, 63] width 151 height 19
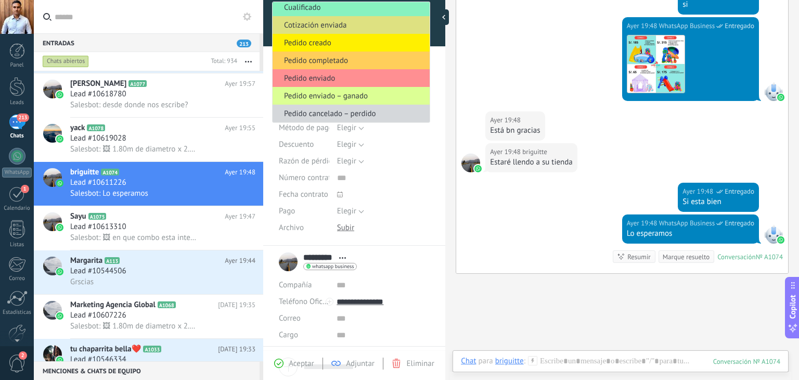
scroll to position [0, 0]
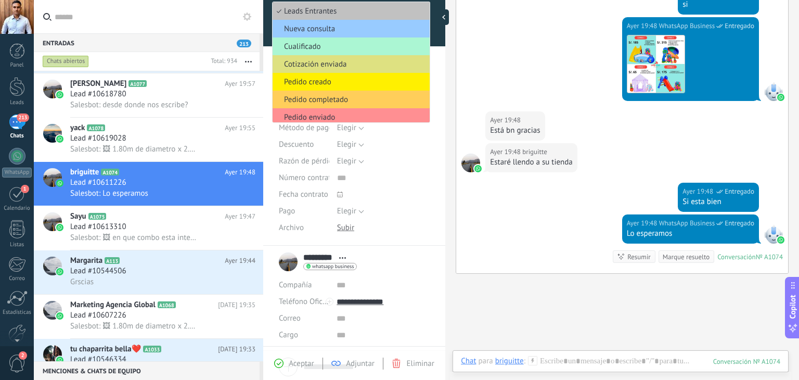
click at [350, 49] on span "Cualificado" at bounding box center [350, 47] width 154 height 10
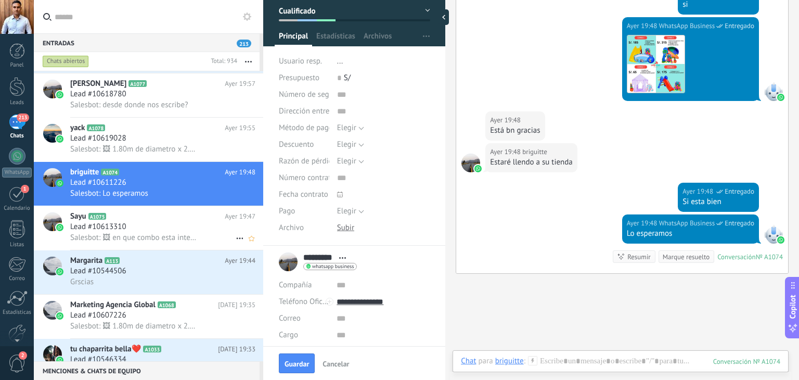
click at [154, 239] on span "Salesbot: 🖼 en que combo esta interesado?" at bounding box center [134, 238] width 128 height 10
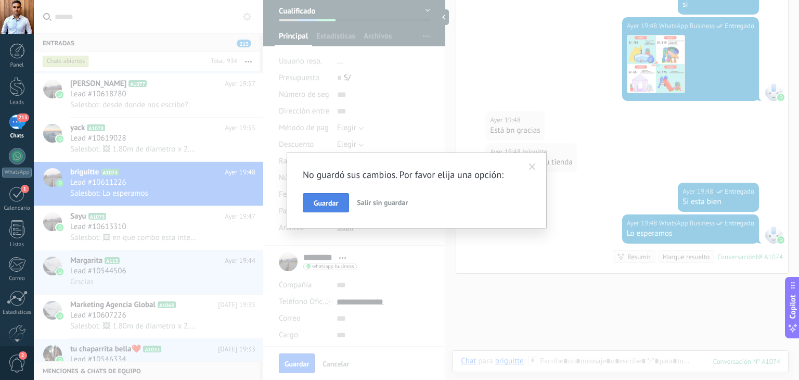
click at [311, 197] on button "Guardar" at bounding box center [326, 203] width 46 height 20
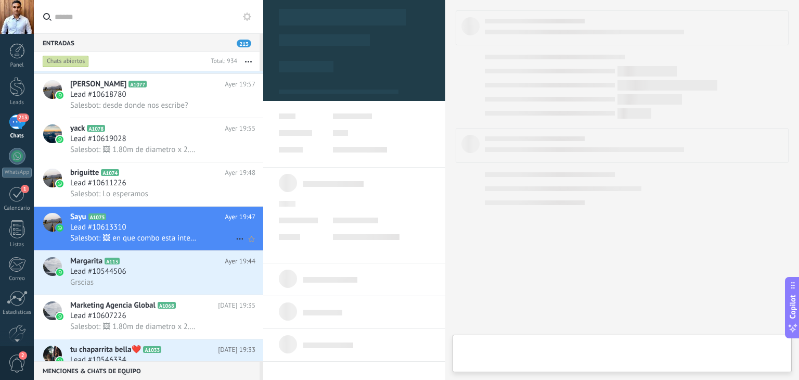
scroll to position [1300, 0]
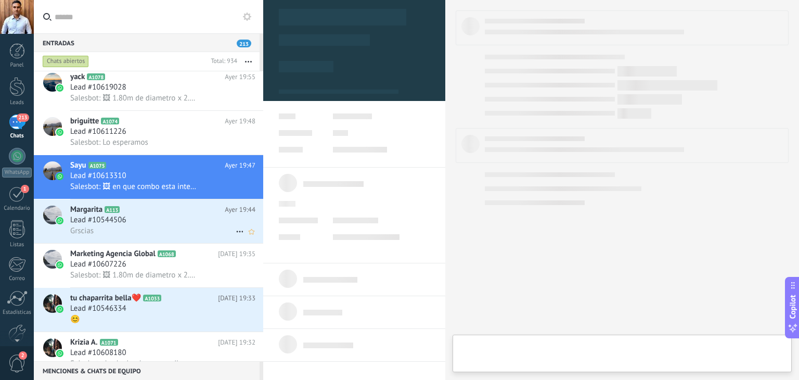
click at [135, 219] on div "Lead #10544506" at bounding box center [162, 220] width 185 height 10
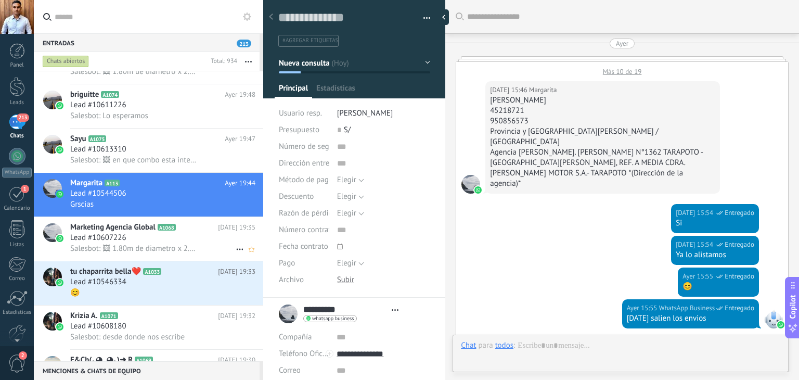
type textarea "**********"
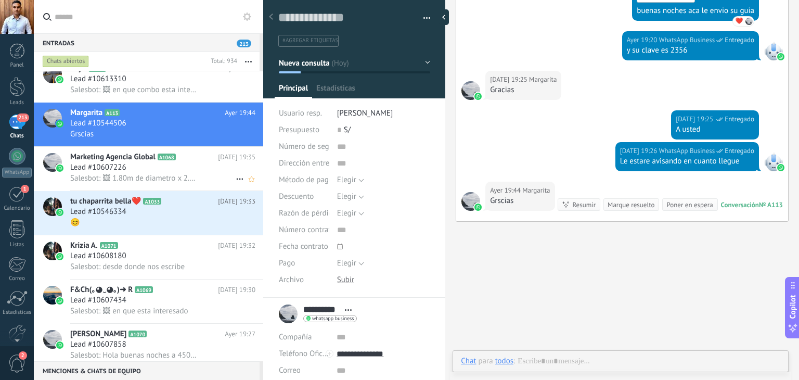
scroll to position [1405, 0]
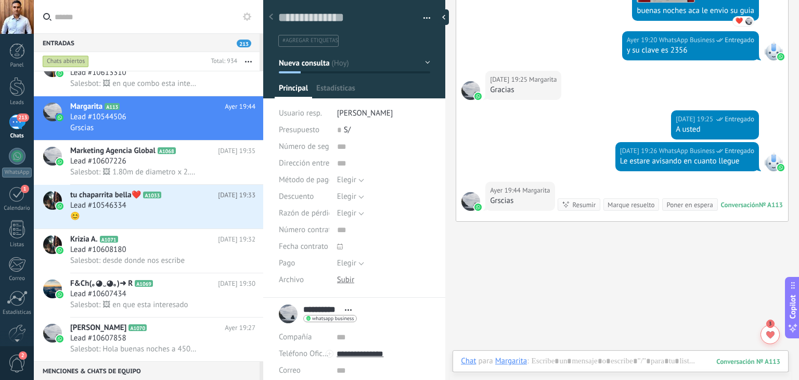
click at [337, 63] on button "Nueva consulta" at bounding box center [354, 63] width 151 height 19
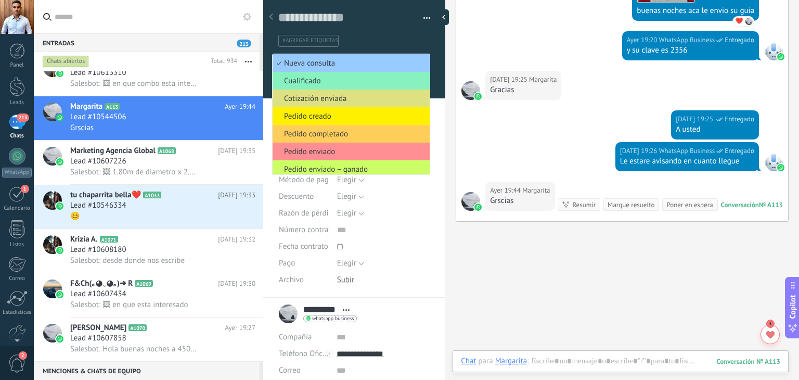
type input "*********"
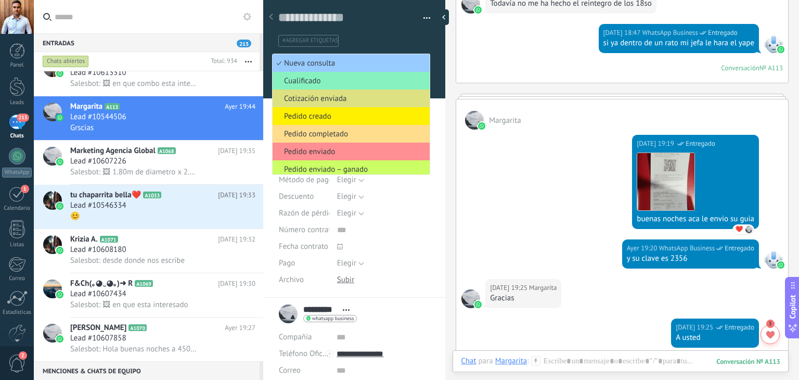
scroll to position [22, 0]
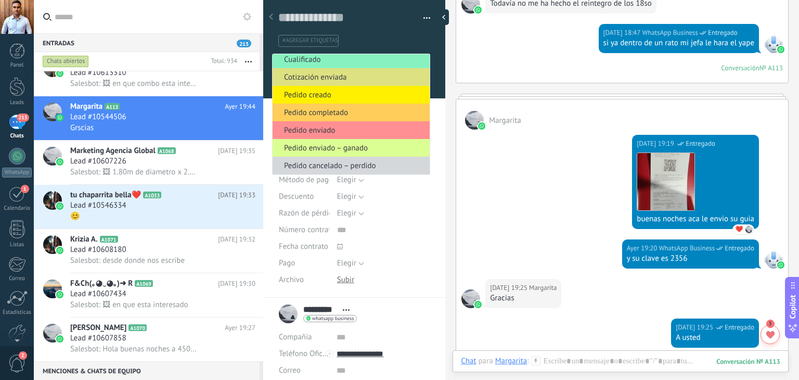
click at [346, 146] on span "Pedido enviado – ganado" at bounding box center [350, 148] width 154 height 10
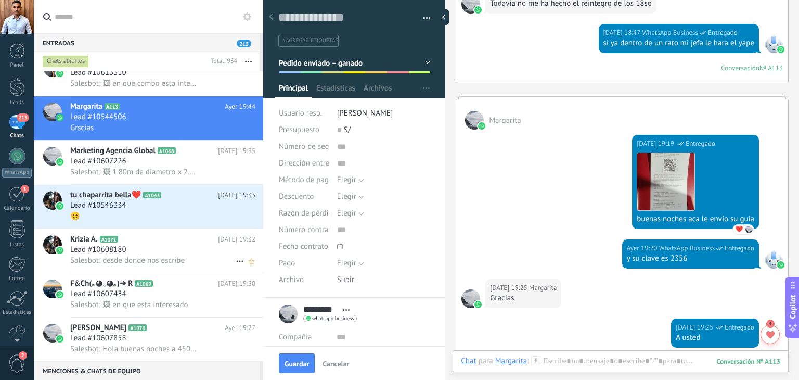
click at [143, 250] on div "Lead #10608180" at bounding box center [162, 249] width 185 height 10
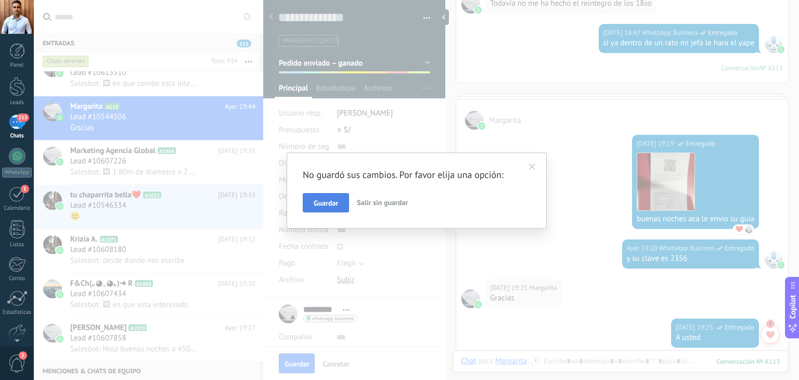
click at [323, 200] on span "Guardar" at bounding box center [326, 202] width 24 height 7
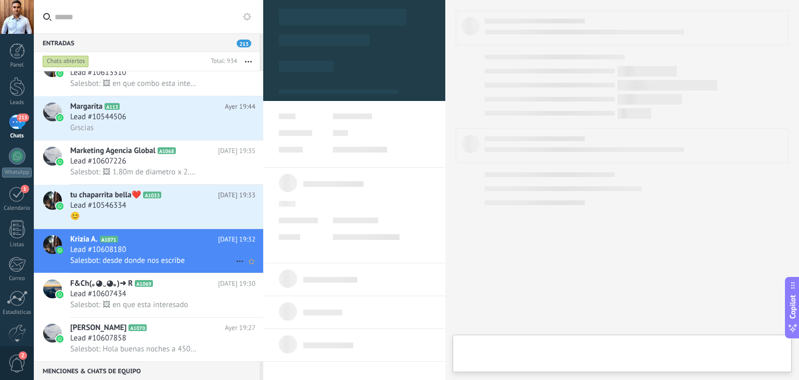
click at [127, 244] on icon at bounding box center [126, 239] width 10 height 10
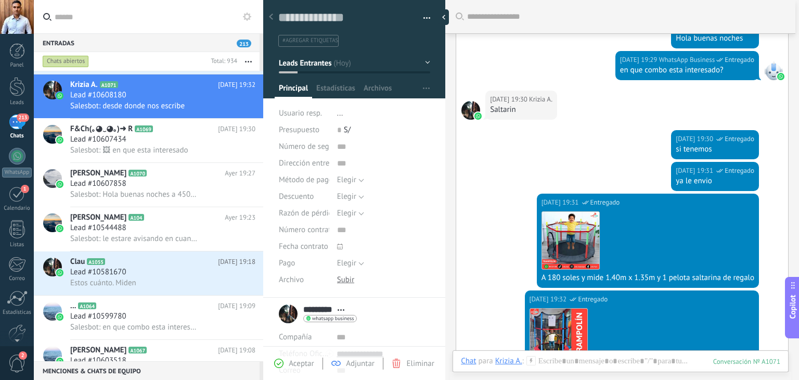
scroll to position [235, 0]
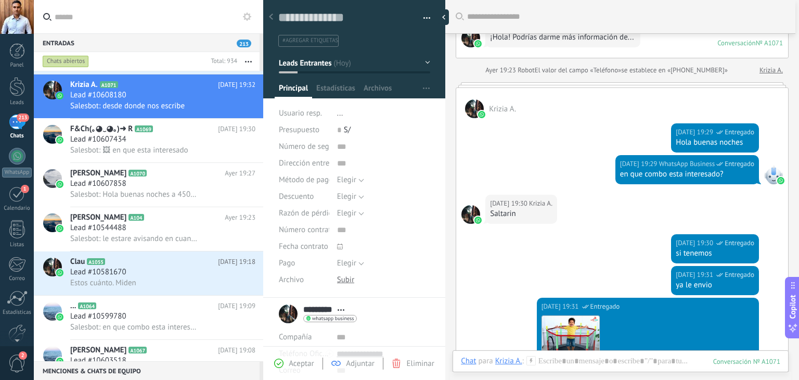
click at [333, 62] on button "Leads Entrantes" at bounding box center [354, 63] width 151 height 19
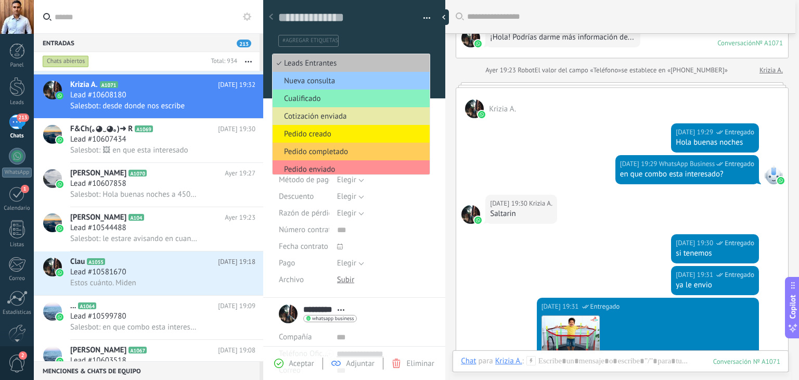
click at [330, 114] on span "Cotización enviada" at bounding box center [350, 116] width 154 height 10
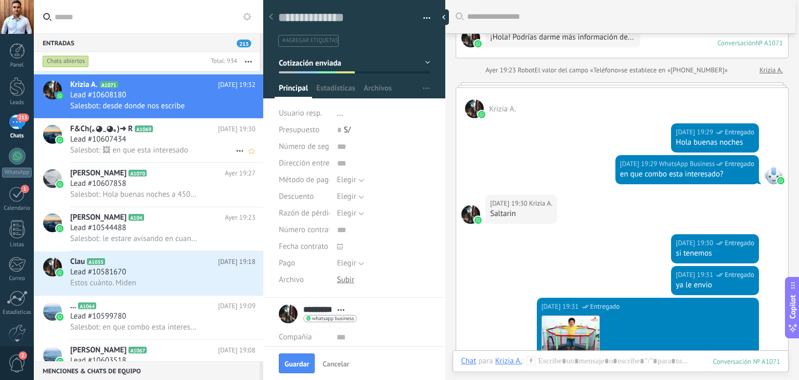
click at [148, 144] on div "Lead #10607434" at bounding box center [162, 139] width 185 height 10
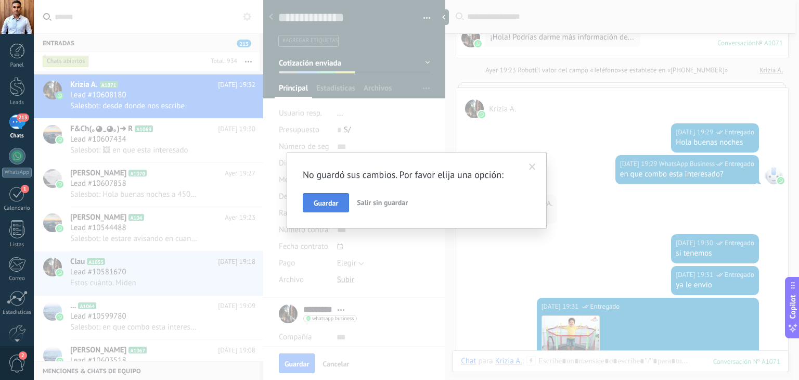
click at [316, 197] on button "Guardar" at bounding box center [326, 203] width 46 height 20
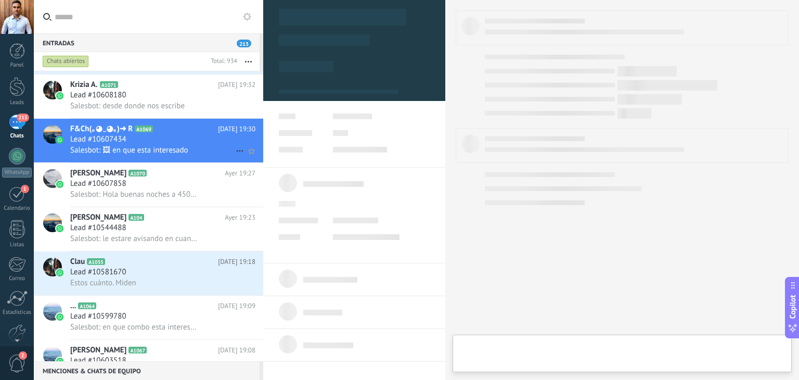
click at [121, 141] on span "Lead #10607434" at bounding box center [98, 139] width 56 height 10
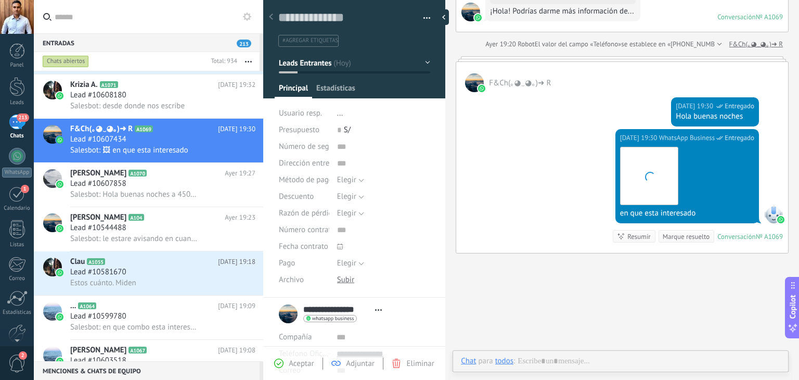
scroll to position [15, 0]
click at [354, 62] on button "Leads Entrantes" at bounding box center [354, 63] width 151 height 19
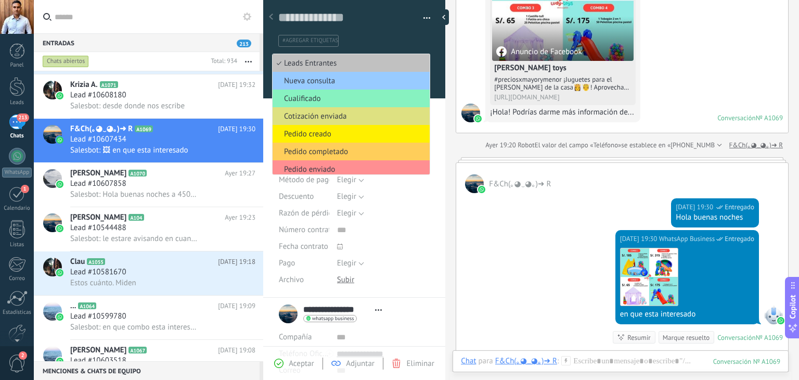
scroll to position [209, 0]
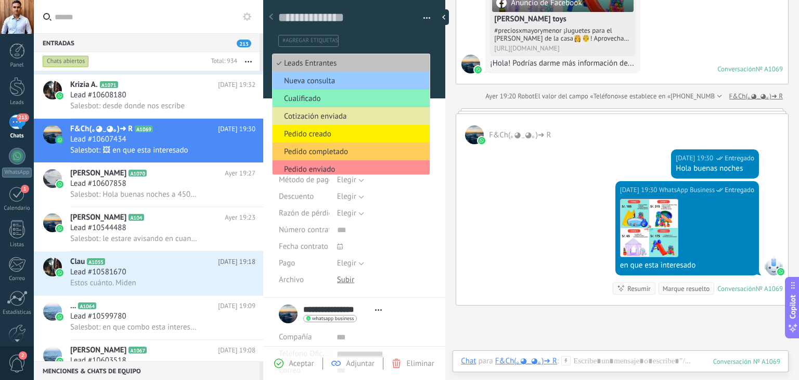
click at [318, 117] on span "Cotización enviada" at bounding box center [350, 116] width 154 height 10
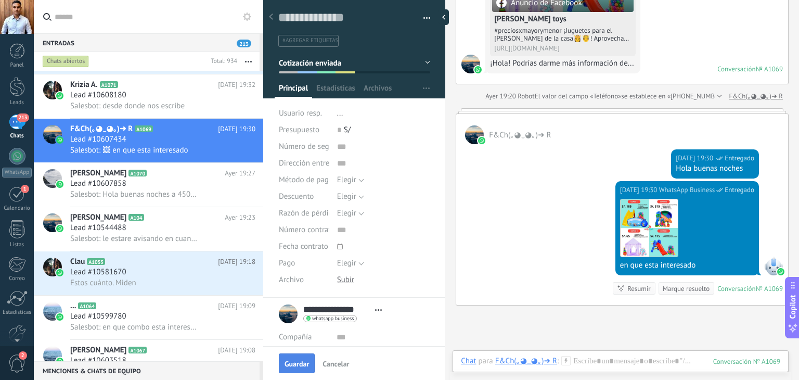
click at [298, 360] on span "Guardar" at bounding box center [297, 363] width 24 height 7
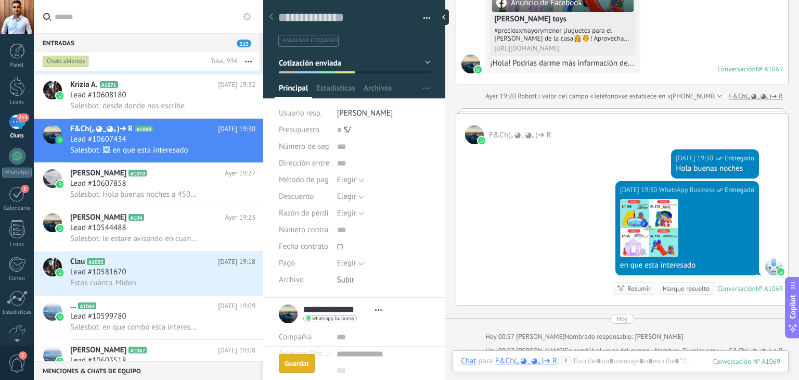
scroll to position [289, 0]
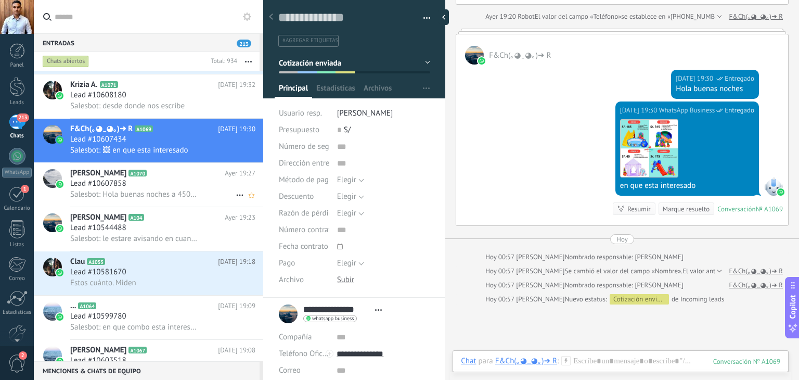
click at [117, 189] on span "Lead #10607858" at bounding box center [98, 183] width 56 height 10
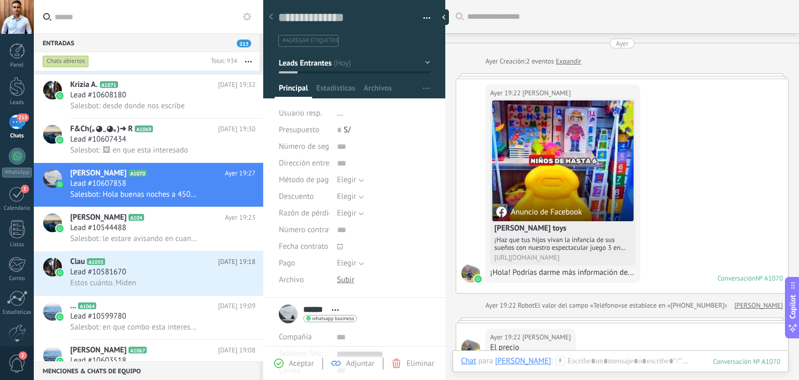
click at [349, 68] on button "Leads Entrantes" at bounding box center [354, 63] width 151 height 19
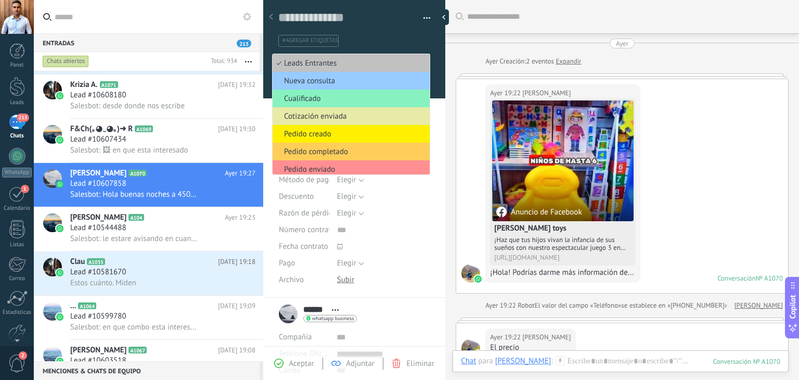
click at [342, 115] on span "Cotización enviada" at bounding box center [350, 116] width 154 height 10
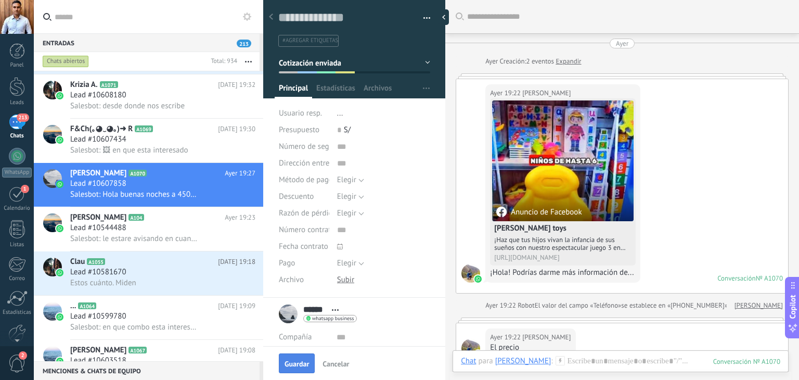
click at [297, 358] on button "Guardar" at bounding box center [297, 363] width 36 height 20
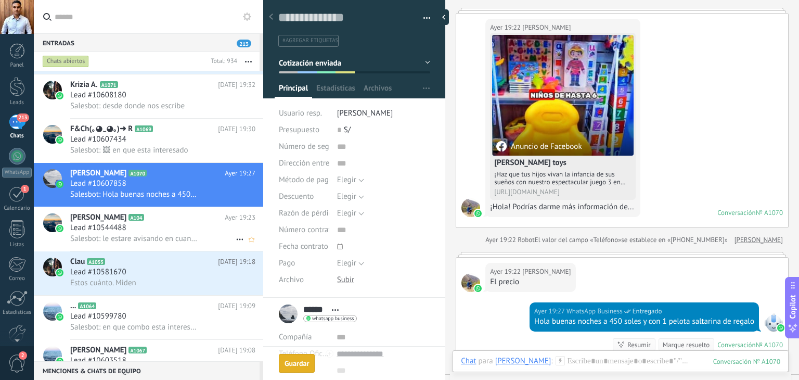
click at [98, 233] on span "Lead #10544488" at bounding box center [98, 228] width 56 height 10
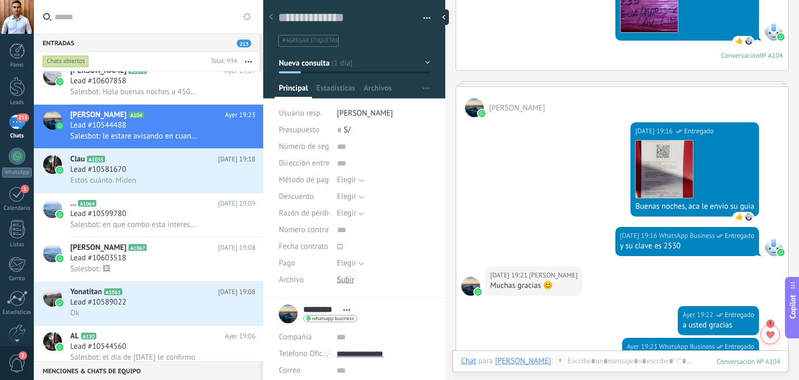
scroll to position [1216, 0]
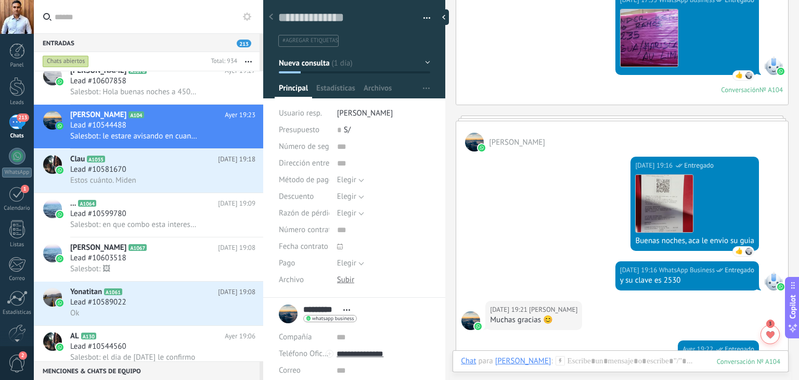
click at [334, 62] on button "Nueva consulta" at bounding box center [354, 63] width 151 height 19
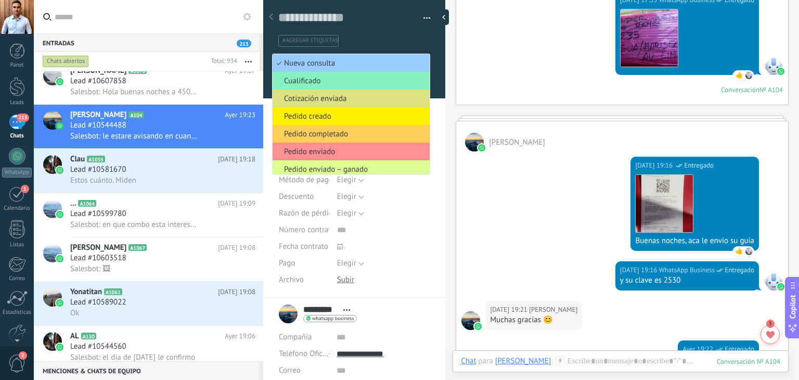
scroll to position [22, 0]
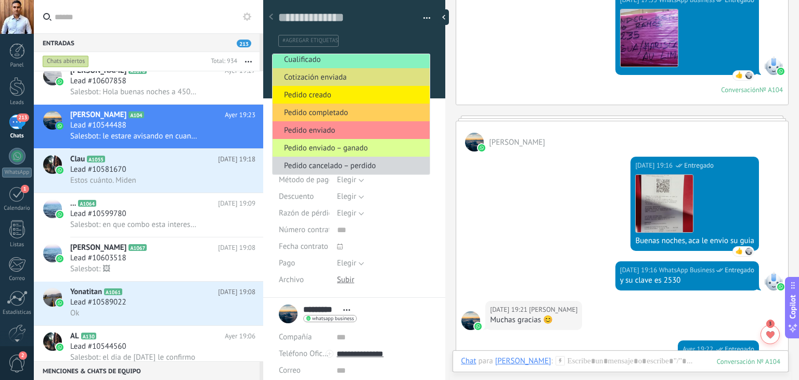
click at [339, 149] on span "Pedido enviado – ganado" at bounding box center [350, 148] width 154 height 10
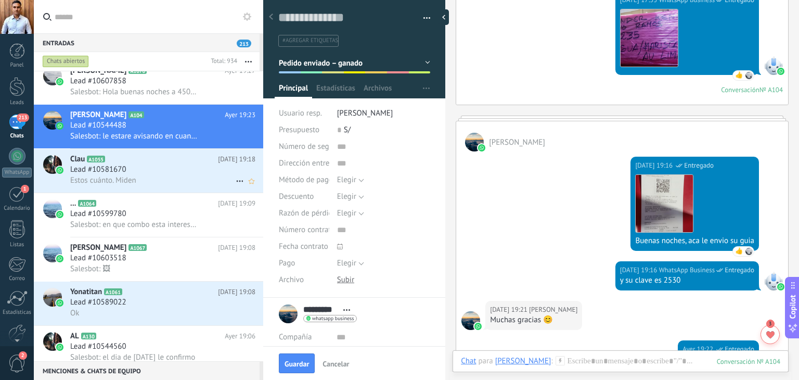
click at [150, 175] on div "Lead #10581670" at bounding box center [162, 169] width 185 height 10
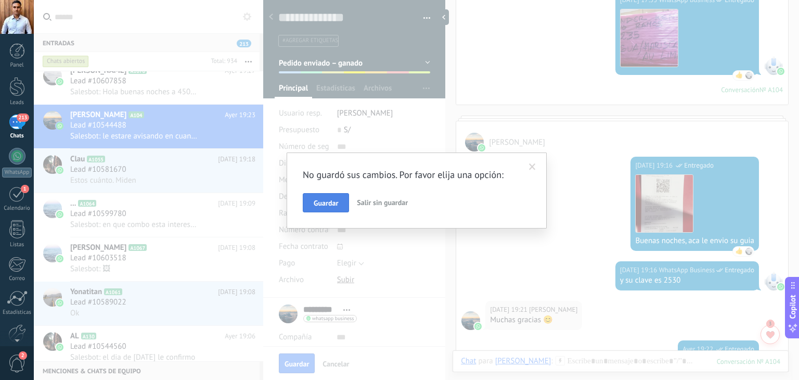
click at [334, 199] on span "Guardar" at bounding box center [326, 202] width 24 height 7
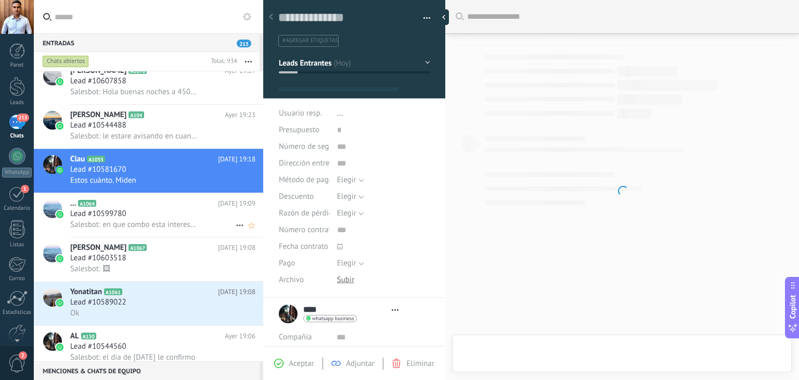
click at [141, 209] on h2 "... A1064" at bounding box center [144, 203] width 148 height 10
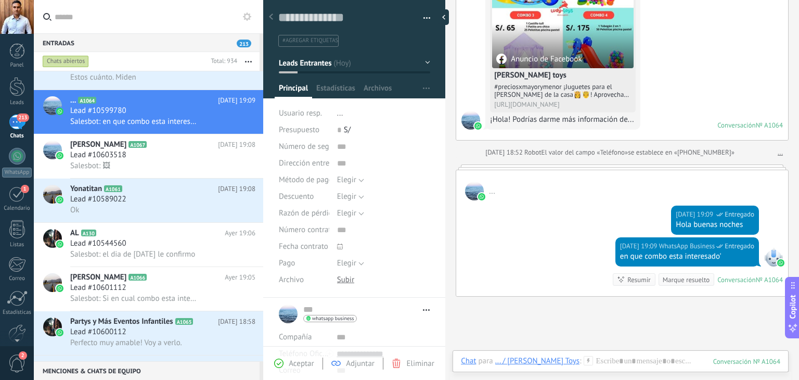
scroll to position [177, 0]
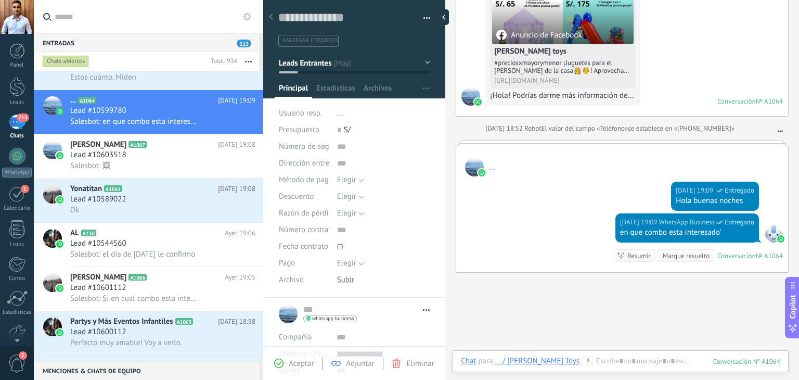
click at [344, 65] on button "Leads Entrantes" at bounding box center [354, 63] width 151 height 19
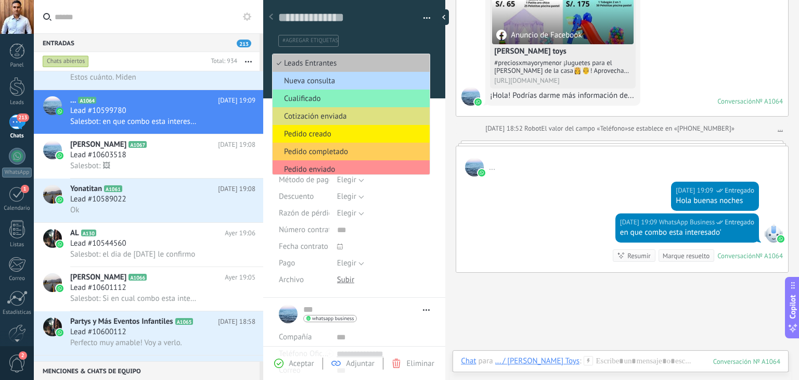
click at [337, 83] on span "Nueva consulta" at bounding box center [350, 81] width 154 height 10
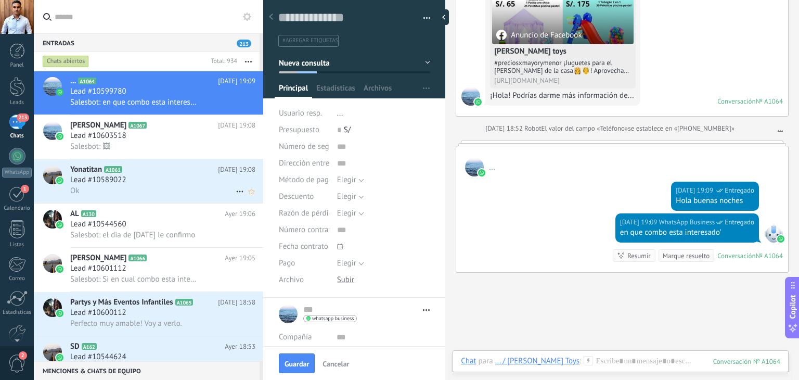
scroll to position [1821, 0]
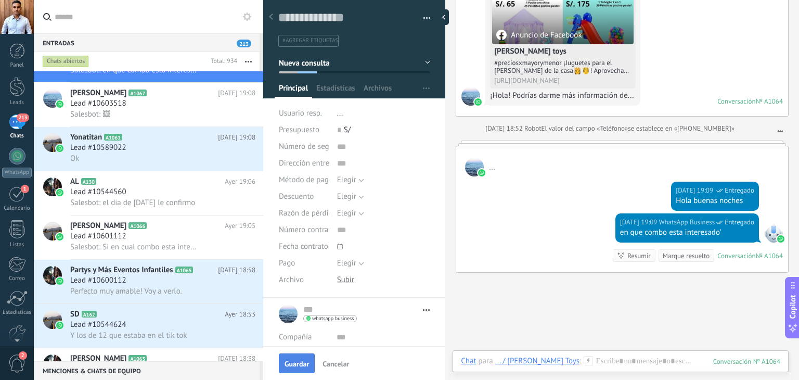
click at [298, 365] on span "Guardar" at bounding box center [297, 363] width 24 height 7
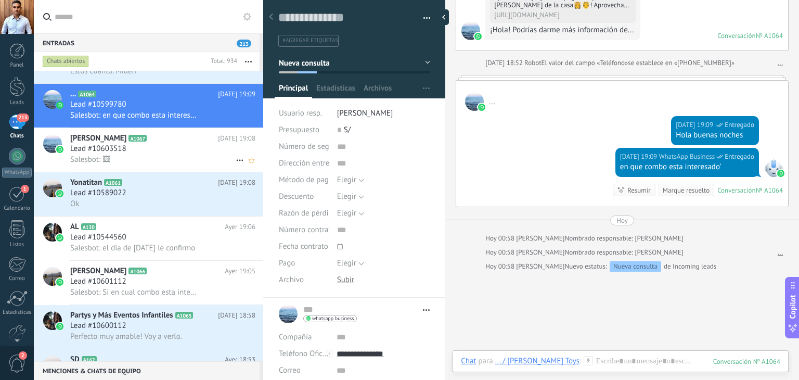
scroll to position [1769, 0]
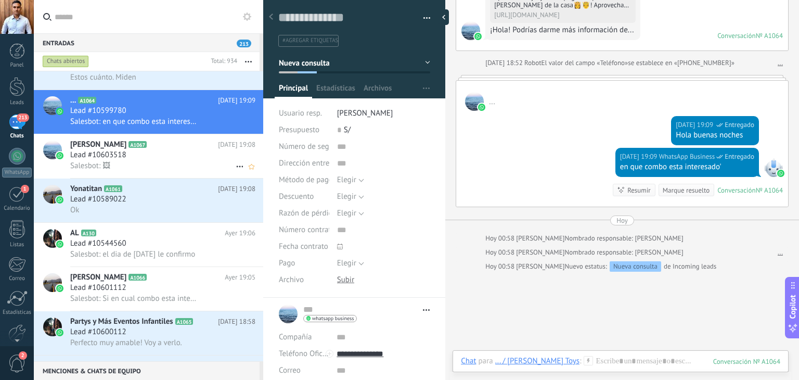
click at [171, 169] on div "Salesbot: 🖼" at bounding box center [162, 165] width 185 height 11
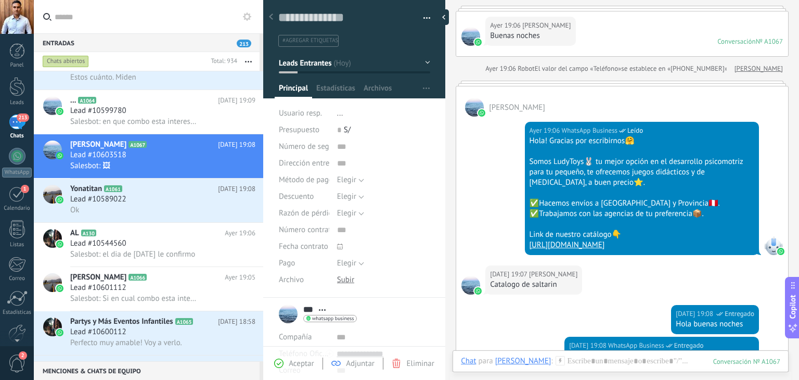
scroll to position [156, 0]
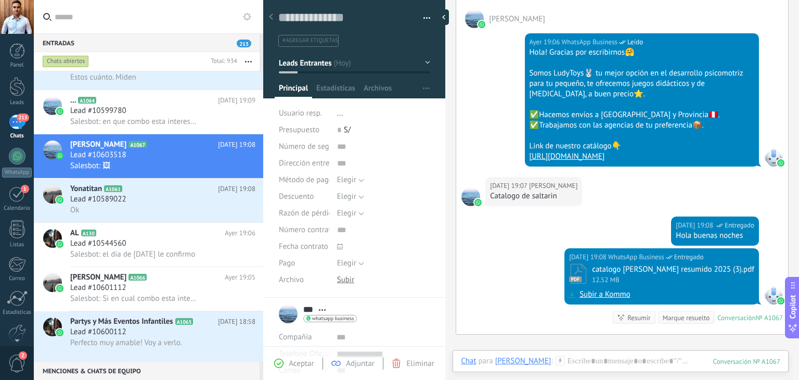
click at [370, 66] on button "Leads Entrantes" at bounding box center [354, 63] width 151 height 19
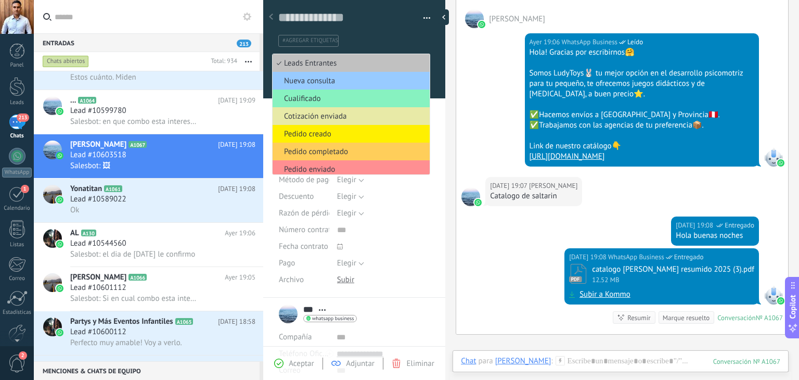
click at [344, 116] on span "Cotización enviada" at bounding box center [350, 116] width 154 height 10
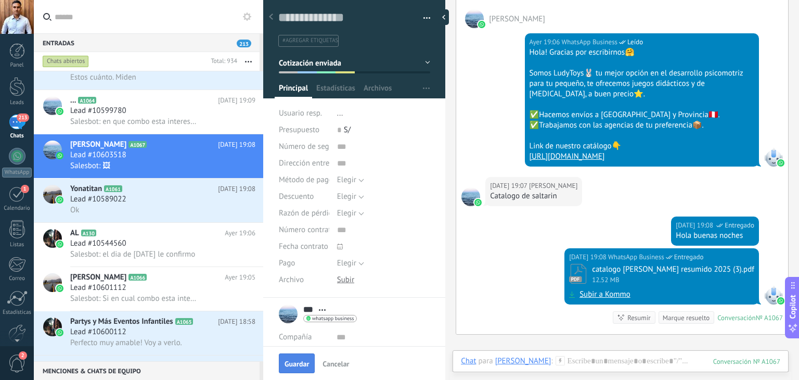
click at [293, 360] on span "Guardar" at bounding box center [297, 363] width 24 height 7
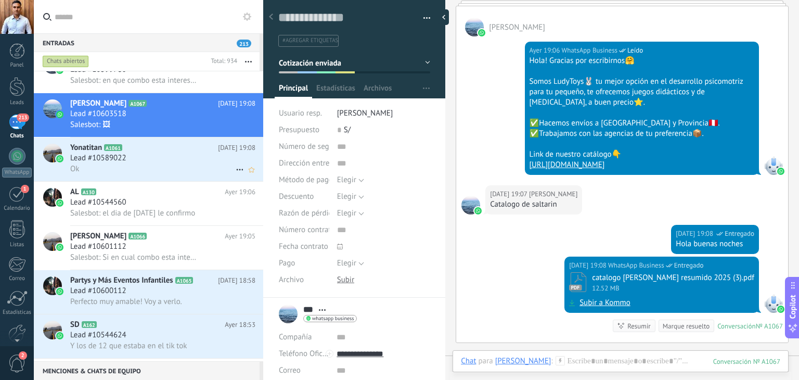
scroll to position [1821, 0]
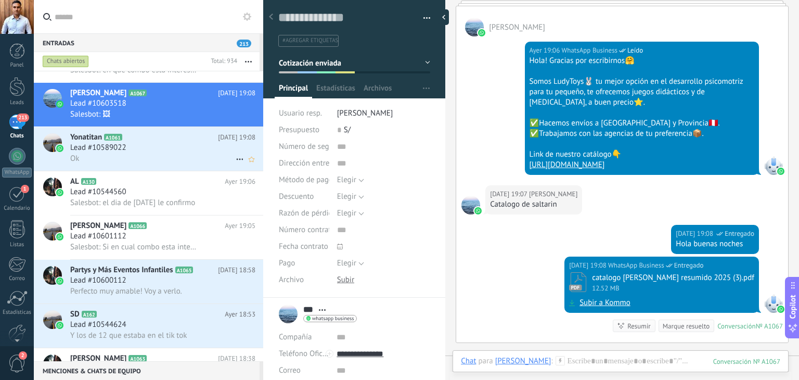
click at [156, 158] on div "Ok" at bounding box center [162, 158] width 185 height 11
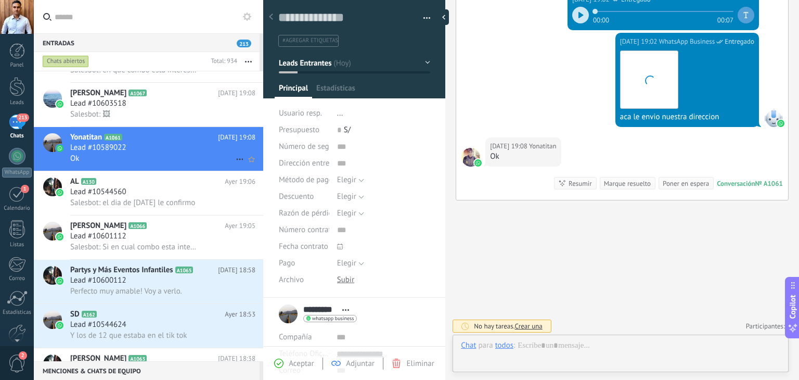
scroll to position [15, 0]
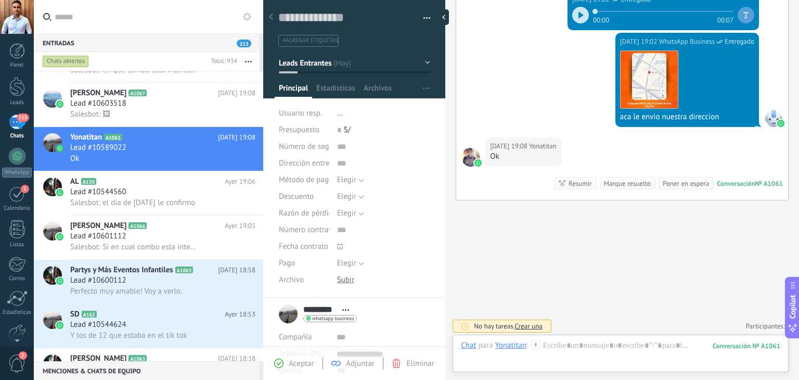
click at [342, 113] on li "..." at bounding box center [383, 113] width 93 height 17
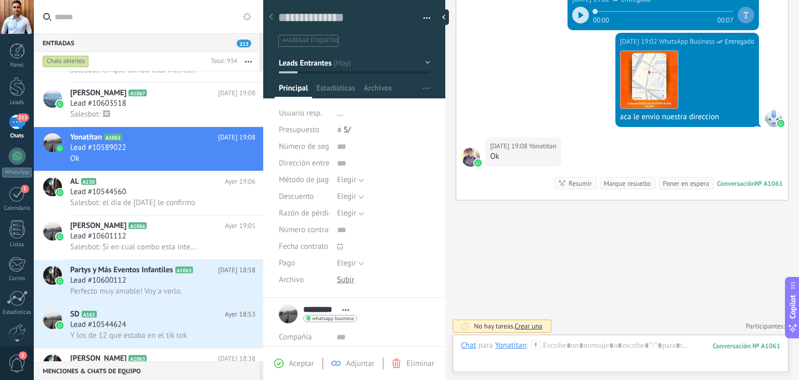
click at [331, 160] on div "Dirección entrega" at bounding box center [354, 163] width 151 height 17
click at [334, 163] on div "Dirección entrega" at bounding box center [354, 163] width 151 height 17
click at [339, 163] on input "text" at bounding box center [383, 163] width 93 height 17
click at [295, 164] on span "Dirección entrega" at bounding box center [308, 163] width 59 height 8
click at [310, 177] on span "Método de pago" at bounding box center [306, 180] width 54 height 8
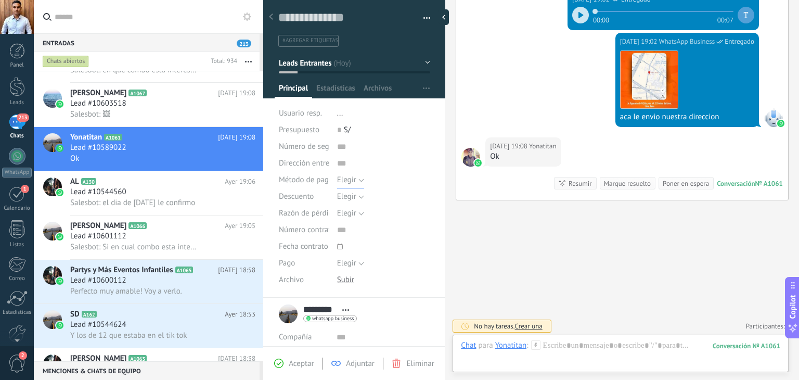
click at [345, 175] on span "Elegir" at bounding box center [346, 180] width 19 height 10
click at [349, 214] on span "Elegir" at bounding box center [346, 213] width 19 height 10
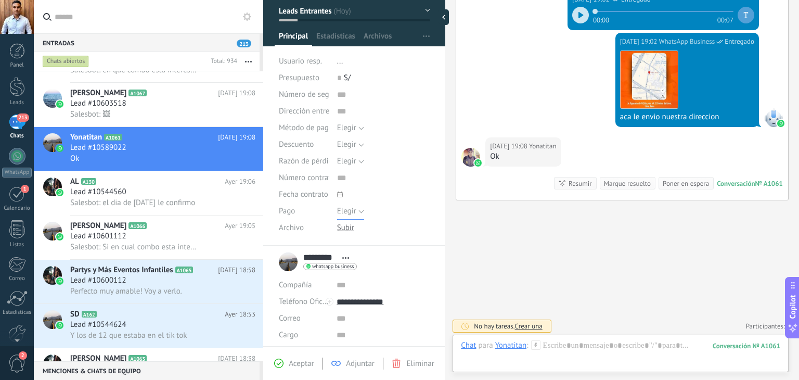
click at [349, 212] on span "Elegir" at bounding box center [346, 211] width 19 height 10
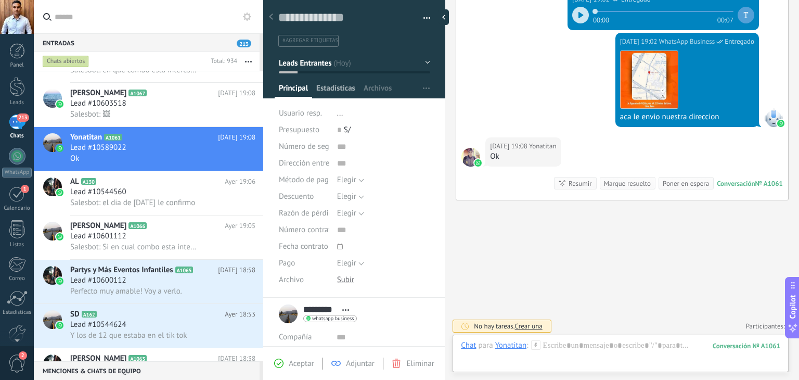
click at [331, 88] on span "Estadísticas" at bounding box center [335, 90] width 39 height 15
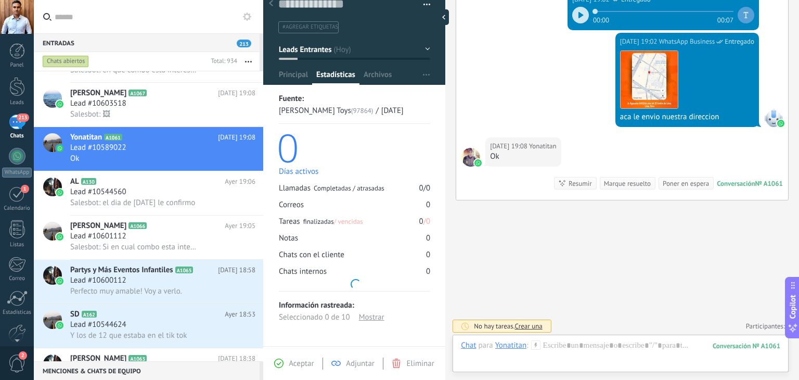
scroll to position [11, 0]
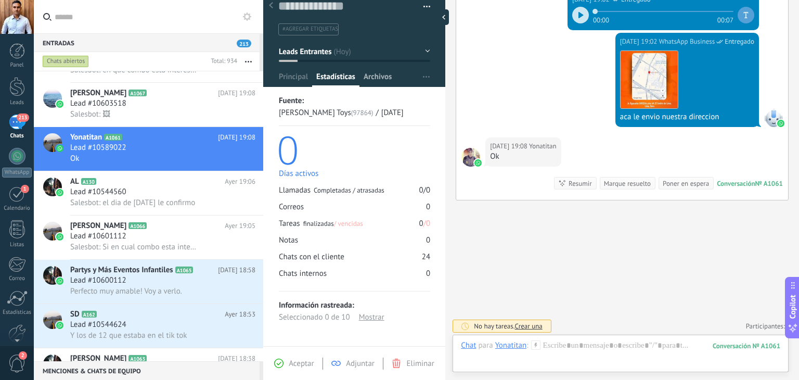
click at [368, 76] on span "Archivos" at bounding box center [378, 79] width 28 height 15
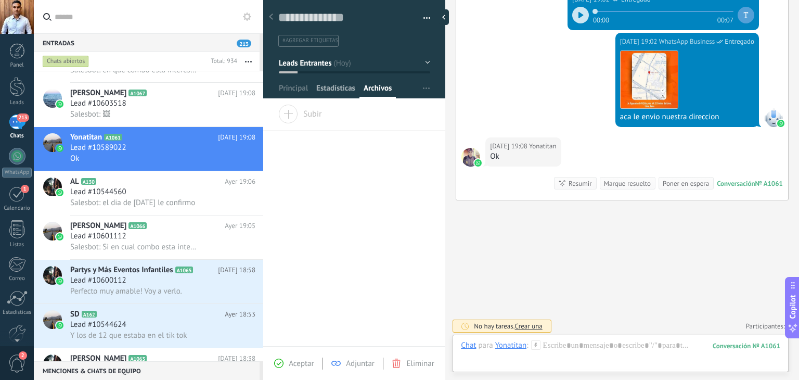
click at [329, 90] on span "Estadísticas" at bounding box center [335, 90] width 39 height 15
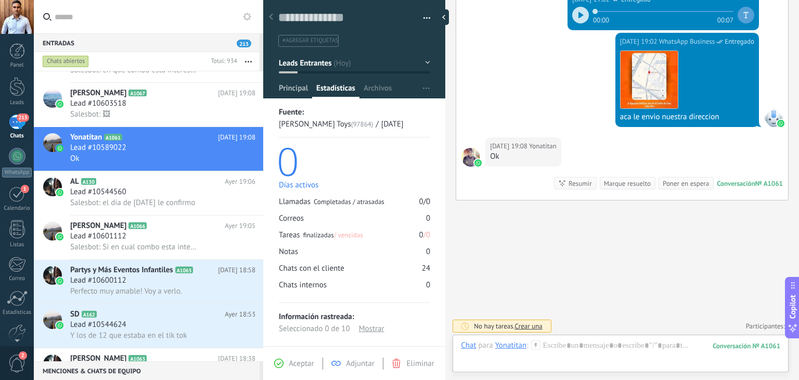
click at [292, 88] on span "Principal" at bounding box center [293, 90] width 29 height 15
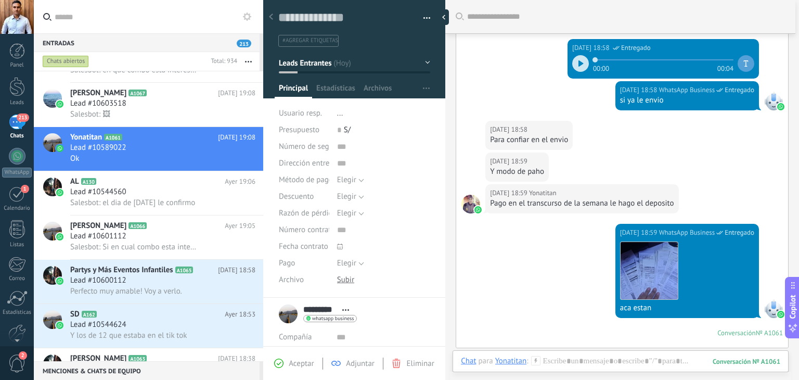
scroll to position [521, 0]
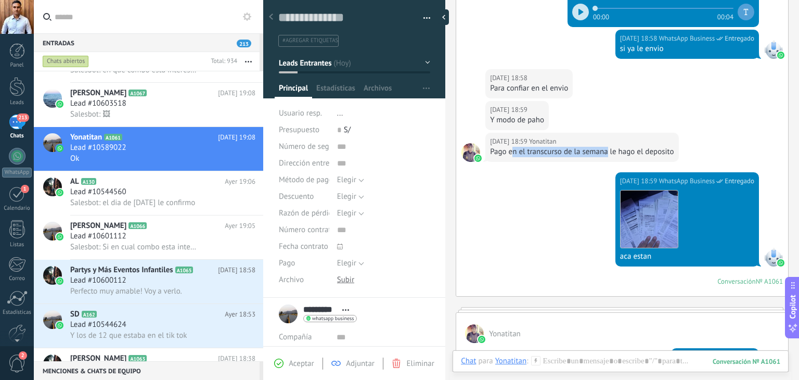
drag, startPoint x: 511, startPoint y: 151, endPoint x: 606, endPoint y: 159, distance: 95.0
click at [606, 159] on div "Ayer 18:59 Yonatitan Pago en el transcurso de la semana le hago el deposito" at bounding box center [581, 147] width 193 height 29
click at [636, 153] on div "Pago en el transcurso de la semana le hago el deposito" at bounding box center [582, 152] width 184 height 10
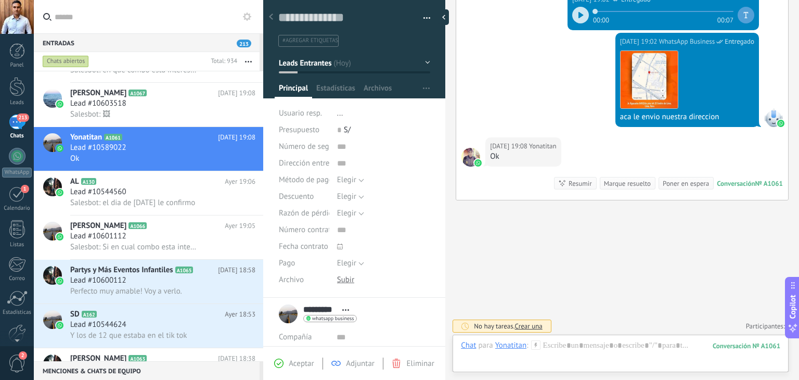
scroll to position [989, 0]
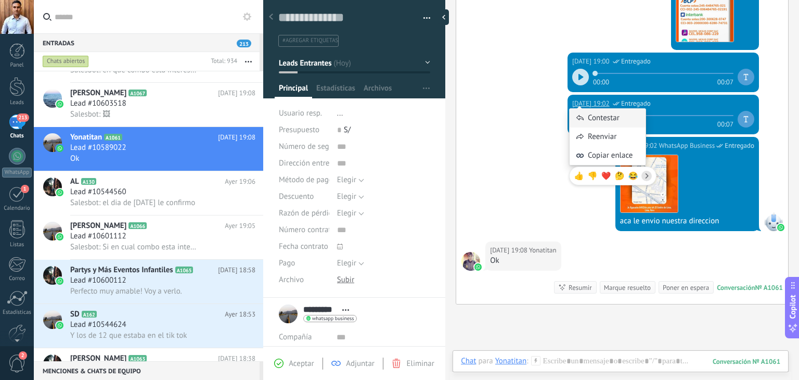
click at [571, 109] on div "Contestar" at bounding box center [608, 118] width 76 height 19
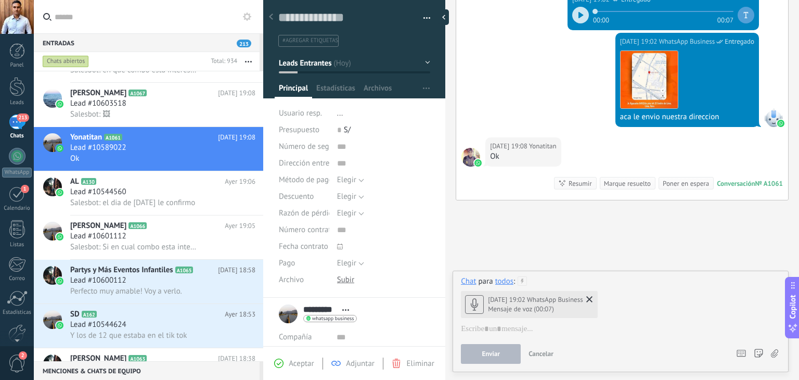
click at [586, 297] on use at bounding box center [589, 299] width 6 height 6
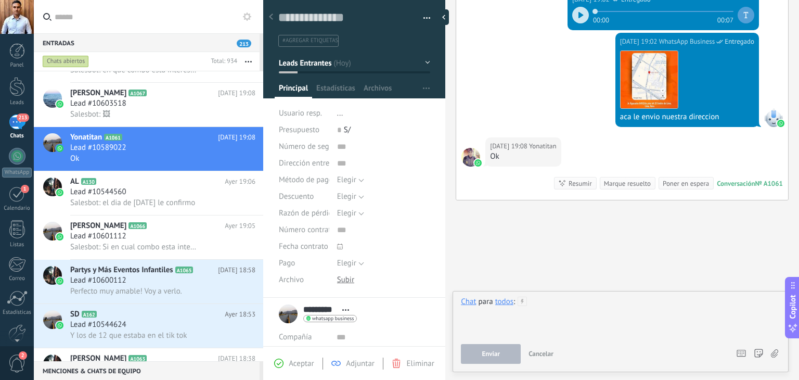
scroll to position [937, 0]
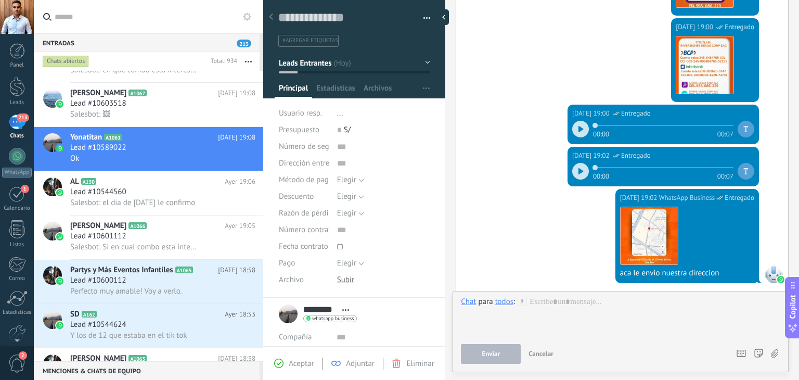
click at [581, 164] on div at bounding box center [580, 171] width 17 height 17
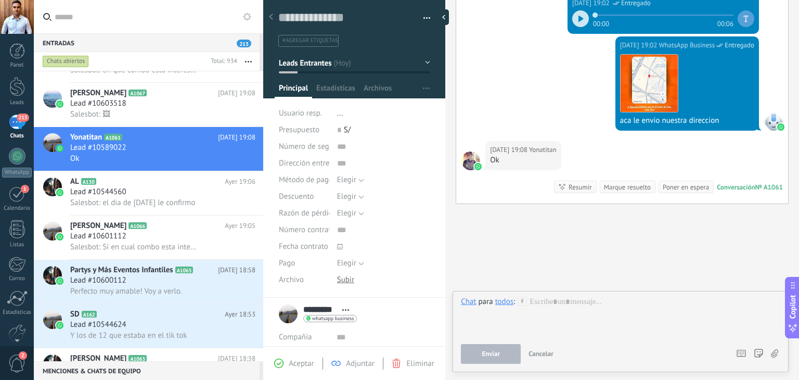
scroll to position [1093, 0]
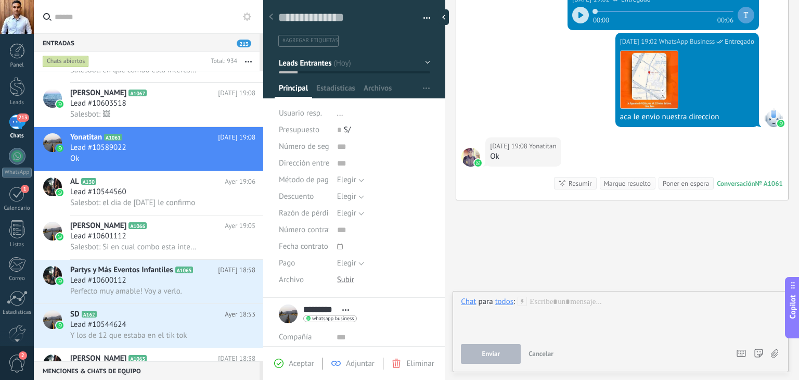
click at [328, 63] on span "Leads Entrantes" at bounding box center [305, 63] width 53 height 10
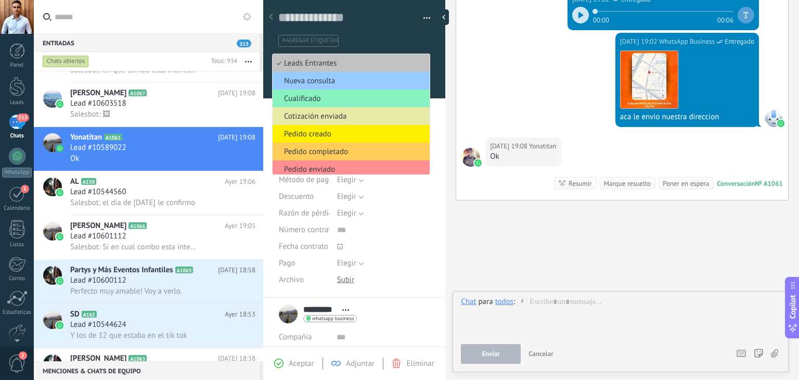
click at [332, 117] on span "Cotización enviada" at bounding box center [350, 116] width 154 height 10
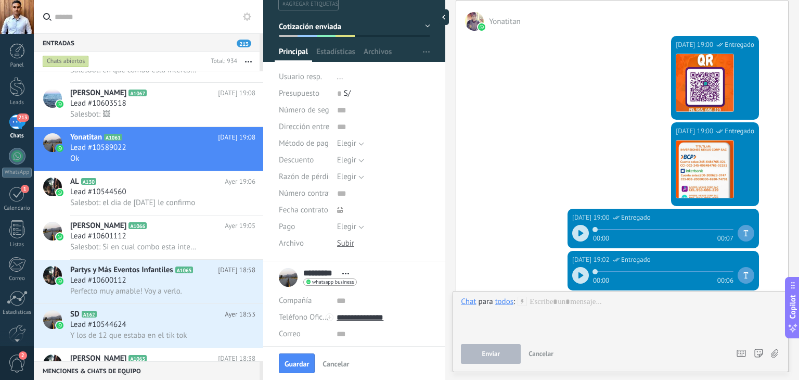
scroll to position [52, 0]
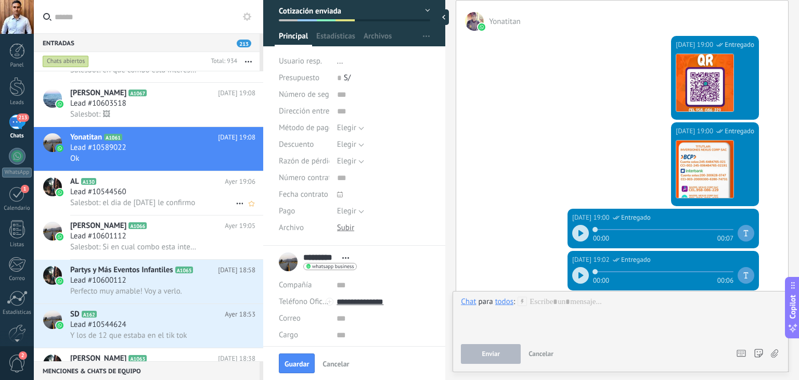
click at [110, 214] on div "AL A130 Ayer 19:06 Lead #10544560 Salesbot: el dia de mañana le confirmo" at bounding box center [166, 193] width 193 height 44
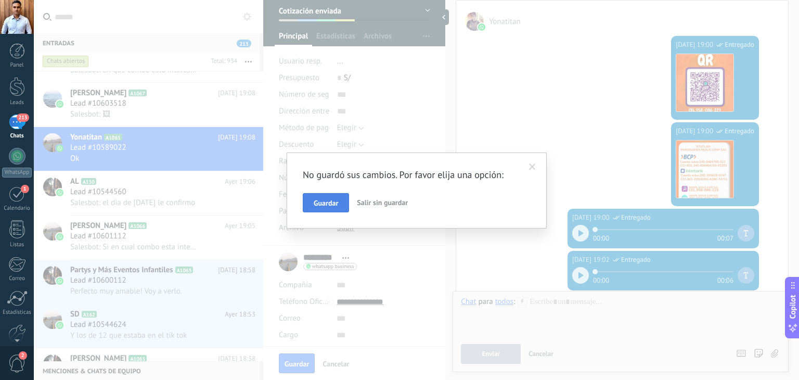
click at [330, 196] on button "Guardar" at bounding box center [326, 203] width 46 height 20
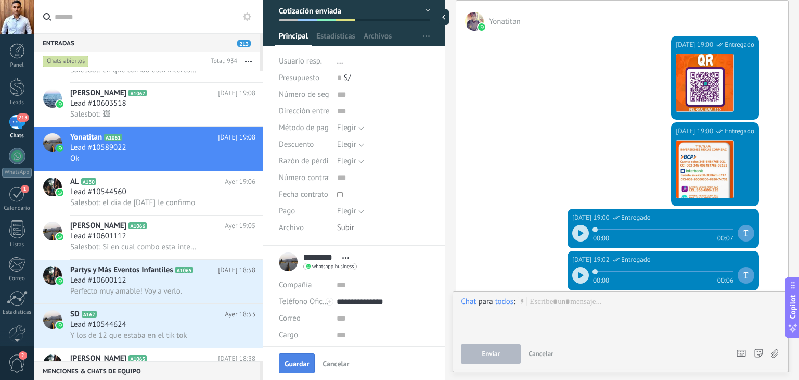
click at [298, 363] on span "Guardar" at bounding box center [297, 363] width 24 height 7
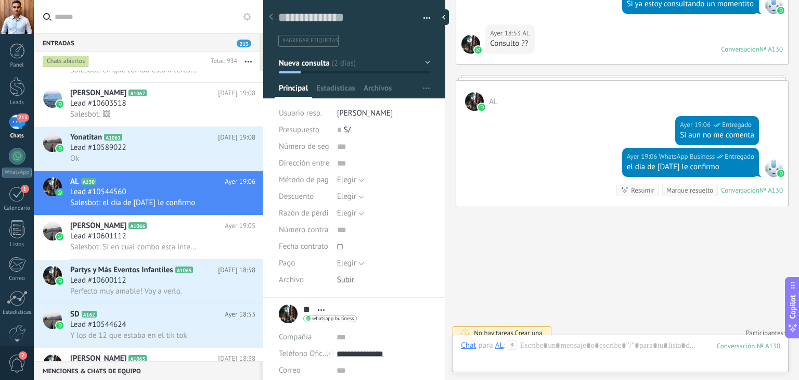
scroll to position [1652, 0]
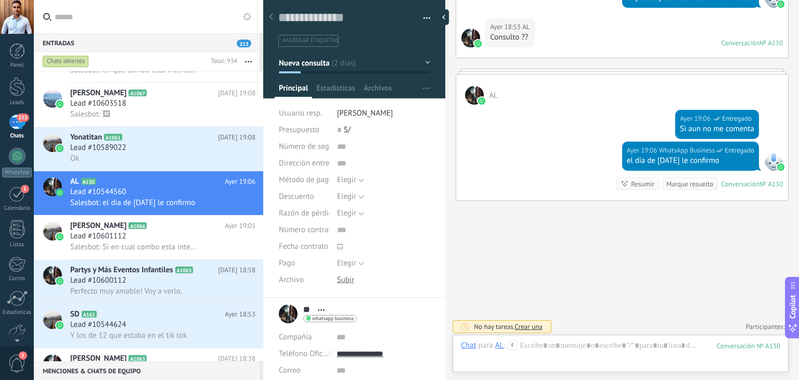
click at [402, 58] on button "Nueva consulta" at bounding box center [354, 63] width 151 height 19
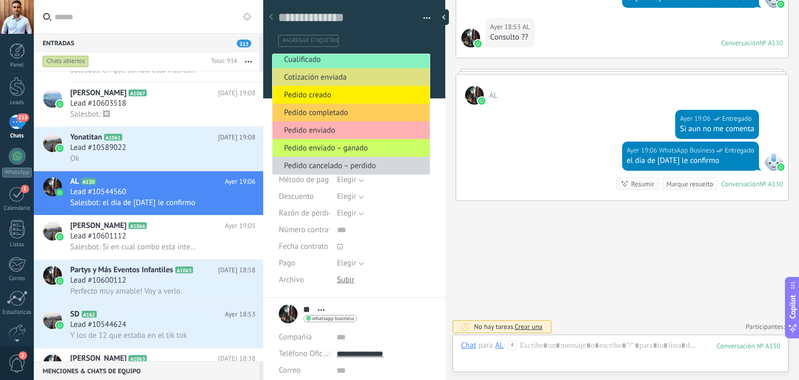
scroll to position [0, 0]
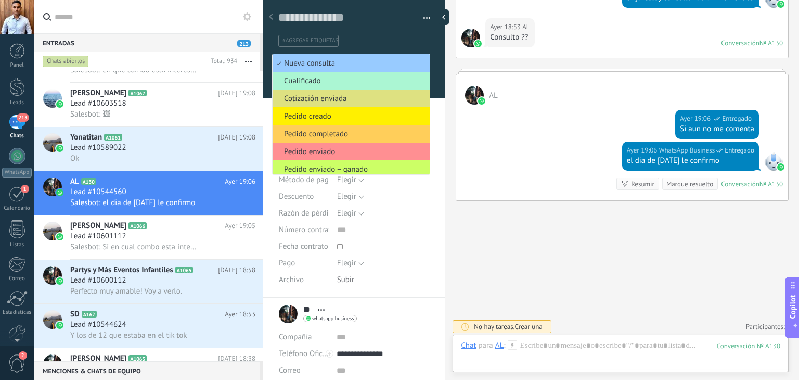
click at [328, 82] on span "Cualificado" at bounding box center [350, 81] width 154 height 10
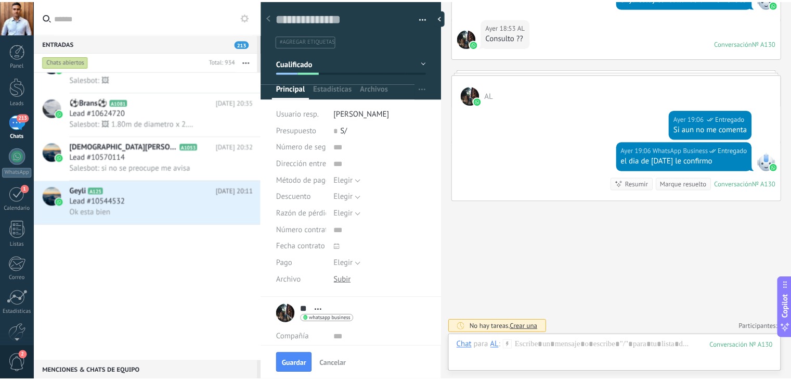
scroll to position [780, 0]
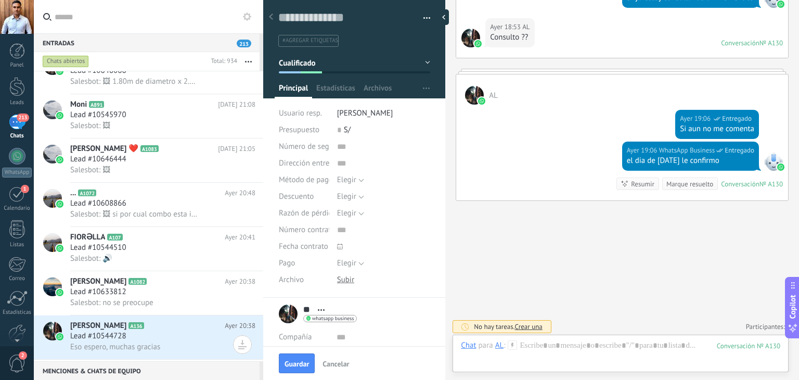
click at [14, 125] on div "213" at bounding box center [17, 121] width 17 height 15
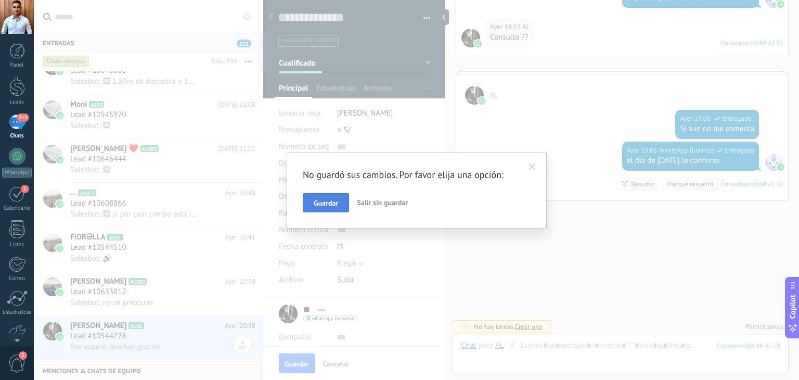
click at [340, 201] on button "Guardar" at bounding box center [326, 203] width 46 height 20
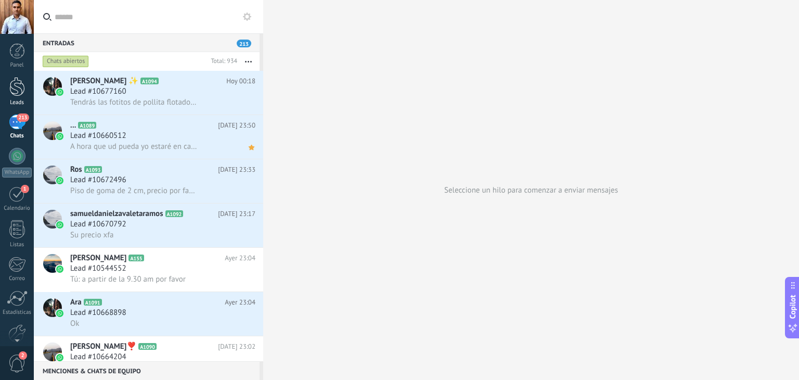
click at [21, 86] on div at bounding box center [17, 86] width 16 height 19
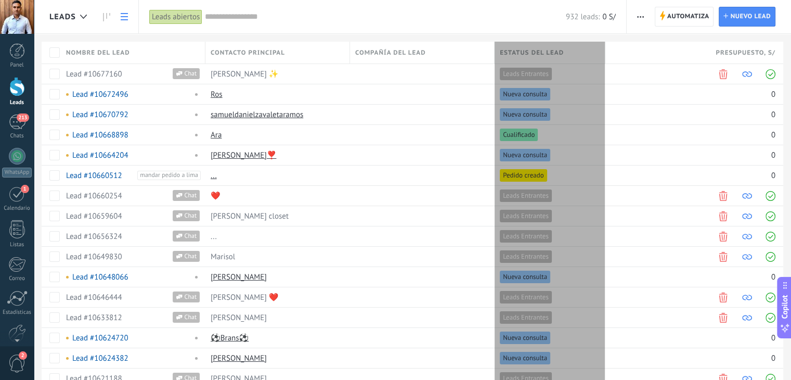
type textarea "**********"
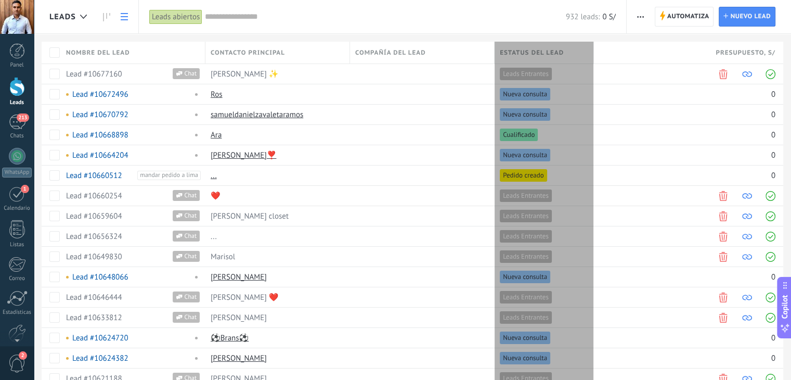
drag, startPoint x: 638, startPoint y: 59, endPoint x: 593, endPoint y: 53, distance: 45.7
click at [593, 53] on div "Estatus del lead" at bounding box center [544, 53] width 99 height 22
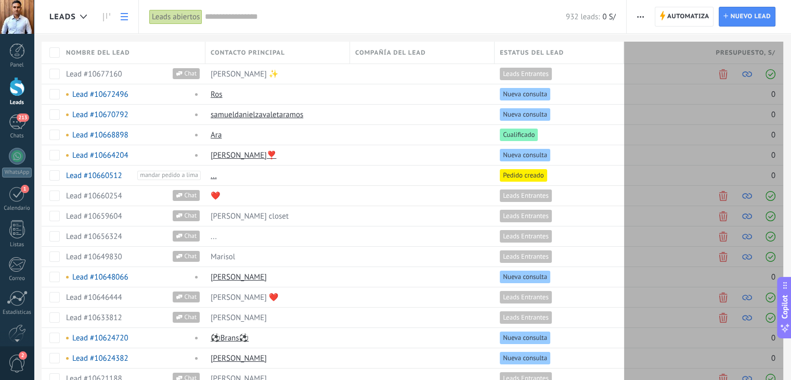
drag, startPoint x: 783, startPoint y: 52, endPoint x: 753, endPoint y: 45, distance: 30.5
click at [753, 45] on div "Presupuesto , S/" at bounding box center [703, 53] width 159 height 22
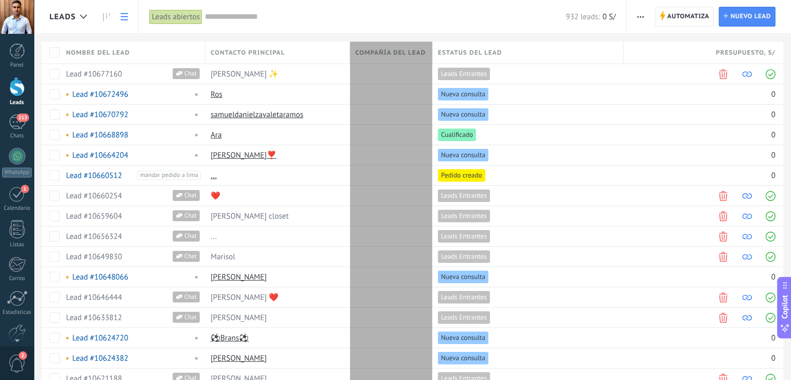
drag, startPoint x: 494, startPoint y: 55, endPoint x: 432, endPoint y: 50, distance: 62.0
click at [432, 50] on div at bounding box center [432, 54] width 11 height 20
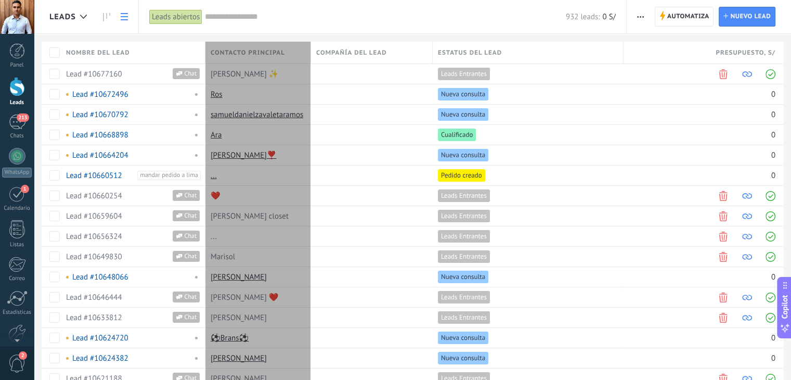
drag, startPoint x: 350, startPoint y: 50, endPoint x: 311, endPoint y: 41, distance: 40.1
click at [311, 42] on div "Nombre del lead Contacto principal Compañía del lead Estatus del lead Presupues…" at bounding box center [413, 53] width 742 height 22
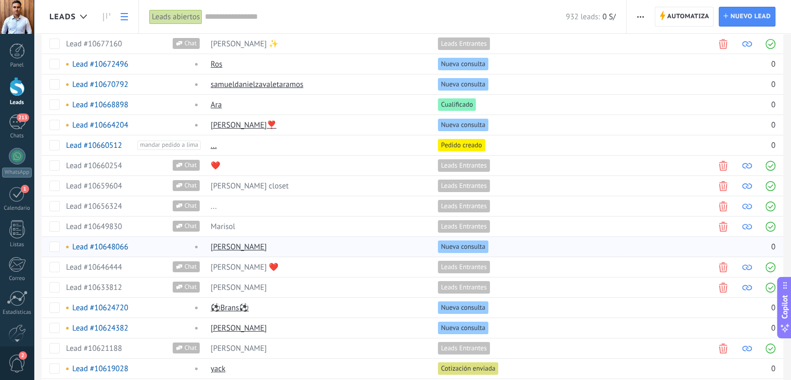
scroll to position [0, 0]
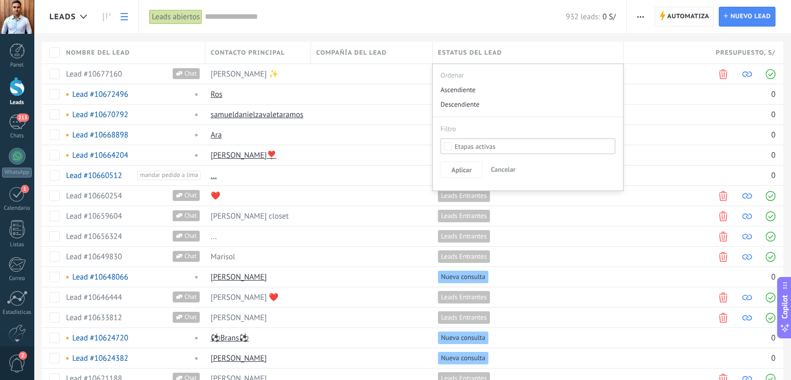
click at [505, 23] on div at bounding box center [395, 17] width 791 height 34
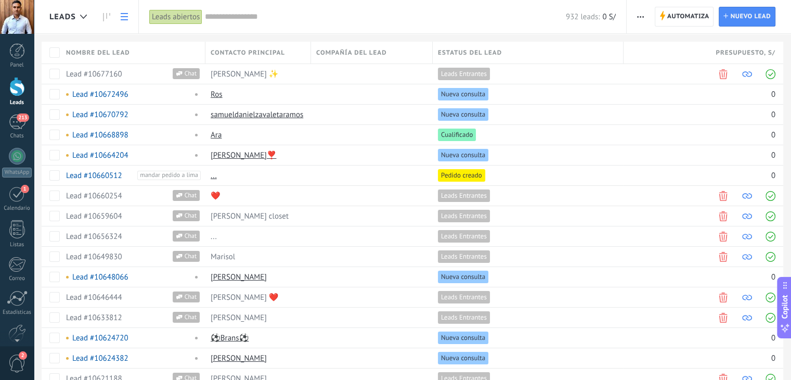
click at [453, 19] on input "text" at bounding box center [385, 16] width 361 height 11
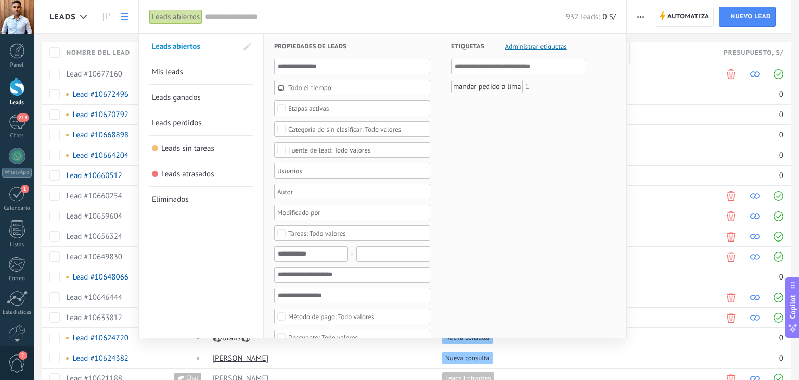
click at [403, 13] on input "text" at bounding box center [385, 16] width 361 height 11
click at [294, 23] on div "932 leads: 0 S/" at bounding box center [410, 16] width 411 height 33
click at [443, 10] on div "932 leads: 0 S/" at bounding box center [410, 16] width 411 height 33
click at [662, 47] on div at bounding box center [399, 190] width 799 height 380
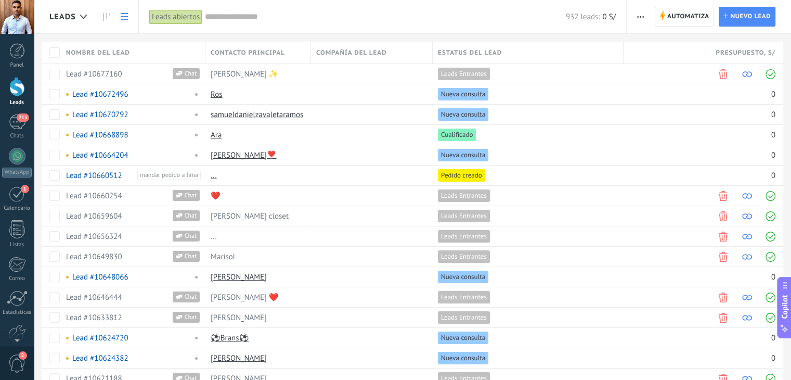
click at [519, 21] on input "text" at bounding box center [385, 16] width 361 height 11
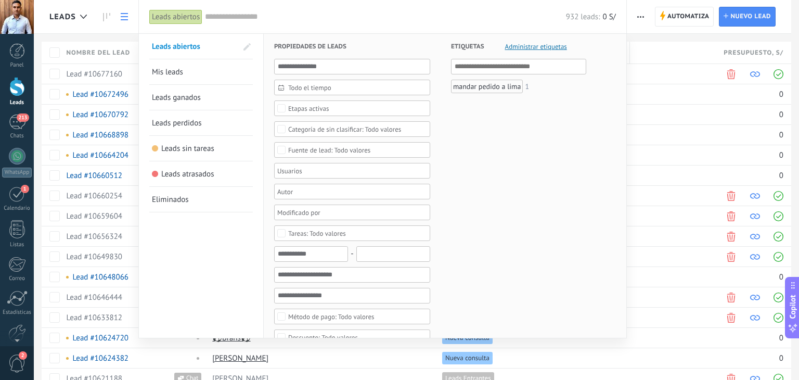
click at [643, 46] on div at bounding box center [399, 190] width 799 height 380
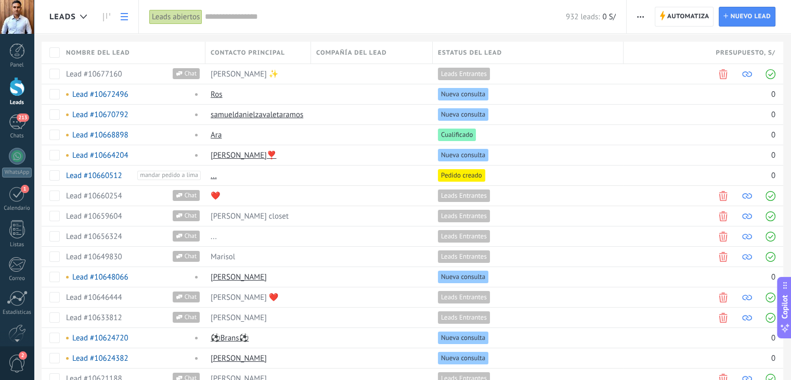
click at [462, 45] on div "Estatus del lead" at bounding box center [528, 53] width 190 height 22
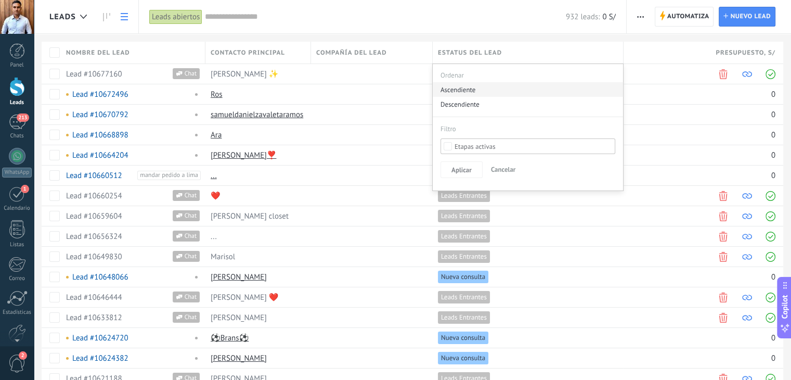
click at [466, 89] on div "Ascendiente" at bounding box center [528, 89] width 190 height 15
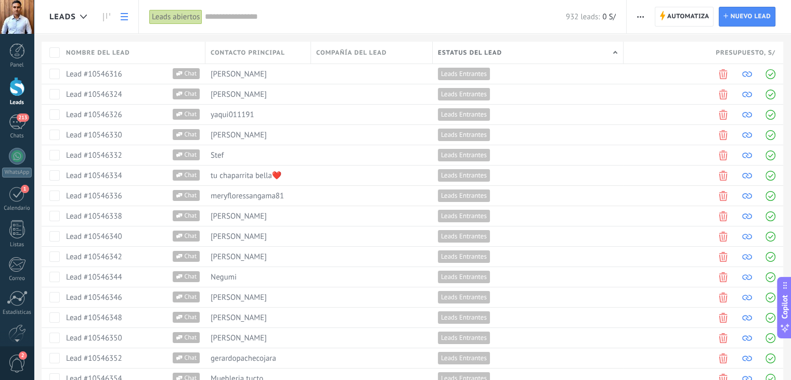
click at [481, 47] on div "Estatus del lead" at bounding box center [528, 53] width 190 height 22
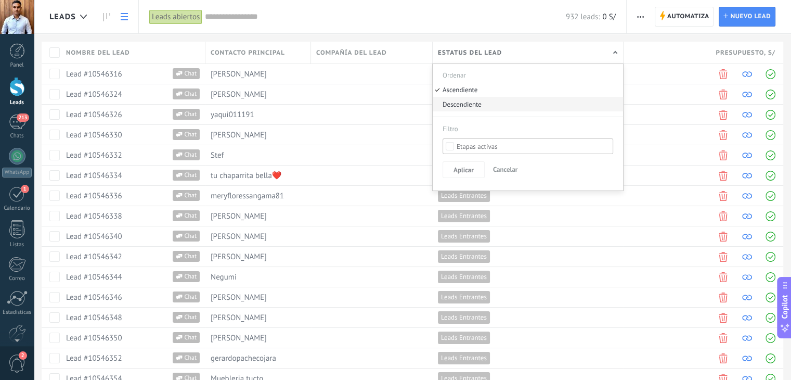
click at [483, 103] on div "Descendiente" at bounding box center [528, 104] width 190 height 15
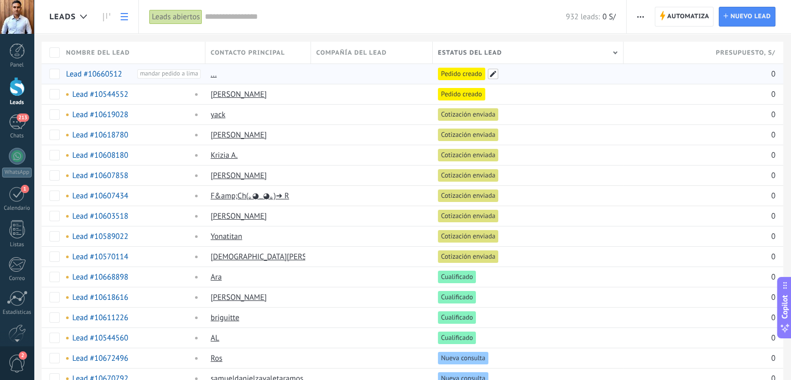
click at [488, 72] on span at bounding box center [493, 74] width 10 height 10
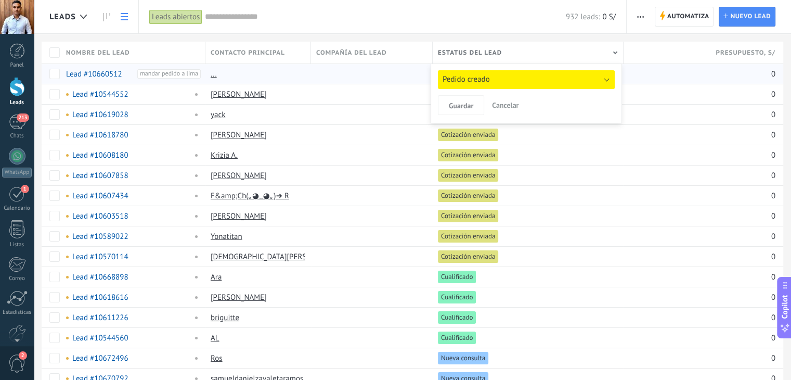
click at [503, 82] on button "Pedido creado" at bounding box center [526, 79] width 177 height 19
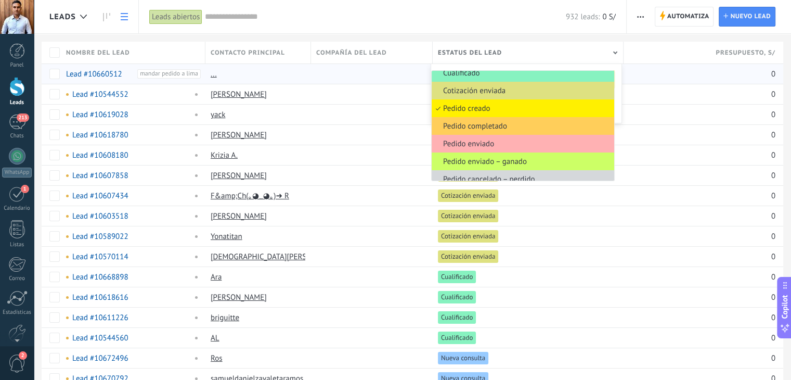
scroll to position [32, 0]
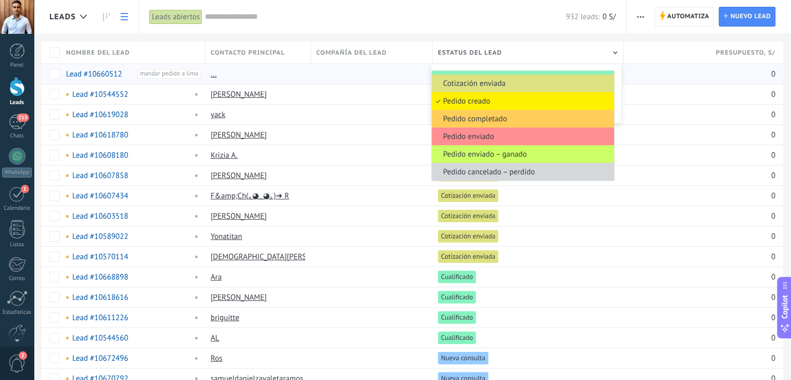
click at [482, 16] on div at bounding box center [395, 17] width 791 height 34
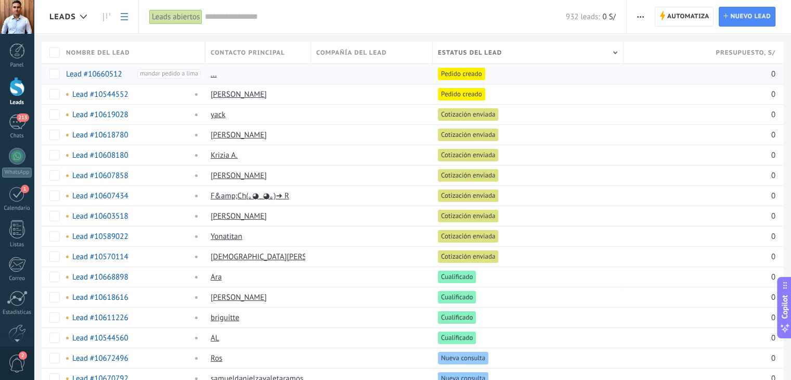
click at [17, 80] on div at bounding box center [17, 86] width 16 height 19
click at [16, 44] on div at bounding box center [17, 51] width 16 height 16
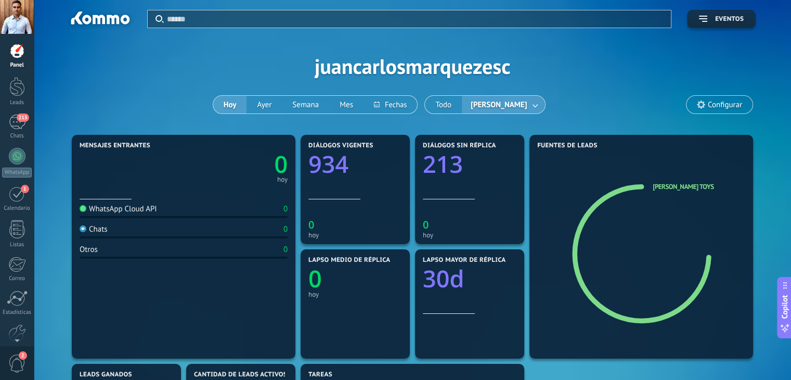
click at [526, 105] on link at bounding box center [535, 104] width 19 height 17
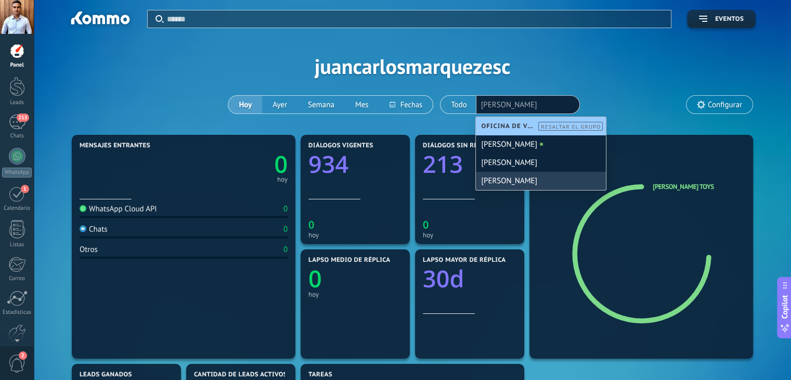
click at [510, 181] on div "[PERSON_NAME]" at bounding box center [541, 181] width 130 height 18
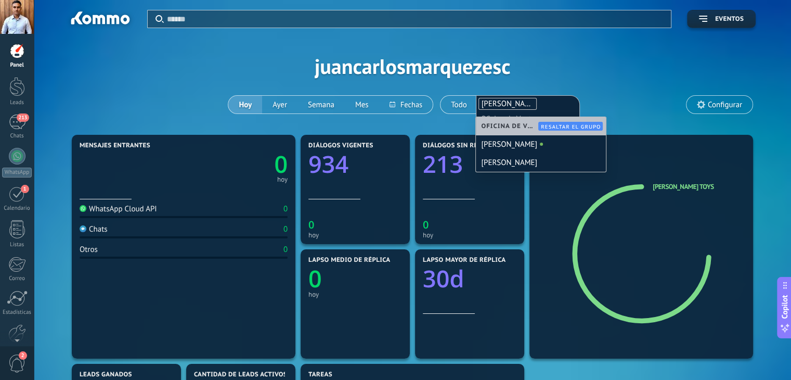
click at [590, 67] on div "Aplicar Eventos juancarlosmarquezesc [DATE] [DATE] Semana Mes Todo [PERSON_NAME…" at bounding box center [412, 66] width 726 height 132
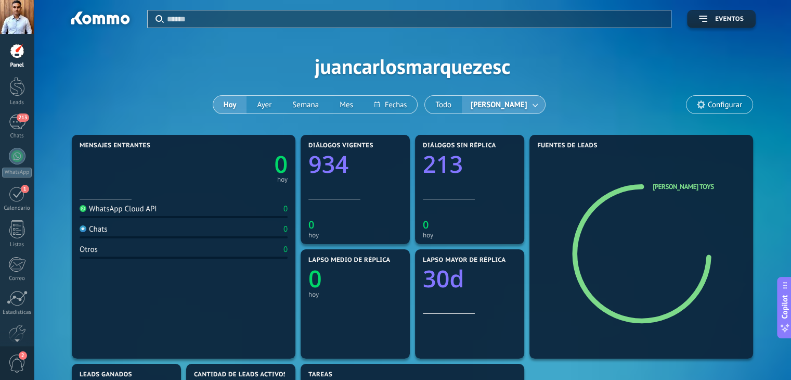
click at [194, 79] on div "Aplicar Eventos juancarlosmarquezesc [DATE] [DATE] Semana Mes Todo [DATE] Confi…" at bounding box center [412, 66] width 726 height 132
click at [19, 123] on div "213" at bounding box center [17, 121] width 17 height 15
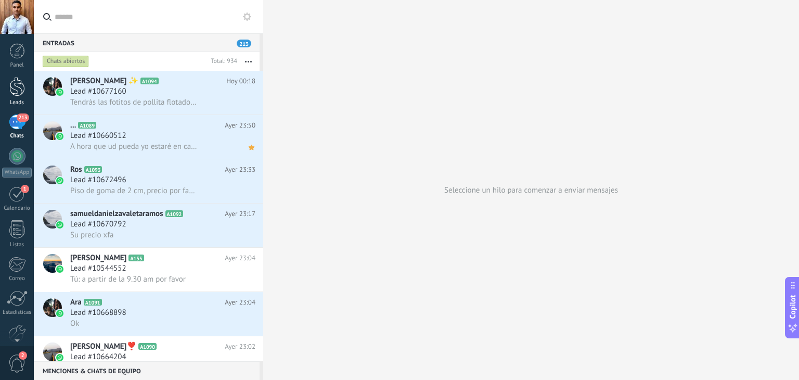
click at [20, 88] on div at bounding box center [17, 86] width 16 height 19
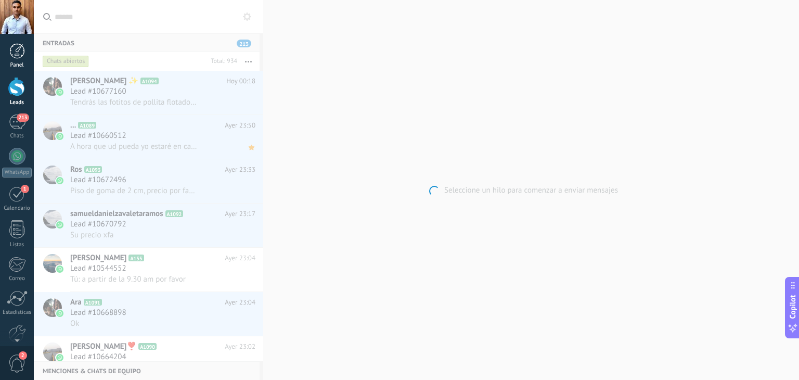
click at [21, 48] on div at bounding box center [17, 51] width 16 height 16
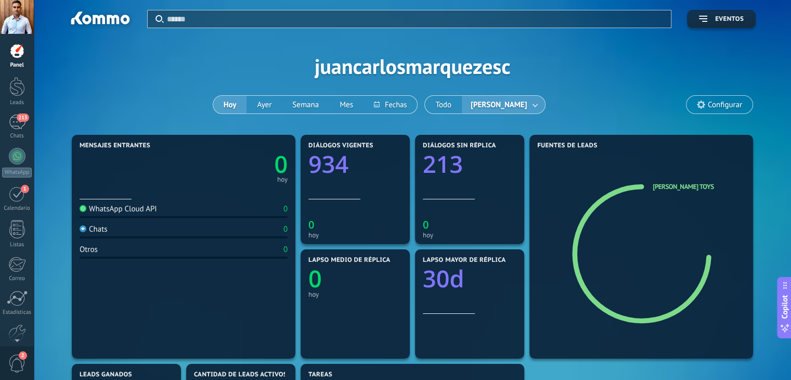
click at [132, 72] on div "Aplicar Eventos juancarlosmarquezesc [DATE] [DATE] Semana Mes Todo [DATE] Confi…" at bounding box center [412, 66] width 726 height 132
click at [20, 121] on span "213" at bounding box center [23, 117] width 12 height 8
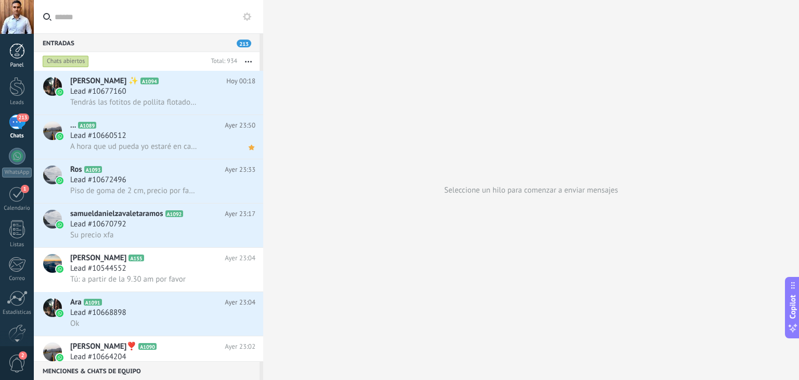
click at [20, 55] on div at bounding box center [17, 51] width 16 height 16
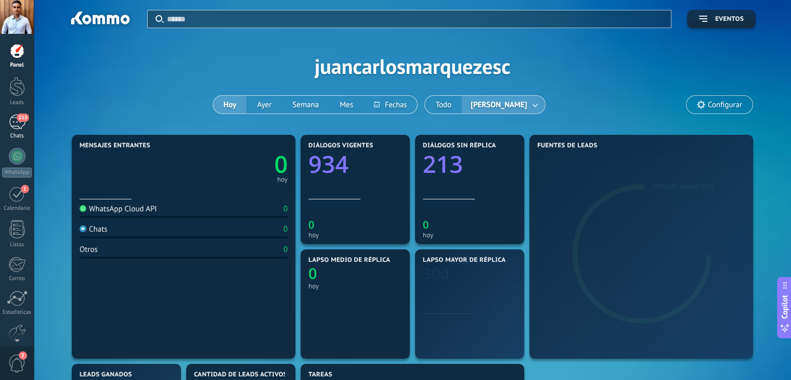
click at [18, 115] on span "213" at bounding box center [23, 117] width 12 height 8
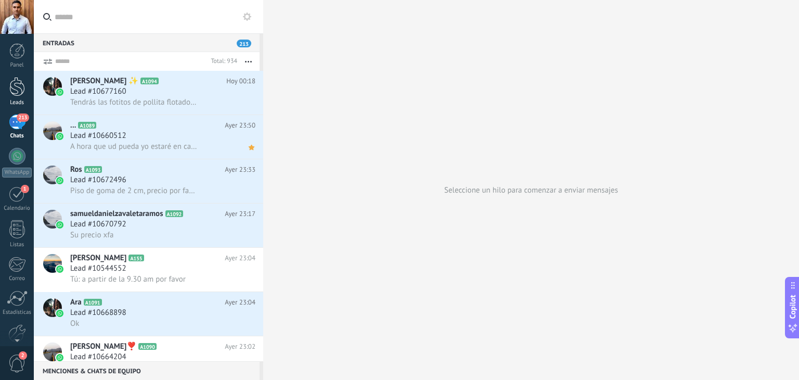
click at [20, 84] on div at bounding box center [17, 86] width 16 height 19
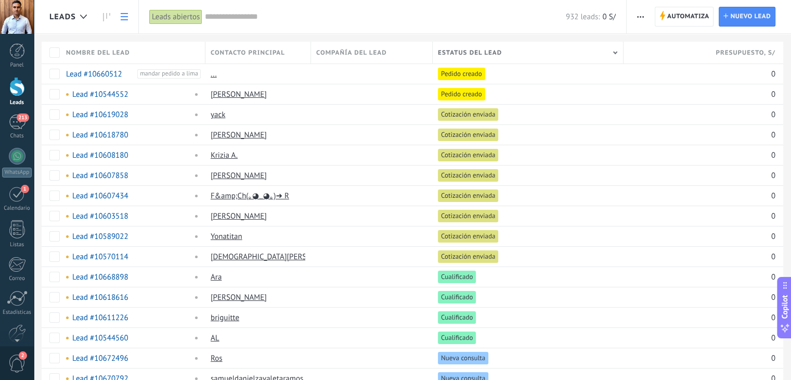
click at [643, 16] on icon "button" at bounding box center [640, 17] width 7 height 2
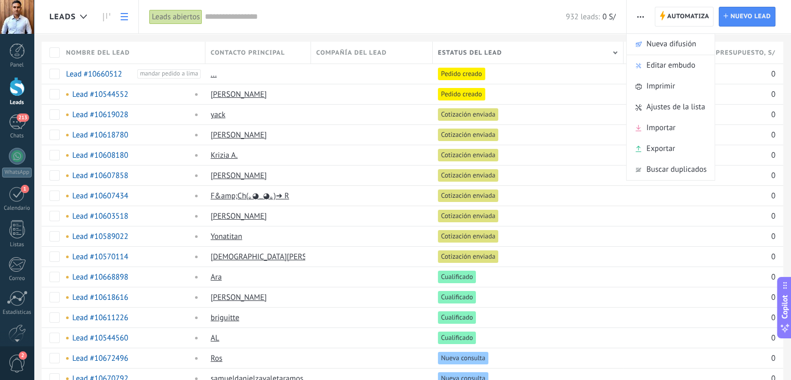
click at [468, 19] on input "text" at bounding box center [385, 16] width 361 height 11
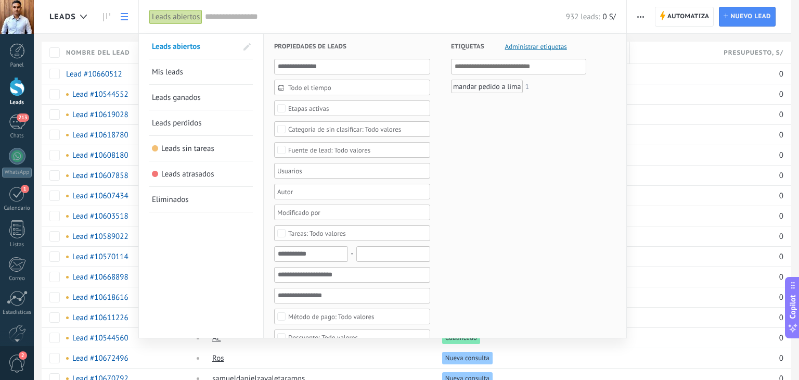
click at [125, 14] on div at bounding box center [399, 190] width 799 height 380
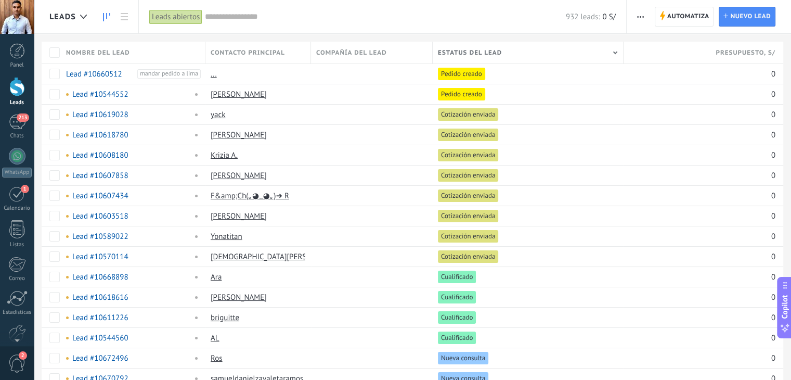
click at [102, 14] on link at bounding box center [107, 17] width 18 height 20
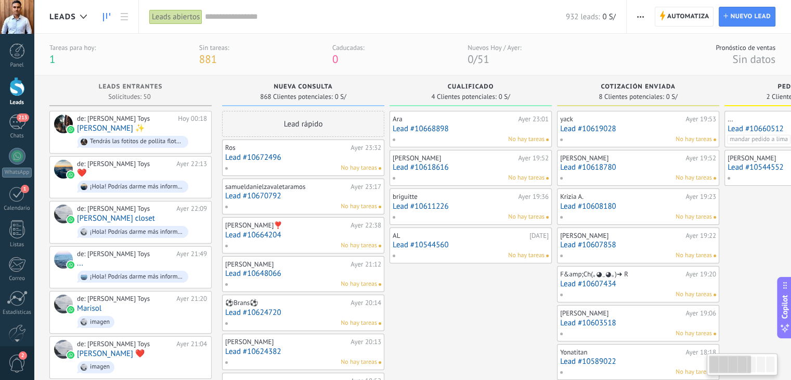
drag, startPoint x: 536, startPoint y: 92, endPoint x: 798, endPoint y: 190, distance: 280.0
click at [791, 191] on html ".abecls-1,.abecls-2{fill-rule:evenodd}.abecls-2{fill:#fff} .abhcls-1{fill:none}…" at bounding box center [395, 190] width 791 height 380
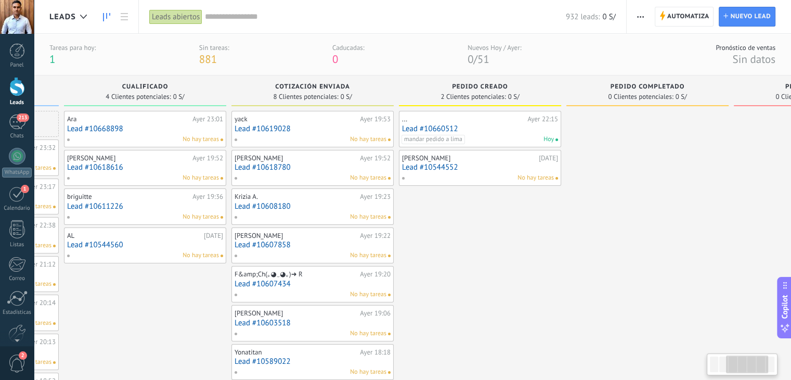
drag, startPoint x: 551, startPoint y: 86, endPoint x: 237, endPoint y: 90, distance: 313.7
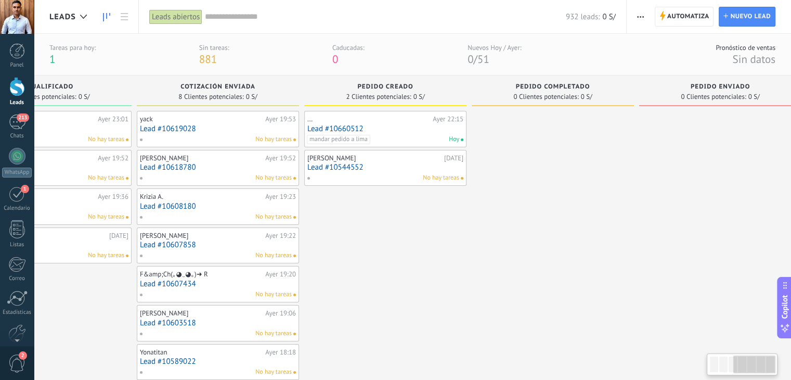
scroll to position [0, 446]
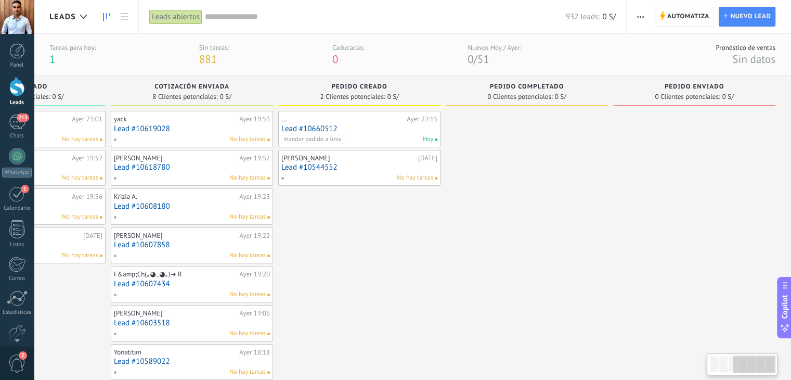
drag, startPoint x: 724, startPoint y: 90, endPoint x: 370, endPoint y: 88, distance: 353.2
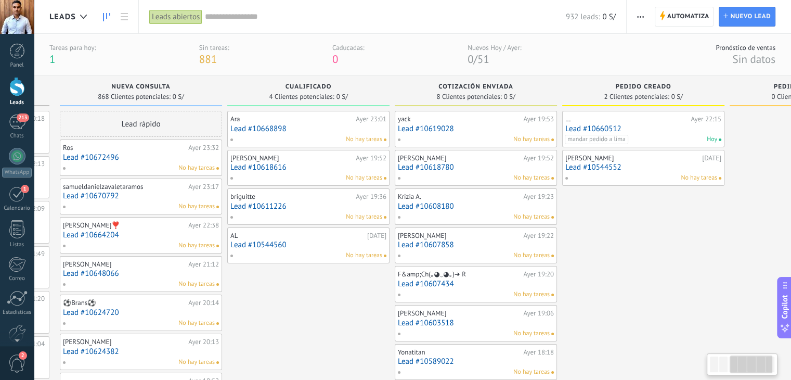
scroll to position [0, 59]
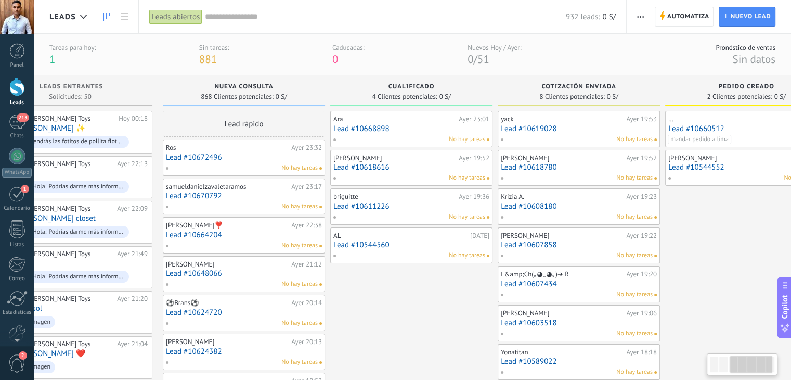
drag, startPoint x: 284, startPoint y: 86, endPoint x: 798, endPoint y: 125, distance: 516.0
click at [791, 125] on html ".abecls-1,.abecls-2{fill-rule:evenodd}.abecls-2{fill:#fff} .abhcls-1{fill:none}…" at bounding box center [395, 190] width 791 height 380
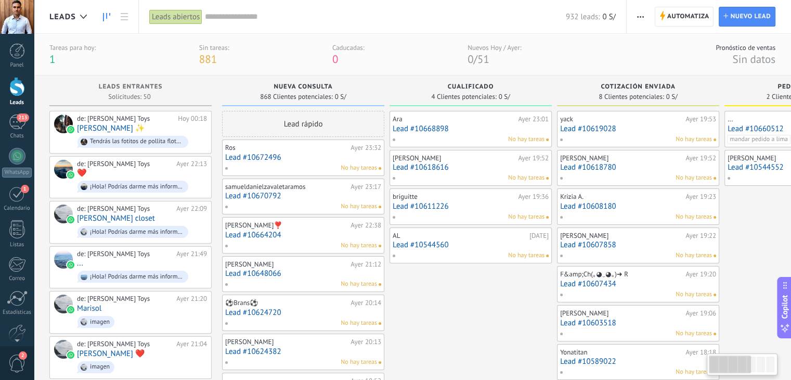
drag, startPoint x: 377, startPoint y: 102, endPoint x: 496, endPoint y: 108, distance: 118.8
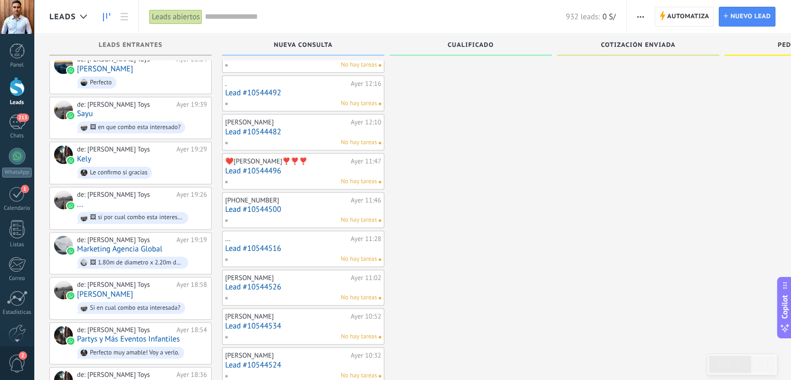
drag, startPoint x: 462, startPoint y: 261, endPoint x: 467, endPoint y: 264, distance: 5.9
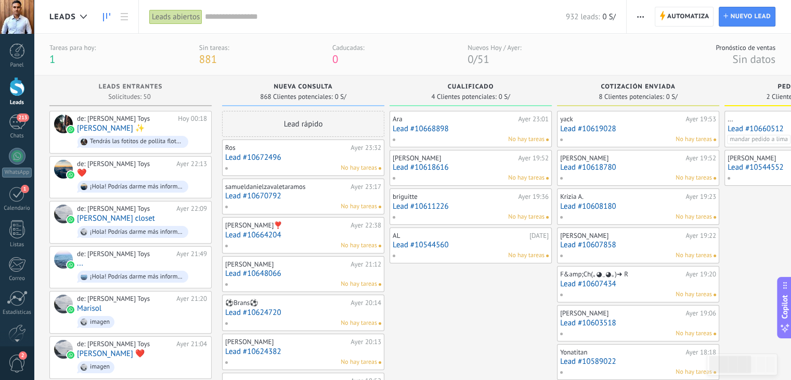
click at [427, 21] on input "text" at bounding box center [385, 16] width 361 height 11
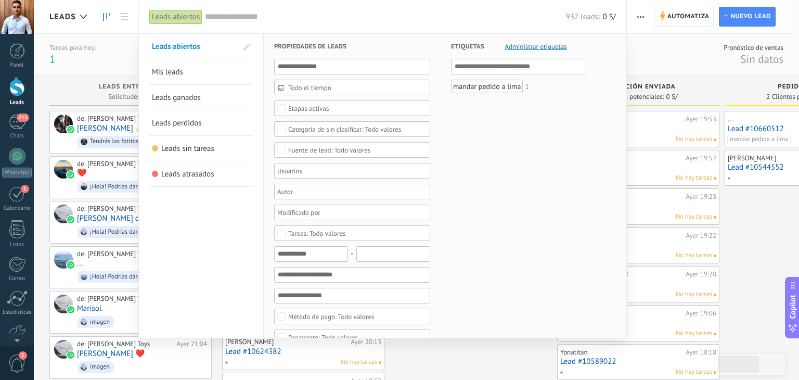
click at [310, 11] on input "text" at bounding box center [385, 16] width 361 height 11
click at [123, 46] on div at bounding box center [399, 190] width 799 height 380
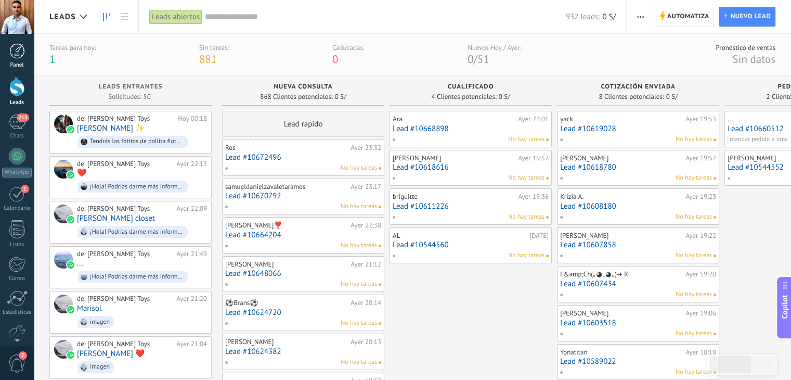
click at [19, 51] on div at bounding box center [17, 51] width 16 height 16
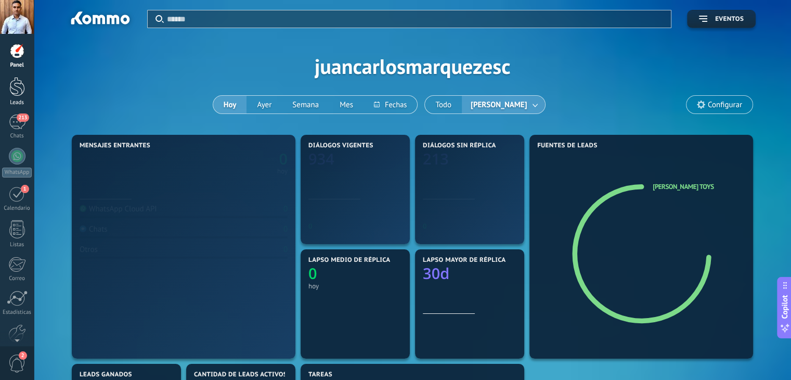
click at [18, 82] on div at bounding box center [17, 86] width 16 height 19
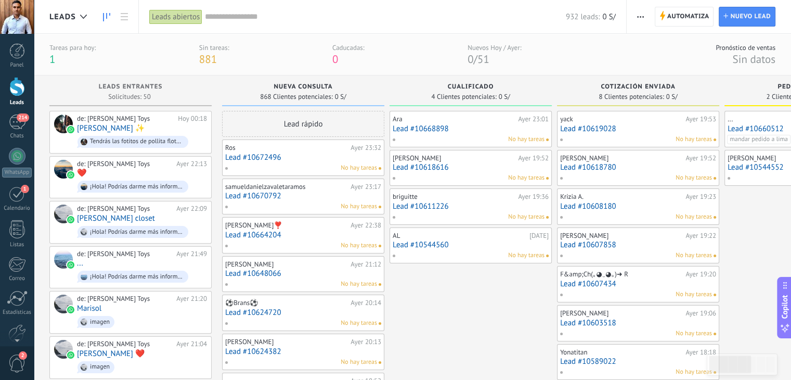
drag, startPoint x: 210, startPoint y: 92, endPoint x: 543, endPoint y: 98, distance: 333.5
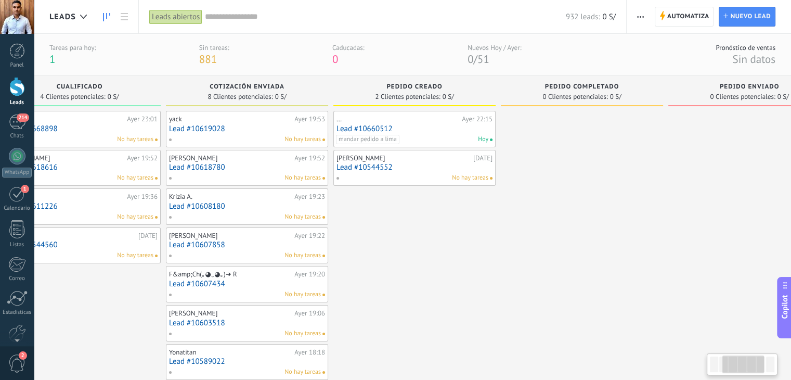
drag, startPoint x: 539, startPoint y: 94, endPoint x: 164, endPoint y: 100, distance: 375.1
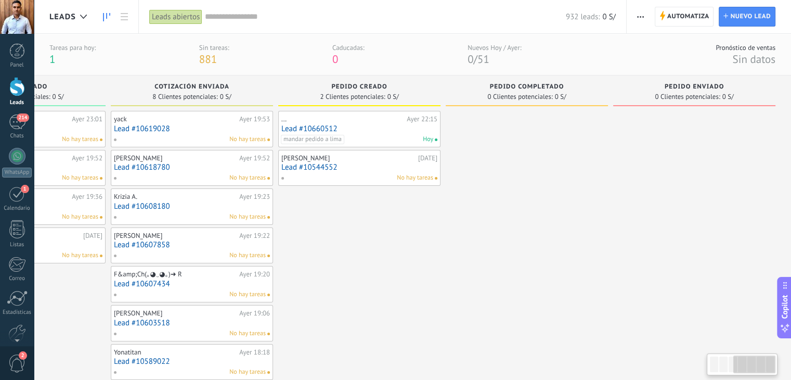
drag, startPoint x: 656, startPoint y: 92, endPoint x: 209, endPoint y: 106, distance: 447.6
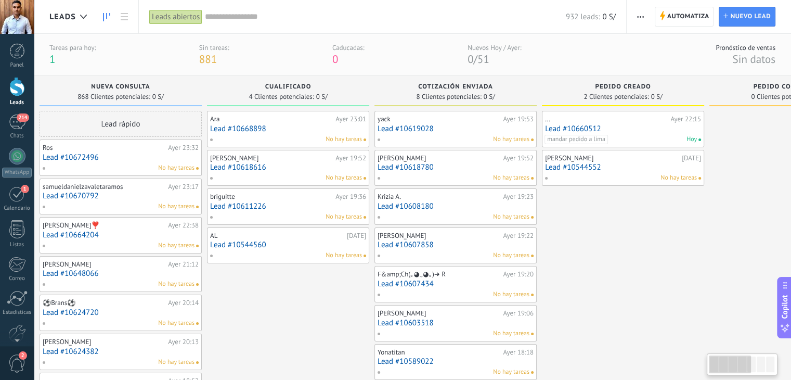
scroll to position [0, 0]
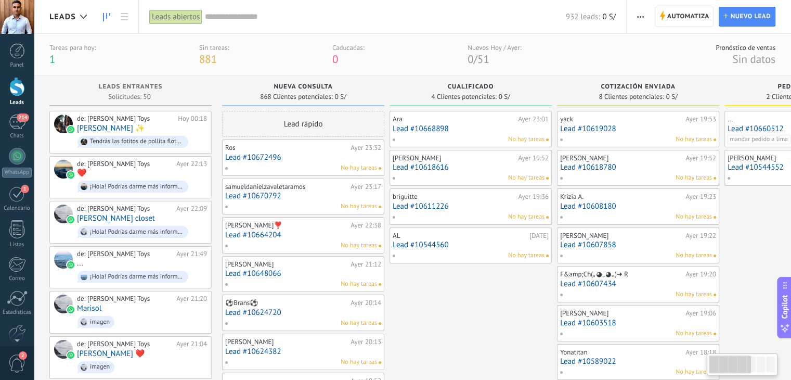
drag, startPoint x: 112, startPoint y: 86, endPoint x: 677, endPoint y: 118, distance: 565.3
drag, startPoint x: 179, startPoint y: 93, endPoint x: 284, endPoint y: 96, distance: 104.1
drag, startPoint x: 646, startPoint y: 92, endPoint x: 376, endPoint y: 96, distance: 270.0
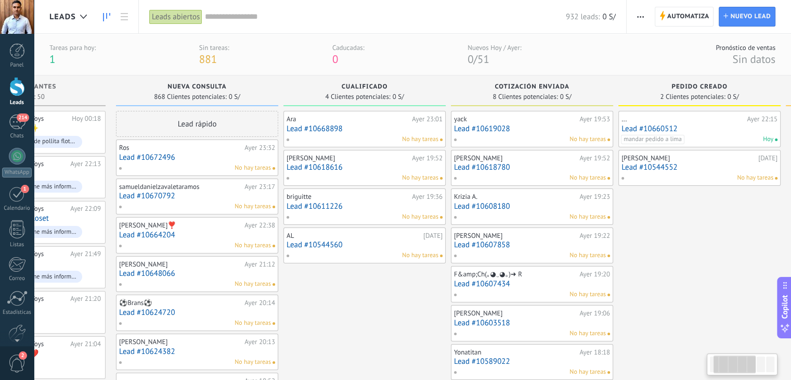
scroll to position [0, 125]
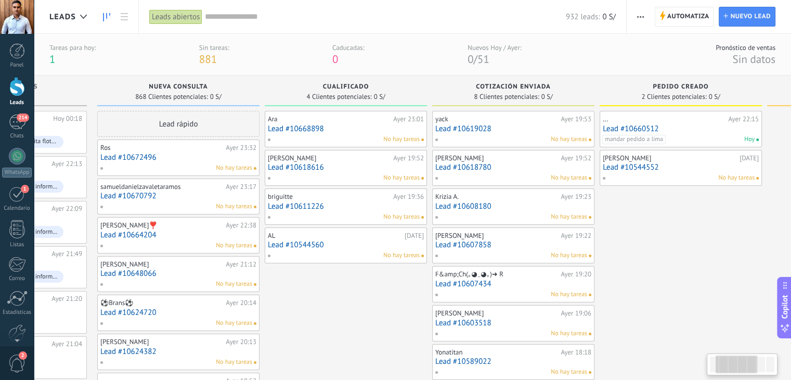
drag, startPoint x: 319, startPoint y: 78, endPoint x: 106, endPoint y: 56, distance: 214.4
click at [309, 19] on input "text" at bounding box center [385, 16] width 361 height 11
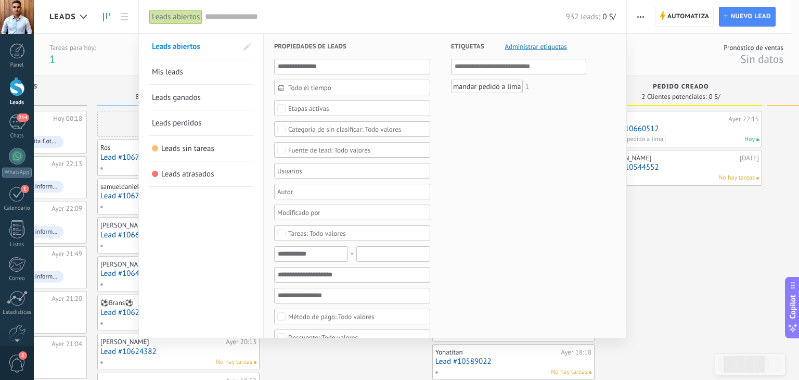
click at [124, 63] on div at bounding box center [399, 190] width 799 height 380
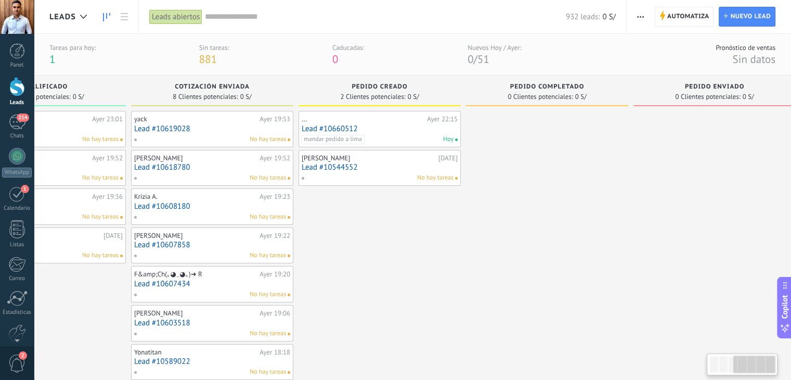
scroll to position [0, 446]
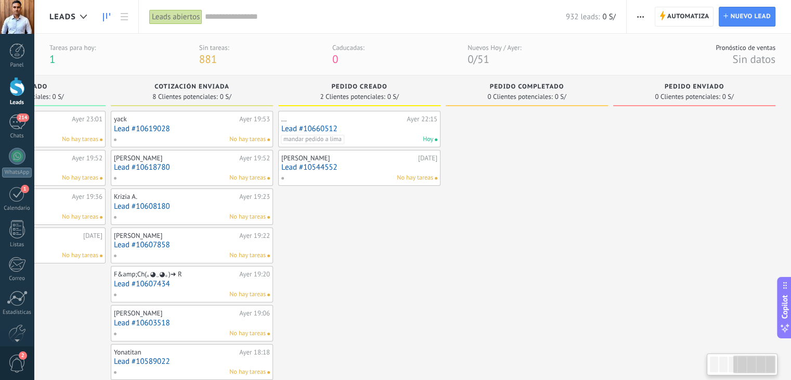
drag, startPoint x: 120, startPoint y: 80, endPoint x: 31, endPoint y: 80, distance: 89.0
click at [31, 81] on body ".abecls-1,.abecls-2{fill-rule:evenodd}.abecls-2{fill:#fff} .abhcls-1{fill:none}…" at bounding box center [395, 190] width 791 height 380
drag, startPoint x: 631, startPoint y: 90, endPoint x: 449, endPoint y: 99, distance: 181.8
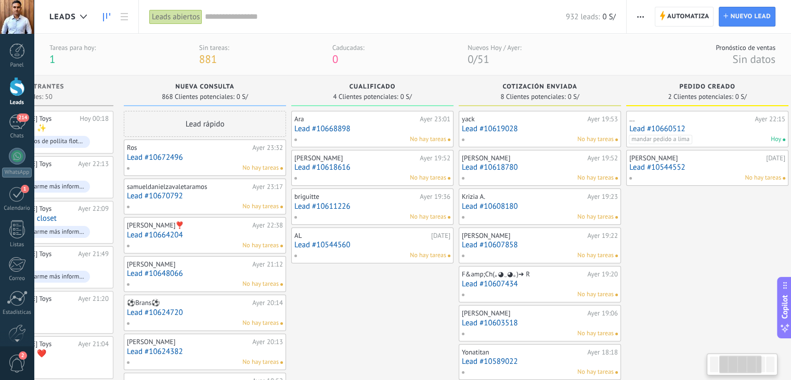
scroll to position [0, 0]
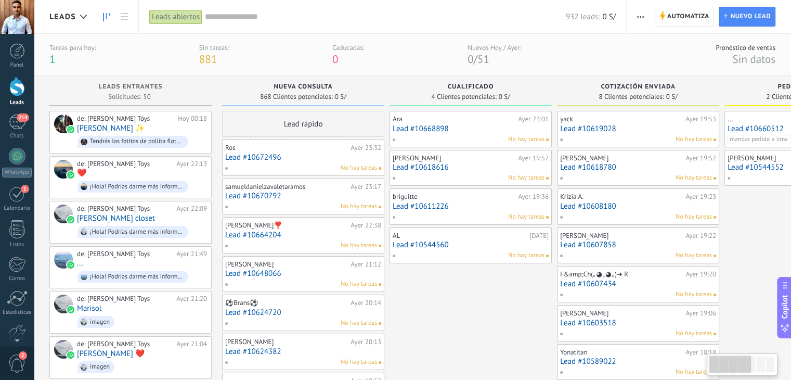
drag, startPoint x: 126, startPoint y: 80, endPoint x: 759, endPoint y: 110, distance: 633.8
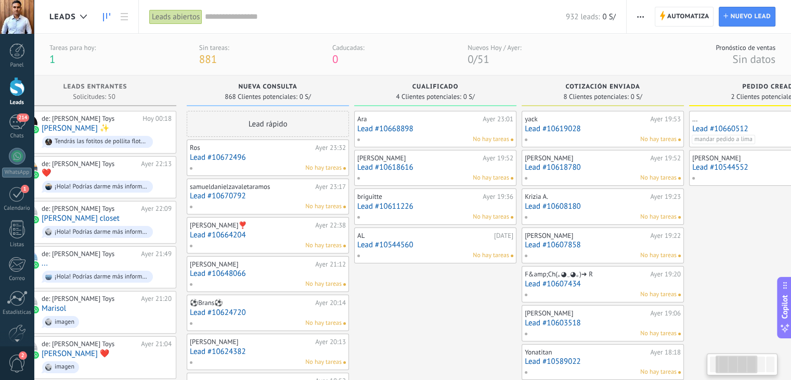
scroll to position [0, 125]
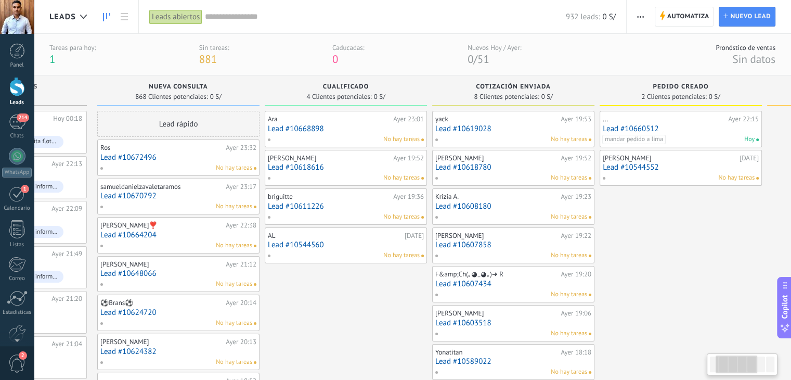
drag, startPoint x: 497, startPoint y: 85, endPoint x: 127, endPoint y: 52, distance: 371.8
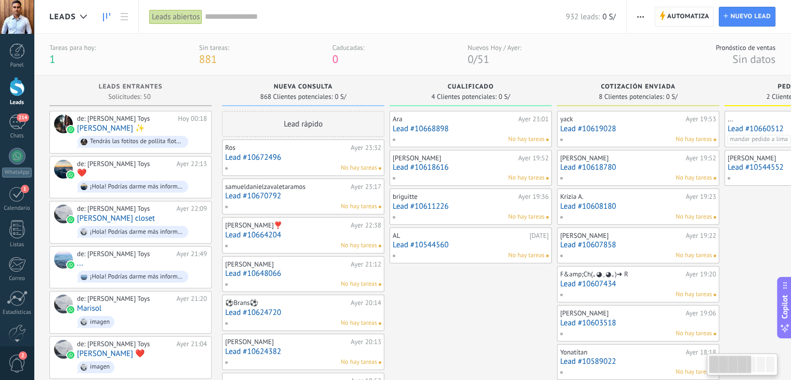
drag, startPoint x: 114, startPoint y: 85, endPoint x: 543, endPoint y: 87, distance: 428.1
drag, startPoint x: 707, startPoint y: 85, endPoint x: 793, endPoint y: 114, distance: 91.1
click at [791, 114] on html ".abecls-1,.abecls-2{fill-rule:evenodd}.abecls-2{fill:#fff} .abhcls-1{fill:none}…" at bounding box center [395, 190] width 791 height 380
drag, startPoint x: 452, startPoint y: 87, endPoint x: 40, endPoint y: 70, distance: 412.9
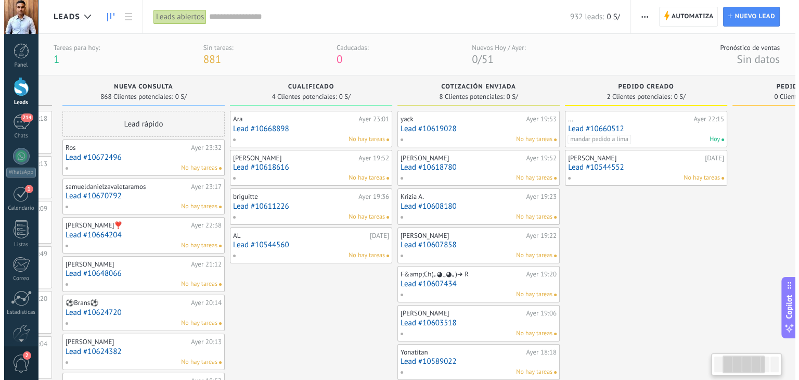
scroll to position [0, 174]
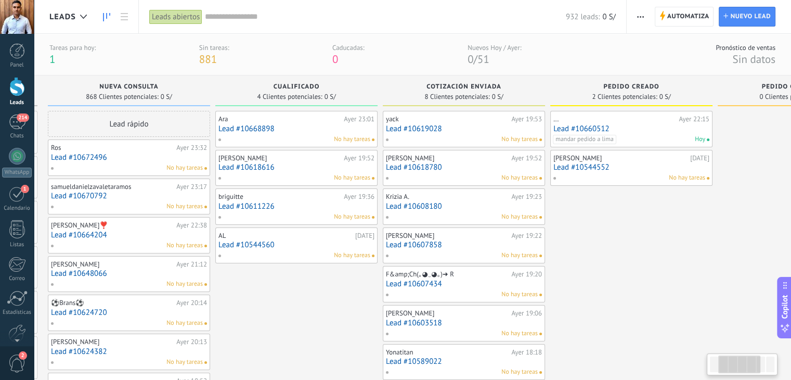
drag, startPoint x: 212, startPoint y: 82, endPoint x: 20, endPoint y: 80, distance: 191.4
click at [29, 80] on body ".abecls-1,.abecls-2{fill-rule:evenodd}.abecls-2{fill:#fff} .abhcls-1{fill:none}…" at bounding box center [395, 190] width 791 height 380
click at [21, 124] on div "214" at bounding box center [17, 121] width 17 height 15
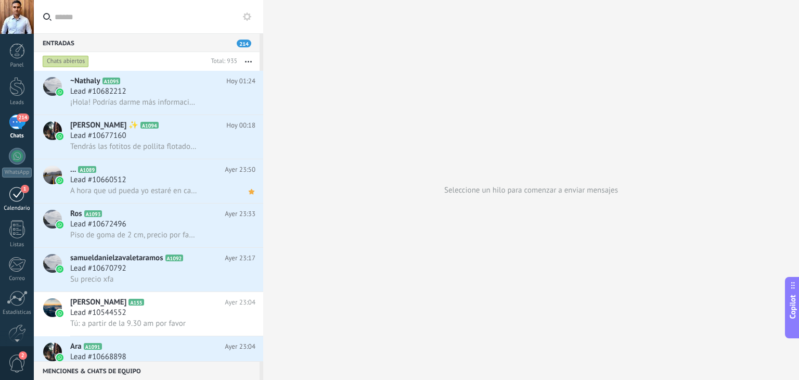
click at [9, 198] on div "1" at bounding box center [17, 194] width 17 height 16
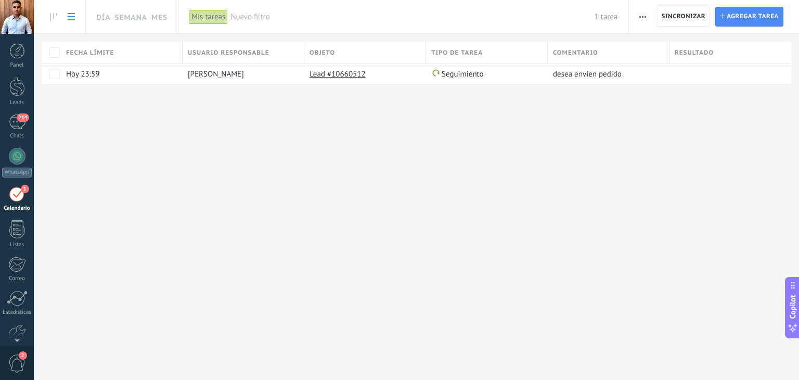
click at [379, 171] on div "Día Semana Mes Imprimir Exportación Administrar los tipos de tareas Sincronizar…" at bounding box center [416, 190] width 765 height 380
click at [12, 61] on link "Panel" at bounding box center [17, 55] width 34 height 25
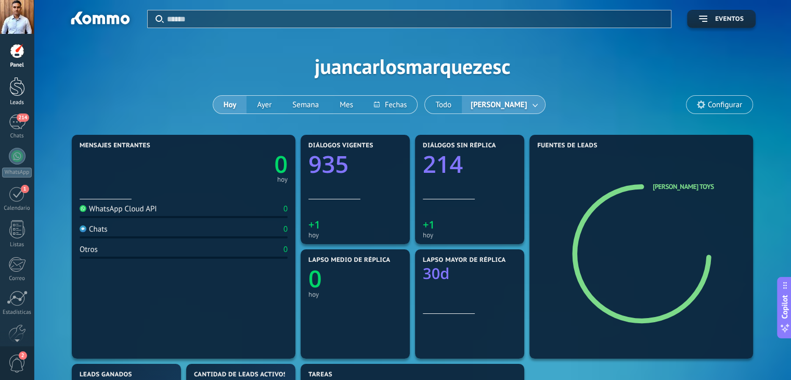
click at [23, 90] on div at bounding box center [17, 86] width 16 height 19
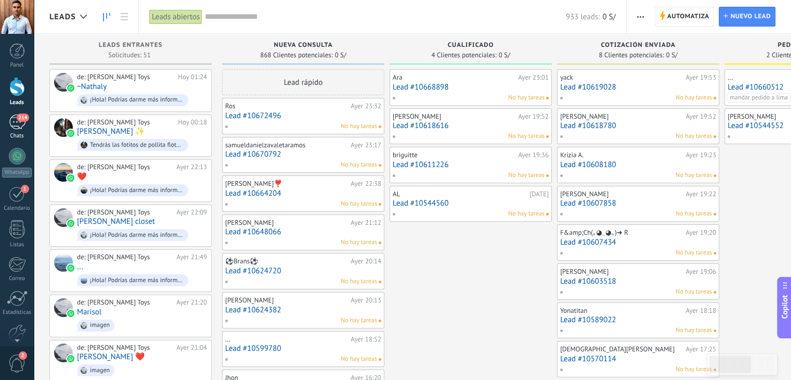
click at [17, 118] on div "214" at bounding box center [17, 121] width 17 height 15
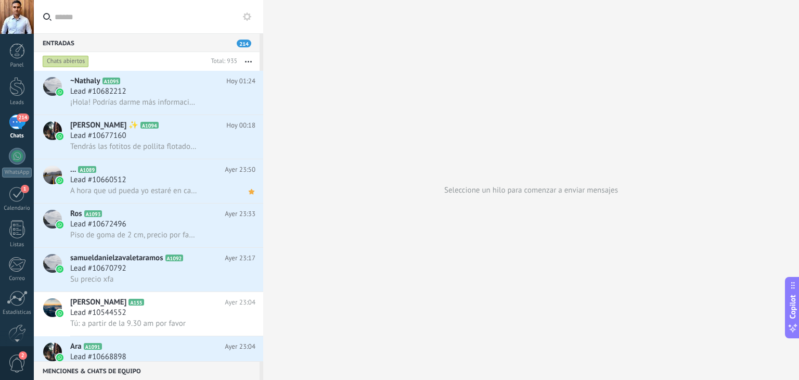
click at [254, 9] on label at bounding box center [148, 17] width 229 height 34
click at [254, 9] on input "text" at bounding box center [155, 16] width 200 height 33
click at [18, 122] on div "214" at bounding box center [17, 121] width 17 height 15
click at [17, 86] on div at bounding box center [17, 86] width 16 height 19
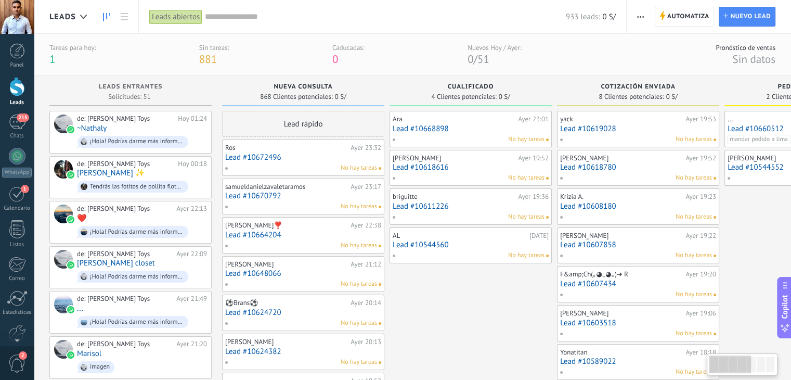
click at [20, 89] on div at bounding box center [17, 86] width 16 height 19
click at [646, 16] on button "button" at bounding box center [640, 17] width 15 height 20
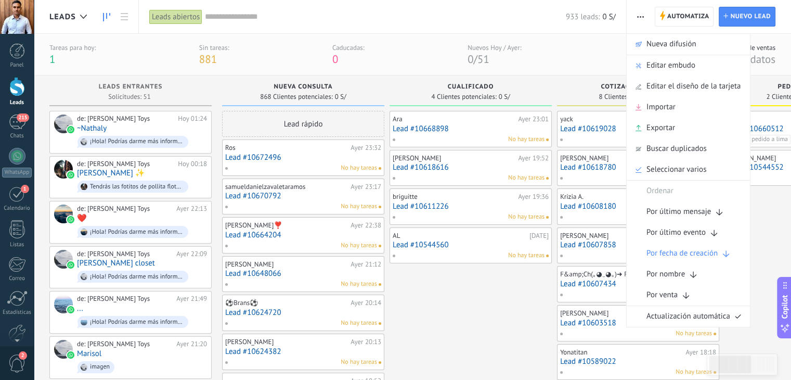
click at [17, 84] on div at bounding box center [17, 86] width 16 height 19
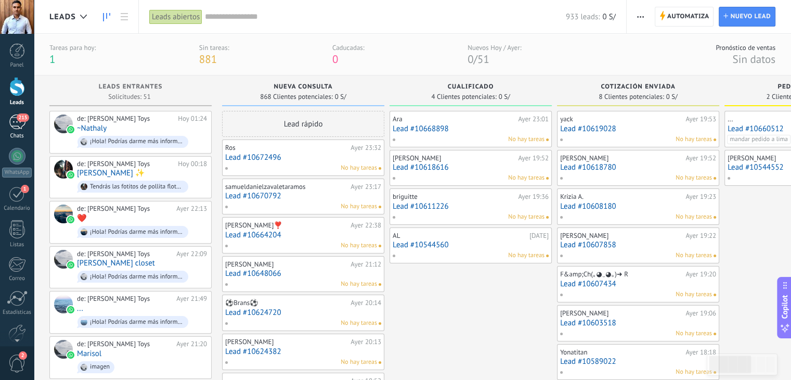
click at [16, 122] on div "215" at bounding box center [17, 121] width 17 height 15
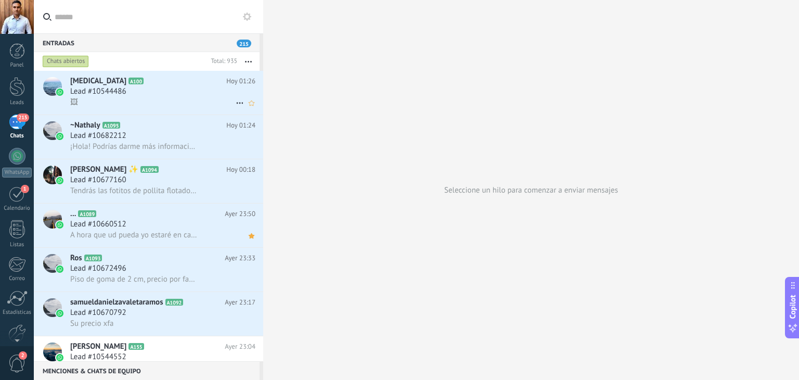
click at [237, 104] on icon at bounding box center [240, 103] width 12 height 12
click at [327, 55] on div at bounding box center [399, 190] width 799 height 380
click at [248, 56] on button "button" at bounding box center [248, 61] width 22 height 19
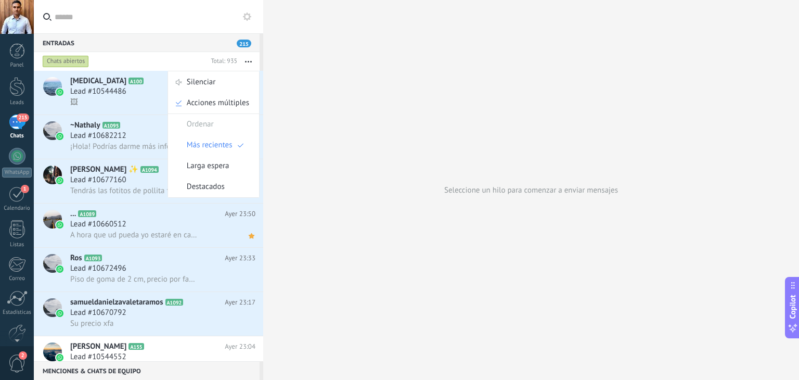
click at [327, 99] on div "Seleccione un hilo para comenzar a enviar mensajes" at bounding box center [531, 190] width 536 height 380
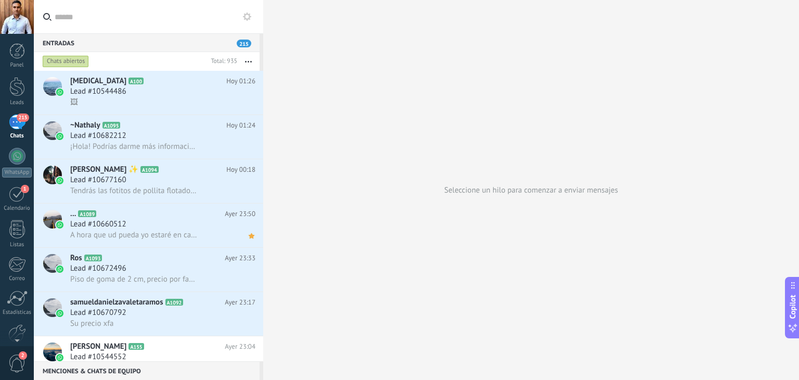
click at [245, 11] on button at bounding box center [247, 16] width 12 height 12
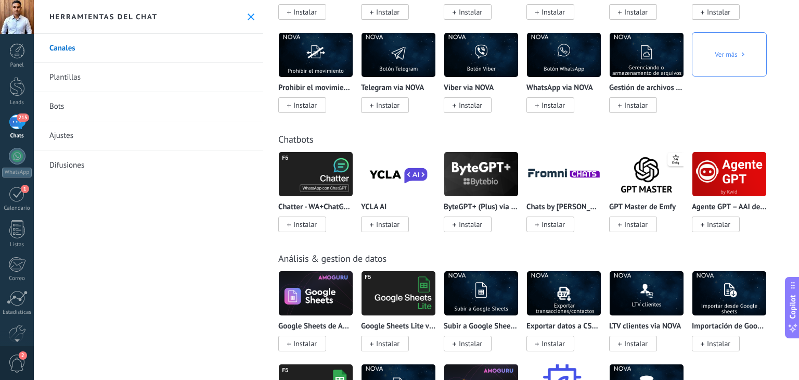
scroll to position [2861, 0]
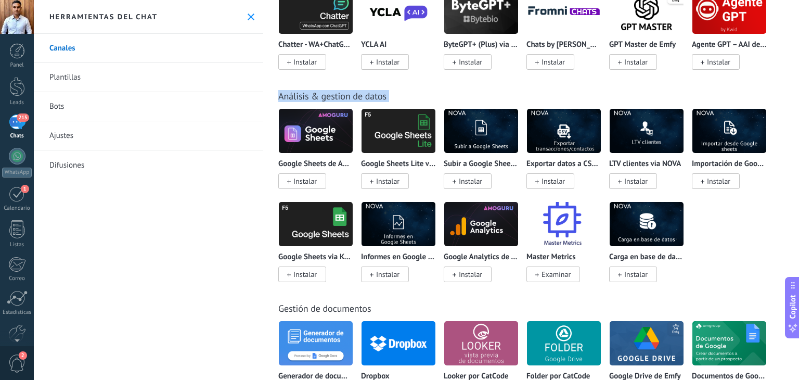
drag, startPoint x: 798, startPoint y: 251, endPoint x: 798, endPoint y: 28, distance: 223.7
click at [791, 28] on div "Todo Bandeja de entrada Soluciones de IA Automatizaciones Fuentes de leads Inst…" at bounding box center [531, 190] width 536 height 380
click at [791, 31] on div "Todo Bandeja de entrada Soluciones de IA Automatizaciones Fuentes de leads Inst…" at bounding box center [531, 190] width 536 height 380
click at [791, 26] on div "Todo Bandeja de entrada Soluciones de IA Automatizaciones Fuentes de leads Inst…" at bounding box center [531, 190] width 536 height 380
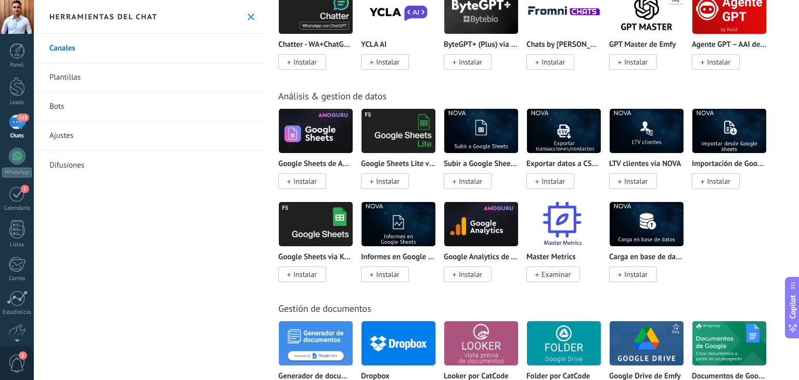
scroll to position [2529, 0]
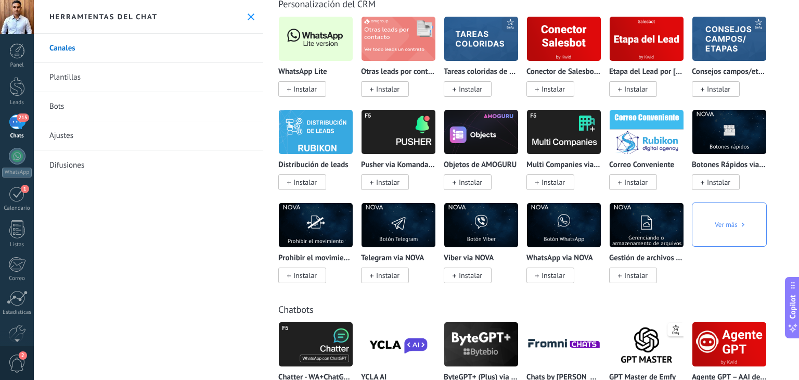
drag, startPoint x: 798, startPoint y: 222, endPoint x: 798, endPoint y: 131, distance: 91.0
click at [791, 132] on div "Todo Bandeja de entrada Soluciones de IA Automatizaciones Fuentes de leads Inst…" at bounding box center [531, 190] width 536 height 380
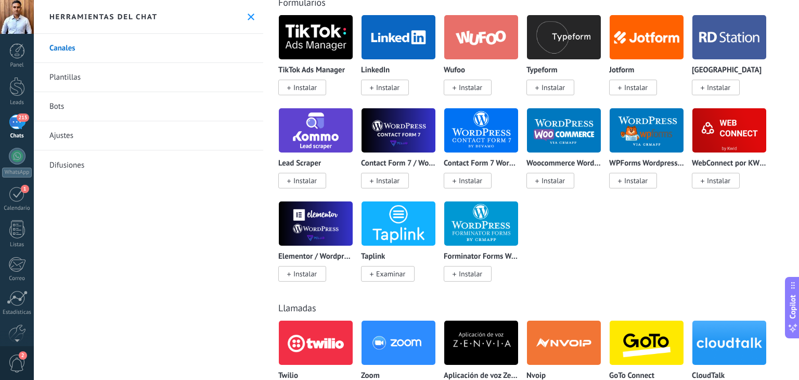
scroll to position [0, 0]
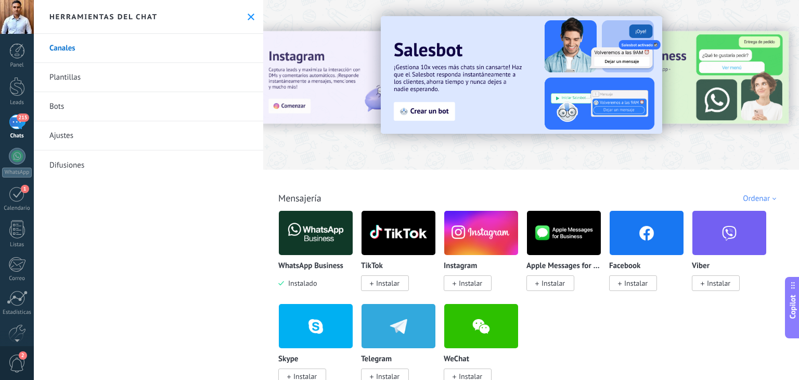
click at [397, 287] on span "Instalar" at bounding box center [387, 282] width 23 height 9
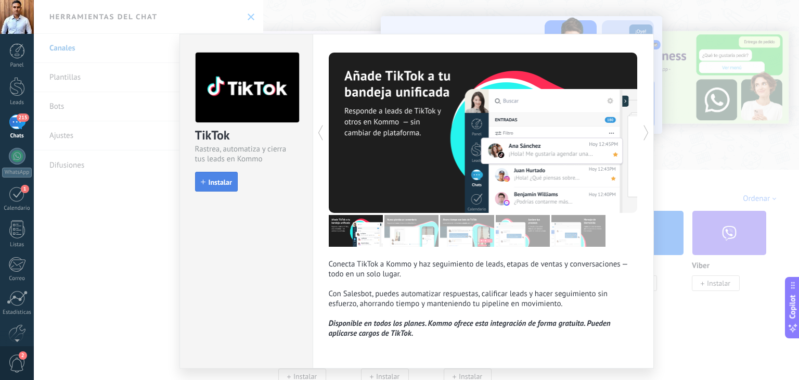
click at [225, 186] on button "Instalar" at bounding box center [216, 182] width 43 height 20
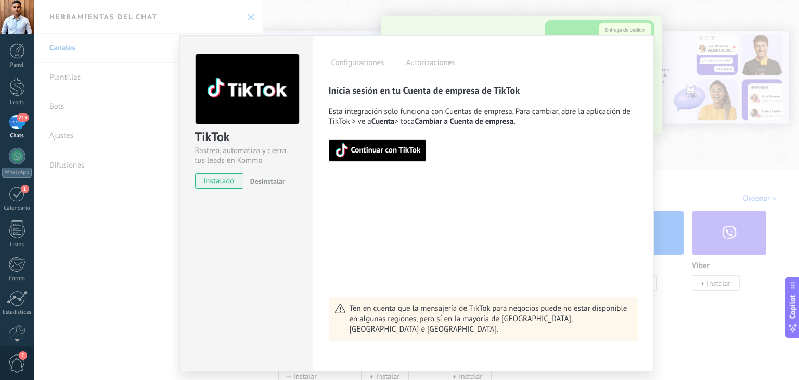
click at [381, 151] on span "Continuar con TikTok" at bounding box center [386, 150] width 70 height 7
click at [440, 152] on div at bounding box center [483, 143] width 309 height 35
click at [375, 58] on label "Configuraciones" at bounding box center [358, 64] width 58 height 15
click at [376, 65] on label "Configuraciones" at bounding box center [358, 64] width 58 height 15
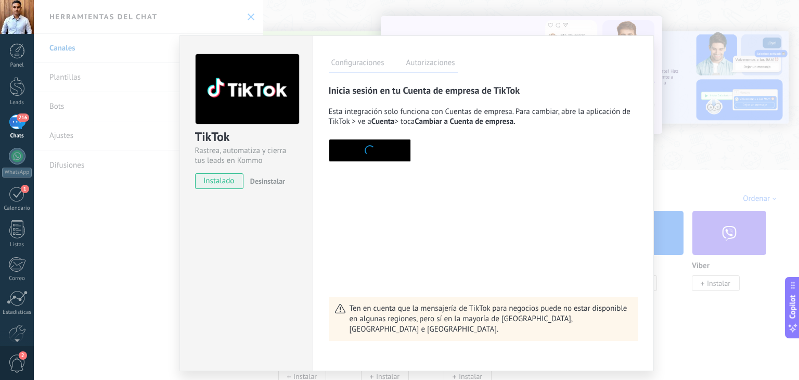
click at [394, 147] on button "button" at bounding box center [370, 150] width 82 height 23
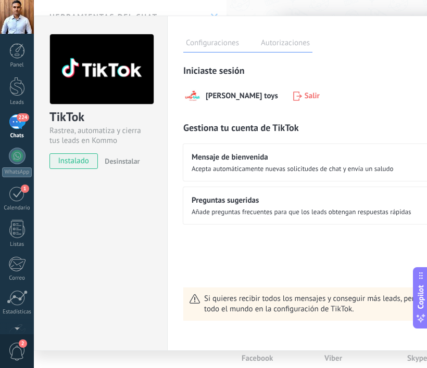
click at [360, 21] on div "Configuraciones Autorizaciones Esta pestaña registra a los usuarios que han con…" at bounding box center [337, 184] width 341 height 336
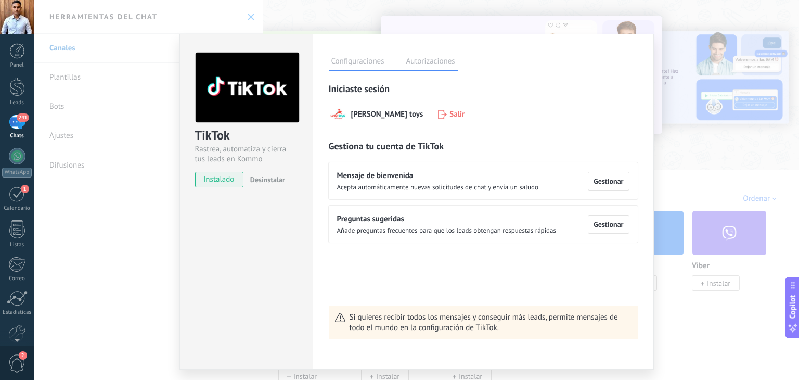
click at [368, 60] on label "Configuraciones" at bounding box center [358, 62] width 58 height 15
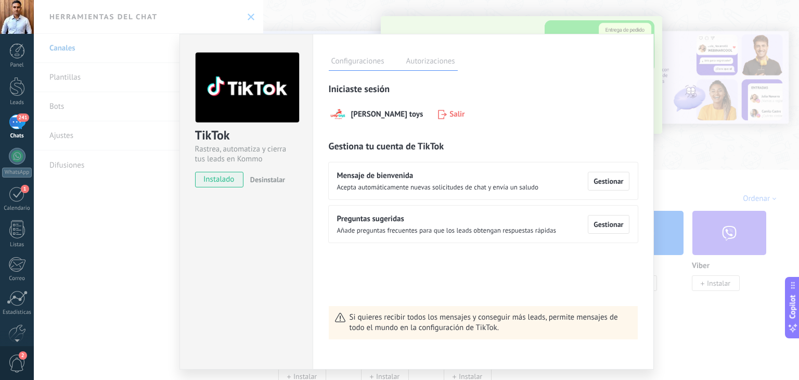
scroll to position [29, 0]
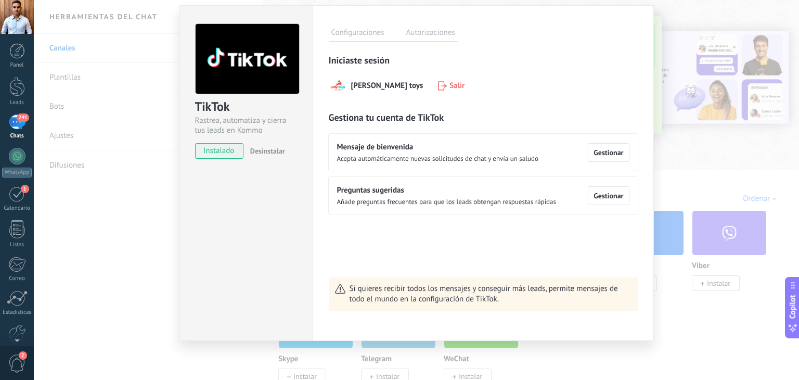
click at [443, 120] on div "Gestiona tu cuenta de TikTok Mensaje de bienvenida Acepta automáticamente nueva…" at bounding box center [483, 162] width 309 height 102
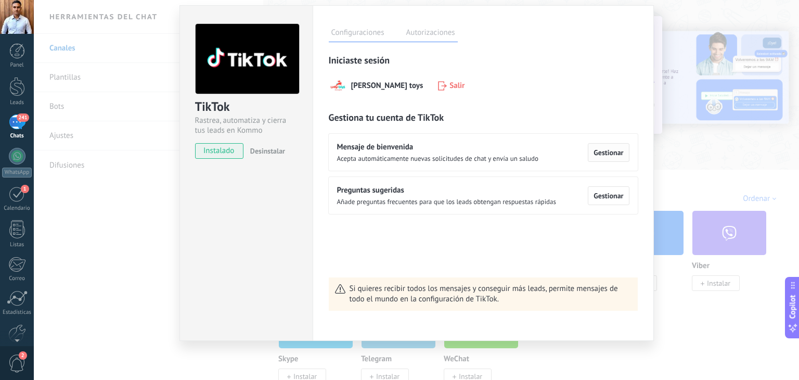
click at [603, 151] on span "Gestionar" at bounding box center [609, 152] width 30 height 7
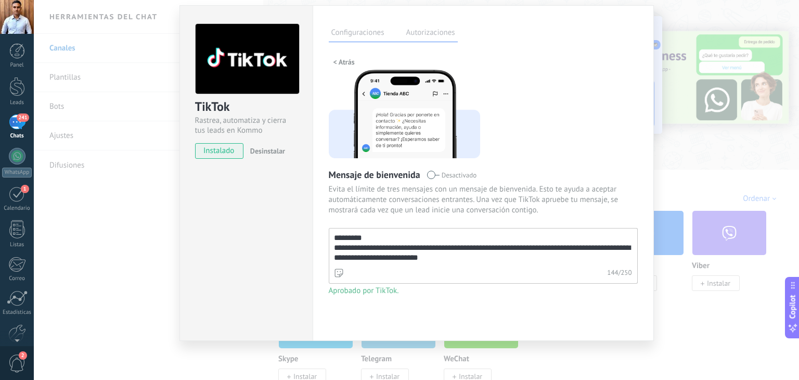
click at [457, 255] on textarea "**********" at bounding box center [482, 246] width 306 height 37
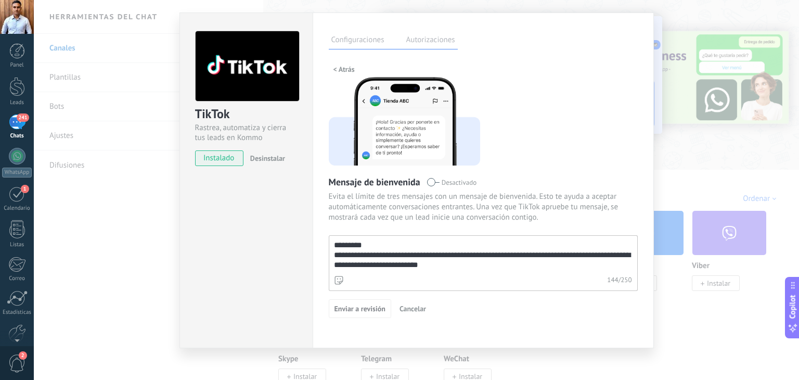
scroll to position [10, 0]
